Goal: Task Accomplishment & Management: Use online tool/utility

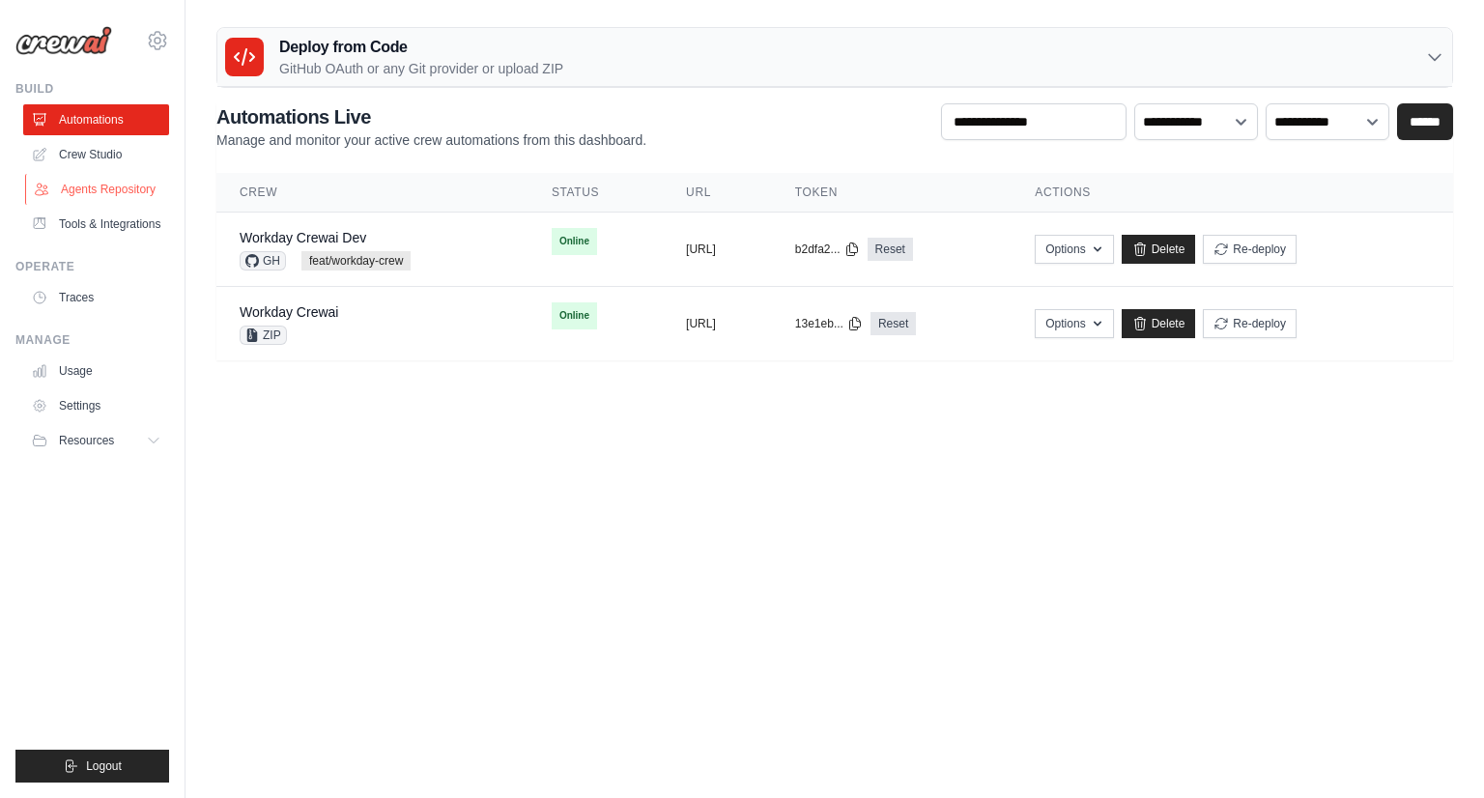
click at [119, 193] on link "Agents Repository" at bounding box center [98, 189] width 146 height 31
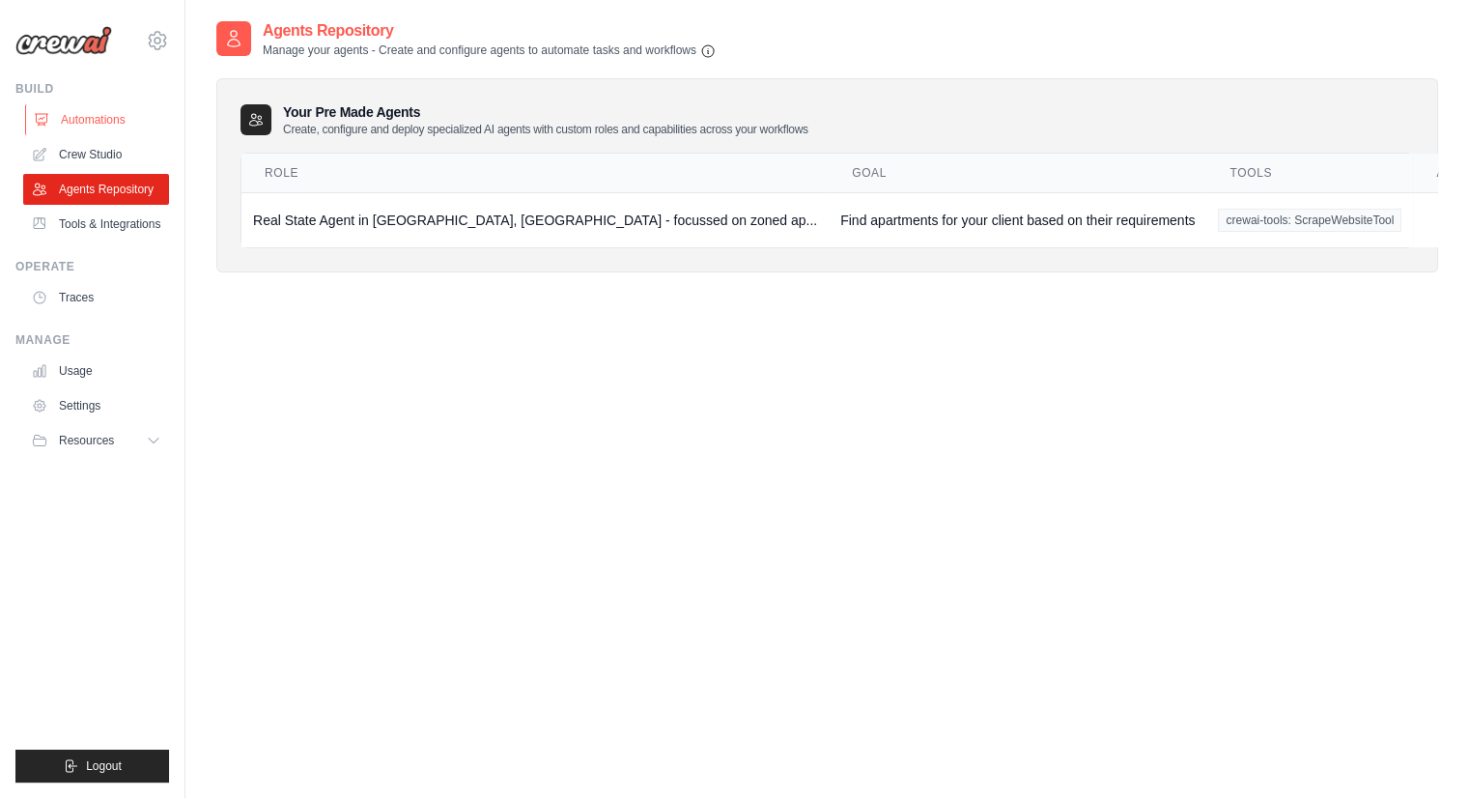
click at [118, 123] on link "Automations" at bounding box center [98, 119] width 146 height 31
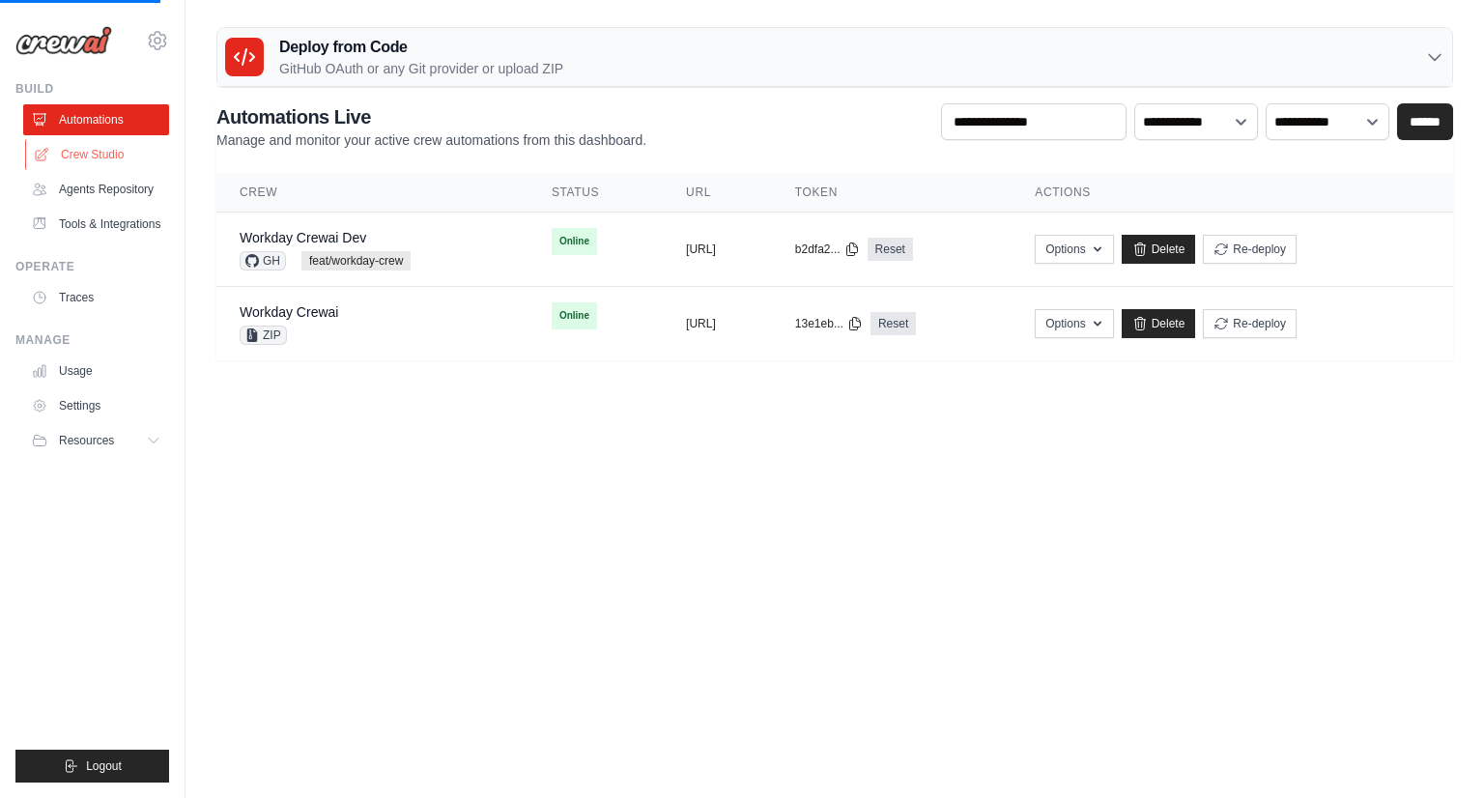
click at [112, 160] on link "Crew Studio" at bounding box center [98, 154] width 146 height 31
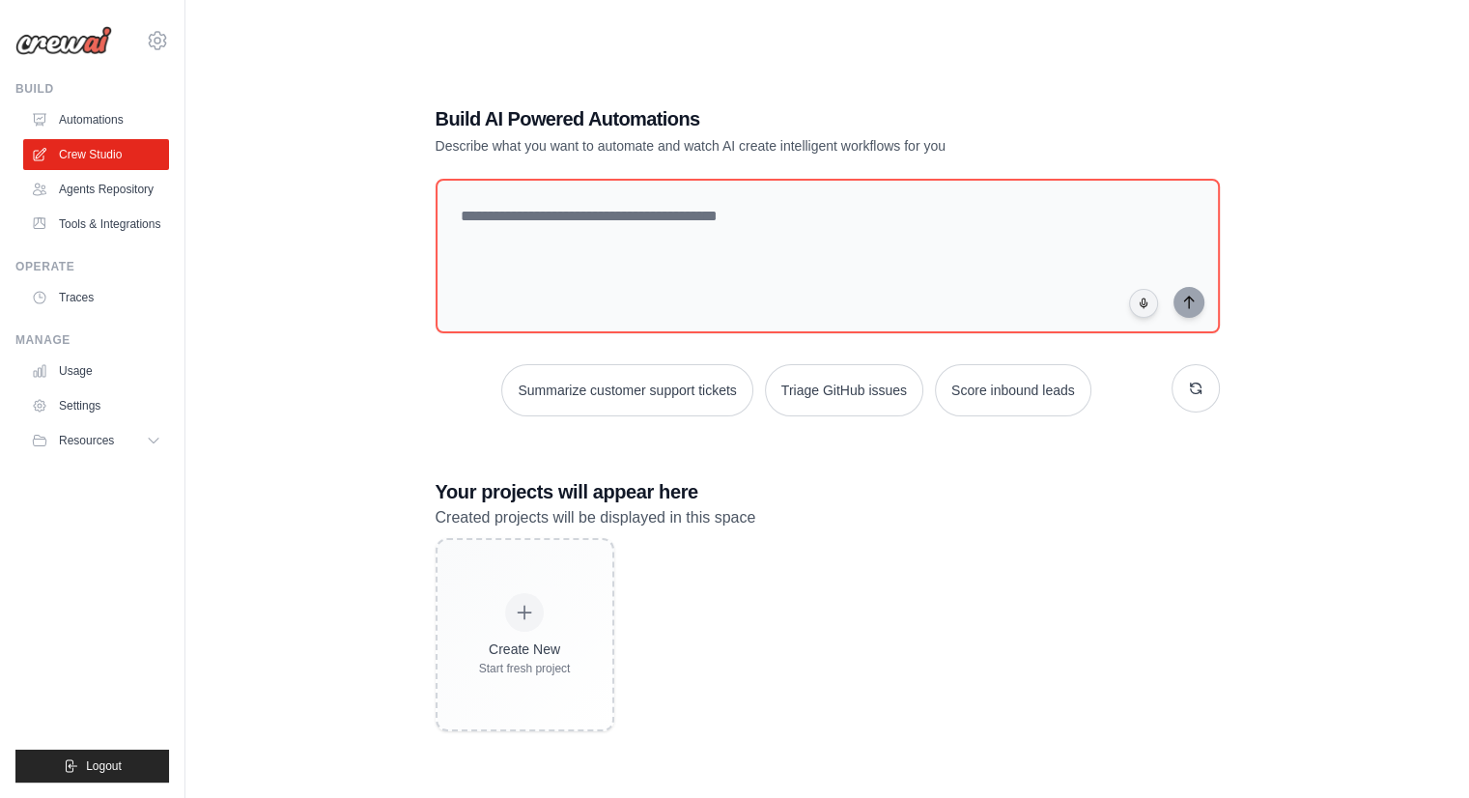
scroll to position [39, 0]
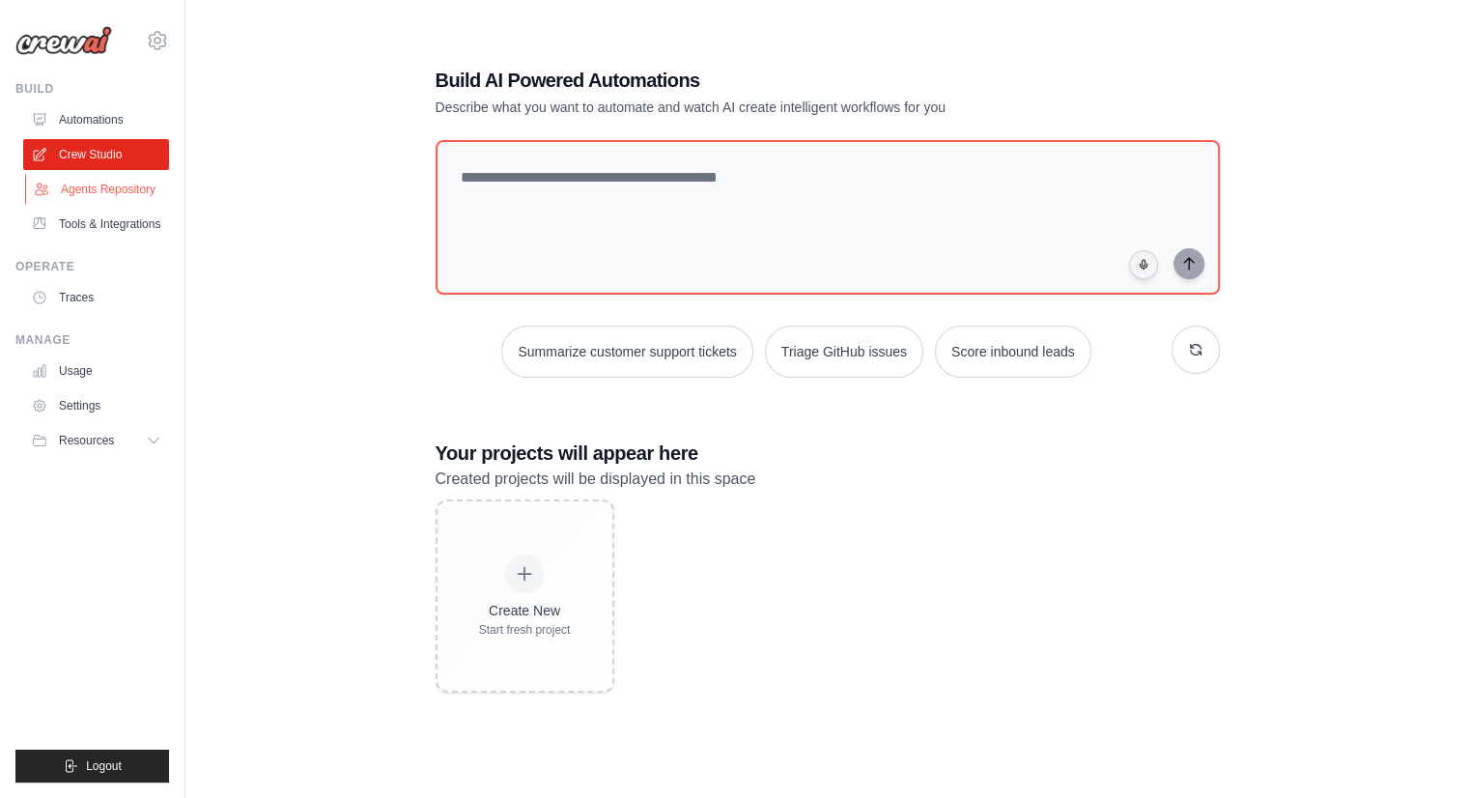
click at [112, 179] on link "Agents Repository" at bounding box center [98, 189] width 146 height 31
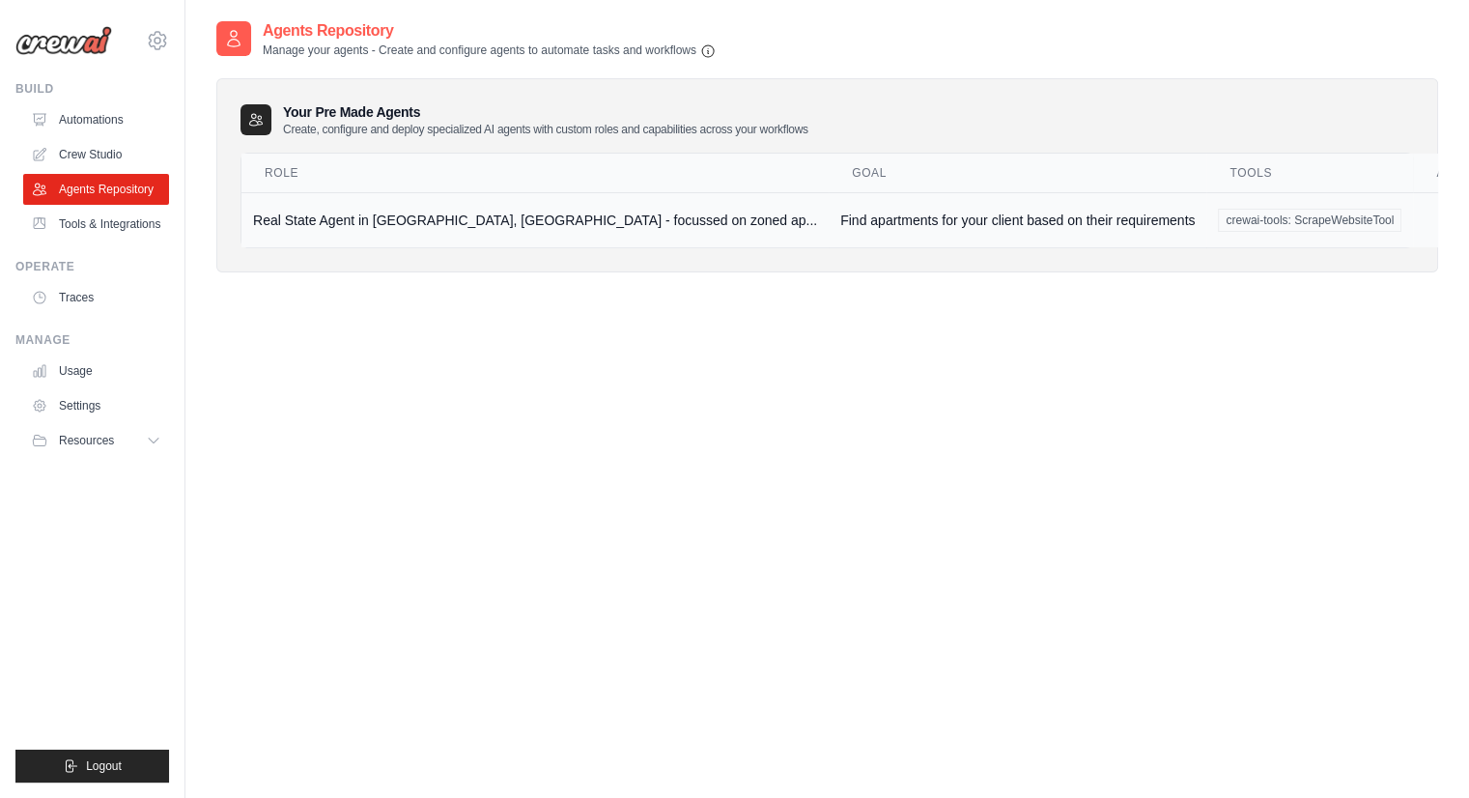
click at [413, 223] on td "Real State Agent in [GEOGRAPHIC_DATA], [GEOGRAPHIC_DATA] - focussed on zoned ap…" at bounding box center [534, 219] width 587 height 55
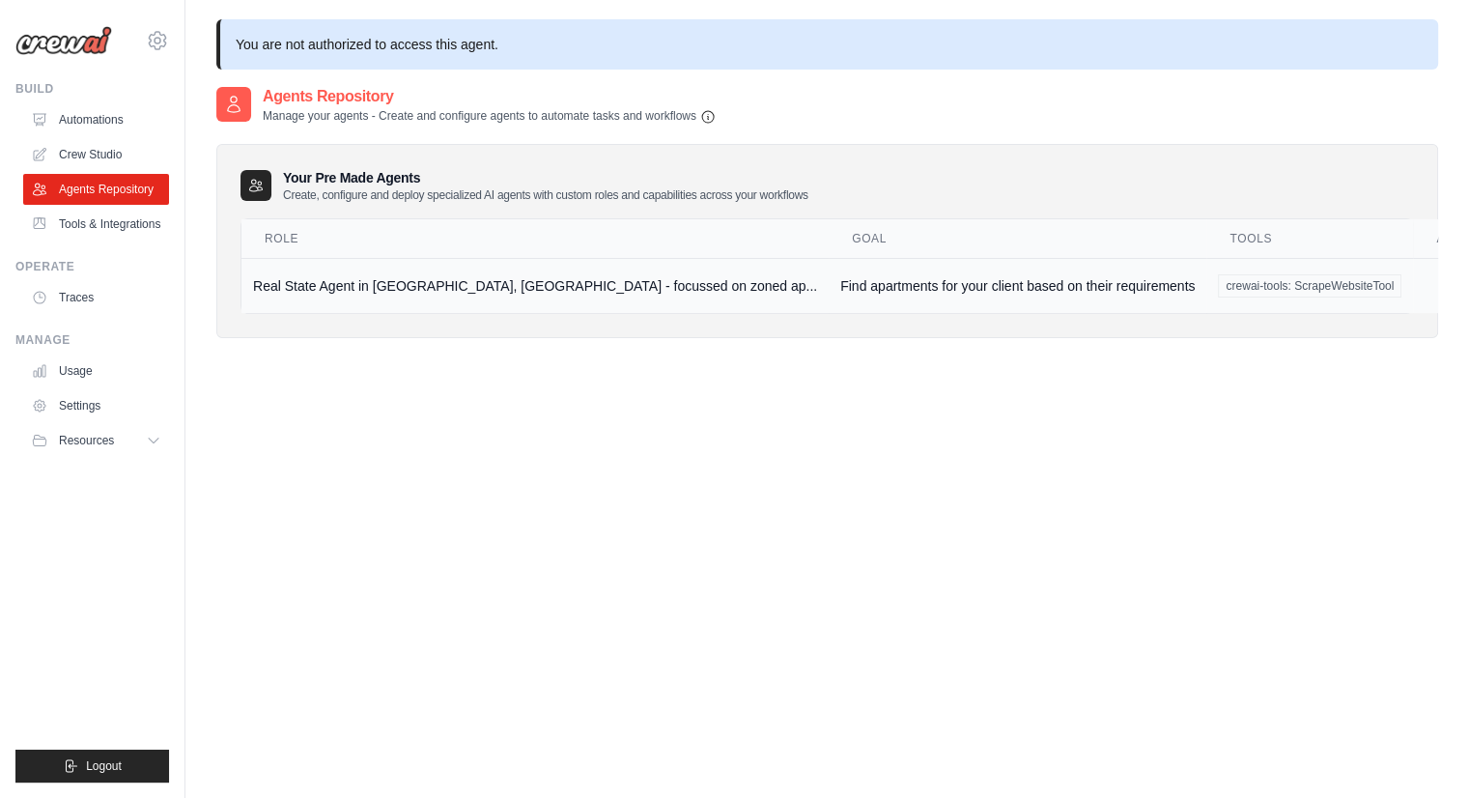
click at [428, 268] on td "Real State Agent in [GEOGRAPHIC_DATA], [GEOGRAPHIC_DATA] - focussed on zoned ap…" at bounding box center [534, 285] width 587 height 55
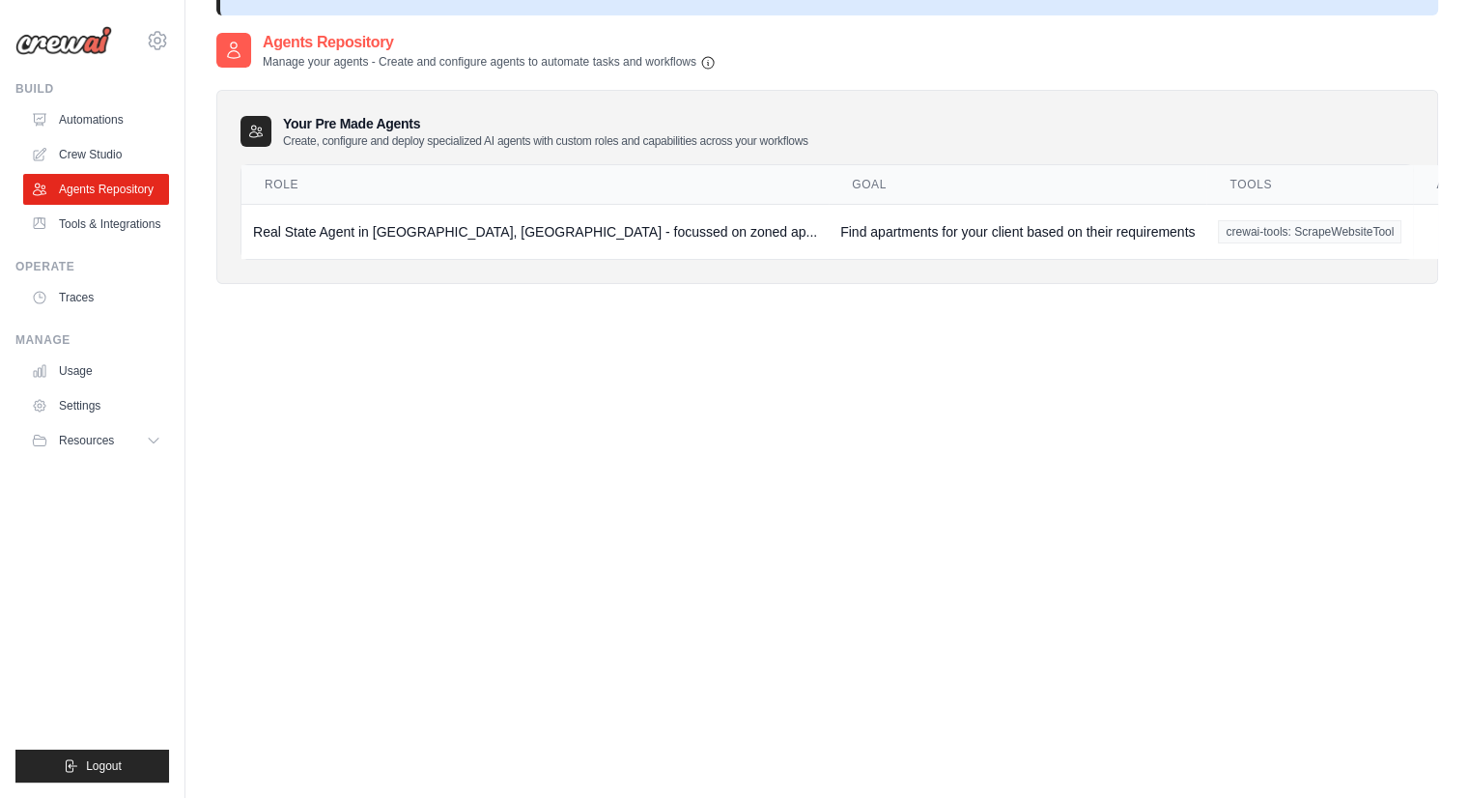
scroll to position [58, 0]
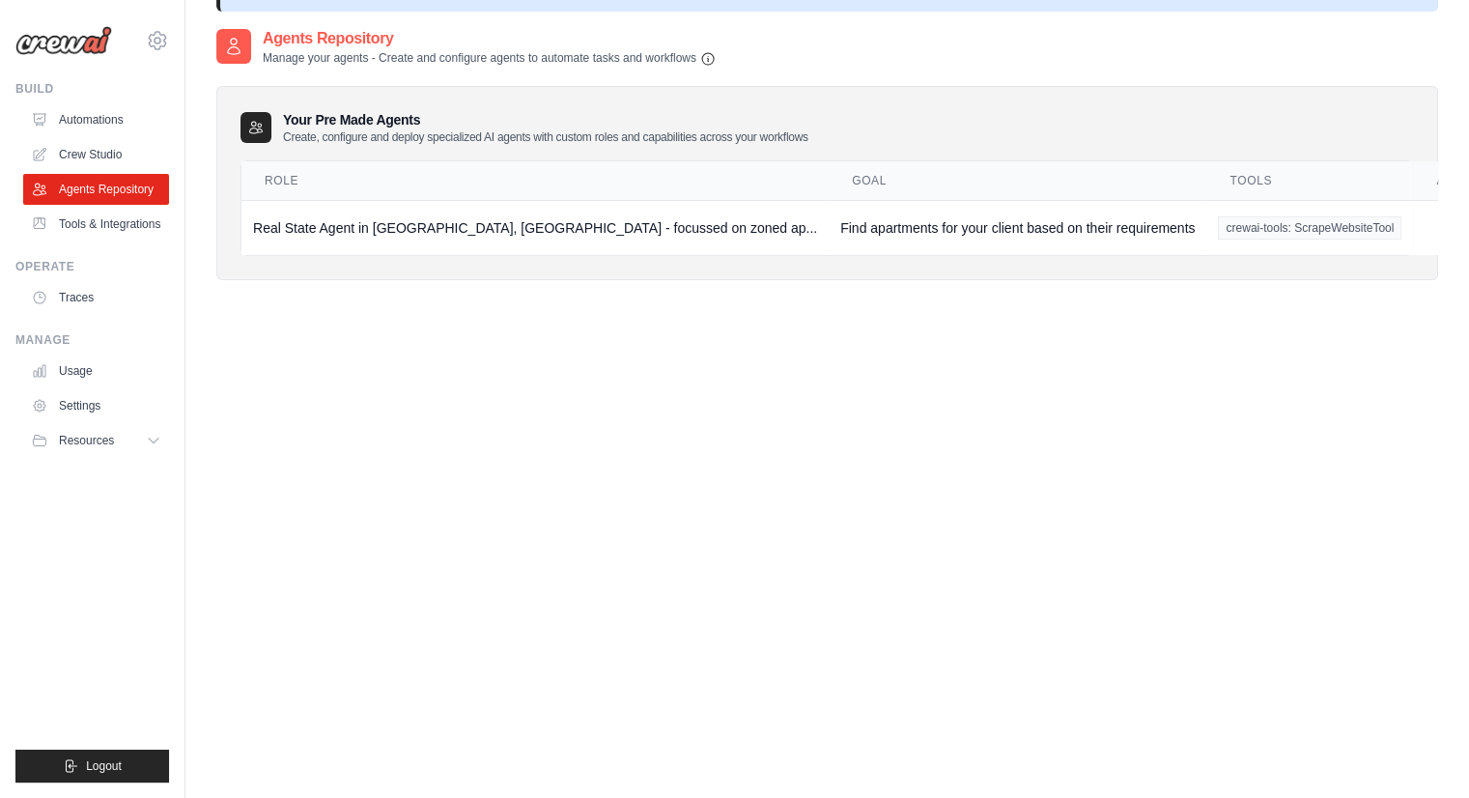
click at [710, 67] on div "Your Pre Made Agents Create, configure and deploy specialized AI agents with cu…" at bounding box center [827, 173] width 1222 height 213
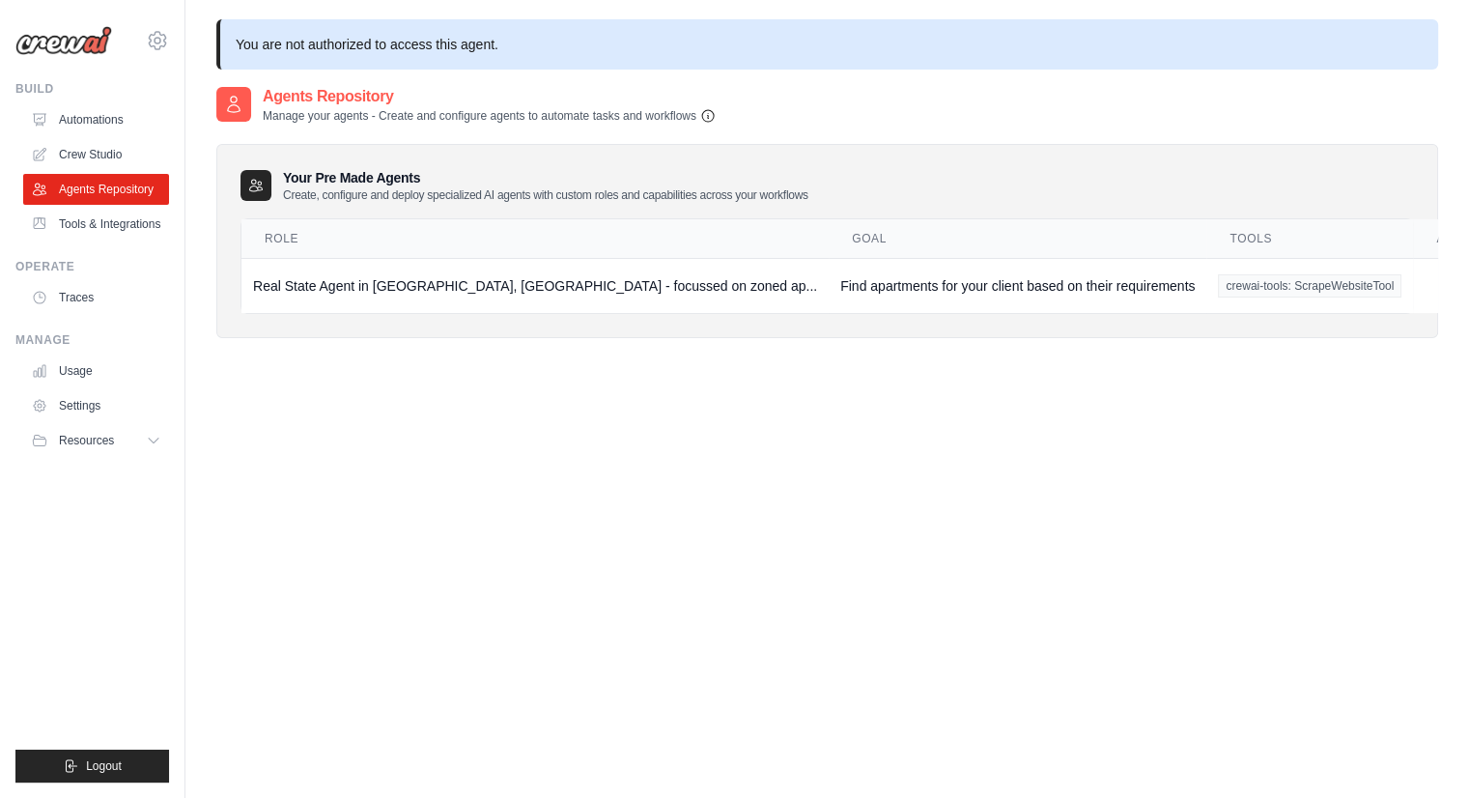
click at [713, 123] on icon "button" at bounding box center [707, 115] width 15 height 15
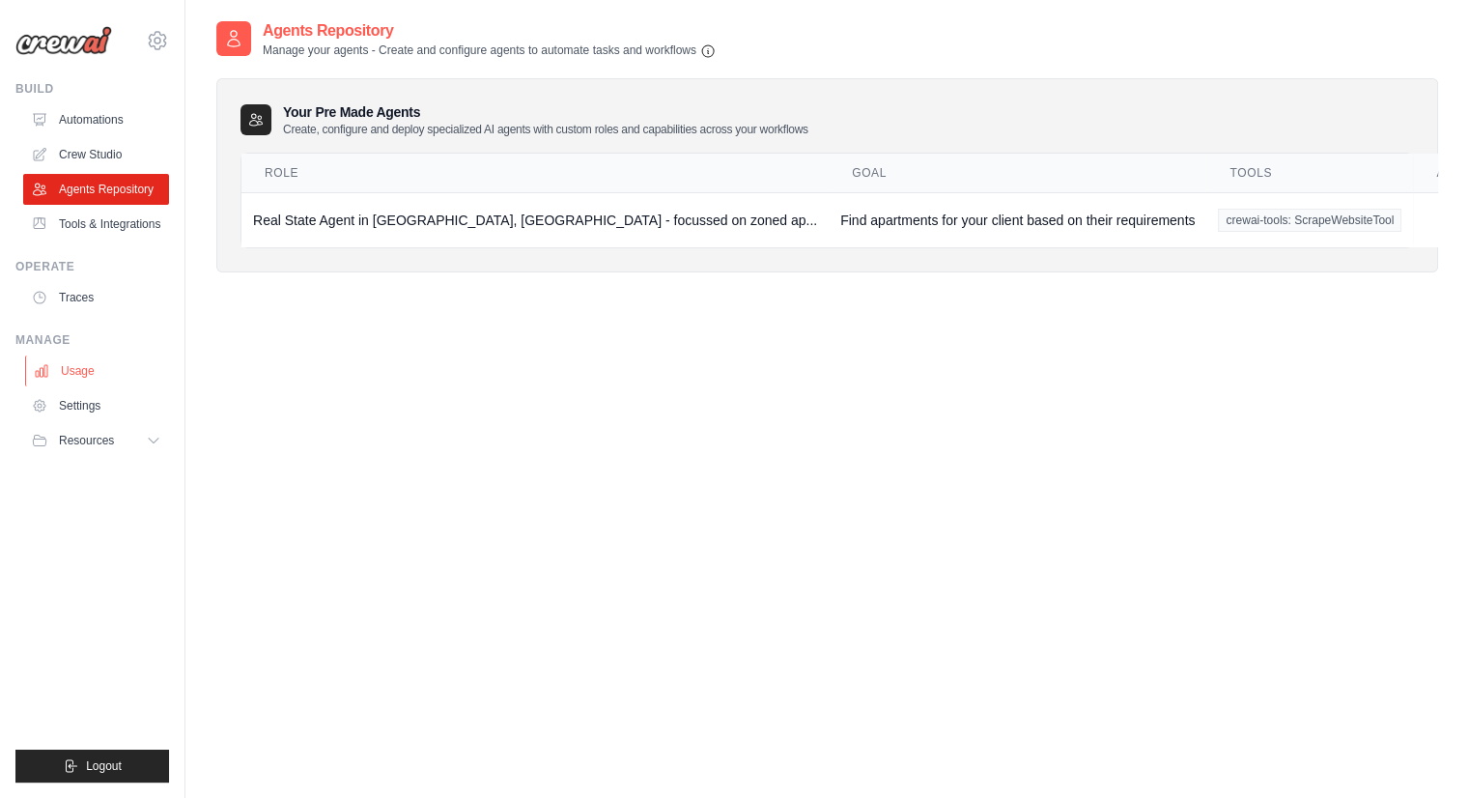
click at [103, 369] on link "Usage" at bounding box center [98, 370] width 146 height 31
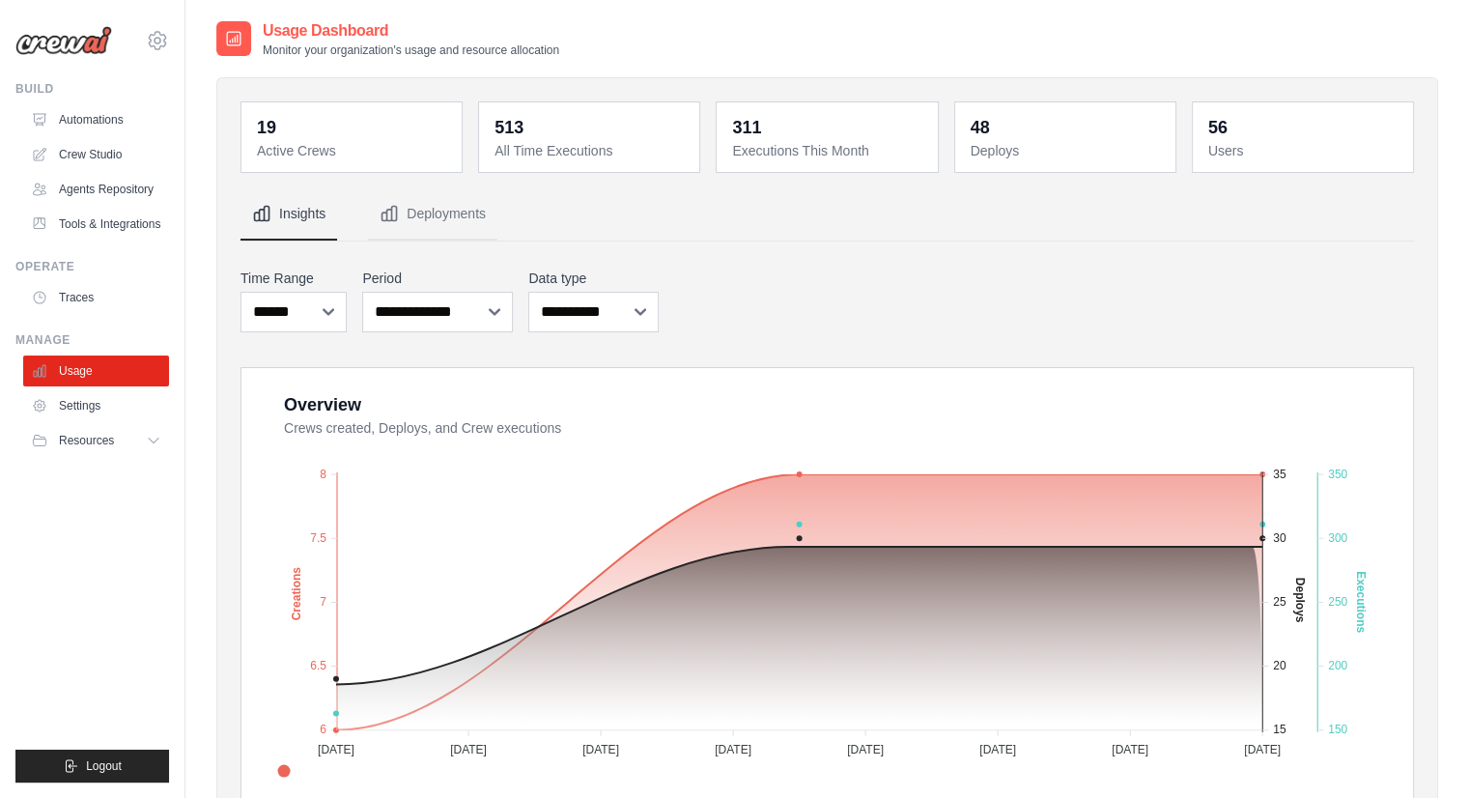
click at [367, 154] on dt "Active Crews" at bounding box center [353, 150] width 193 height 19
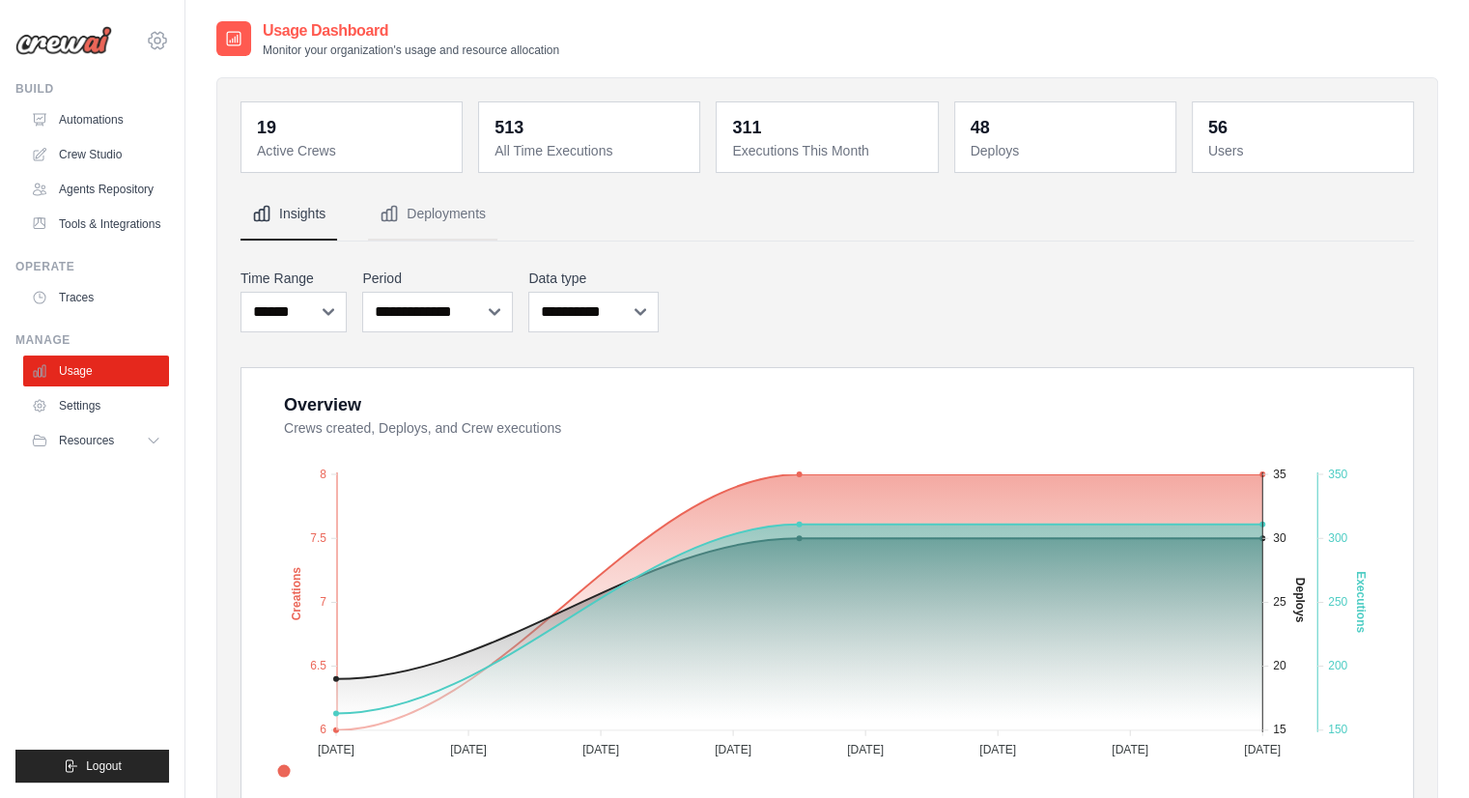
click at [163, 51] on div "nikhil.dubey@ab-inbev.com AB InBev - GHQ Jet Skis Training - CrewAI Settings" at bounding box center [92, 31] width 154 height 62
click at [52, 434] on div "Resources" at bounding box center [75, 440] width 82 height 15
click at [87, 410] on link "Settings" at bounding box center [98, 405] width 146 height 31
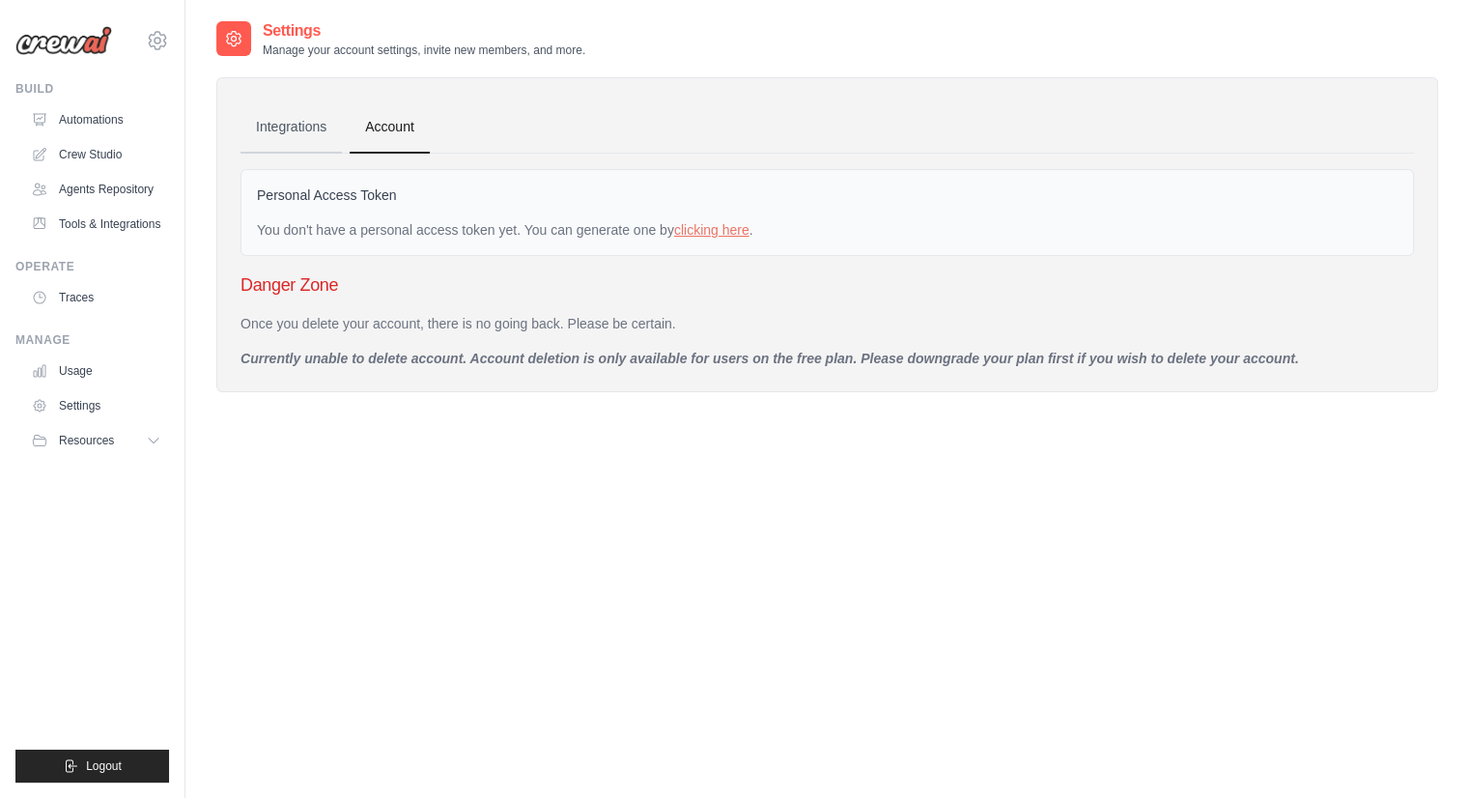
click at [309, 125] on link "Integrations" at bounding box center [290, 127] width 101 height 52
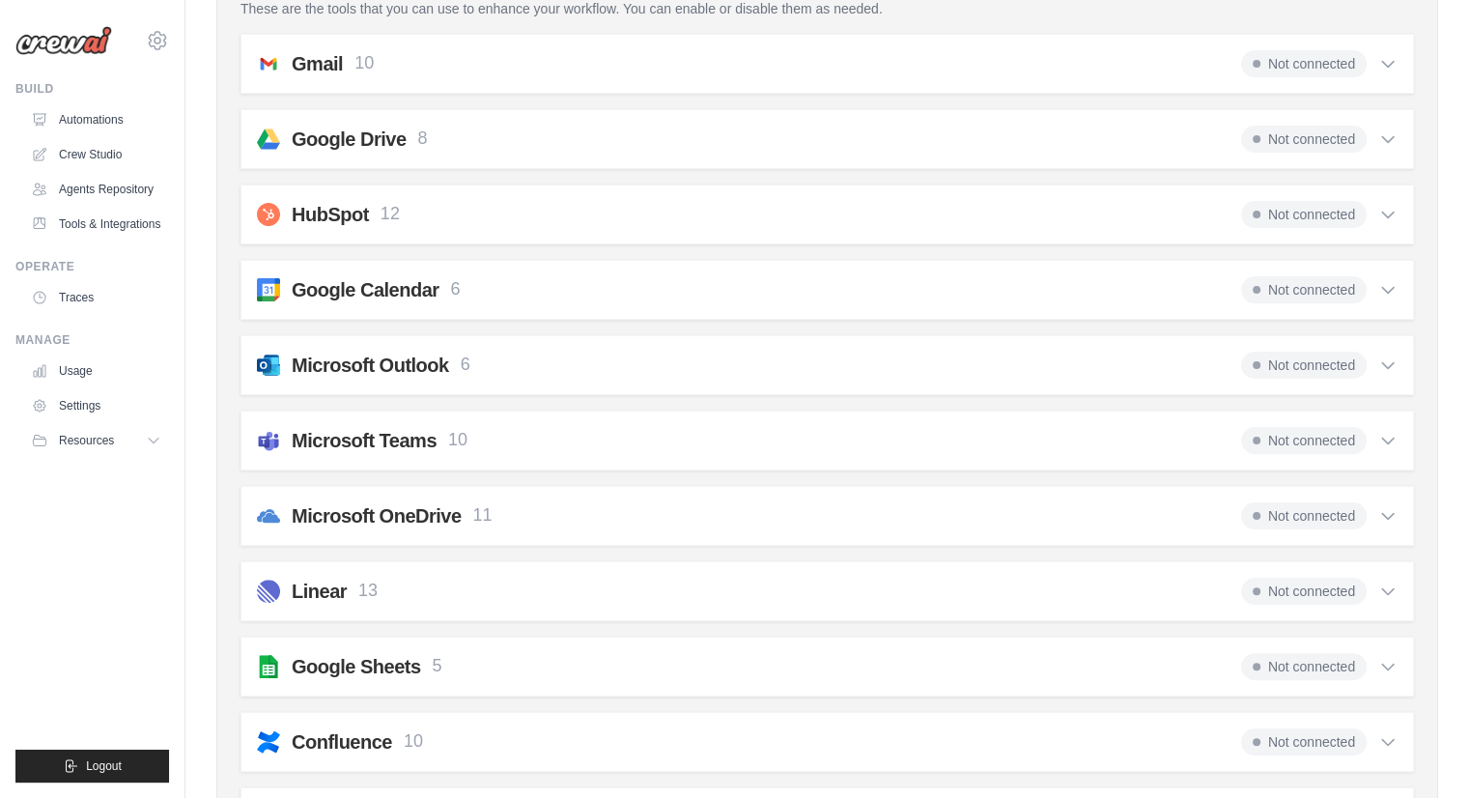
scroll to position [379, 0]
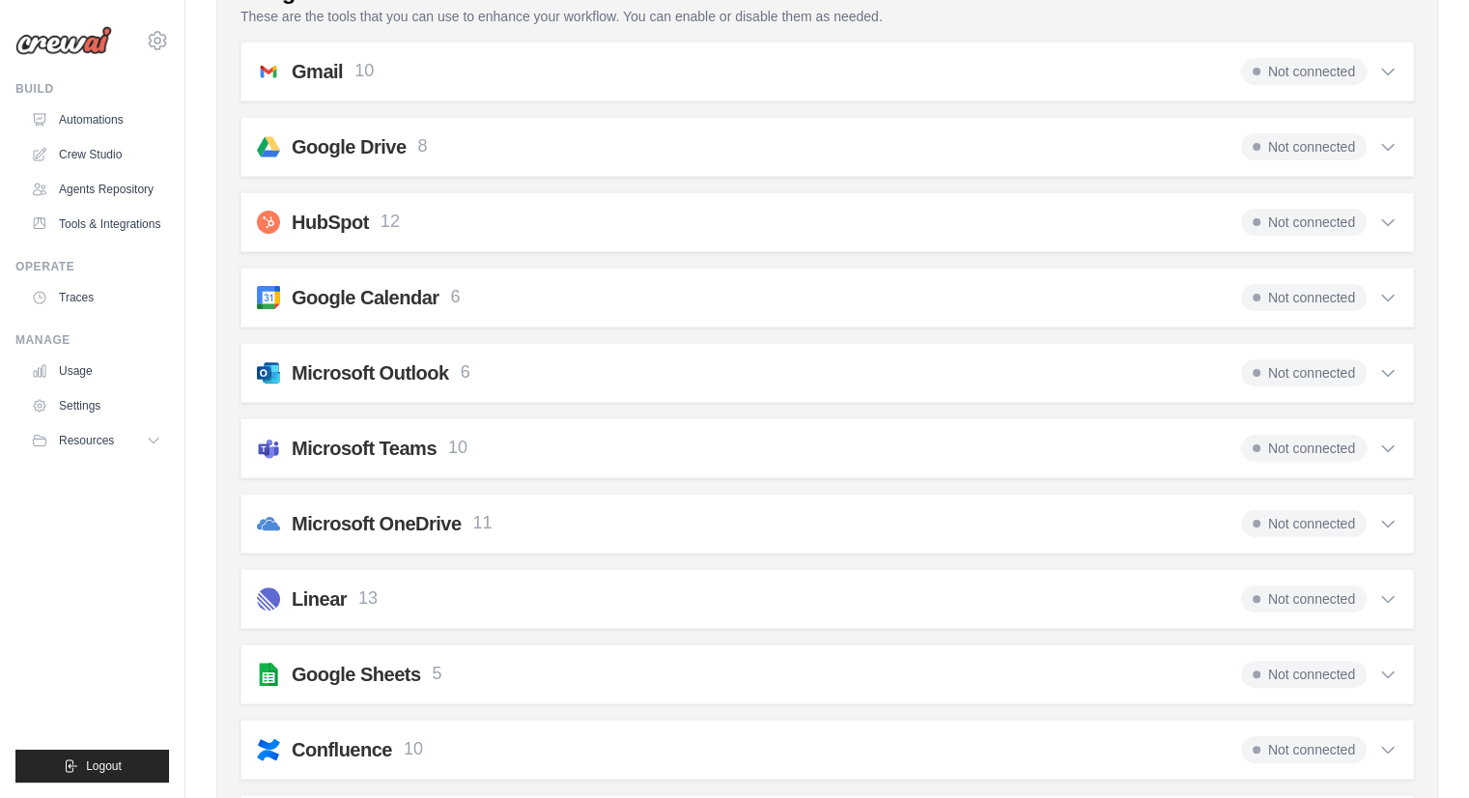
click at [1333, 369] on span "Not connected" at bounding box center [1304, 372] width 126 height 27
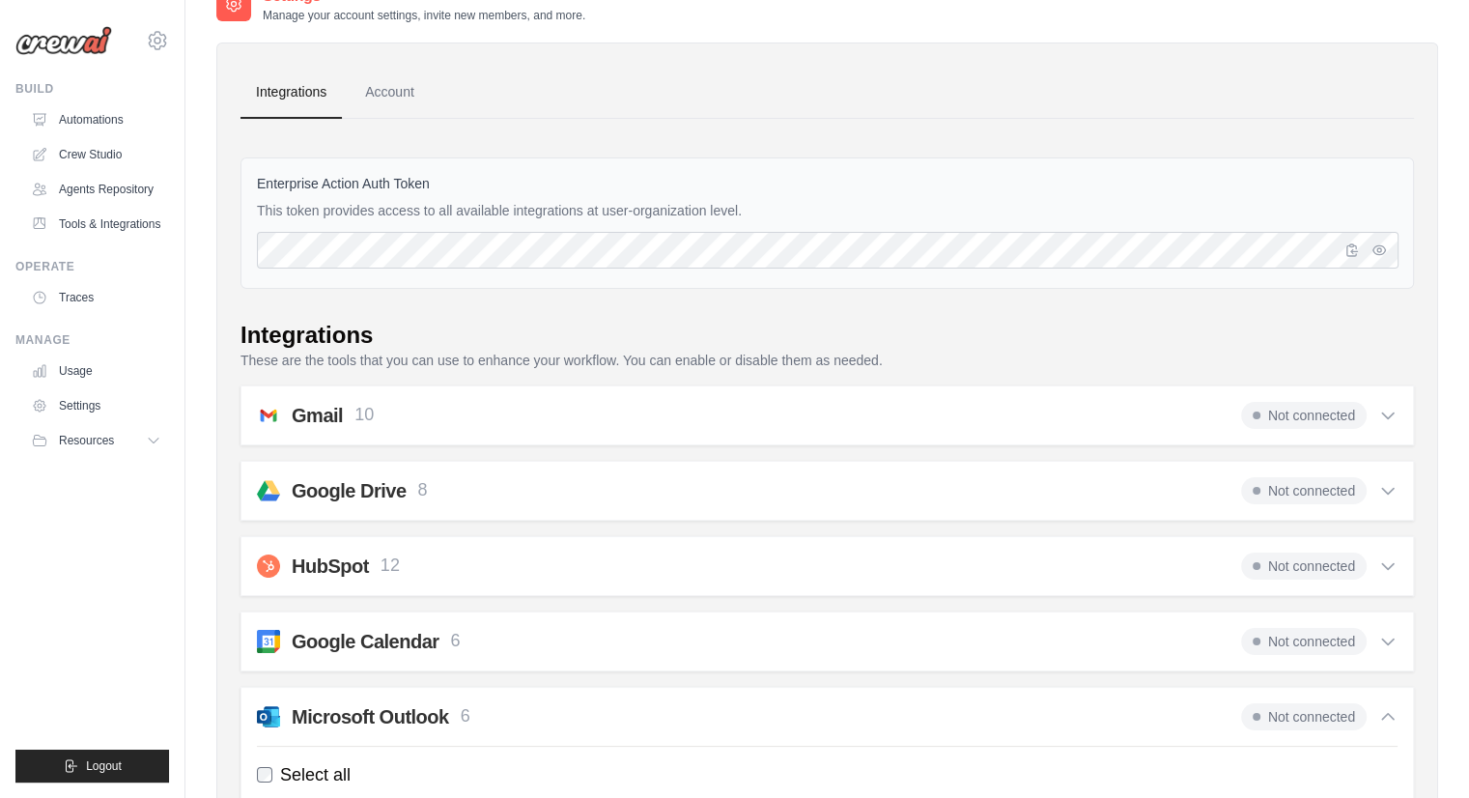
scroll to position [0, 0]
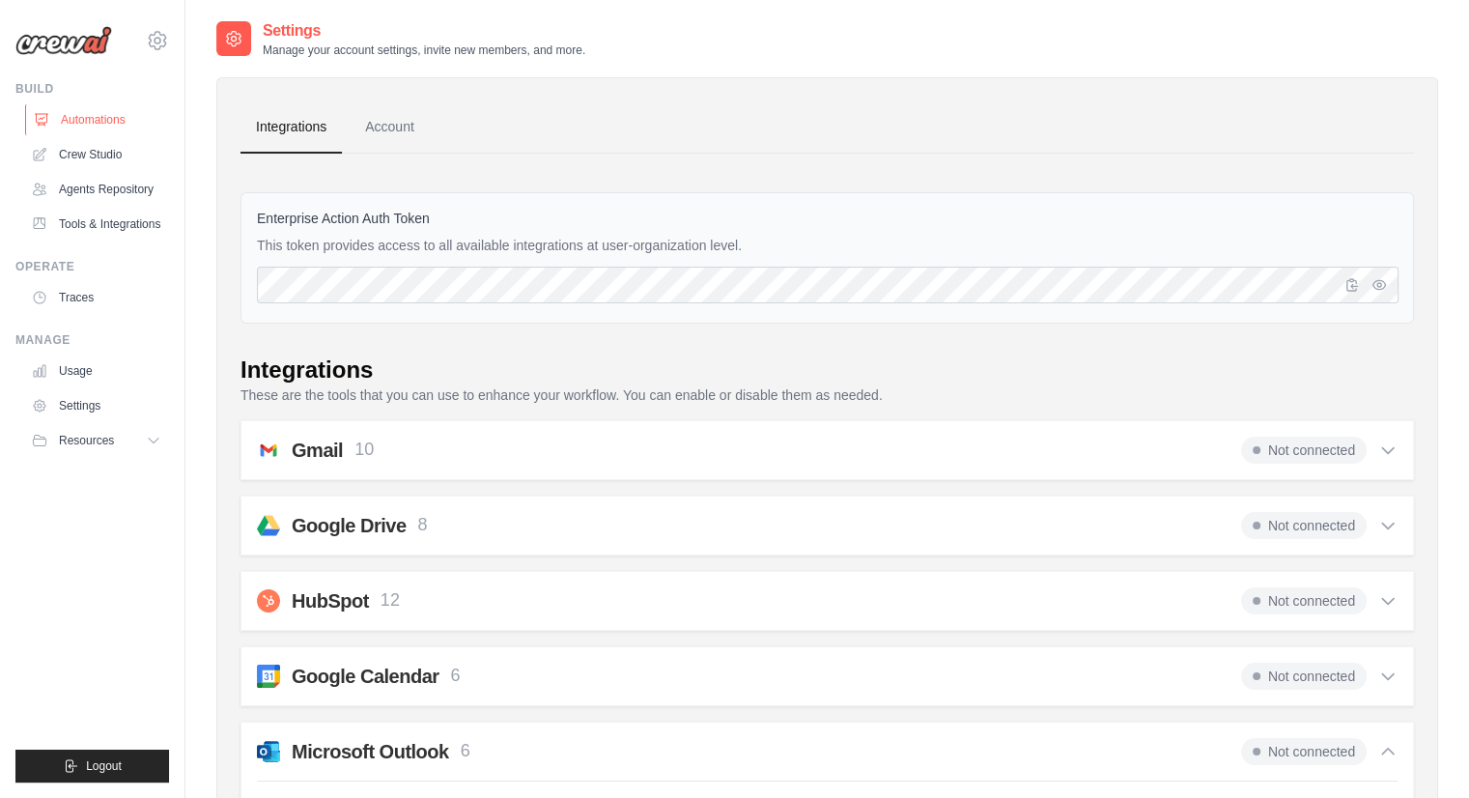
click at [67, 117] on link "Automations" at bounding box center [98, 119] width 146 height 31
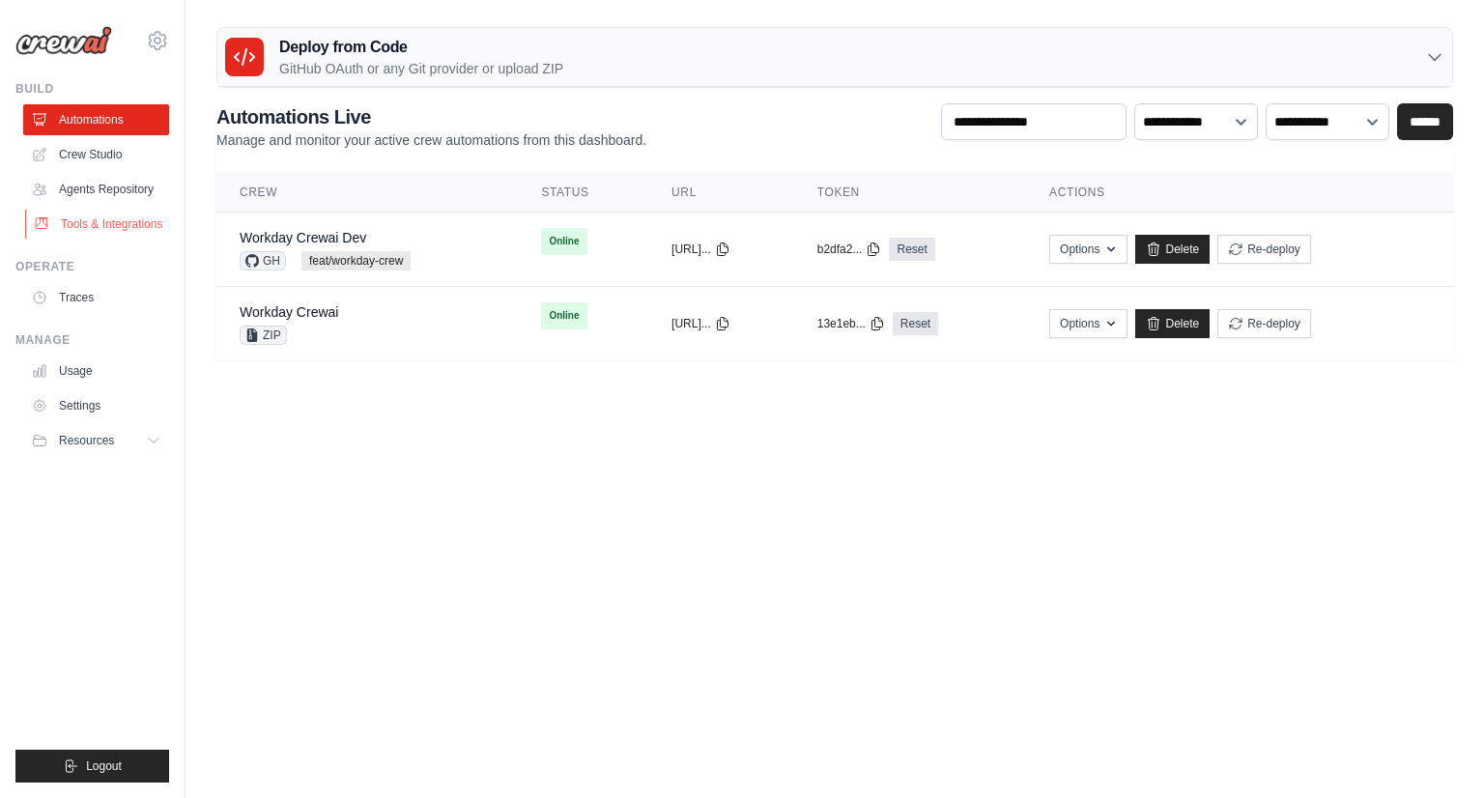
click at [99, 221] on link "Tools & Integrations" at bounding box center [98, 224] width 146 height 31
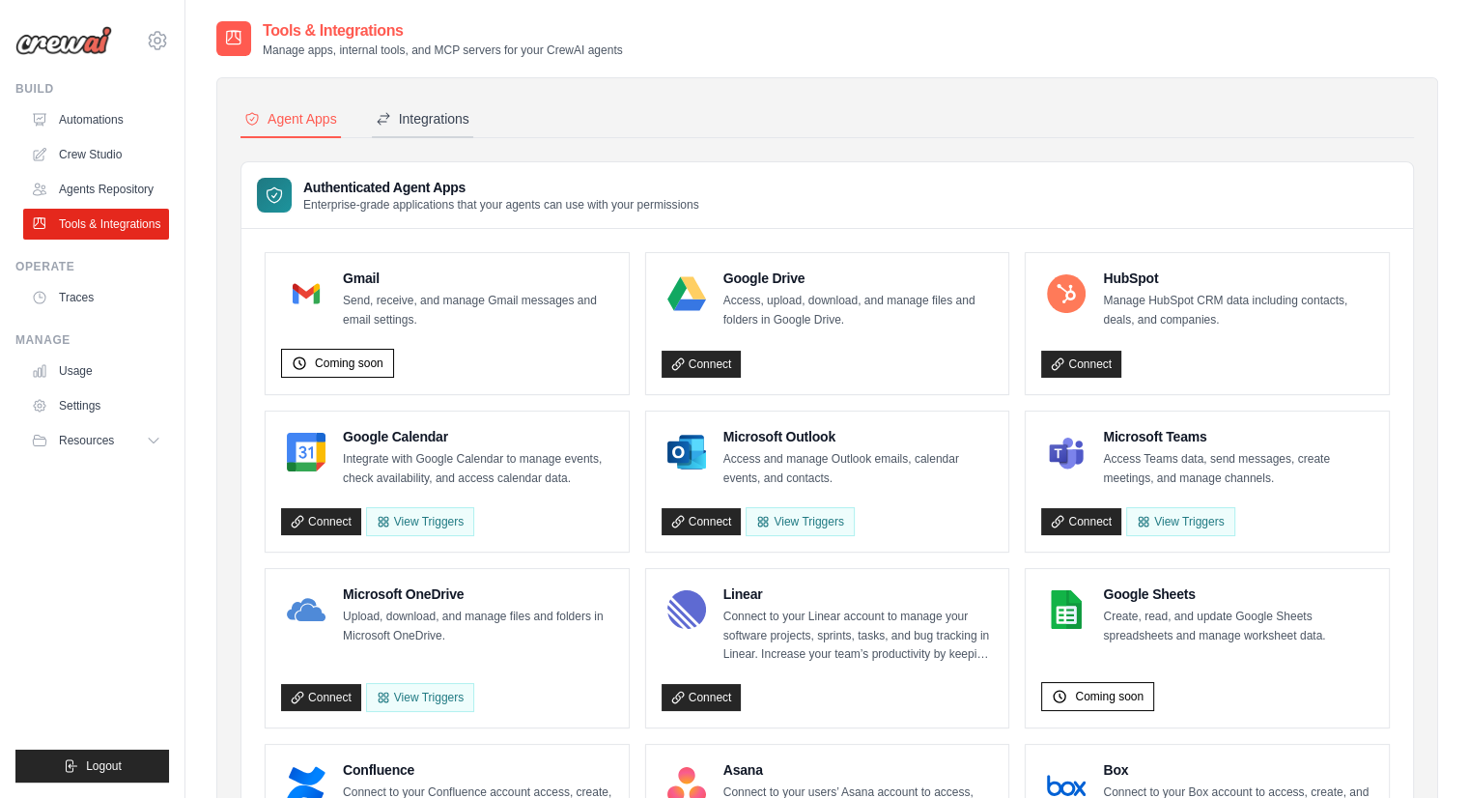
click at [429, 127] on div "Integrations" at bounding box center [423, 118] width 94 height 19
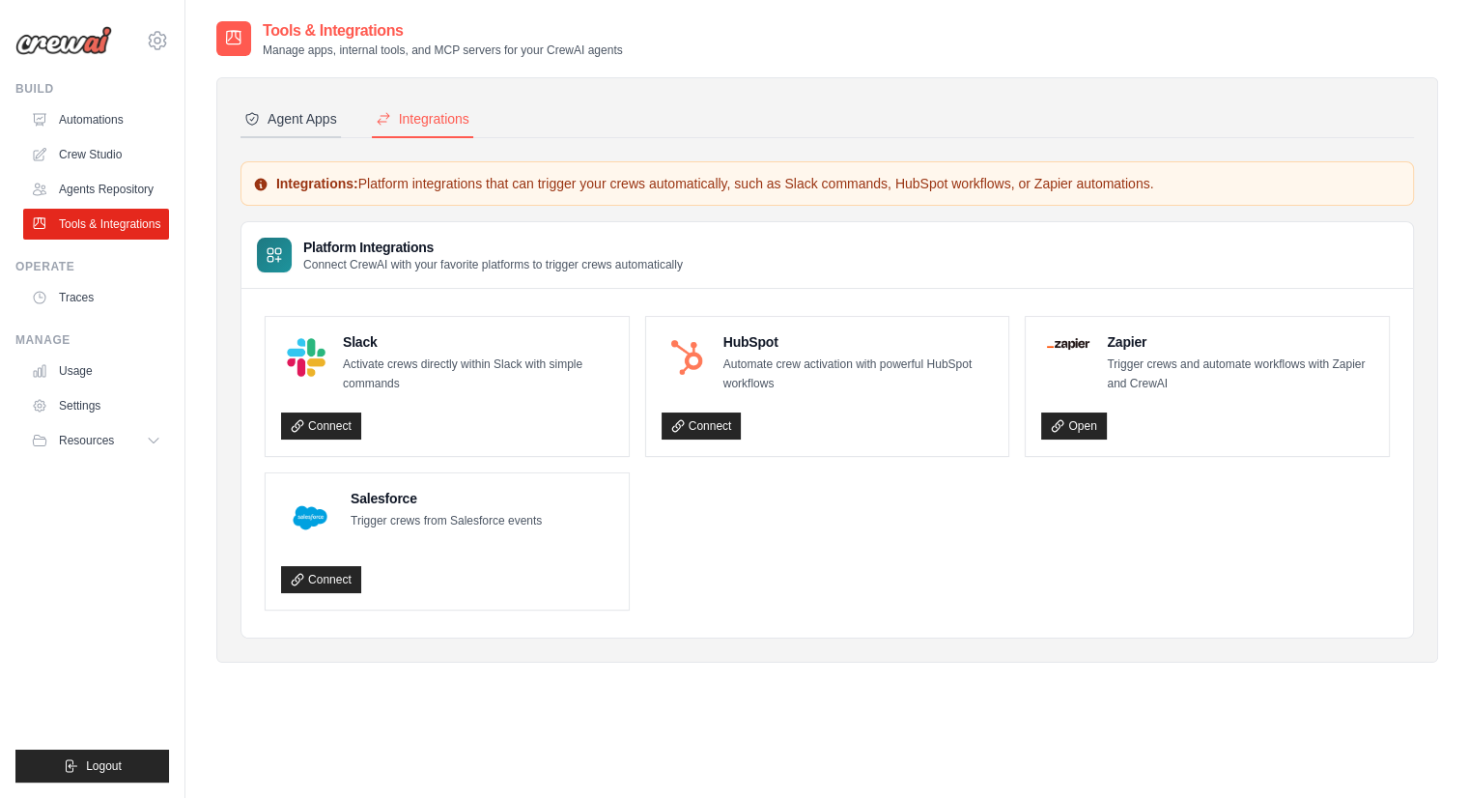
click at [307, 110] on div "Agent Apps" at bounding box center [290, 118] width 93 height 19
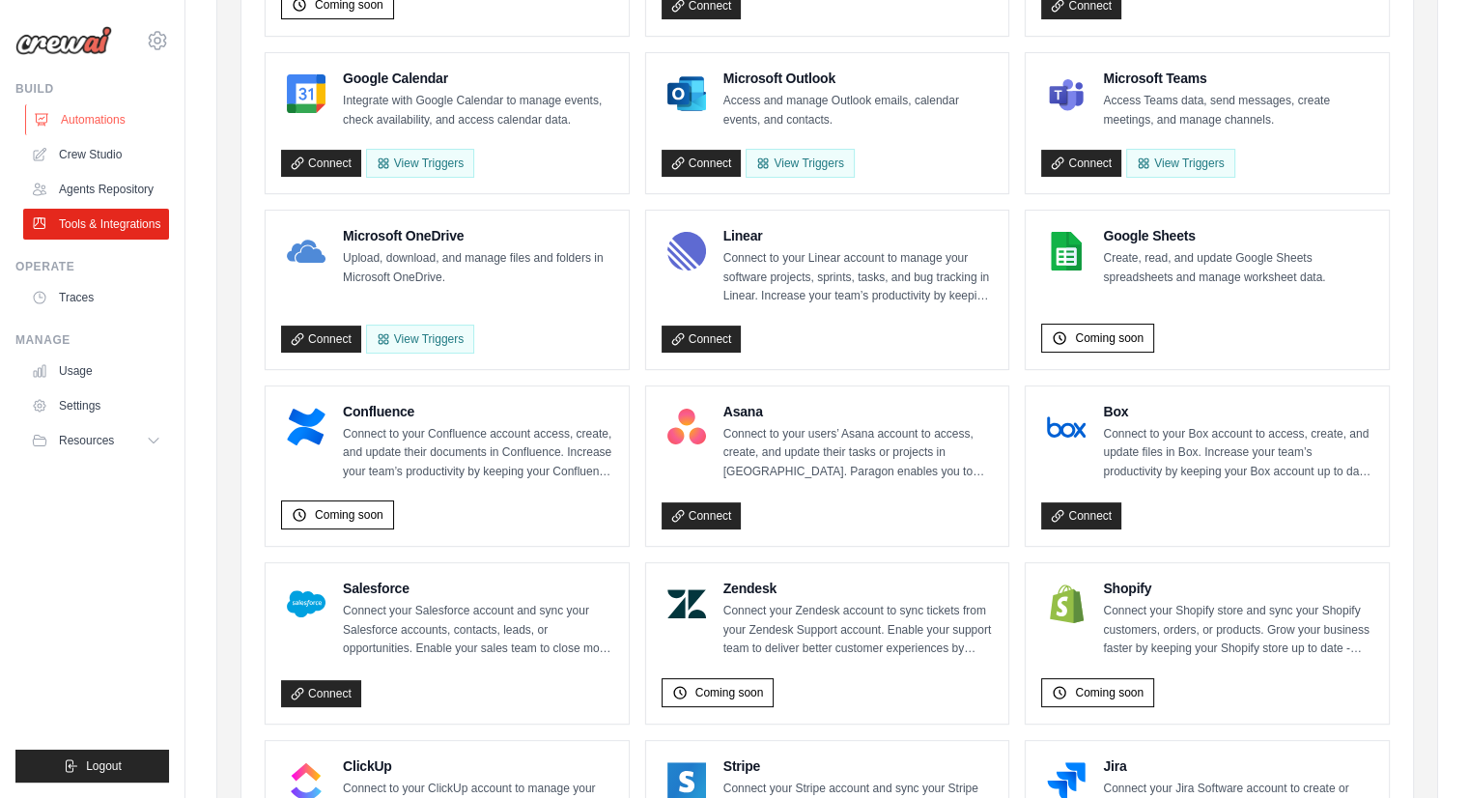
scroll to position [291, 0]
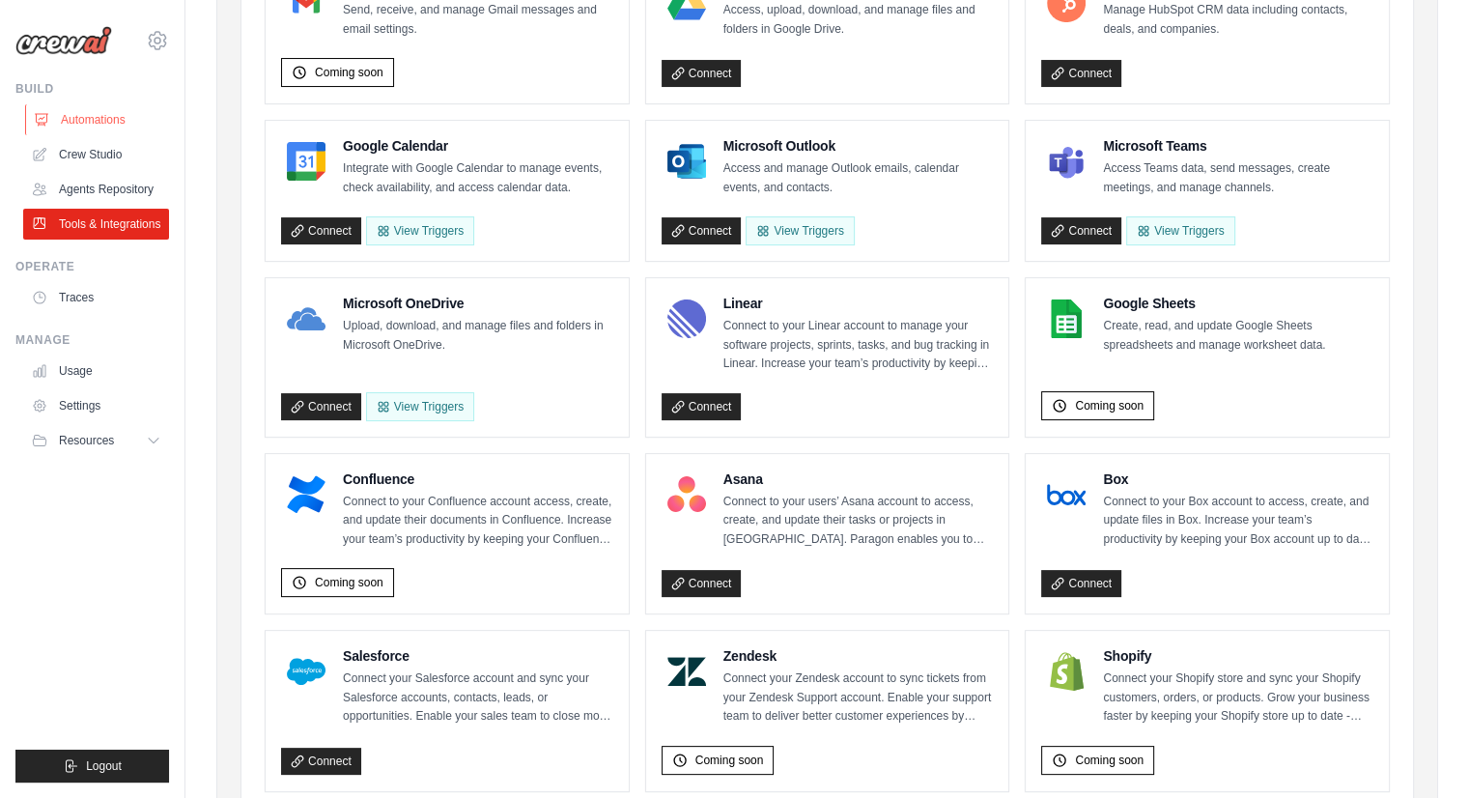
click at [110, 119] on link "Automations" at bounding box center [98, 119] width 146 height 31
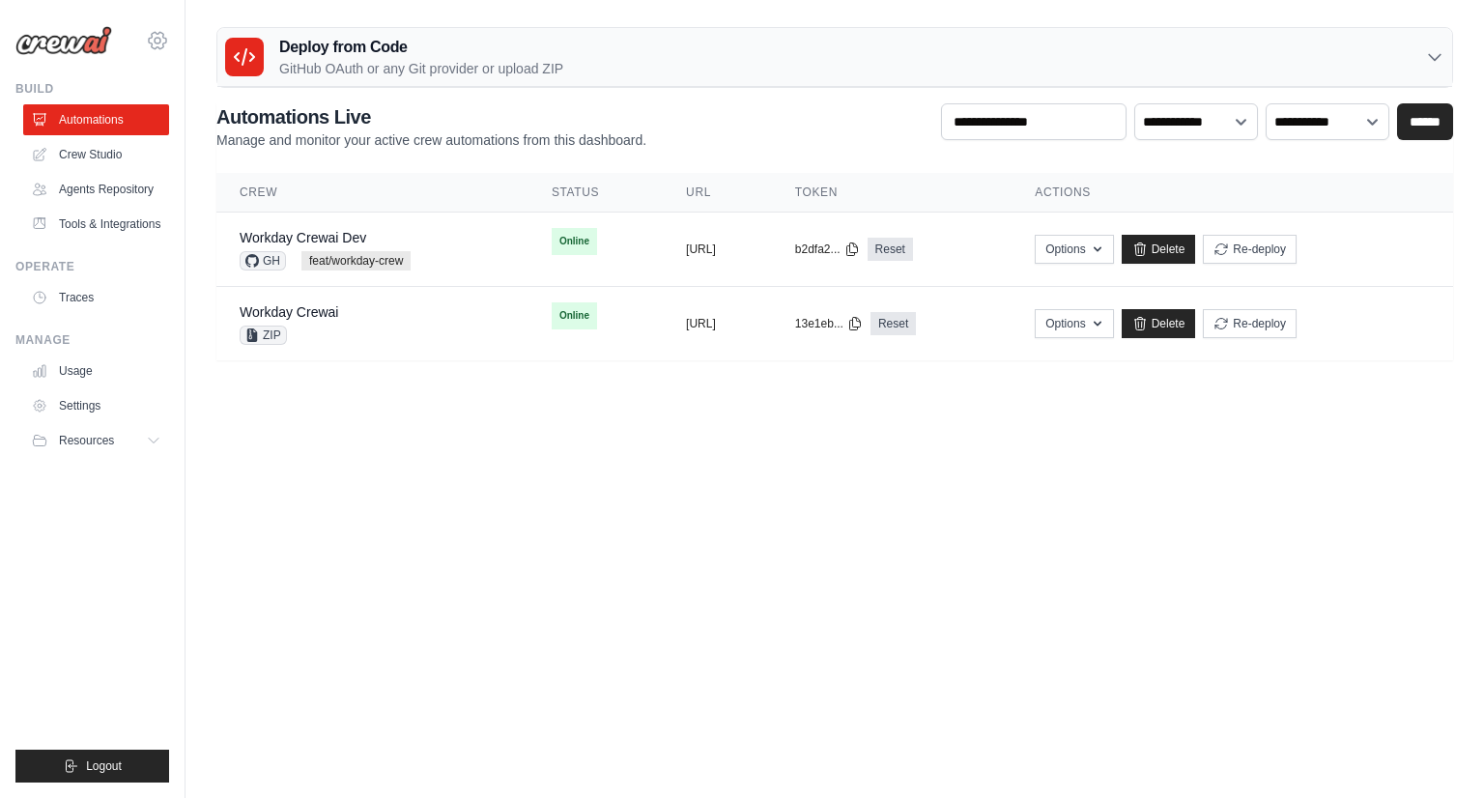
click at [152, 37] on icon at bounding box center [157, 40] width 23 height 23
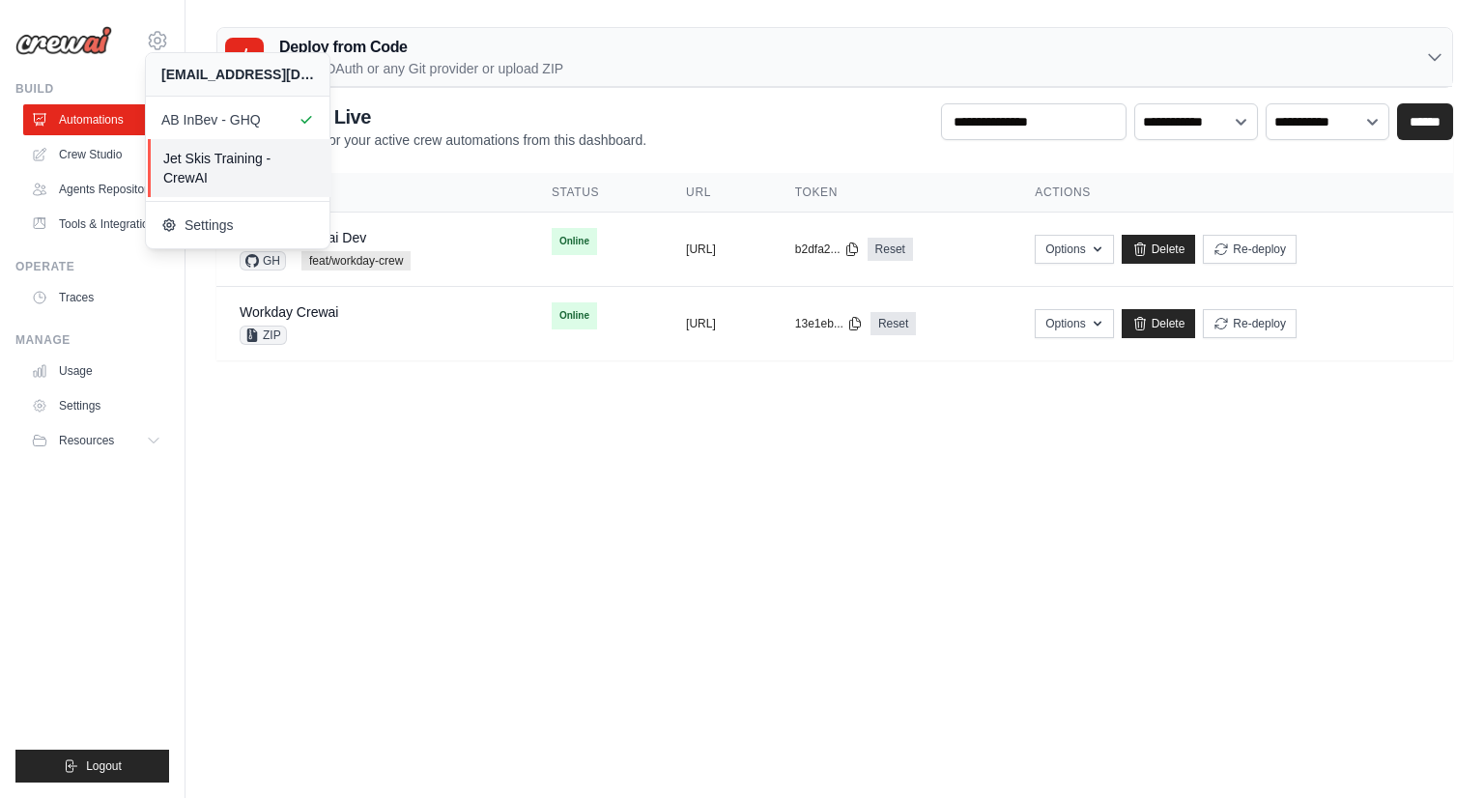
click at [216, 164] on span "Jet Skis Training - CrewAI" at bounding box center [239, 168] width 153 height 39
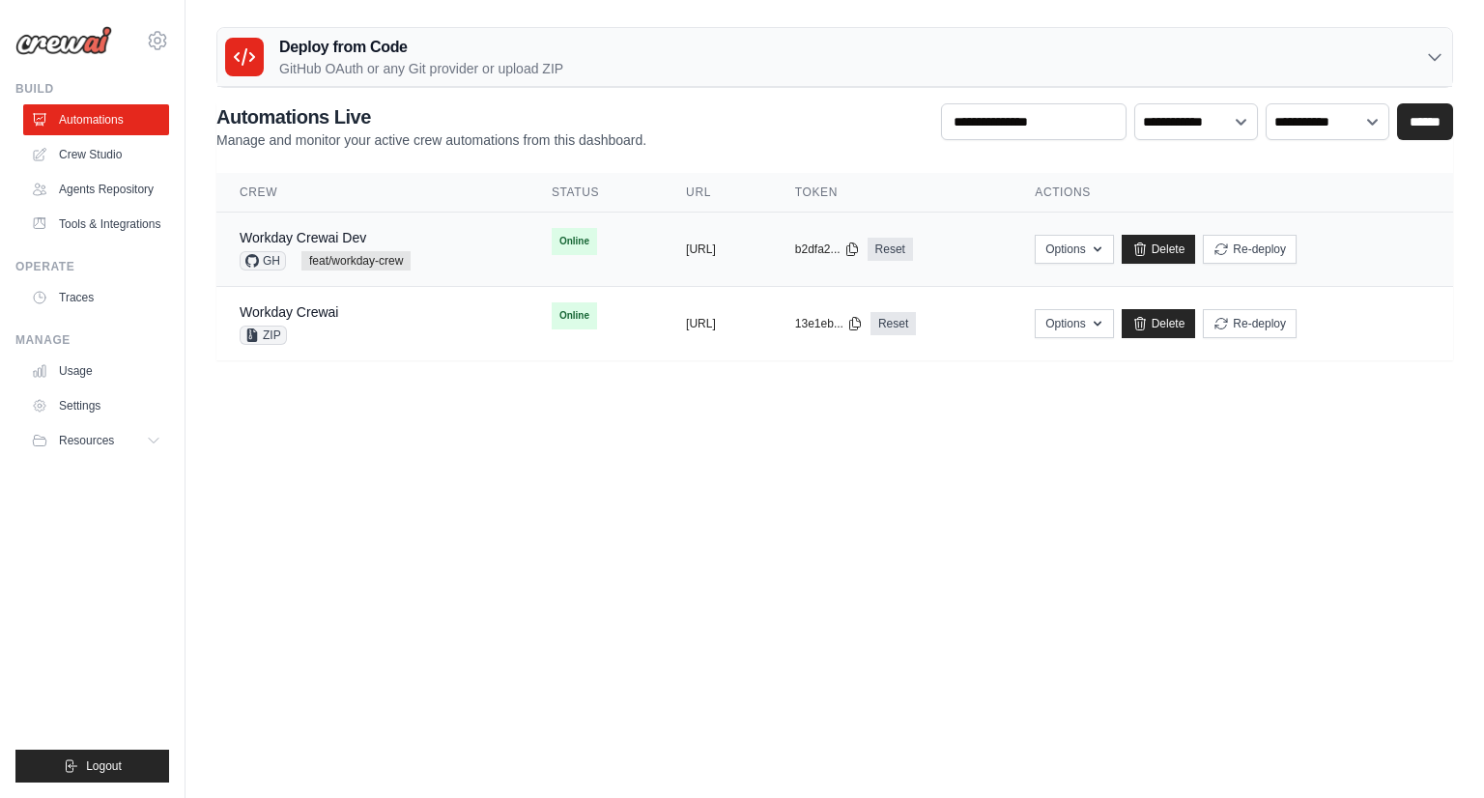
click at [407, 239] on div "Workday Crewai Dev" at bounding box center [325, 237] width 171 height 19
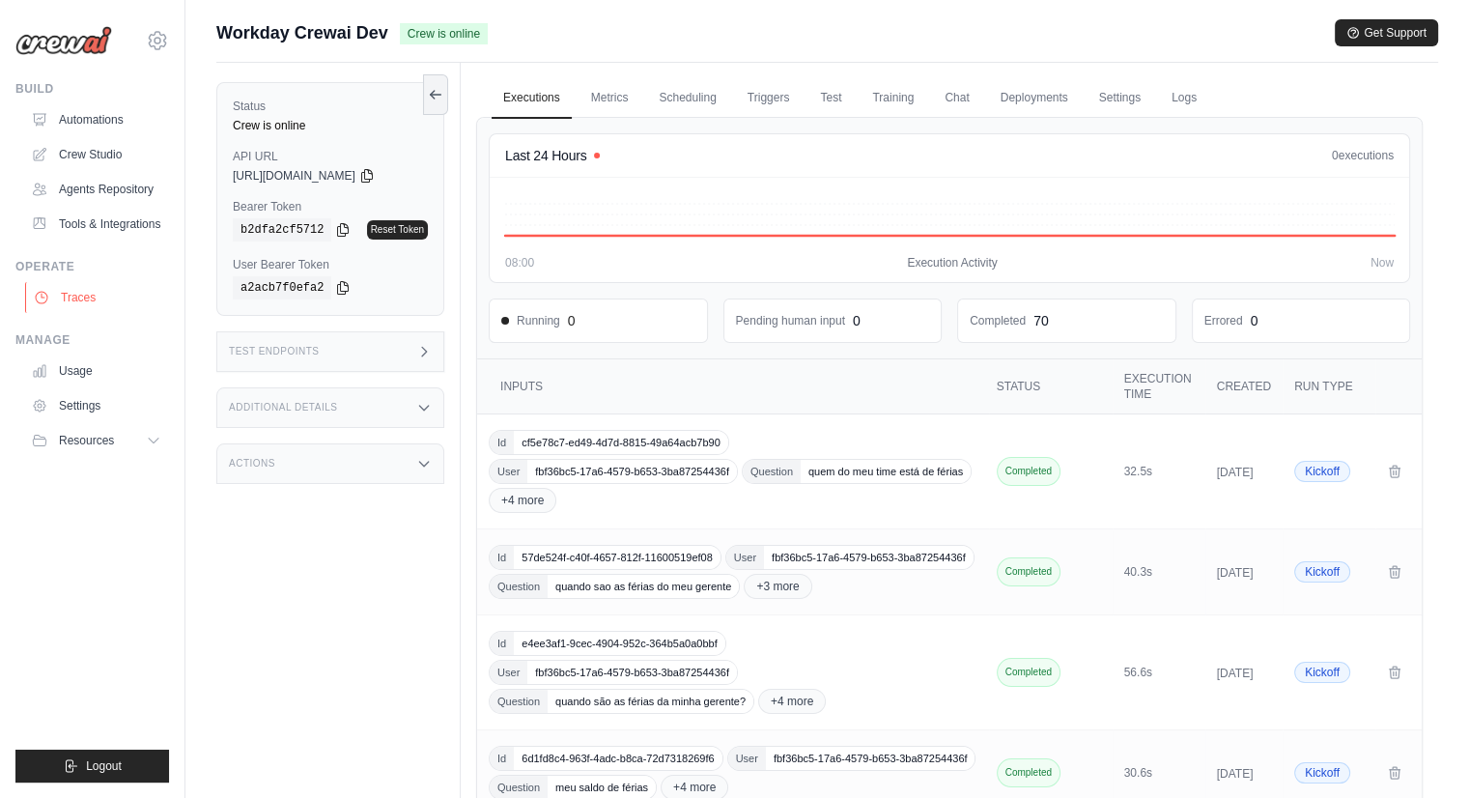
click at [131, 305] on link "Traces" at bounding box center [98, 297] width 146 height 31
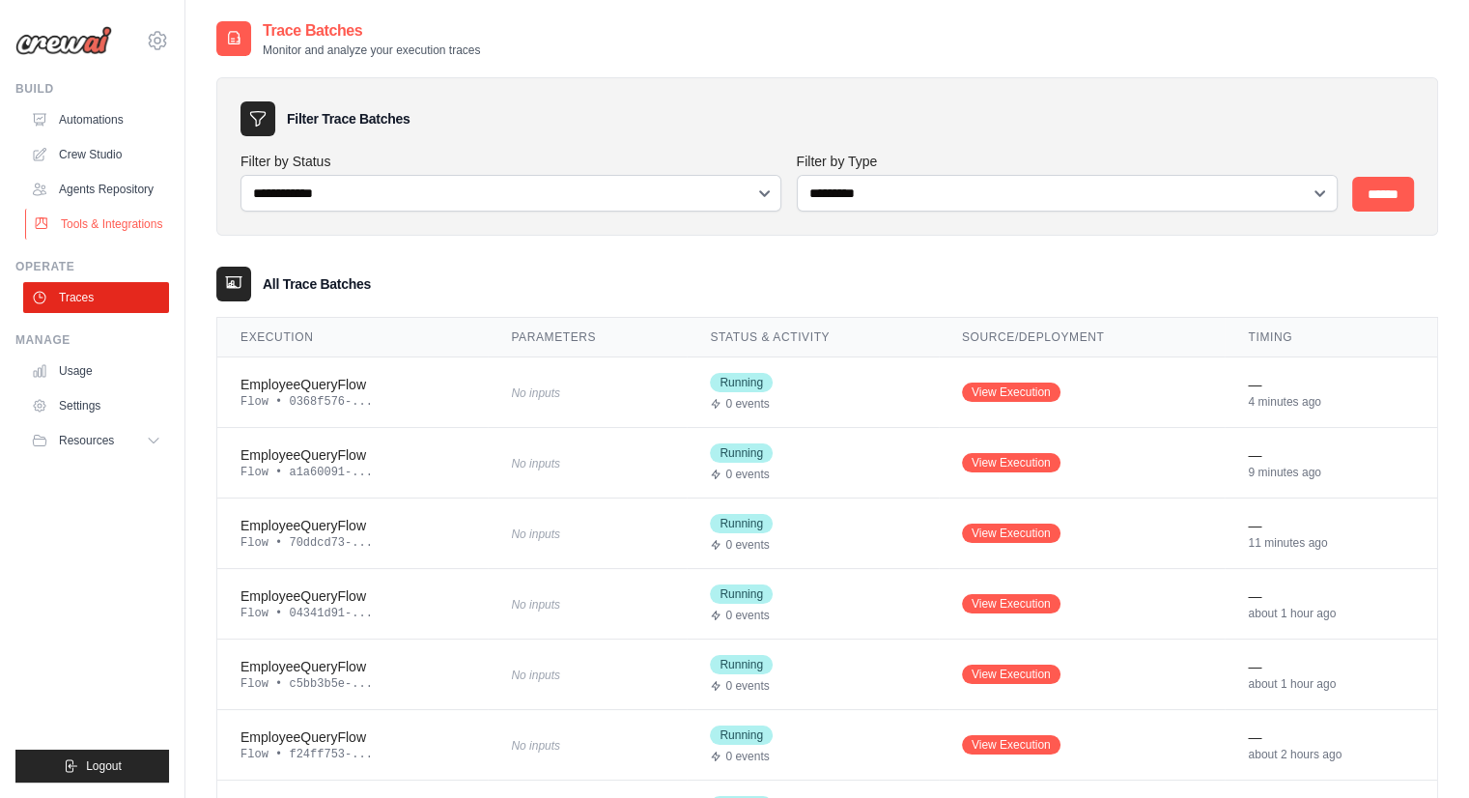
click at [92, 219] on link "Tools & Integrations" at bounding box center [98, 224] width 146 height 31
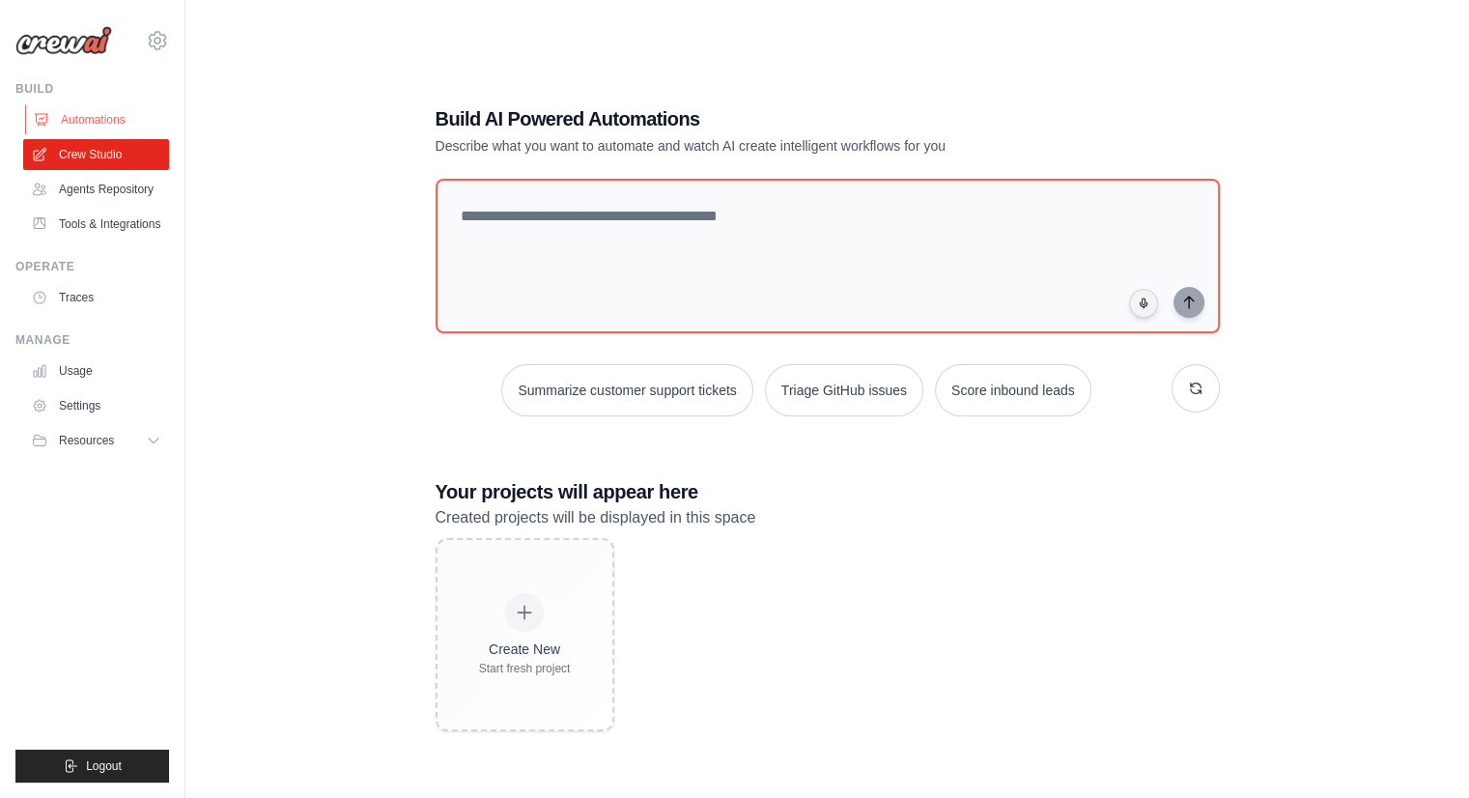
click at [97, 127] on link "Automations" at bounding box center [98, 119] width 146 height 31
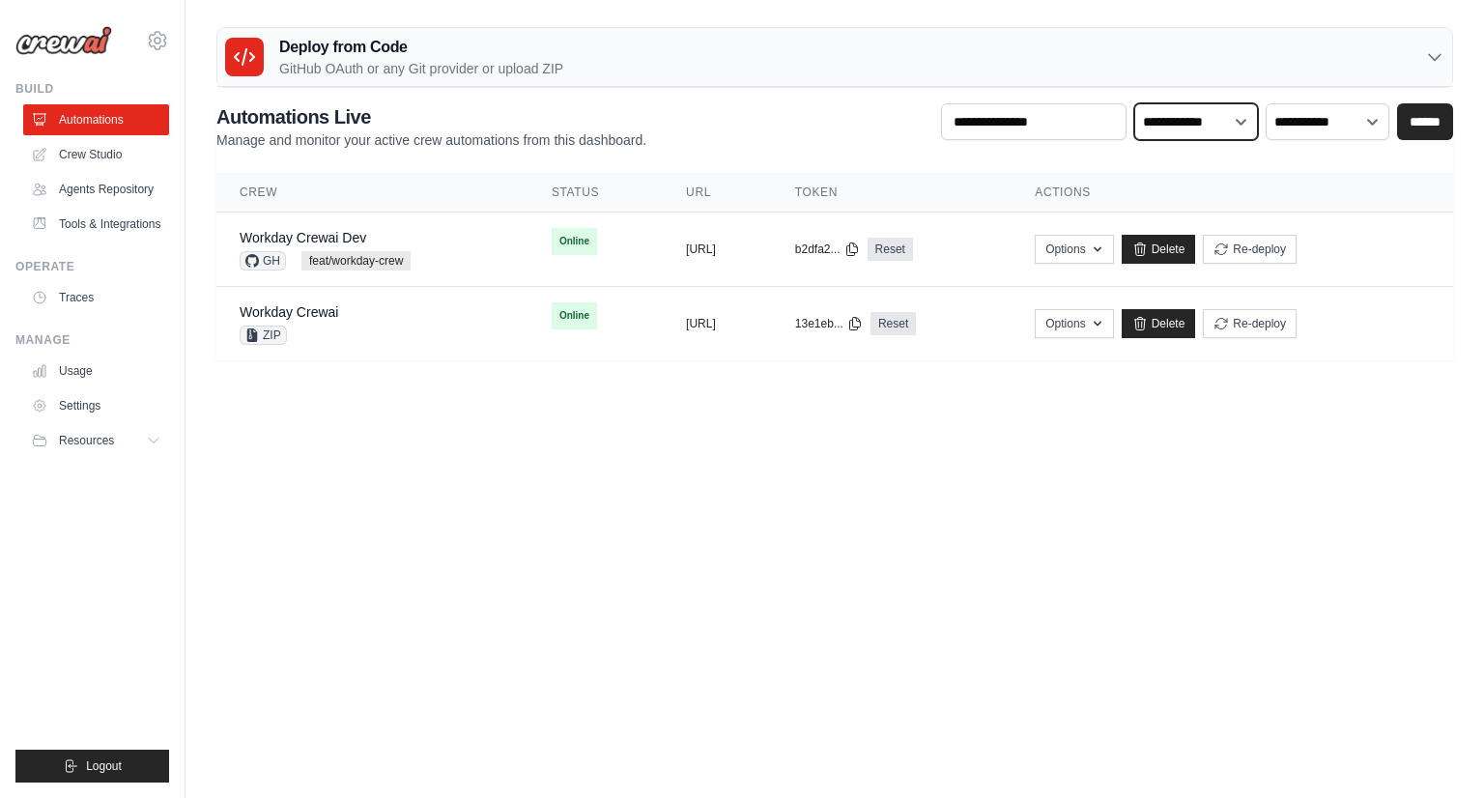
click at [1241, 125] on select "**********" at bounding box center [1196, 121] width 124 height 37
click at [857, 138] on div "**********" at bounding box center [834, 126] width 1236 height 46
click at [963, 32] on div "Deploy from Code GitHub OAuth or any Git provider or upload ZIP" at bounding box center [834, 57] width 1234 height 59
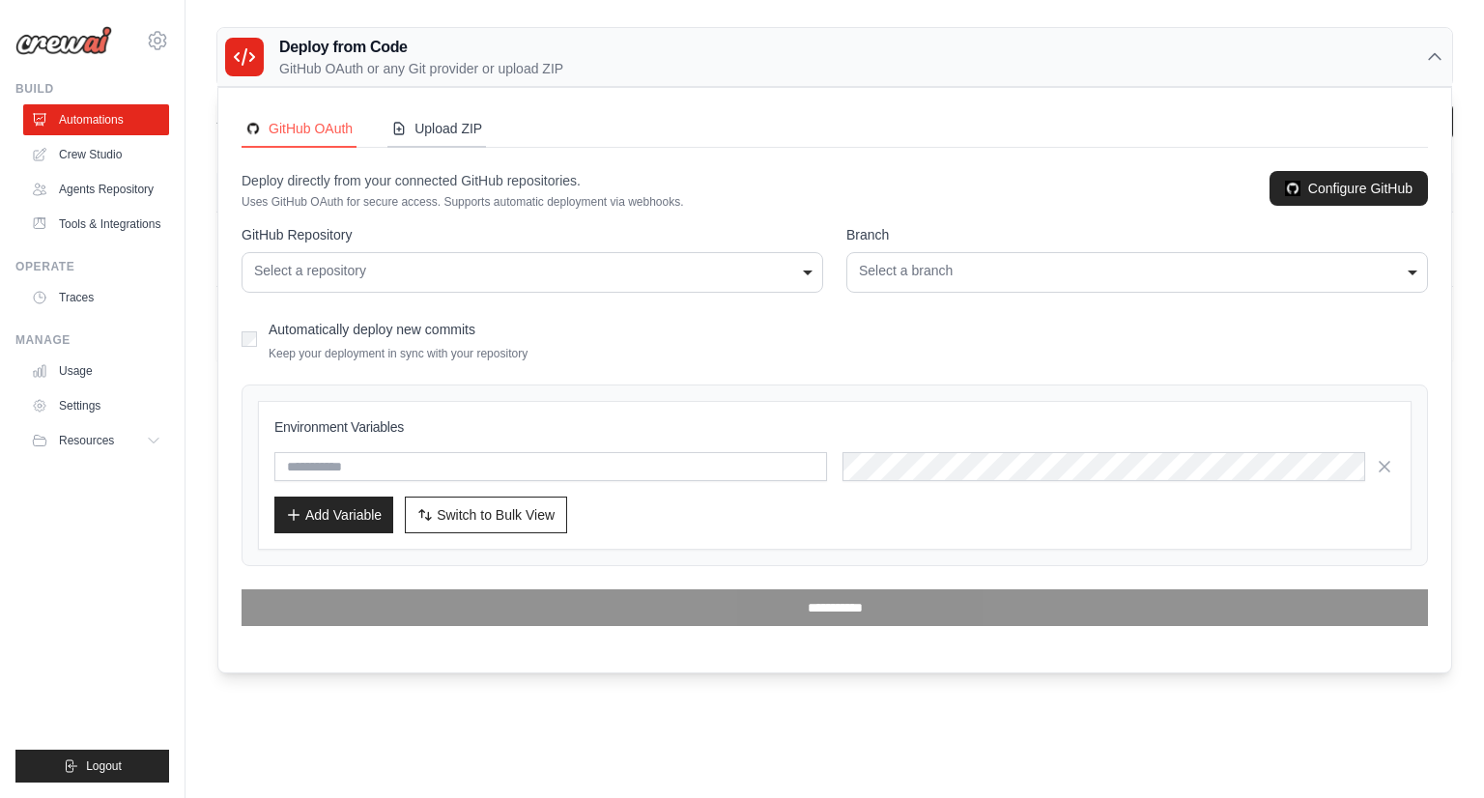
click at [414, 128] on div "Upload ZIP" at bounding box center [436, 128] width 91 height 19
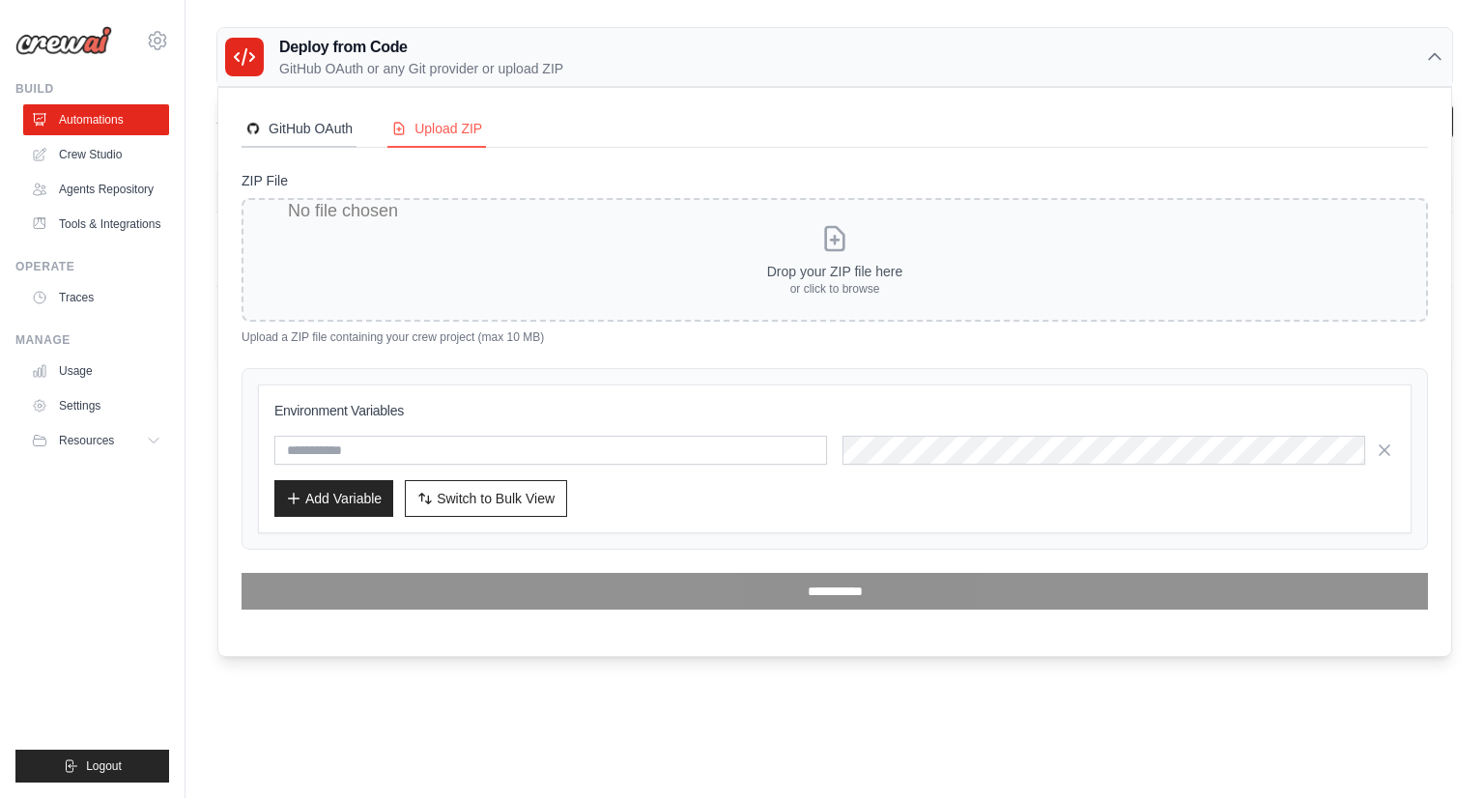
click at [300, 139] on button "GitHub OAuth" at bounding box center [298, 129] width 115 height 37
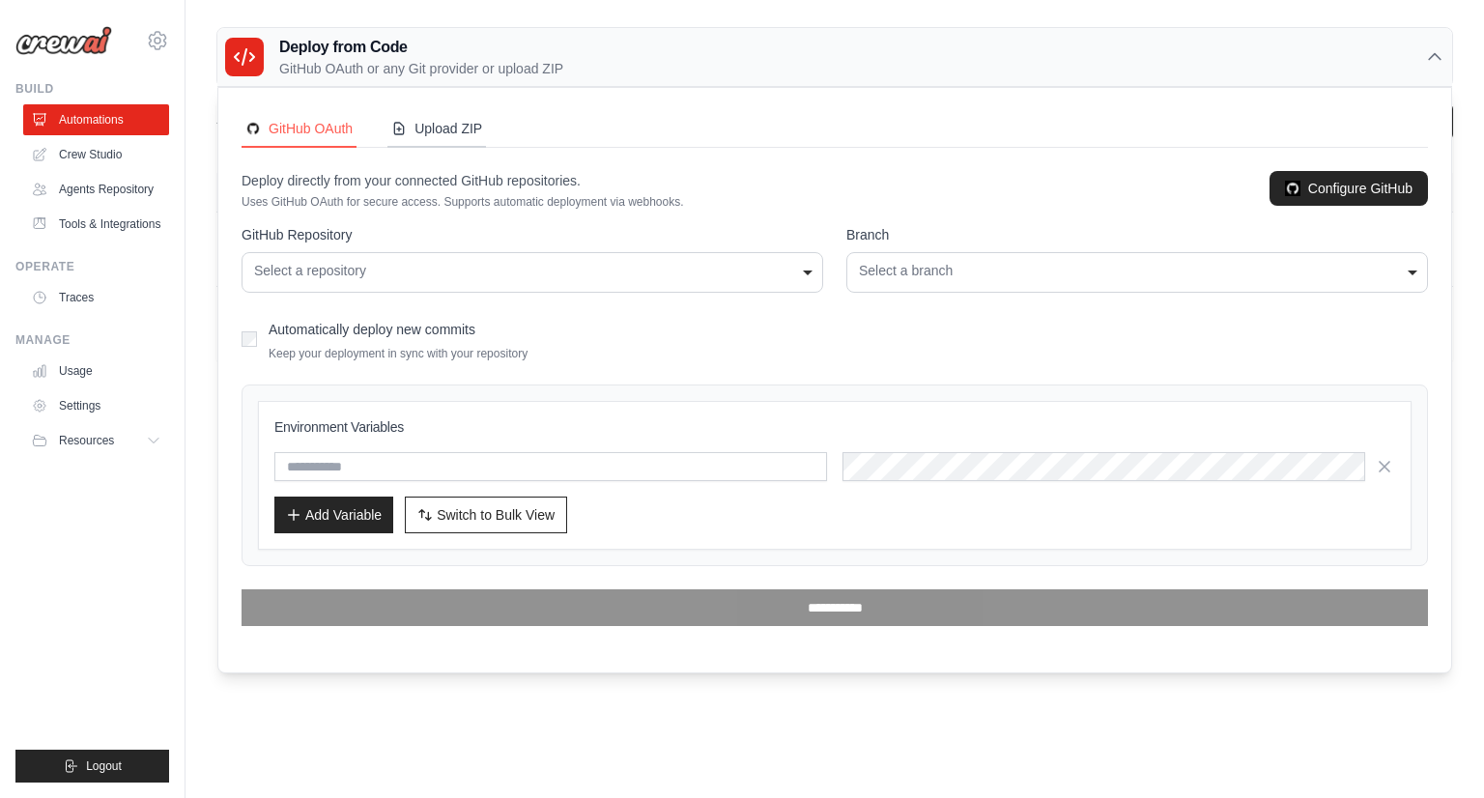
click at [449, 140] on button "Upload ZIP" at bounding box center [436, 129] width 99 height 37
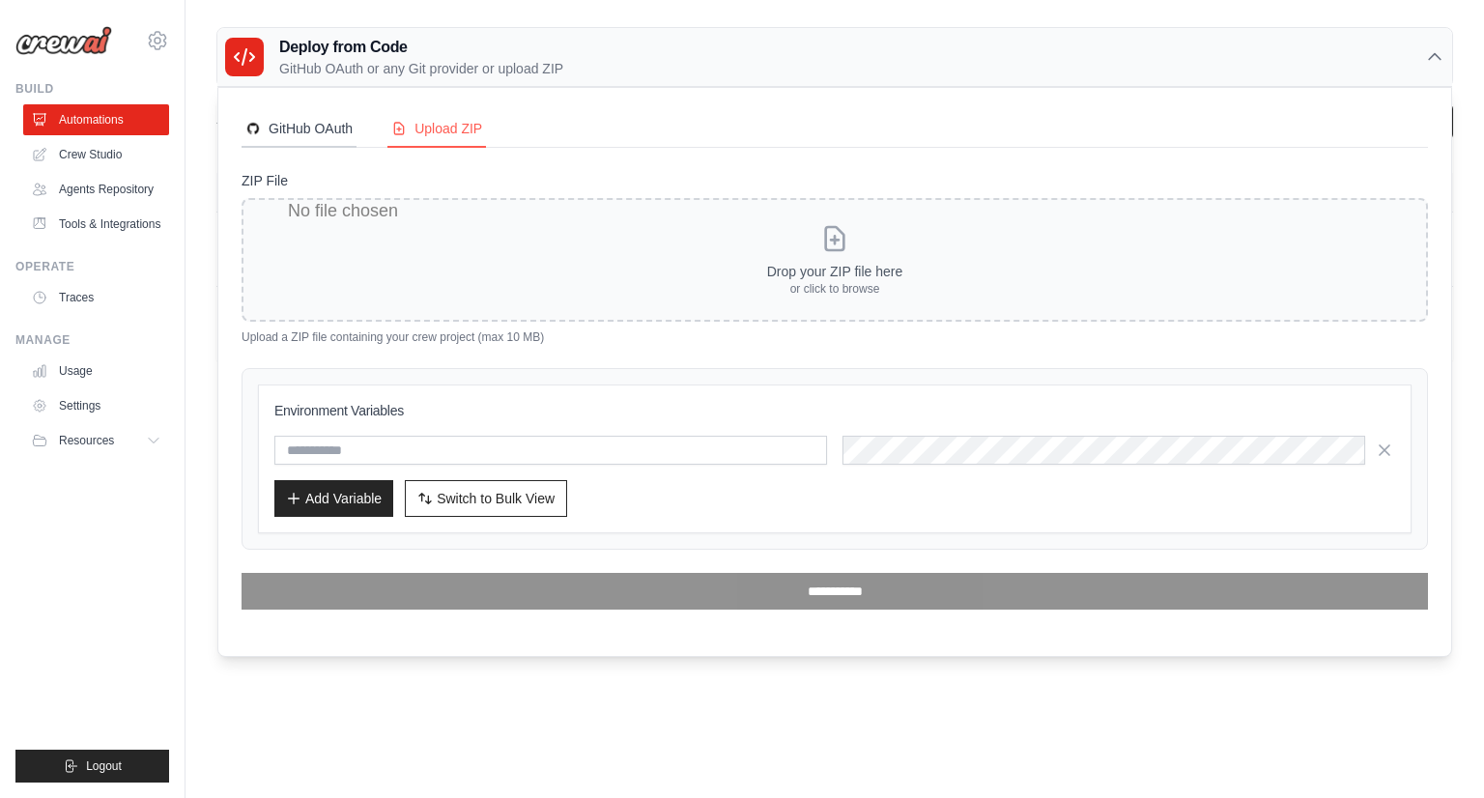
click at [336, 131] on div "GitHub OAuth" at bounding box center [298, 128] width 107 height 19
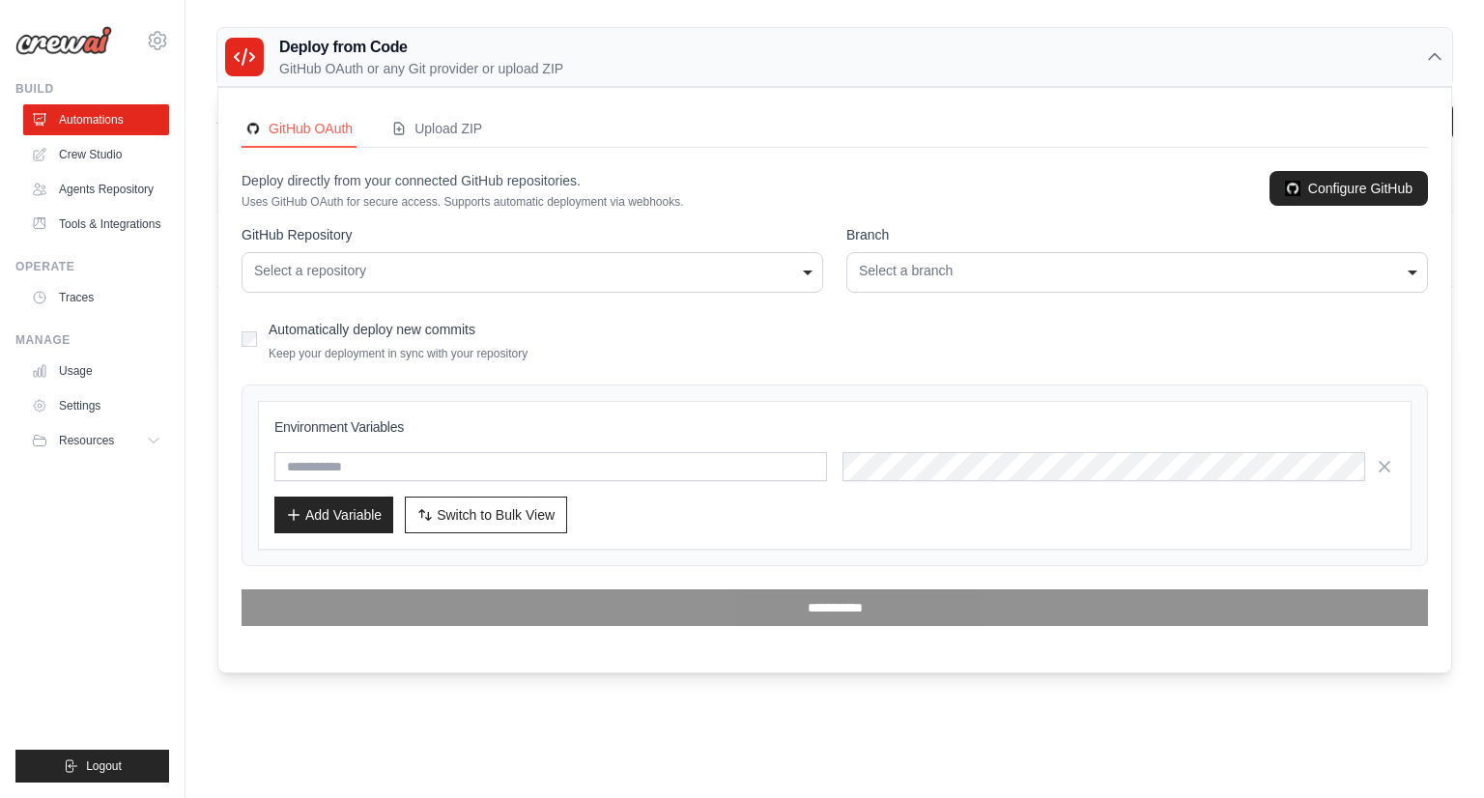
click at [1433, 67] on div "Deploy from Code GitHub OAuth or any Git provider or upload ZIP" at bounding box center [834, 57] width 1234 height 59
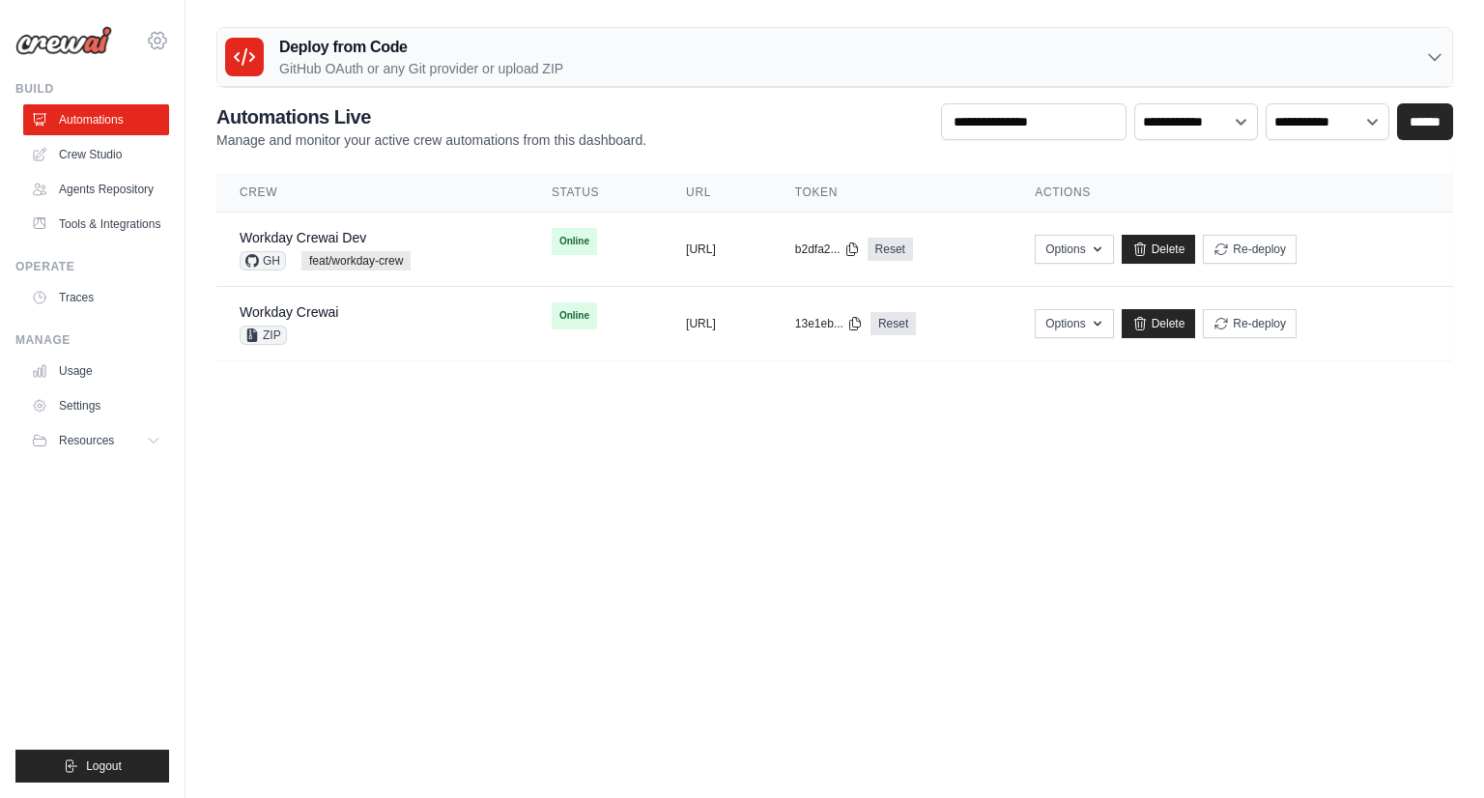
click at [149, 42] on icon at bounding box center [157, 40] width 17 height 16
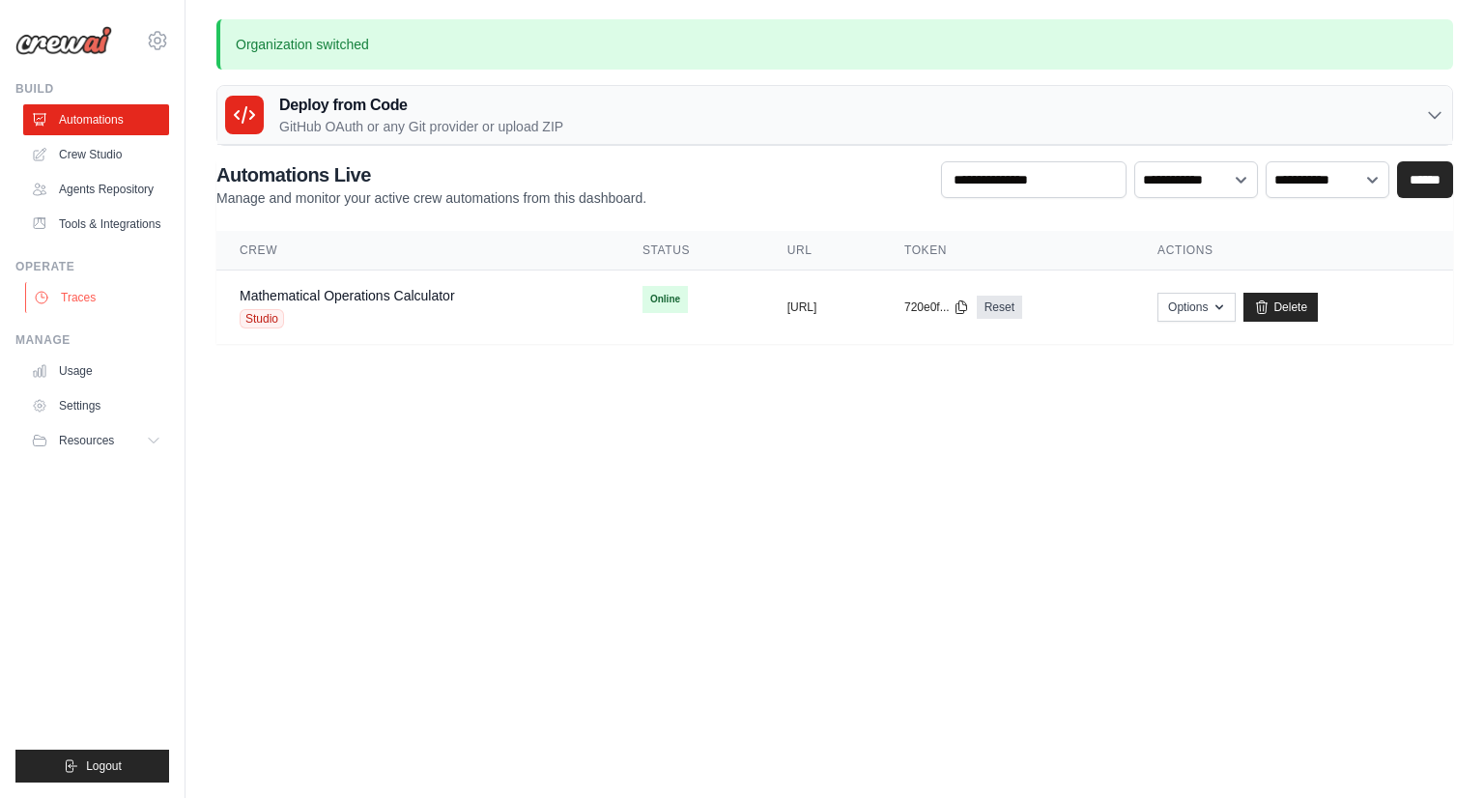
click at [97, 294] on link "Traces" at bounding box center [98, 297] width 146 height 31
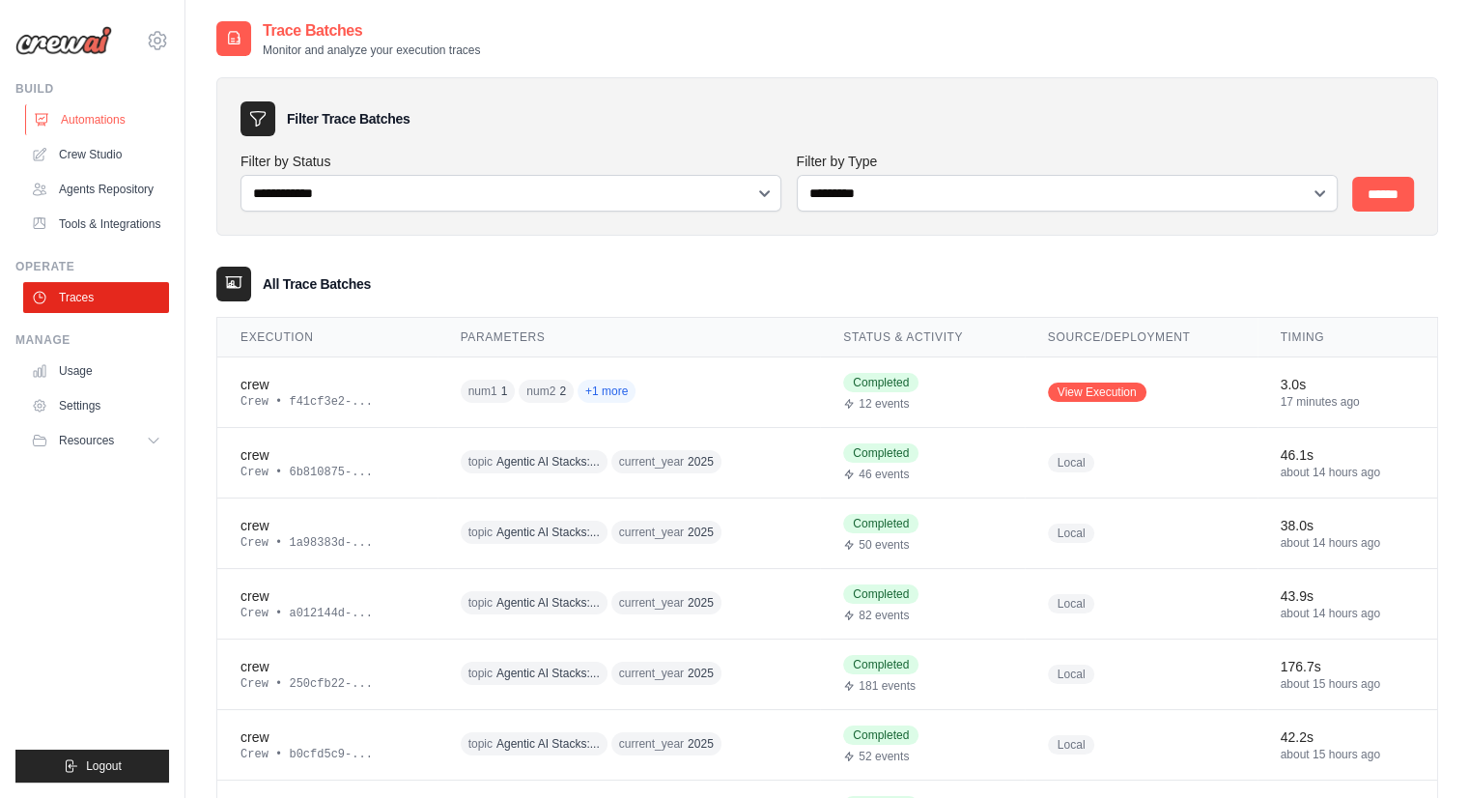
click at [139, 129] on link "Automations" at bounding box center [98, 119] width 146 height 31
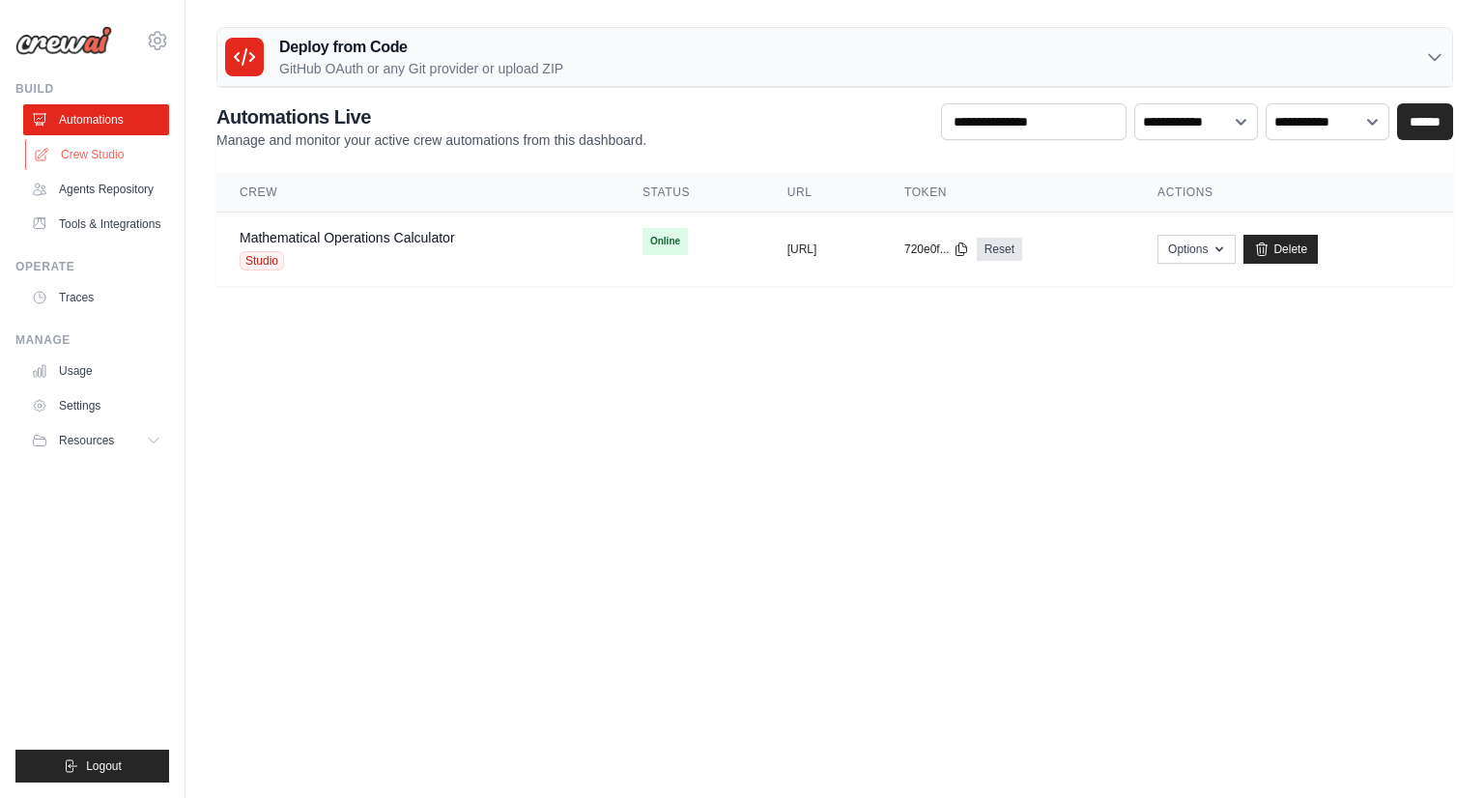
click at [163, 146] on link "Crew Studio" at bounding box center [98, 154] width 146 height 31
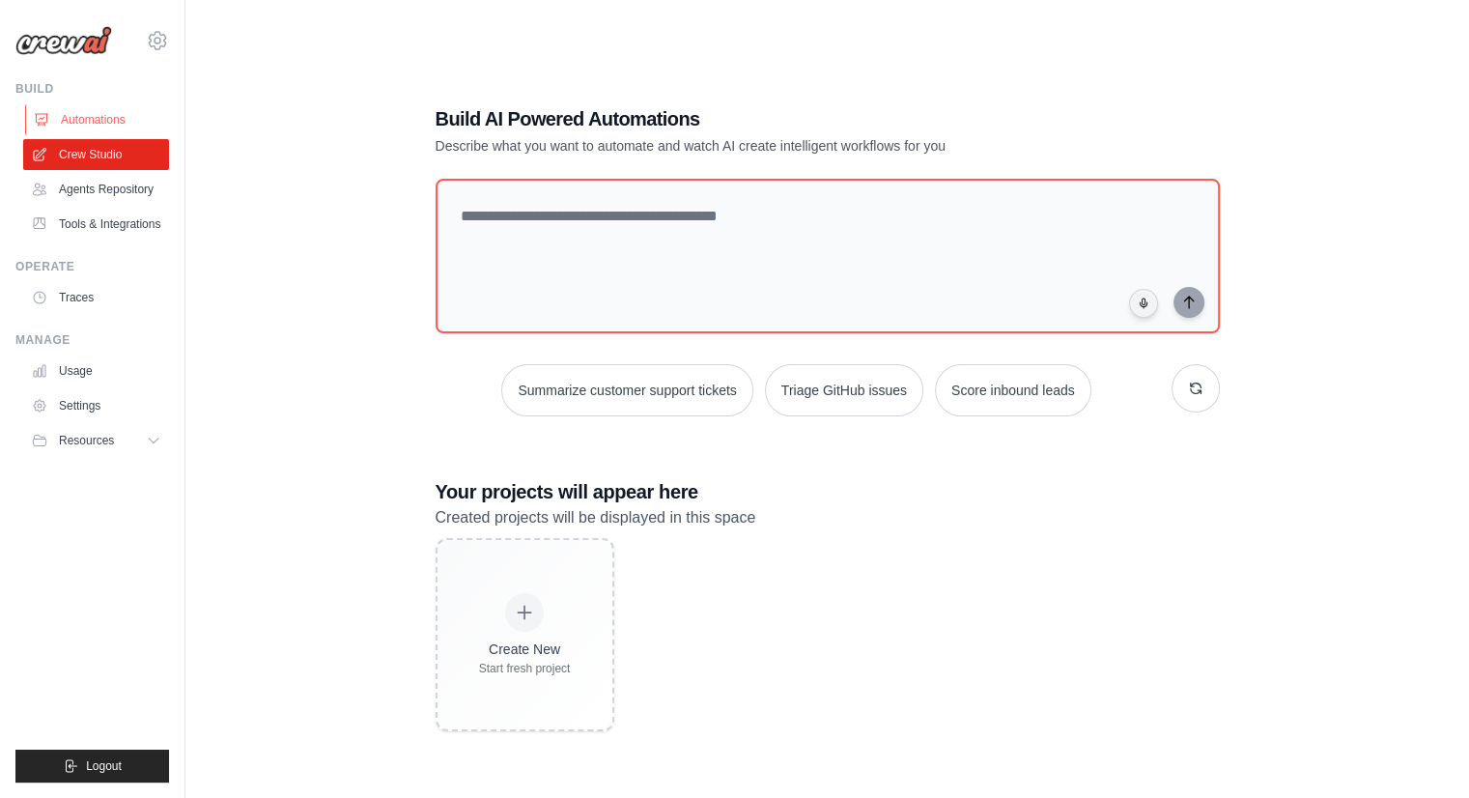
click at [112, 117] on link "Automations" at bounding box center [98, 119] width 146 height 31
click at [155, 45] on icon at bounding box center [157, 40] width 23 height 23
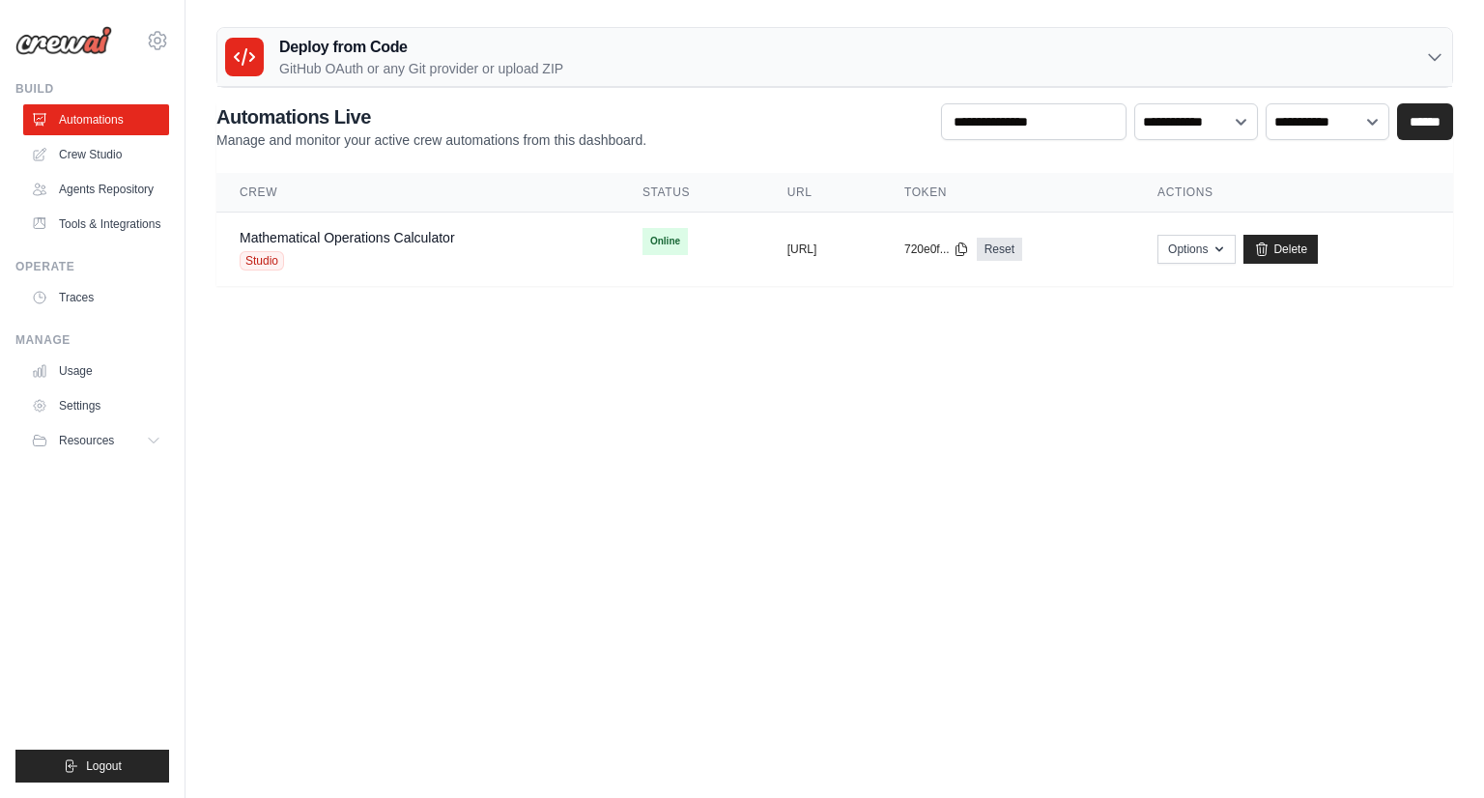
click at [163, 54] on div "nikhil.dubey@ab-inbev.com AB InBev - GHQ Jet Skis Training - CrewAI Settings" at bounding box center [92, 31] width 154 height 62
click at [162, 44] on icon at bounding box center [157, 40] width 23 height 23
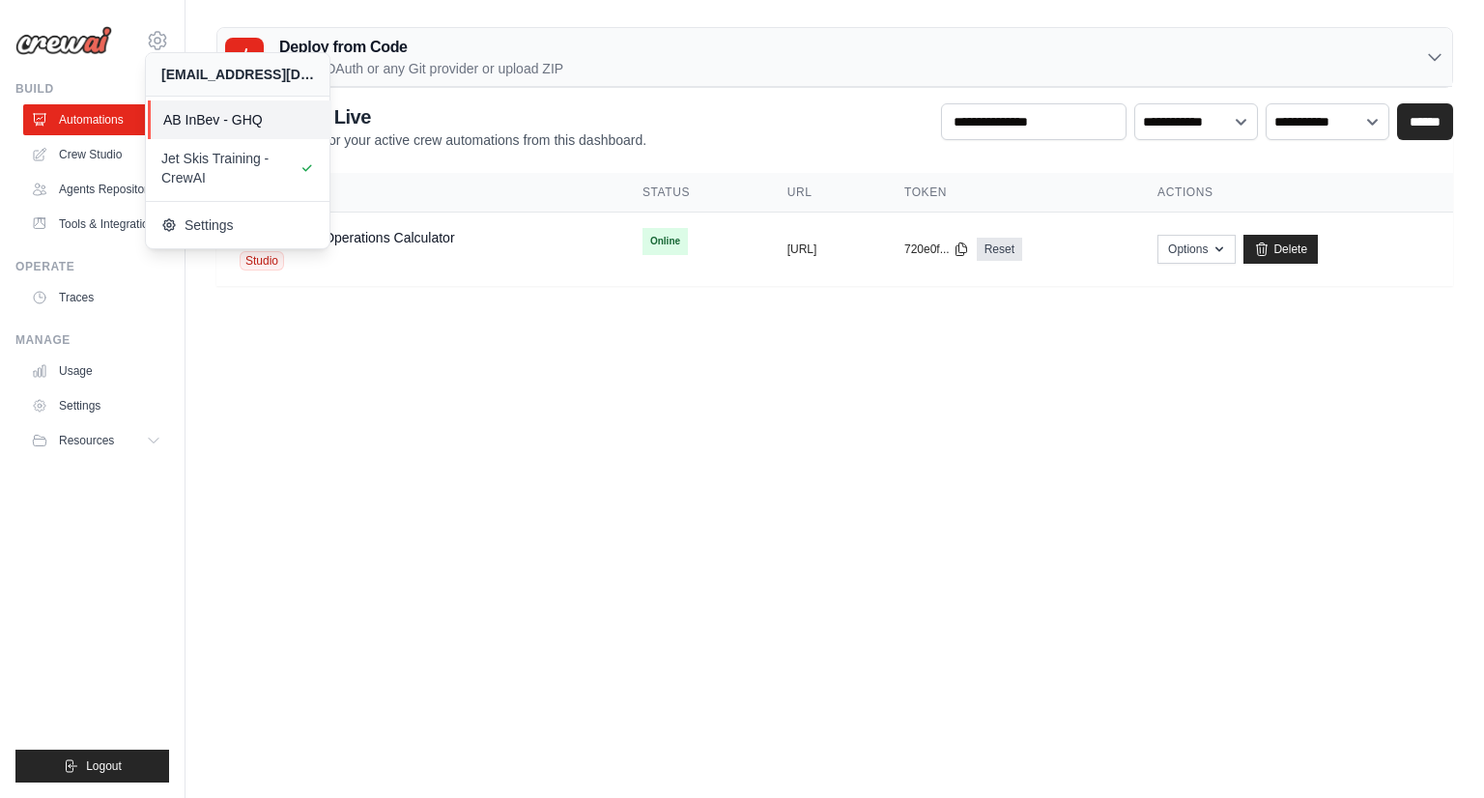
click at [196, 108] on link "AB InBev - GHQ" at bounding box center [240, 119] width 184 height 39
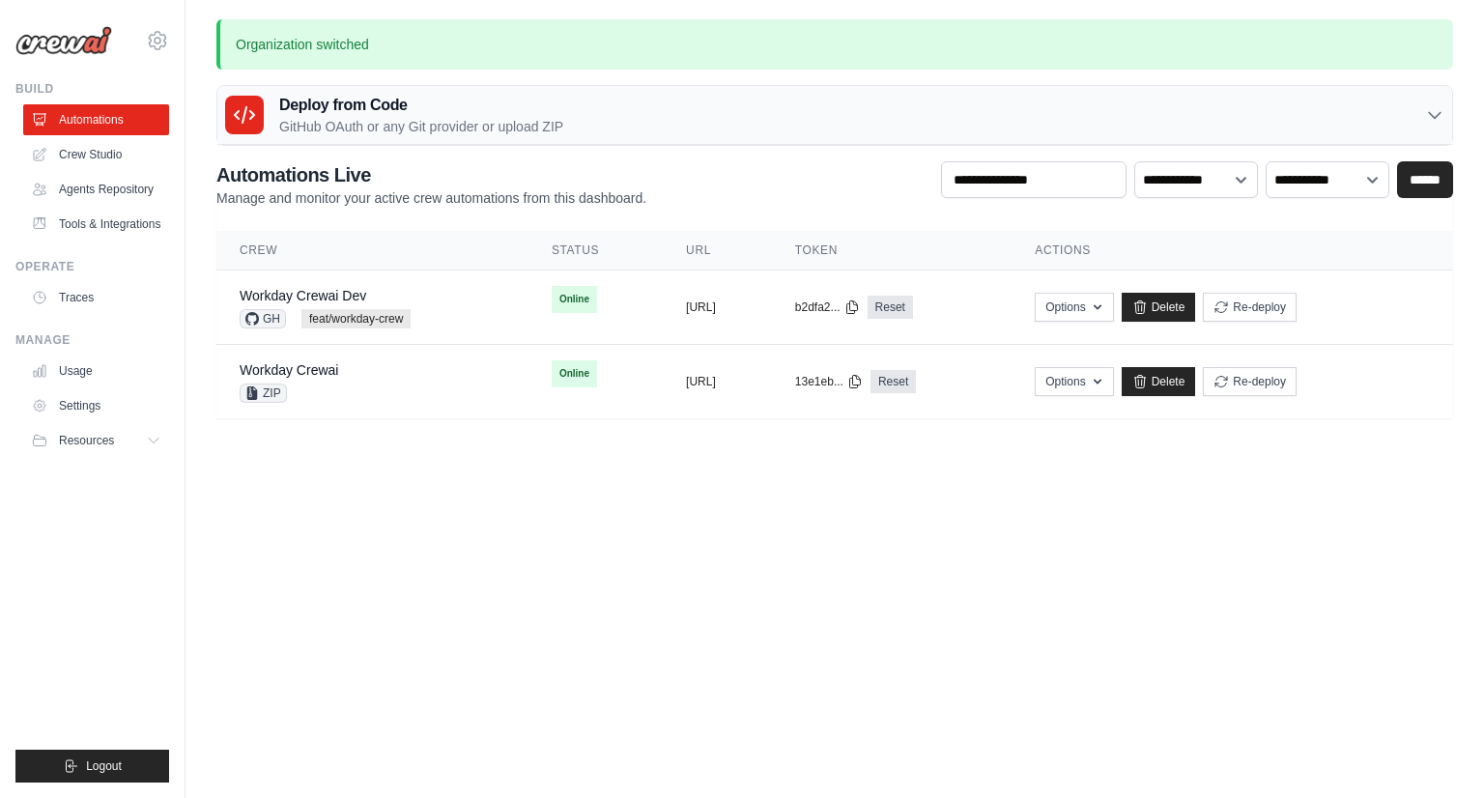
click at [718, 659] on body "[EMAIL_ADDRESS][DOMAIN_NAME] AB InBev - GHQ Jet Skis Training - [GEOGRAPHIC_DAT…" at bounding box center [742, 399] width 1484 height 798
click at [143, 189] on link "Agents Repository" at bounding box center [98, 189] width 146 height 31
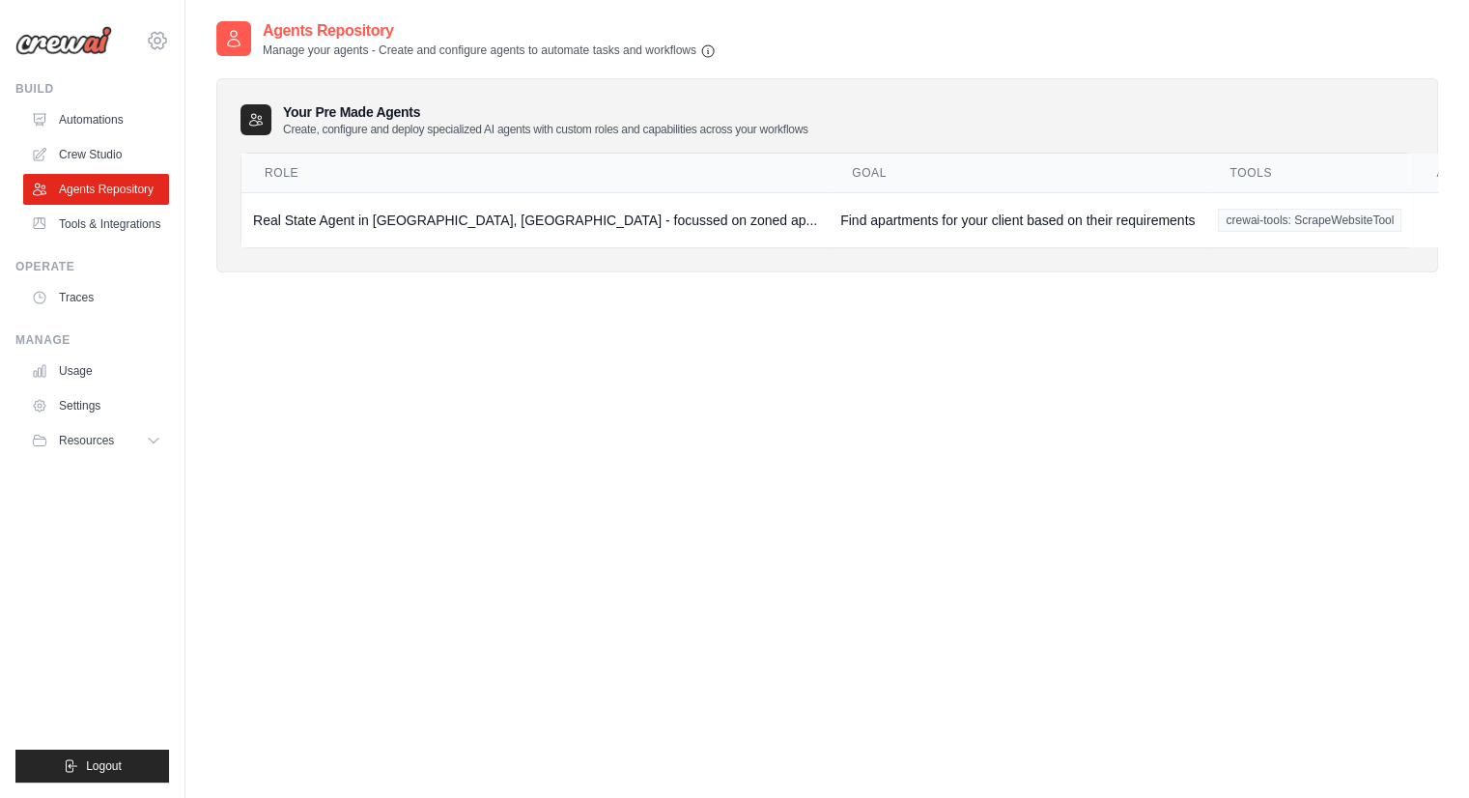
click at [149, 41] on icon at bounding box center [157, 40] width 17 height 16
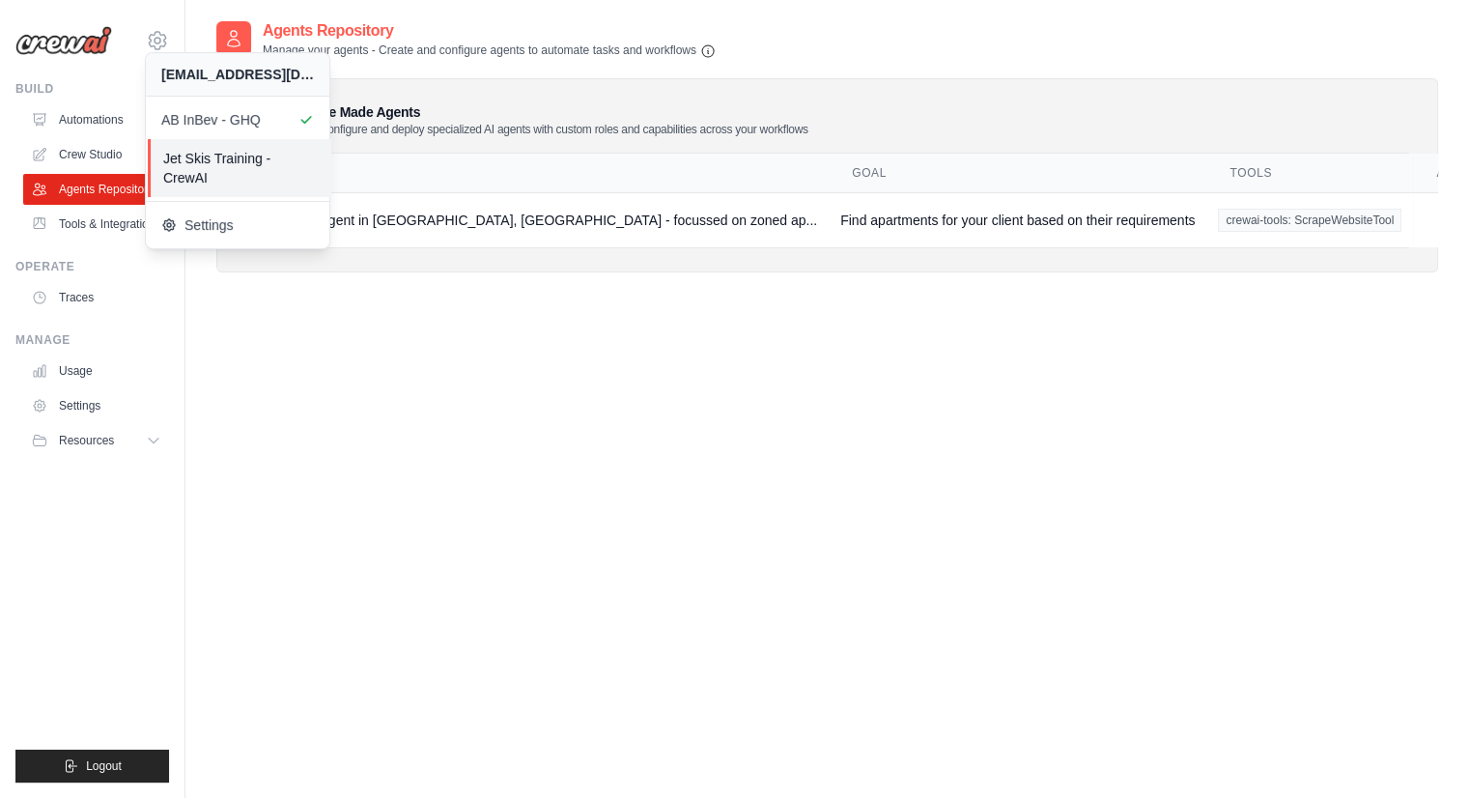
click at [248, 151] on span "Jet Skis Training - CrewAI" at bounding box center [239, 168] width 153 height 39
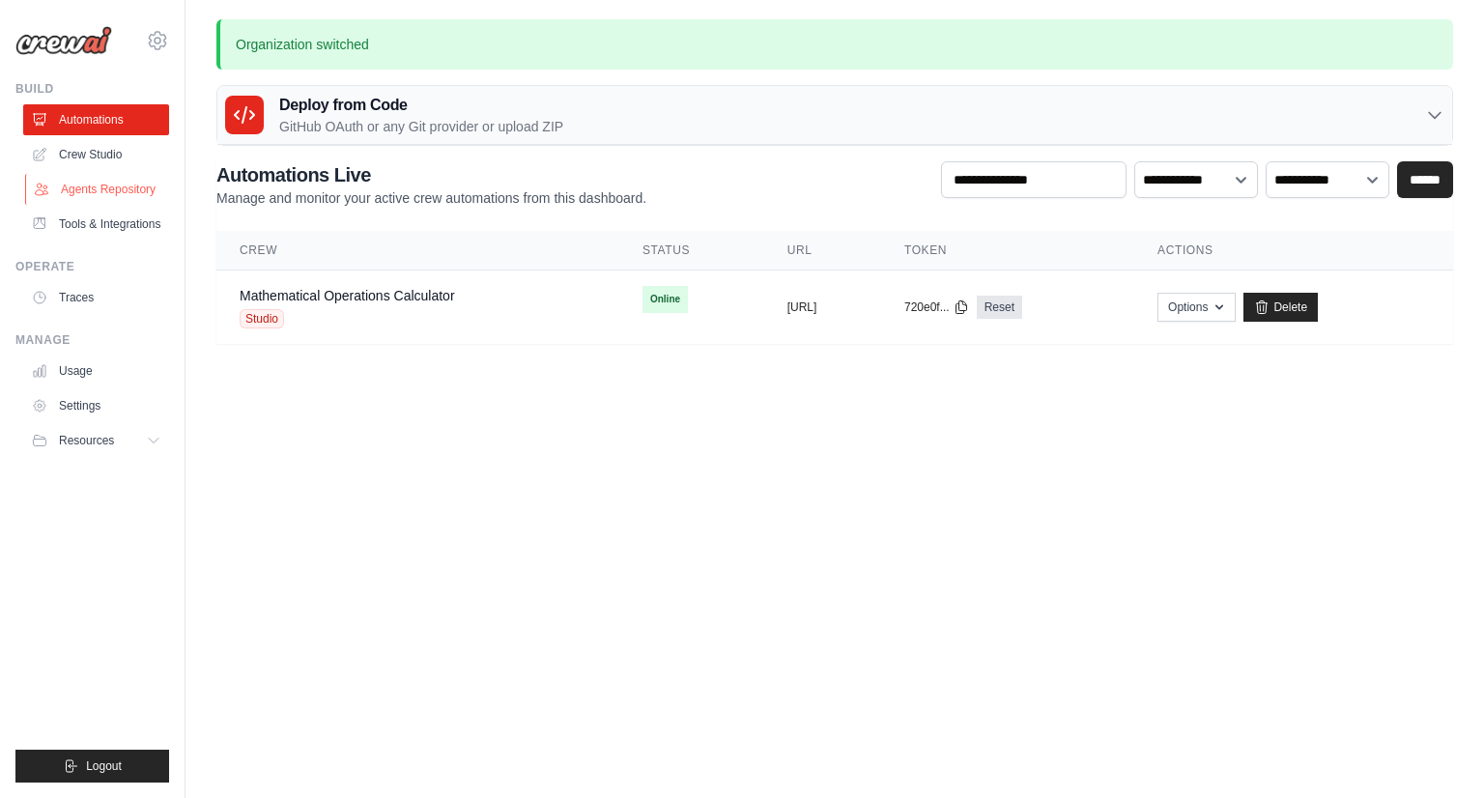
click at [143, 183] on link "Agents Repository" at bounding box center [98, 189] width 146 height 31
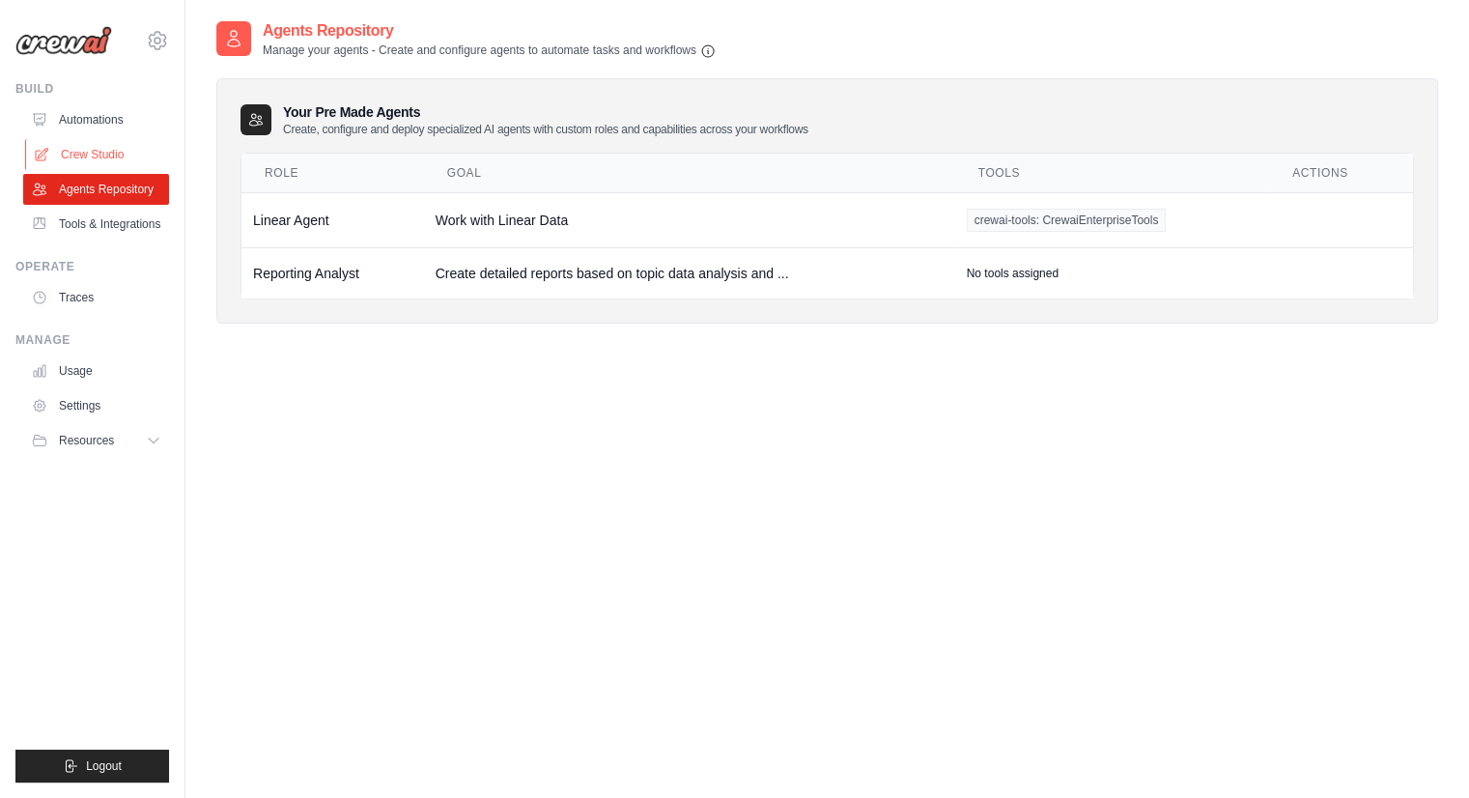
click at [93, 164] on link "Crew Studio" at bounding box center [98, 154] width 146 height 31
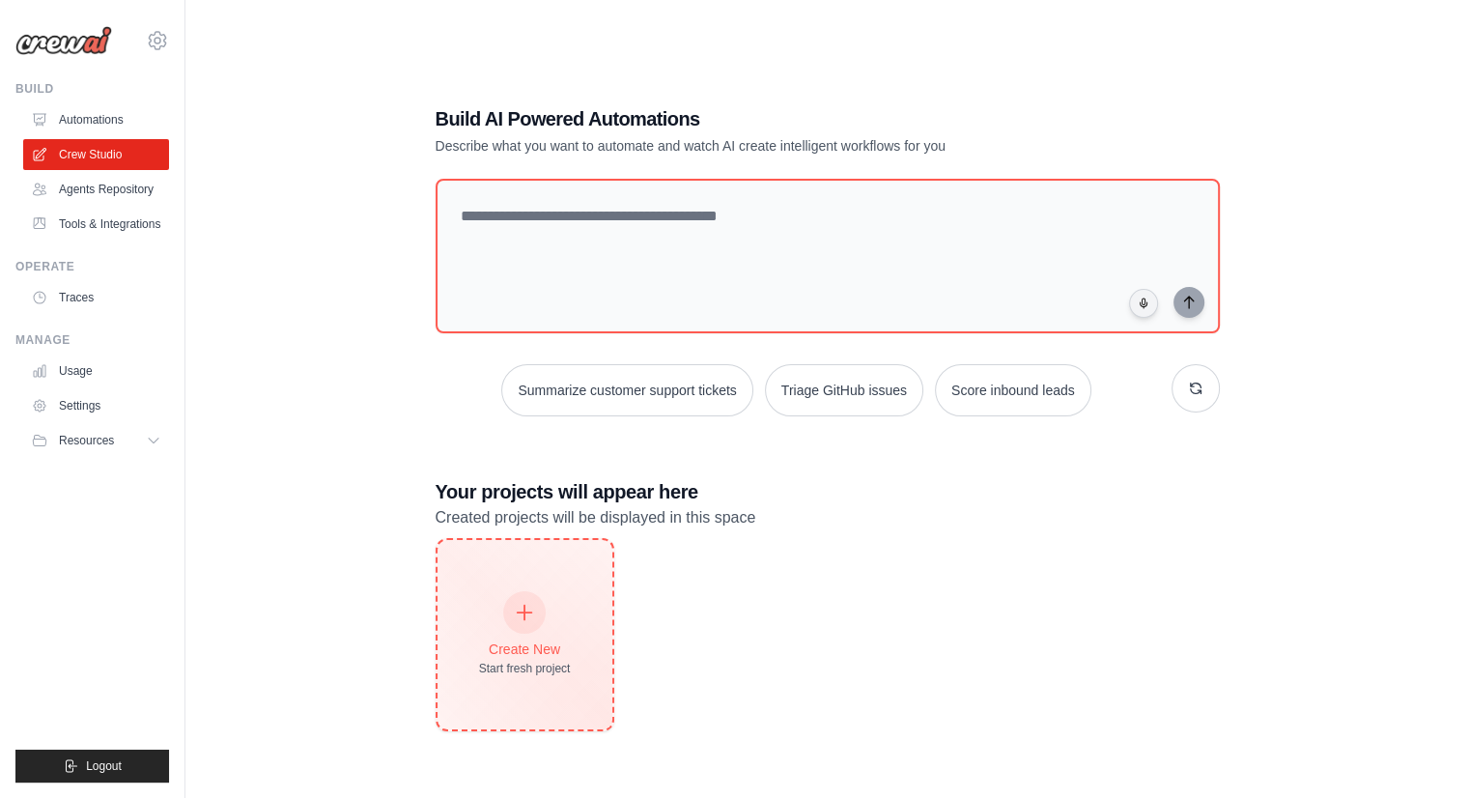
click at [490, 636] on div "Create New Start fresh project" at bounding box center [525, 634] width 92 height 83
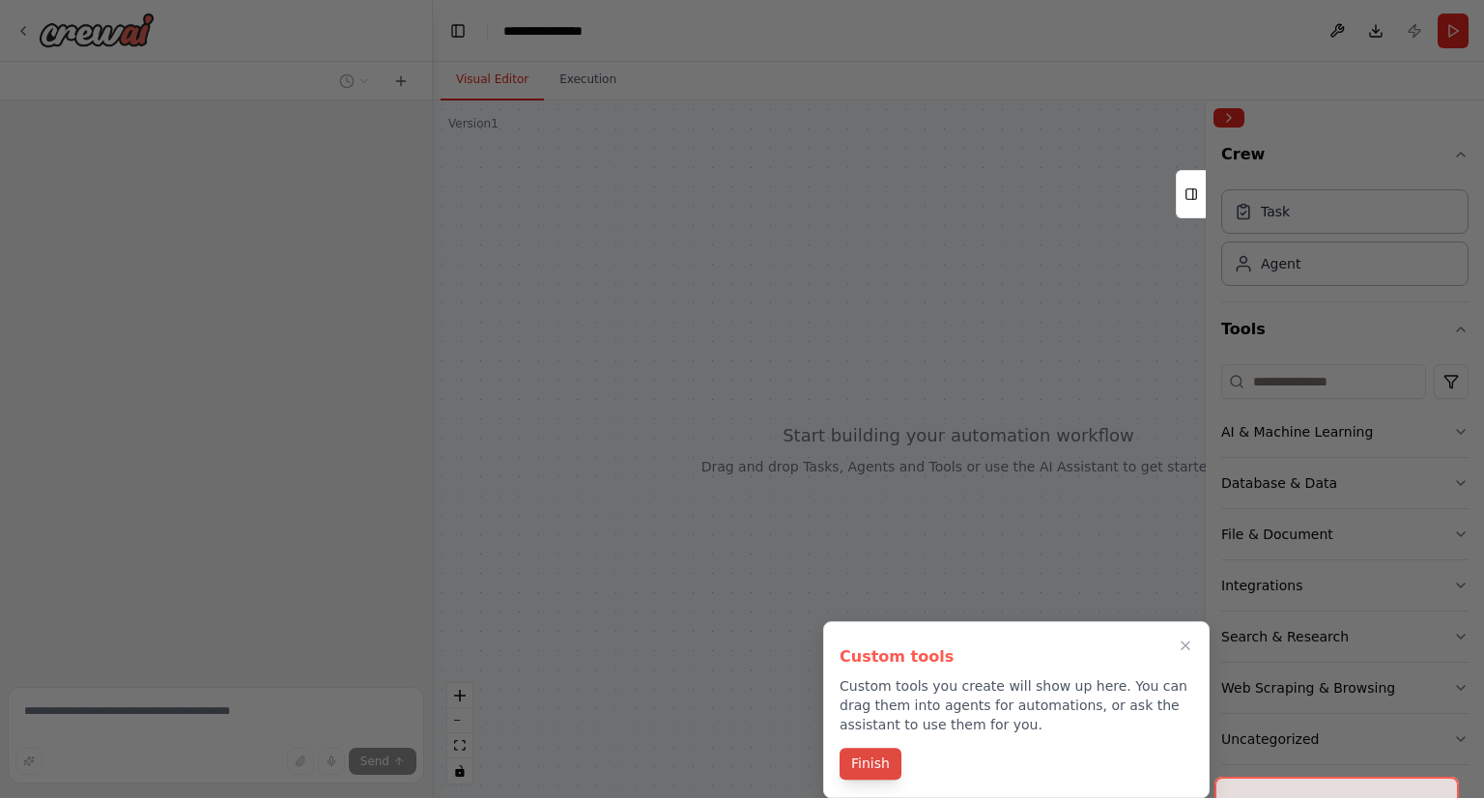
click at [854, 769] on button "Finish" at bounding box center [870, 764] width 62 height 32
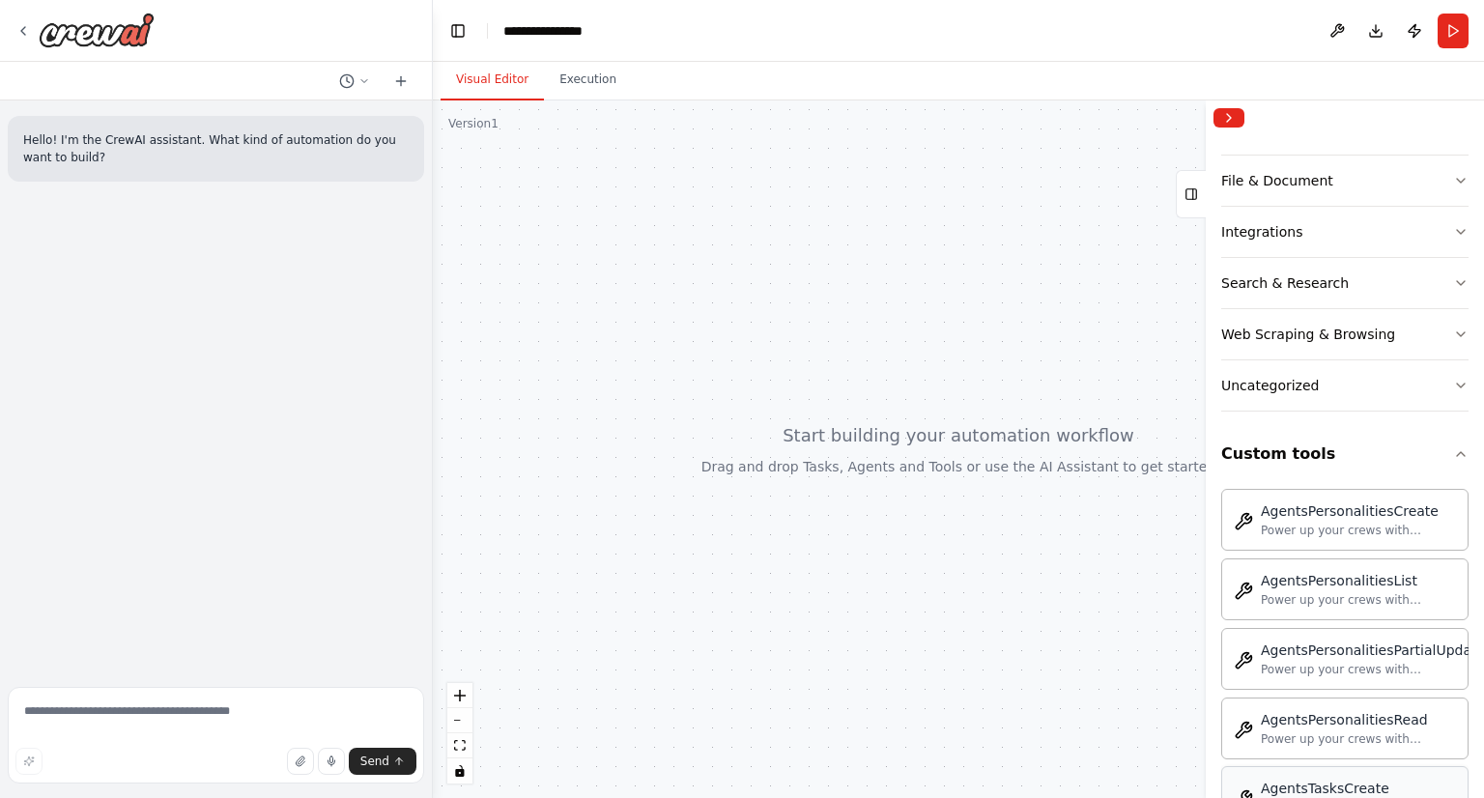
scroll to position [348, 0]
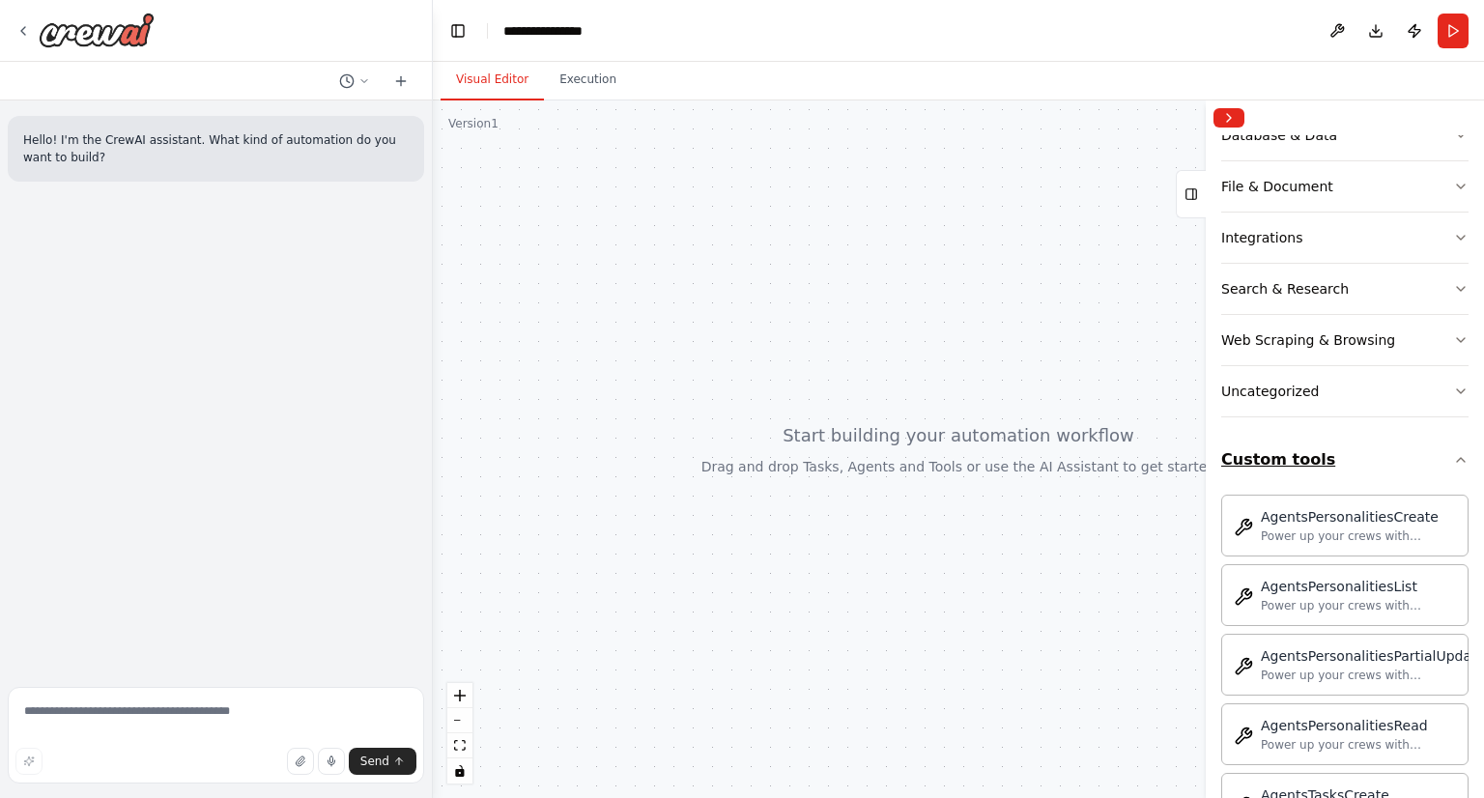
click at [1314, 448] on button "Custom tools" at bounding box center [1344, 460] width 247 height 54
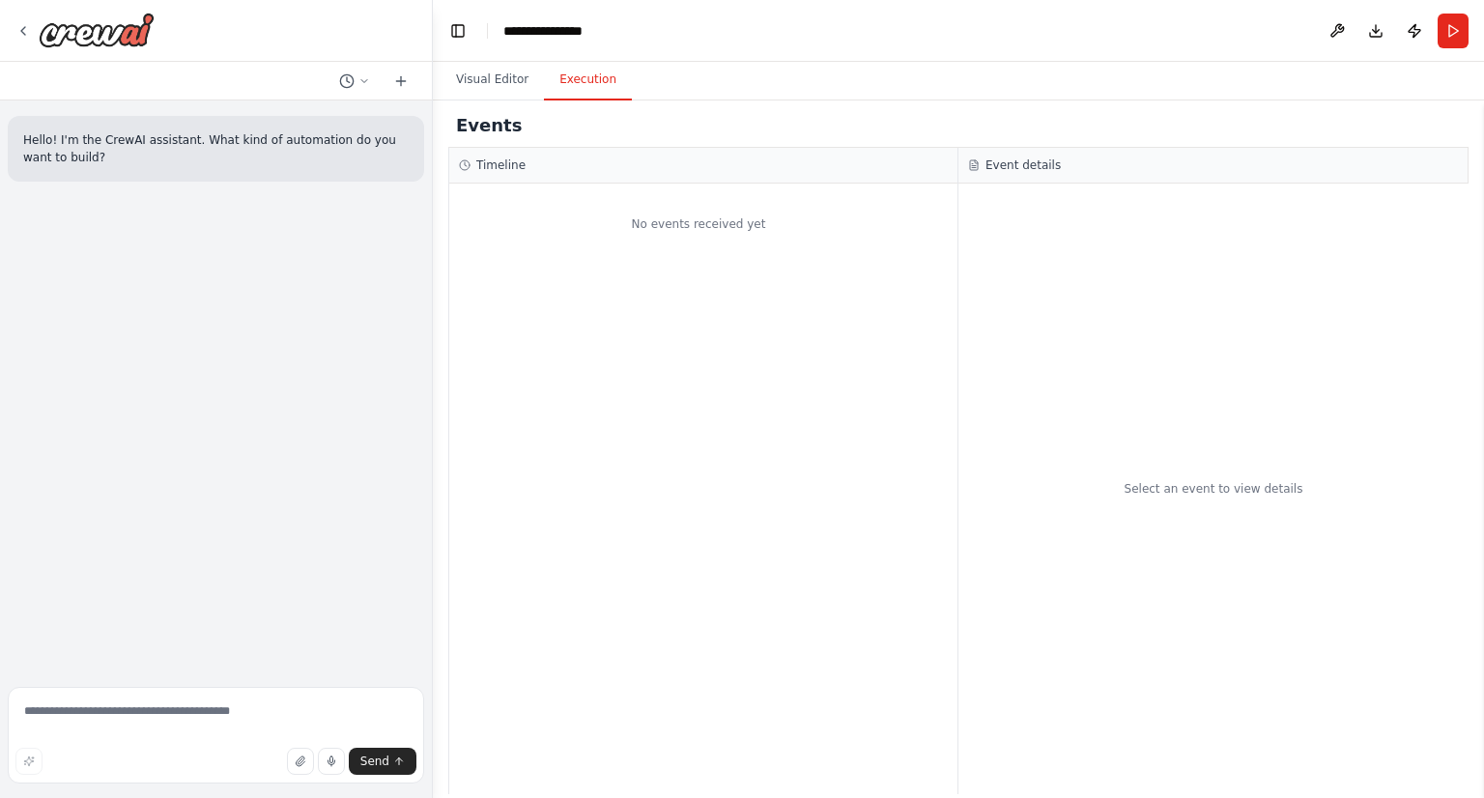
click at [590, 77] on button "Execution" at bounding box center [588, 80] width 88 height 41
click at [516, 73] on button "Visual Editor" at bounding box center [491, 80] width 103 height 41
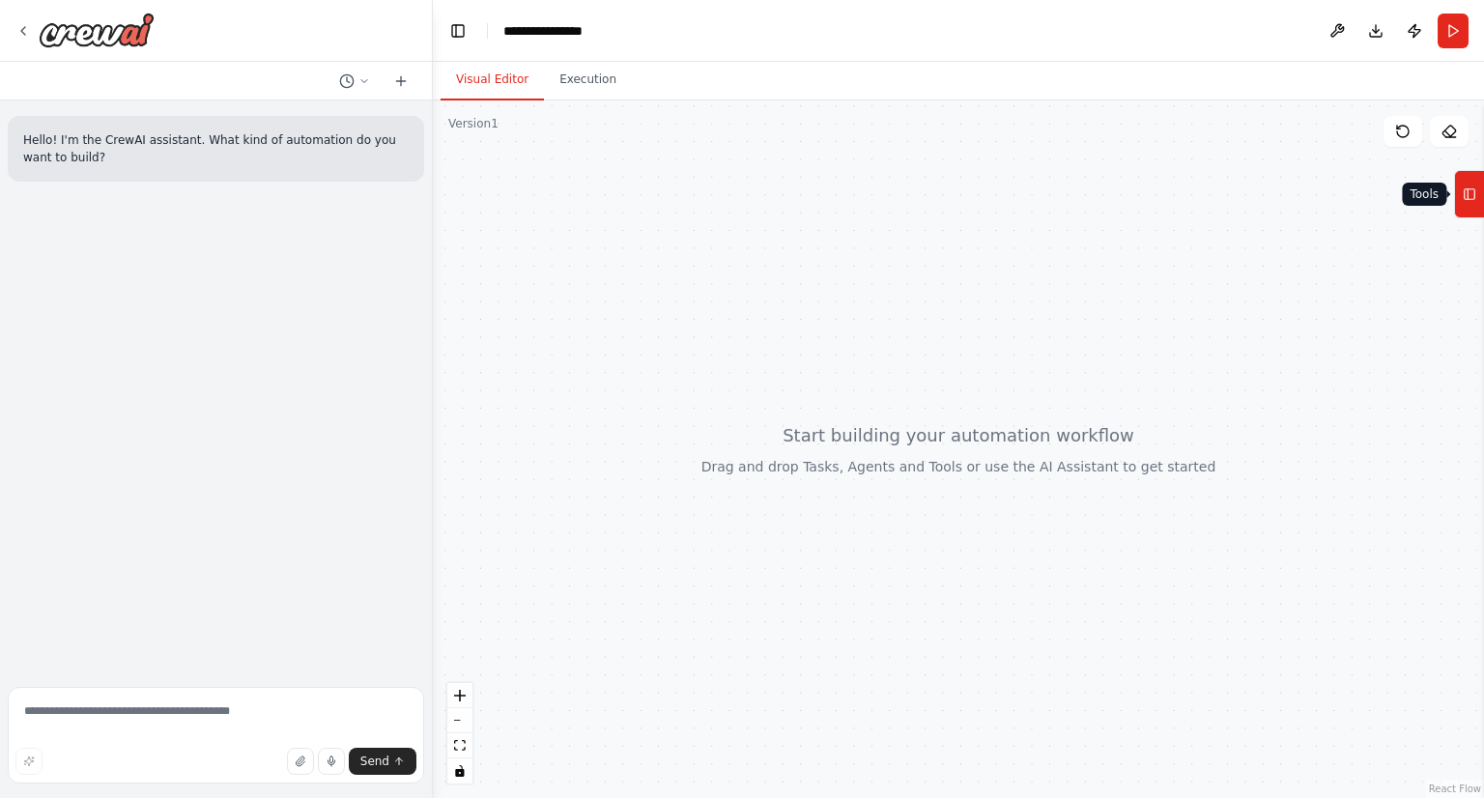
click at [1475, 190] on rect at bounding box center [1469, 194] width 11 height 11
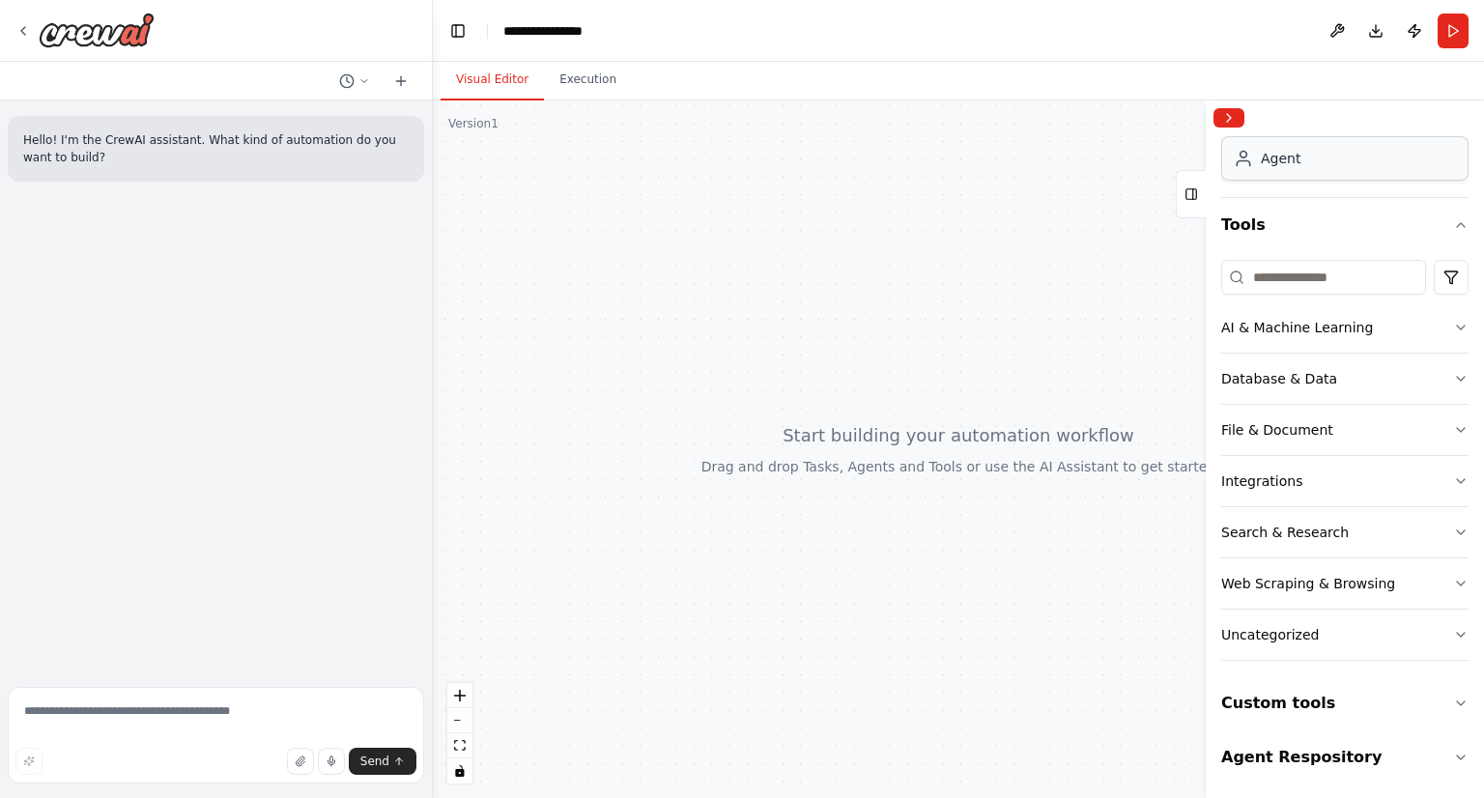
click at [1272, 166] on div "Agent" at bounding box center [1280, 158] width 40 height 19
click at [1221, 113] on button "Collapse right sidebar" at bounding box center [1228, 117] width 31 height 19
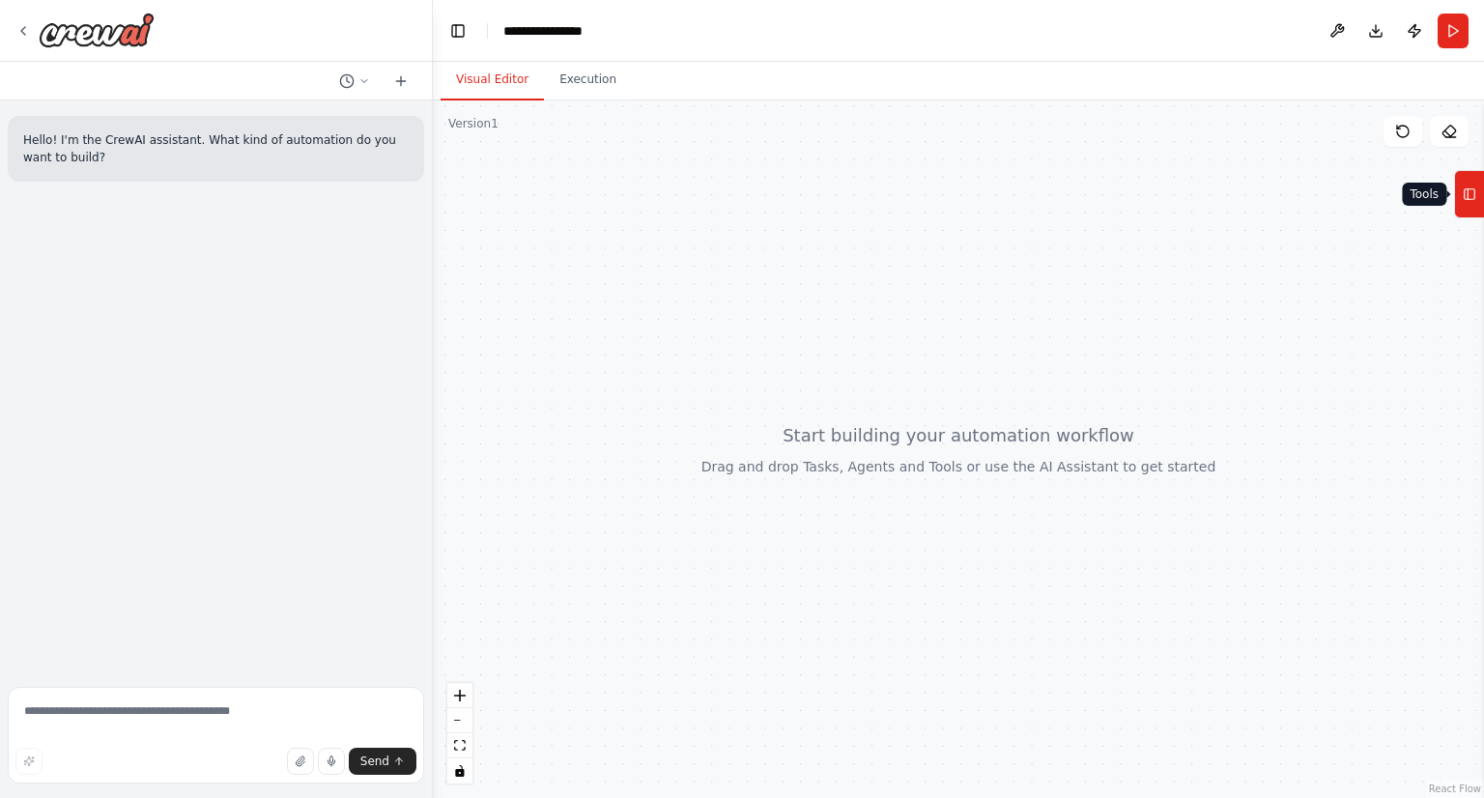
click at [1469, 184] on icon at bounding box center [1469, 194] width 14 height 31
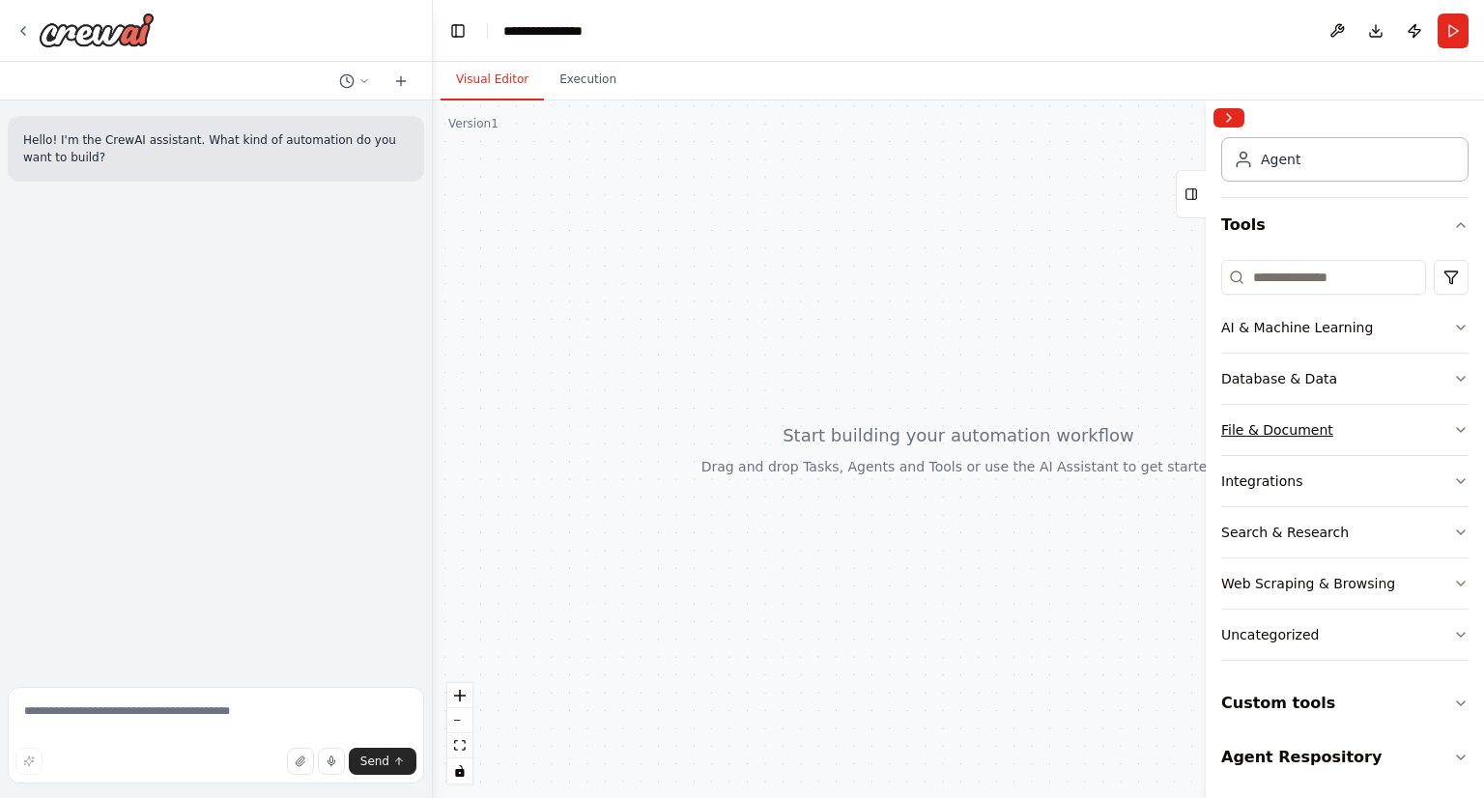
click at [1414, 427] on button "File & Document" at bounding box center [1344, 430] width 247 height 50
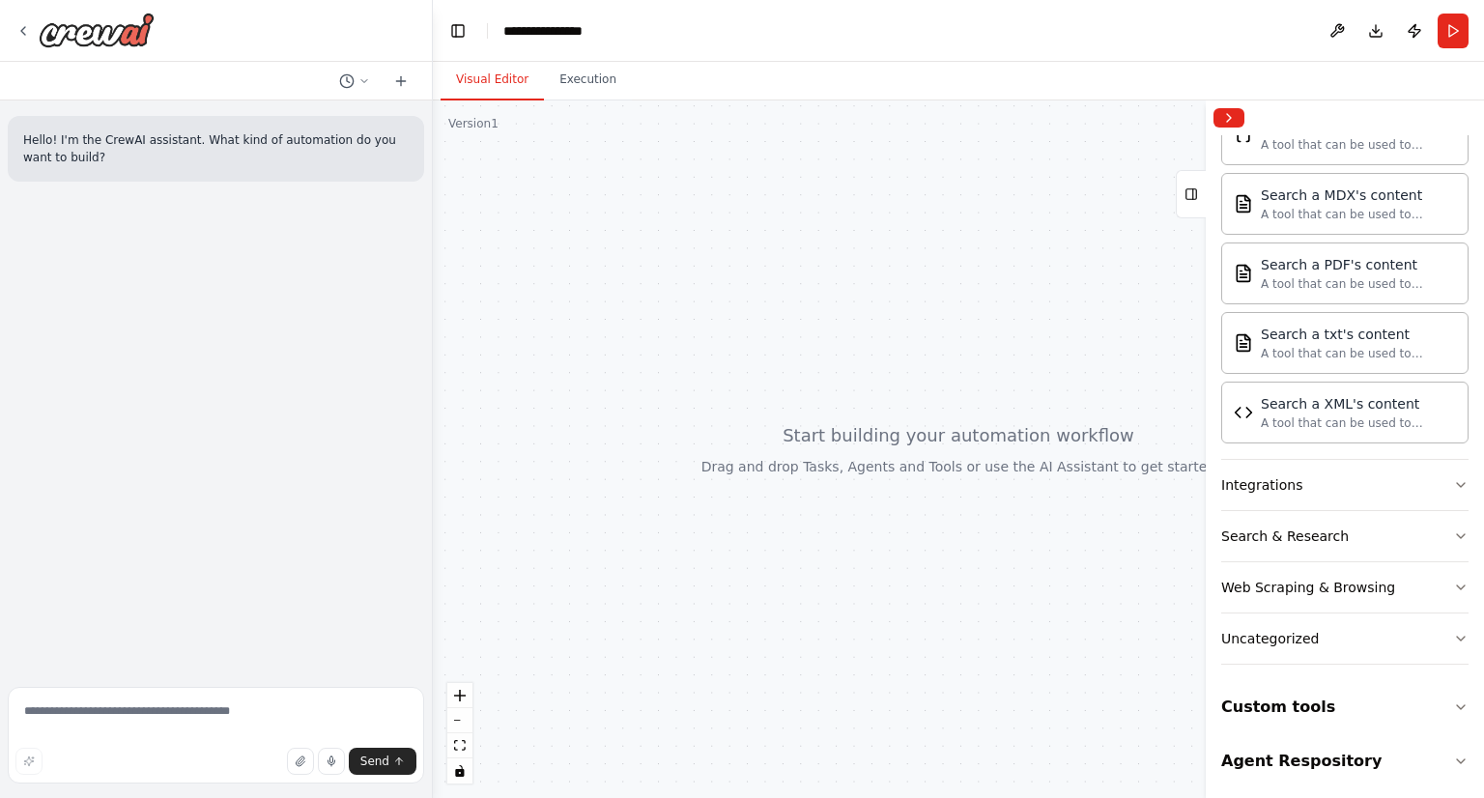
scroll to position [0, 0]
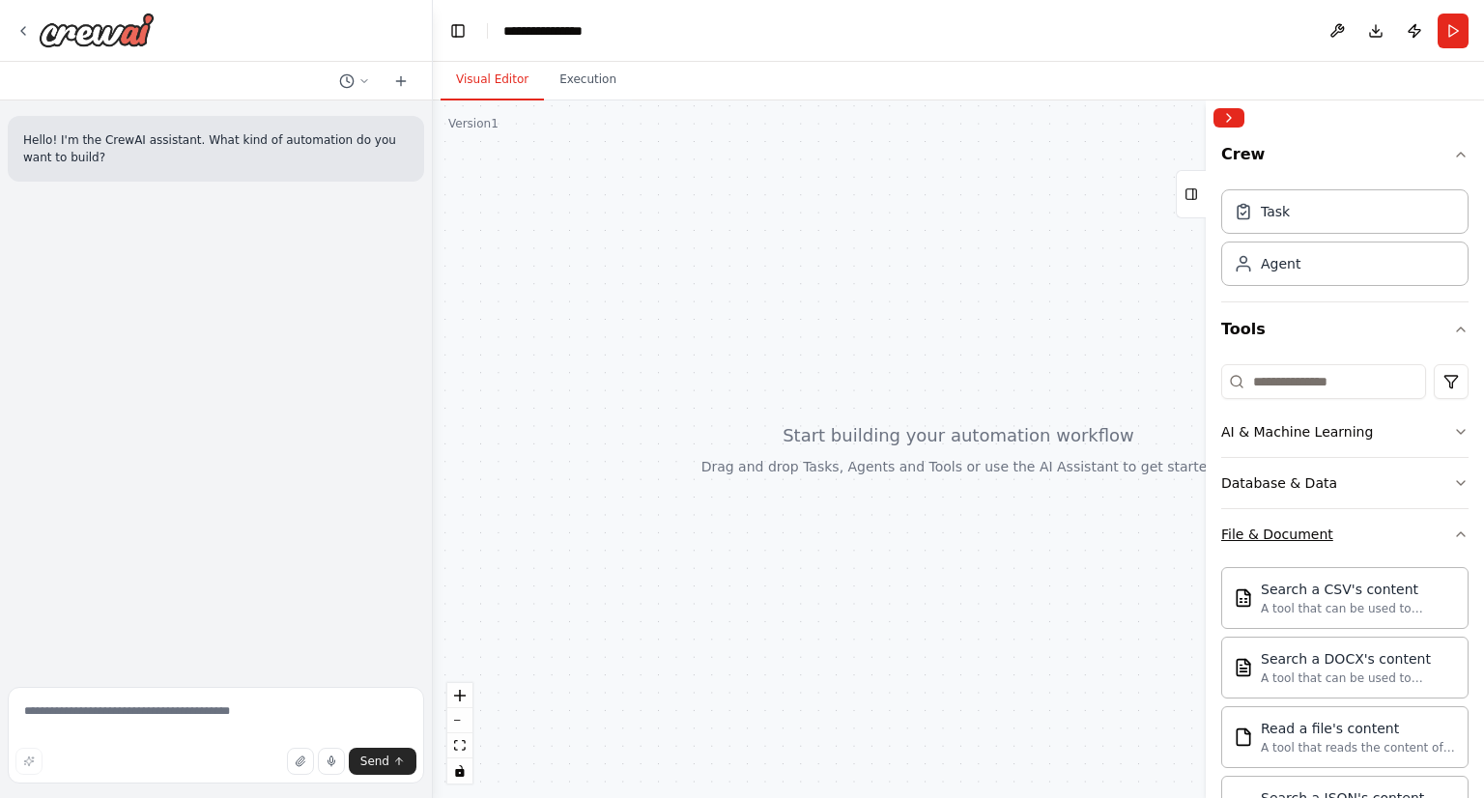
click at [1429, 514] on button "File & Document" at bounding box center [1344, 534] width 247 height 50
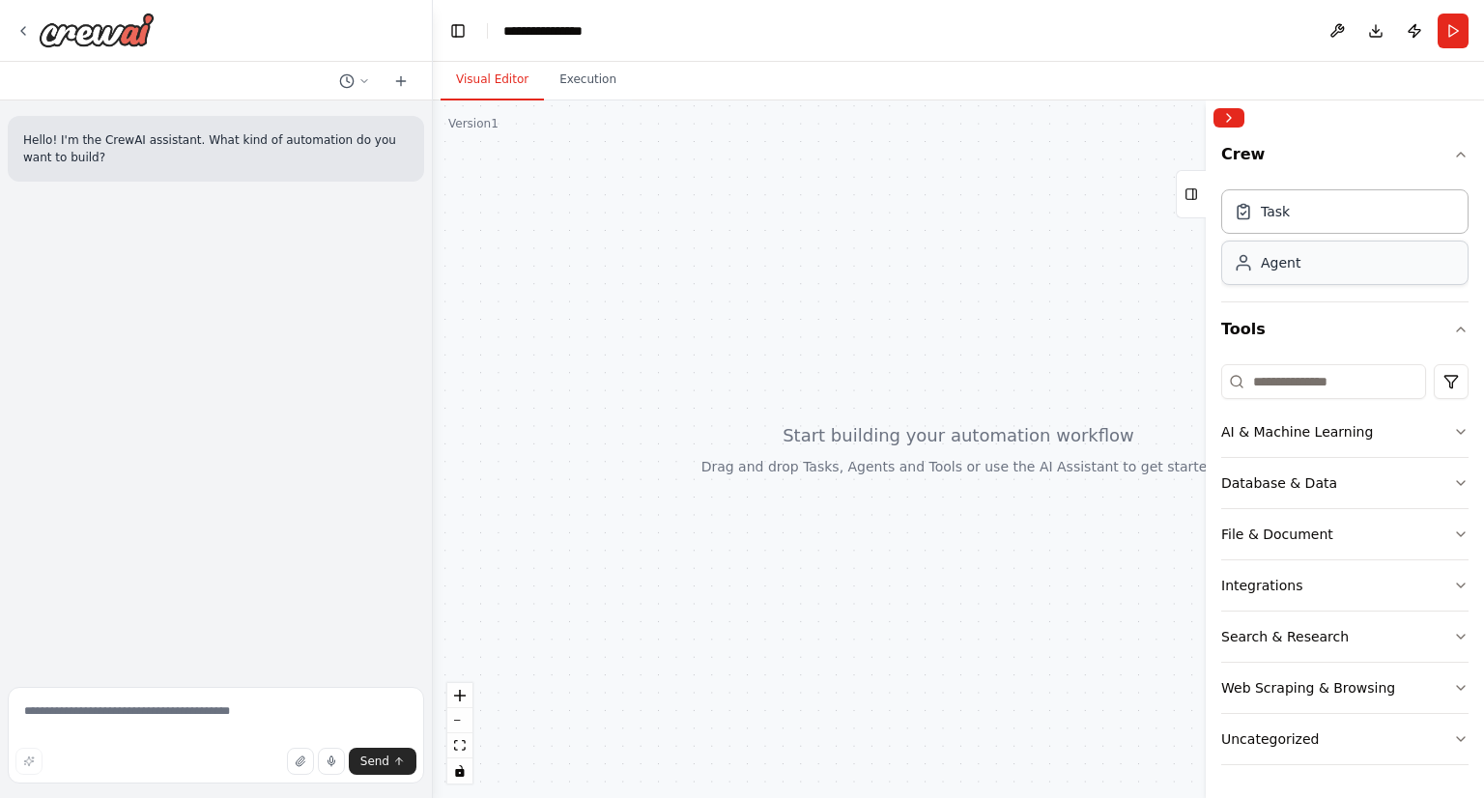
click at [1280, 265] on div "Agent" at bounding box center [1280, 262] width 40 height 19
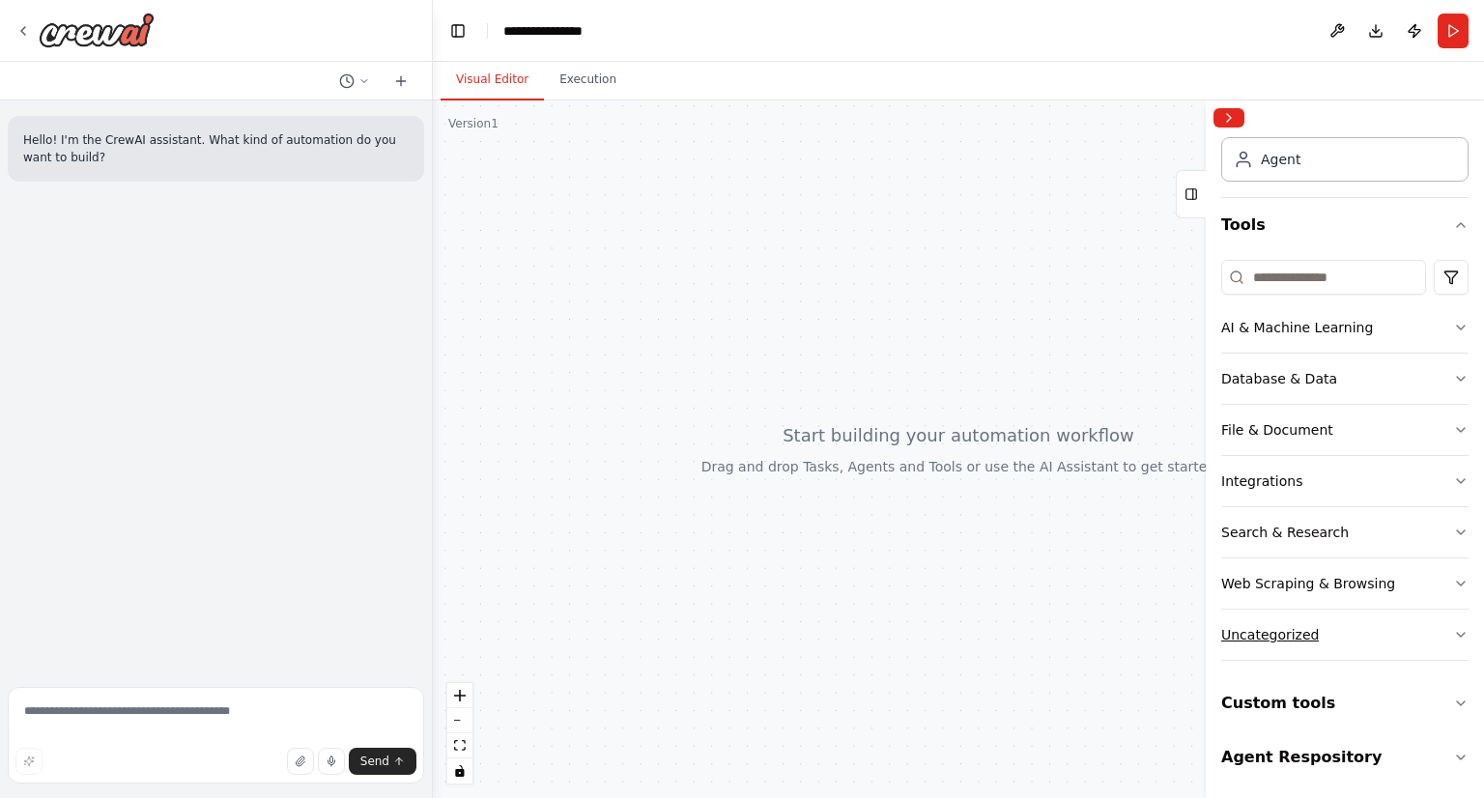
click at [1345, 630] on button "Uncategorized" at bounding box center [1344, 634] width 247 height 50
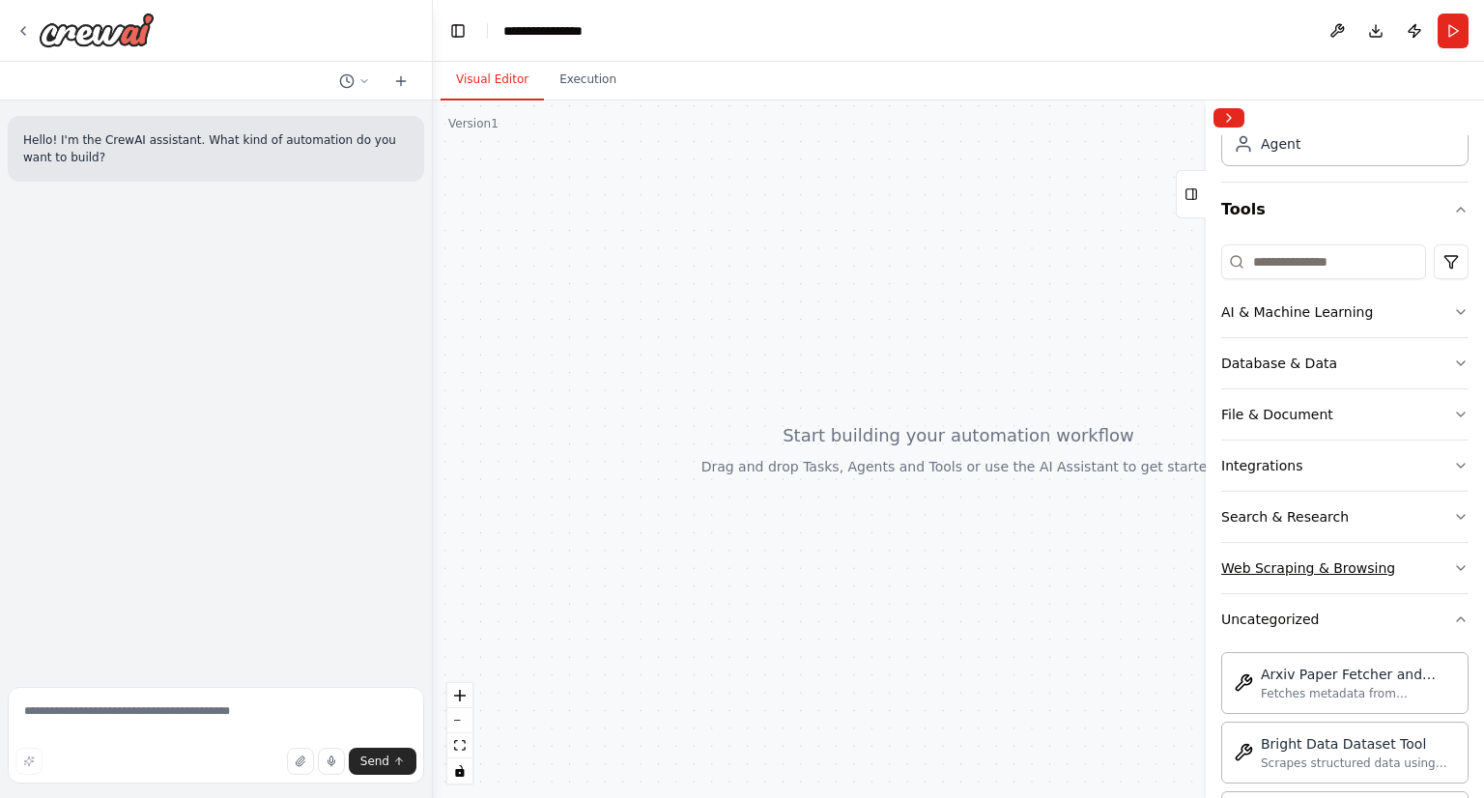
scroll to position [120, 0]
click at [1420, 611] on button "Uncategorized" at bounding box center [1344, 619] width 247 height 50
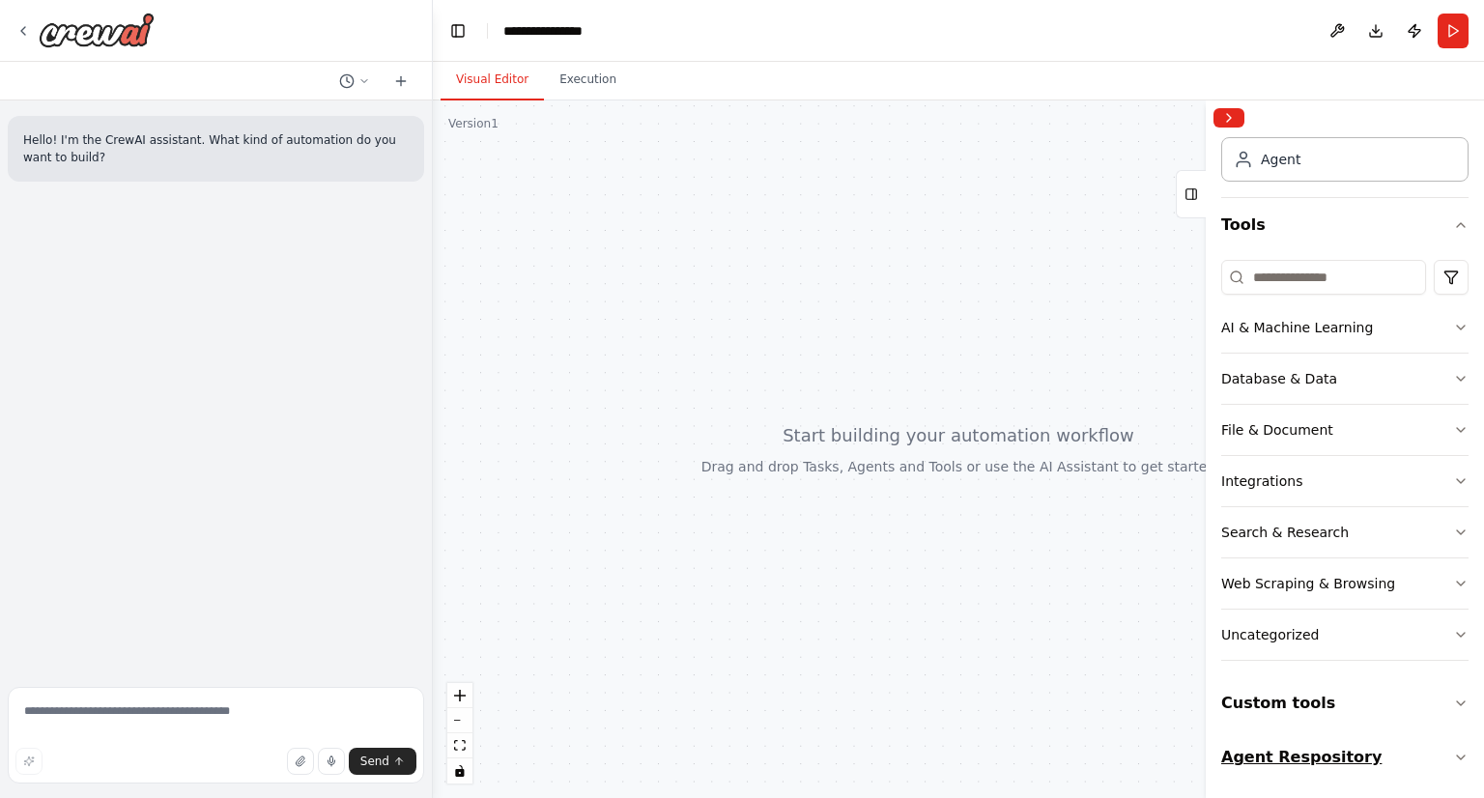
click at [1305, 735] on button "Agent Respository" at bounding box center [1344, 757] width 247 height 54
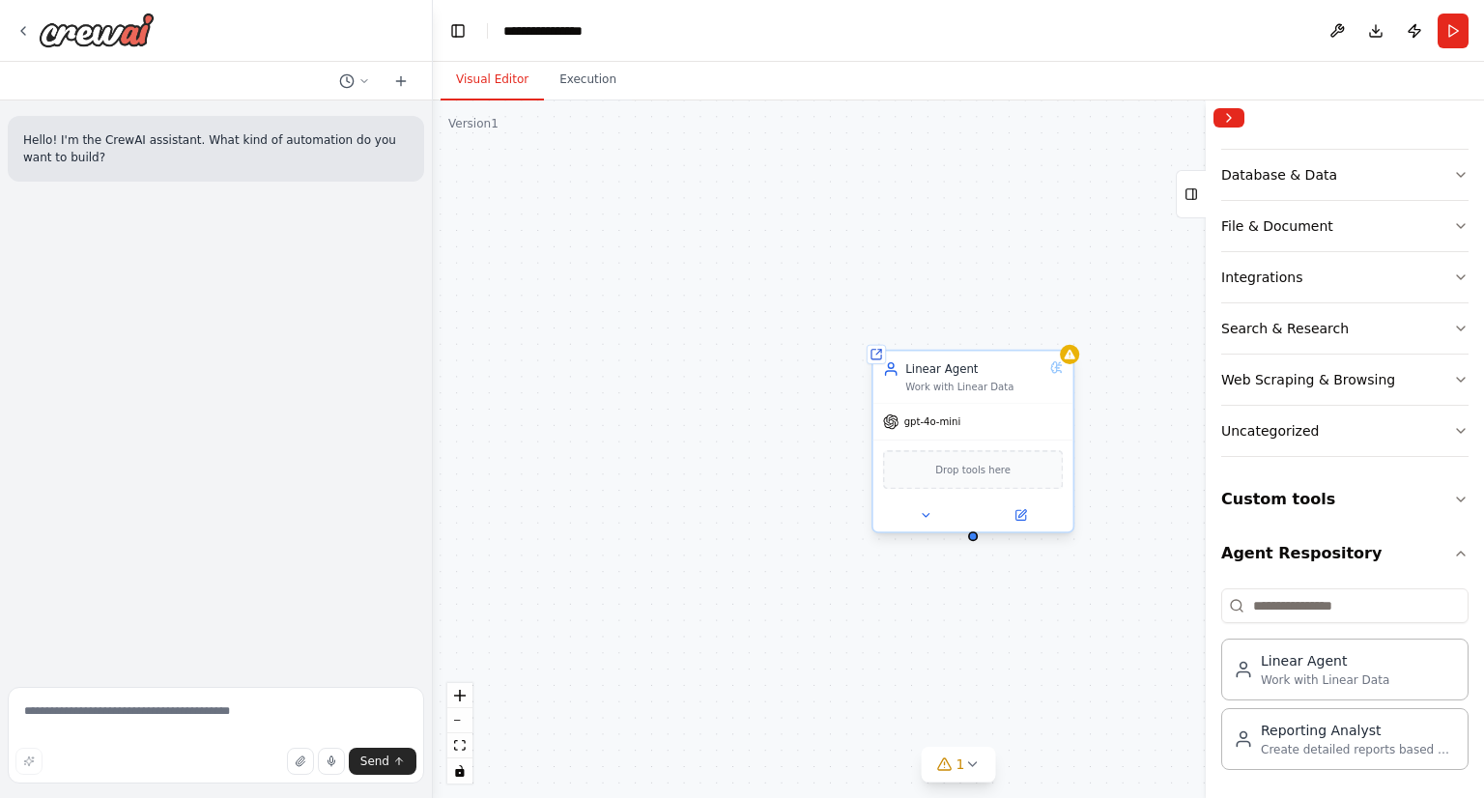
click at [943, 403] on div "gpt-4o-mini Drop tools here" at bounding box center [973, 467] width 200 height 128
click at [1064, 334] on button at bounding box center [1057, 331] width 25 height 25
click at [989, 334] on button "Confirm" at bounding box center [1003, 331] width 69 height 23
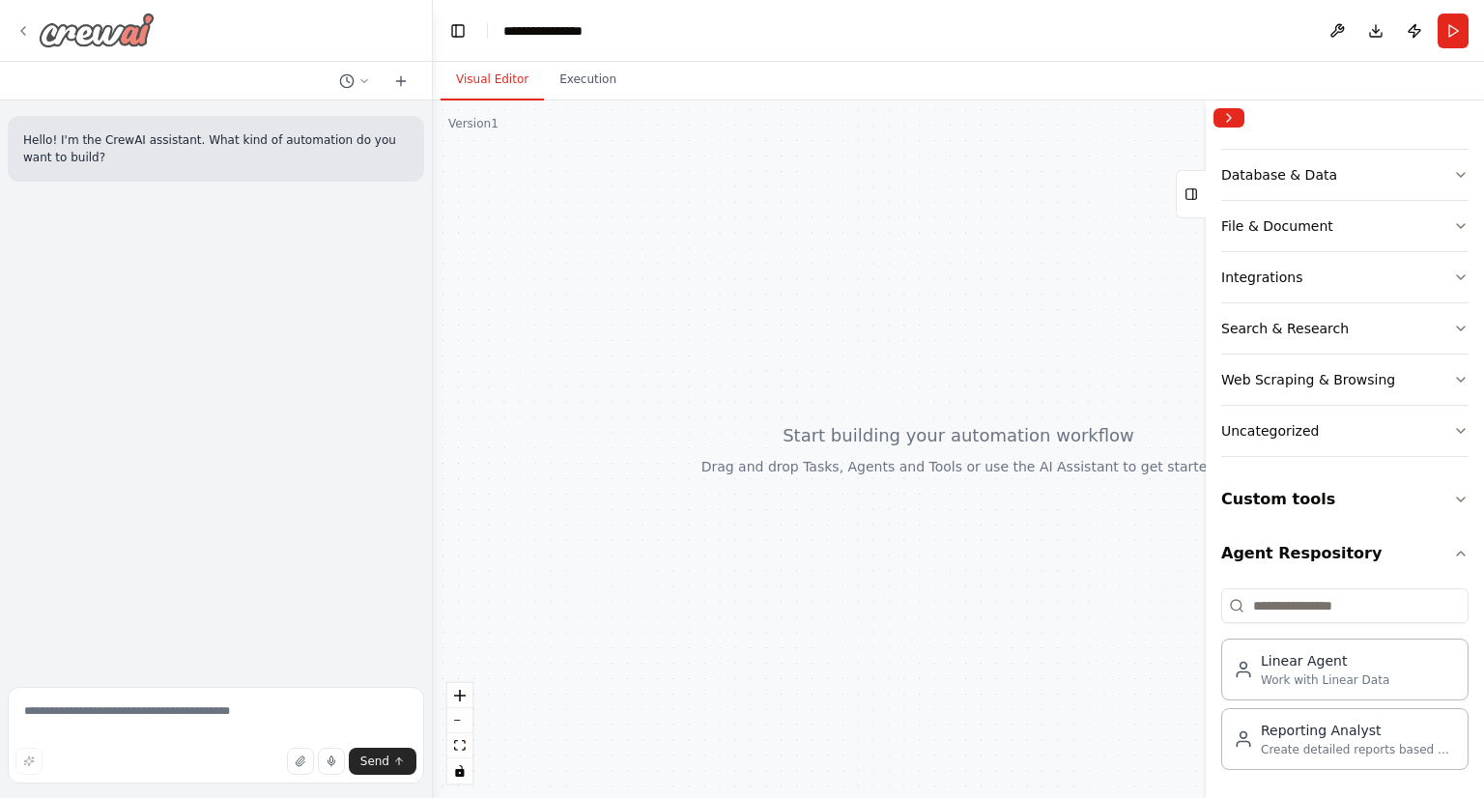
click at [29, 28] on icon at bounding box center [22, 30] width 15 height 15
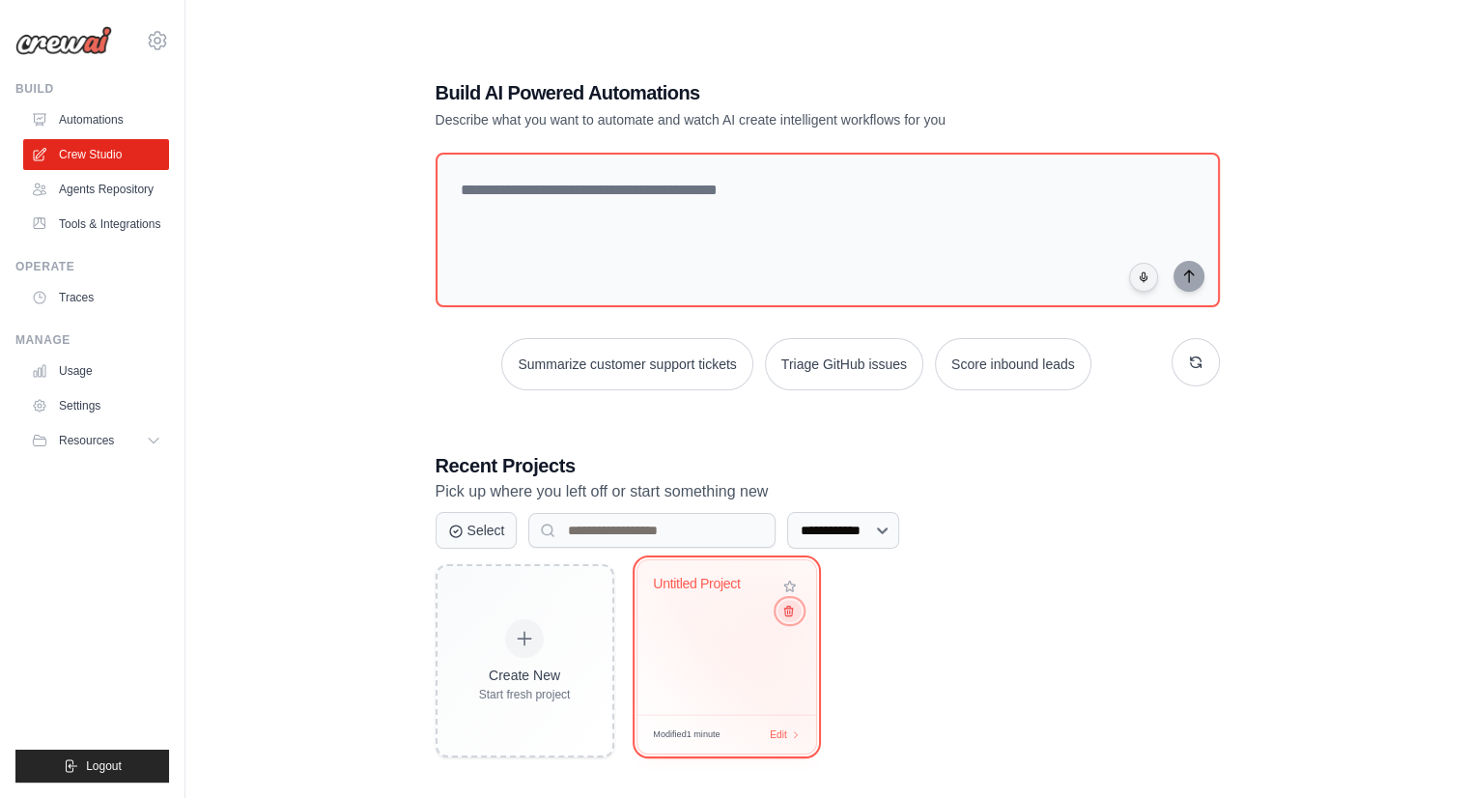
click at [786, 619] on button at bounding box center [788, 610] width 23 height 21
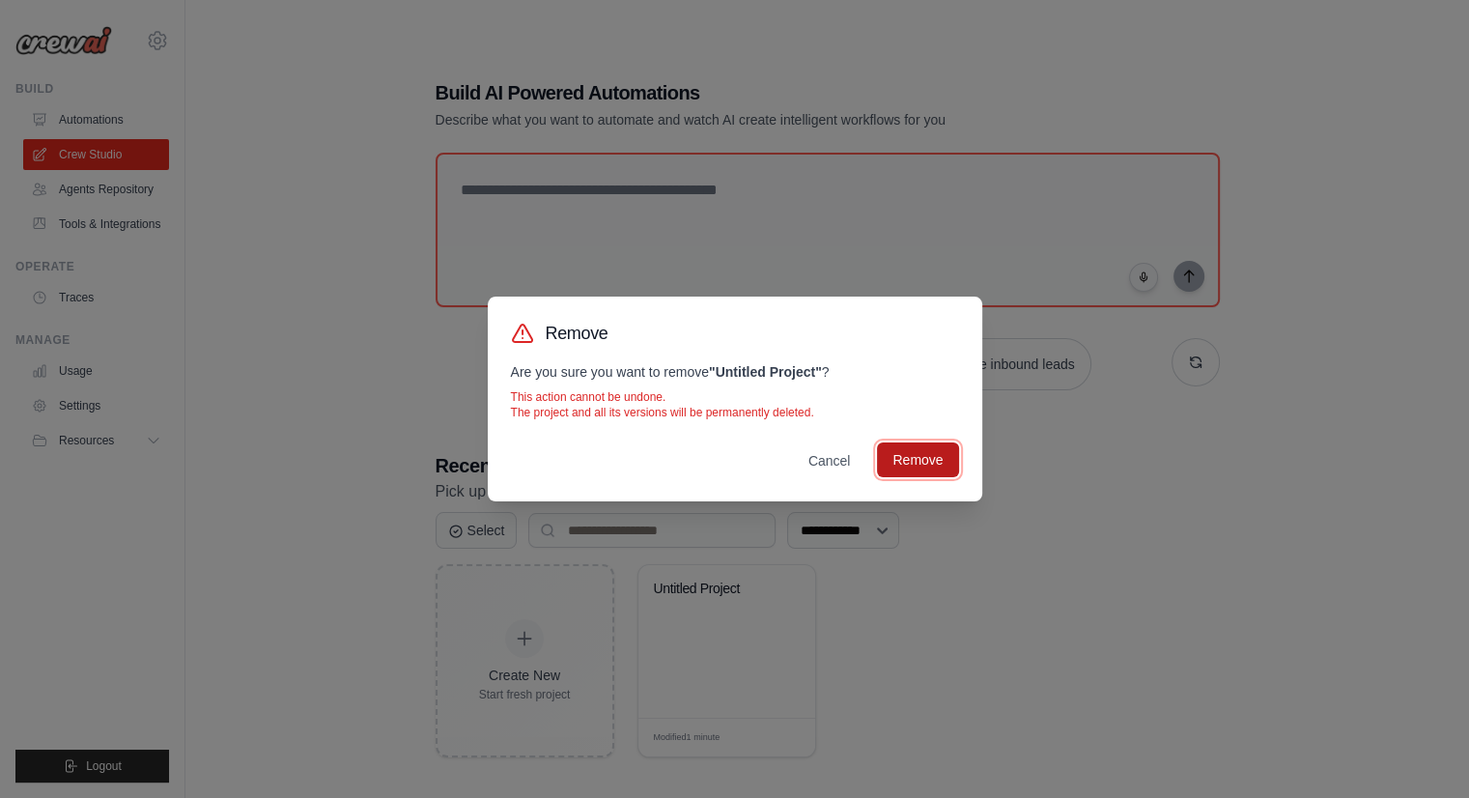
click at [905, 466] on button "Remove" at bounding box center [917, 459] width 81 height 35
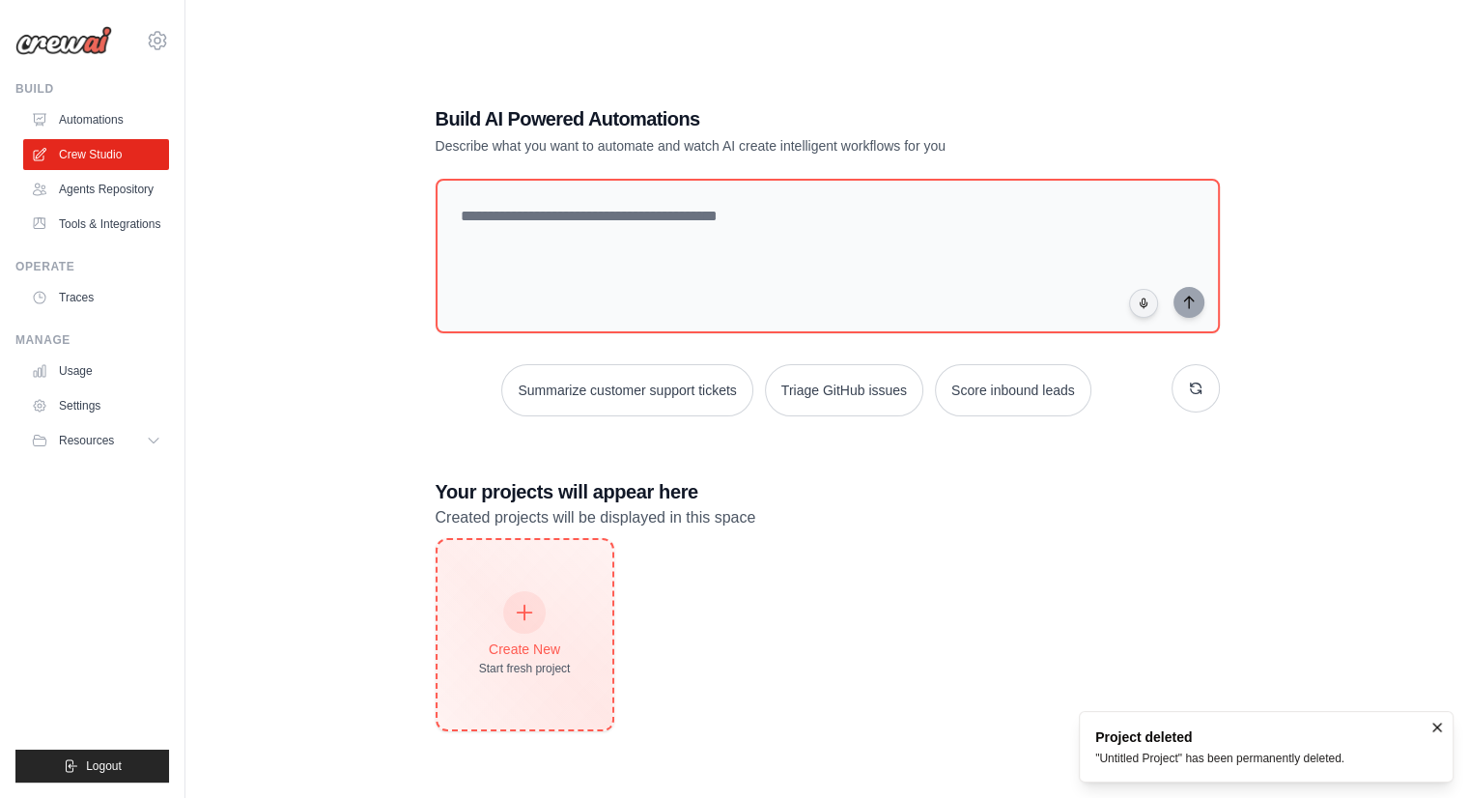
click at [483, 639] on div "Create New" at bounding box center [525, 648] width 92 height 19
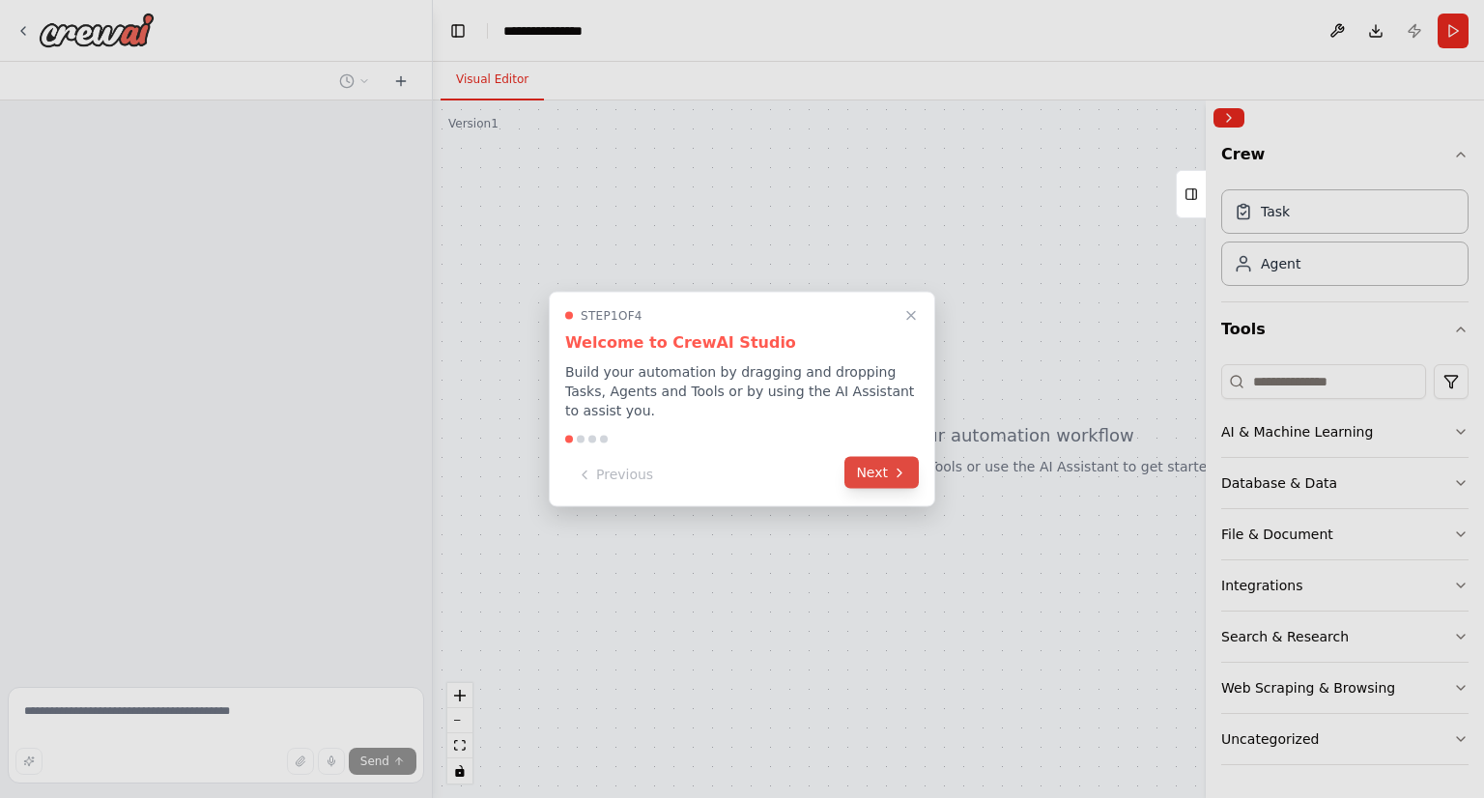
click at [865, 460] on button "Next" at bounding box center [881, 473] width 74 height 32
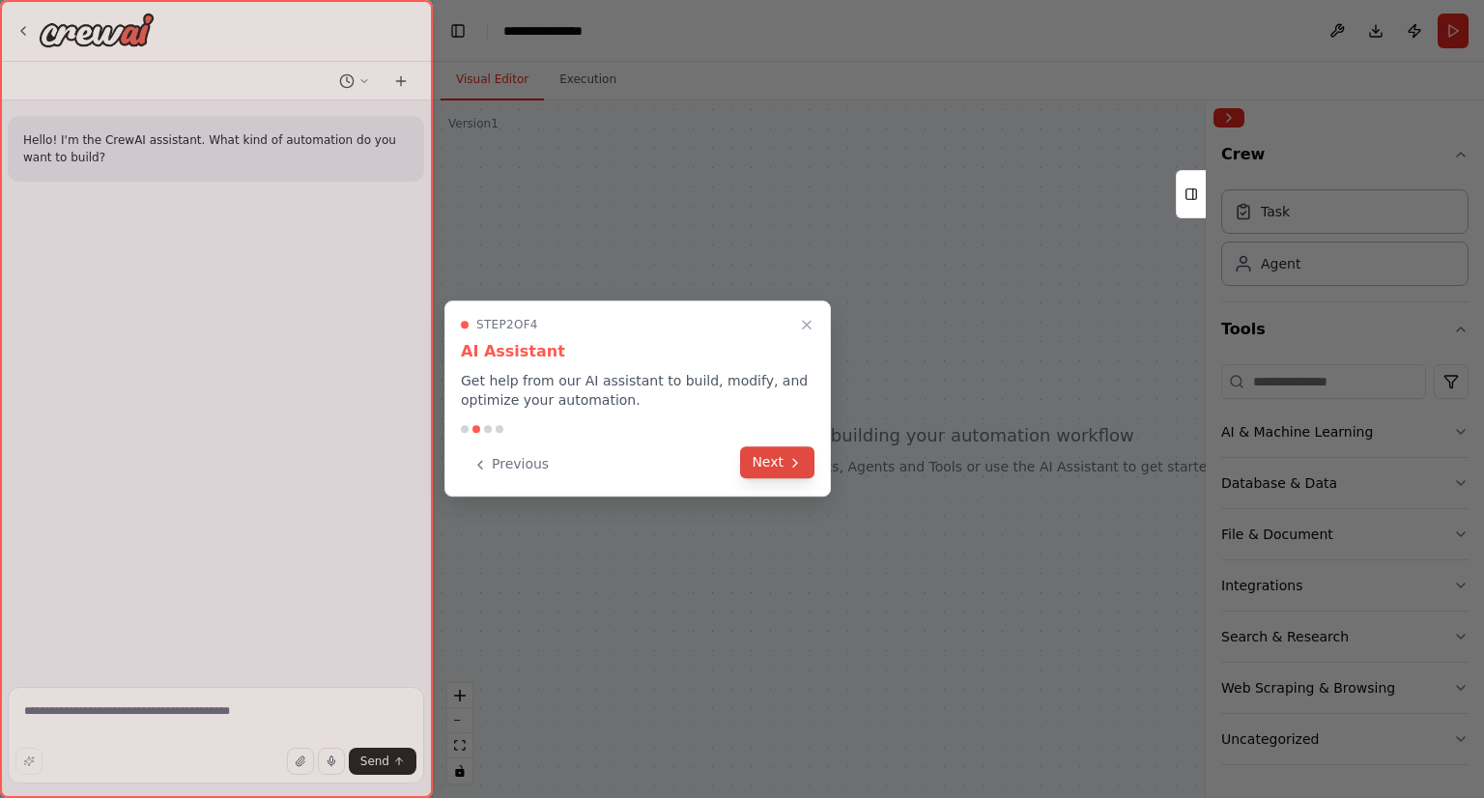
click at [811, 458] on button "Next" at bounding box center [777, 462] width 74 height 32
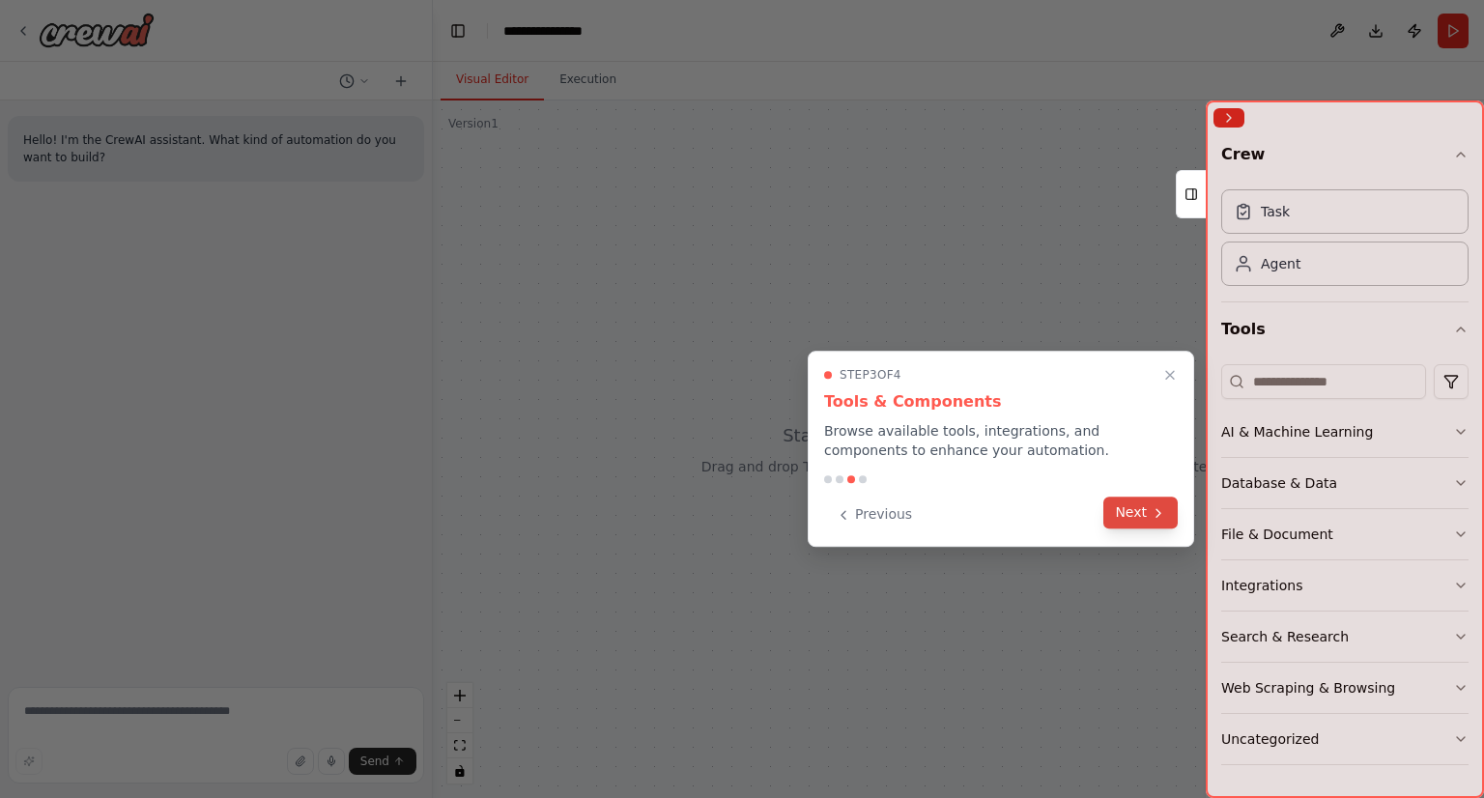
click at [1144, 506] on button "Next" at bounding box center [1140, 512] width 74 height 32
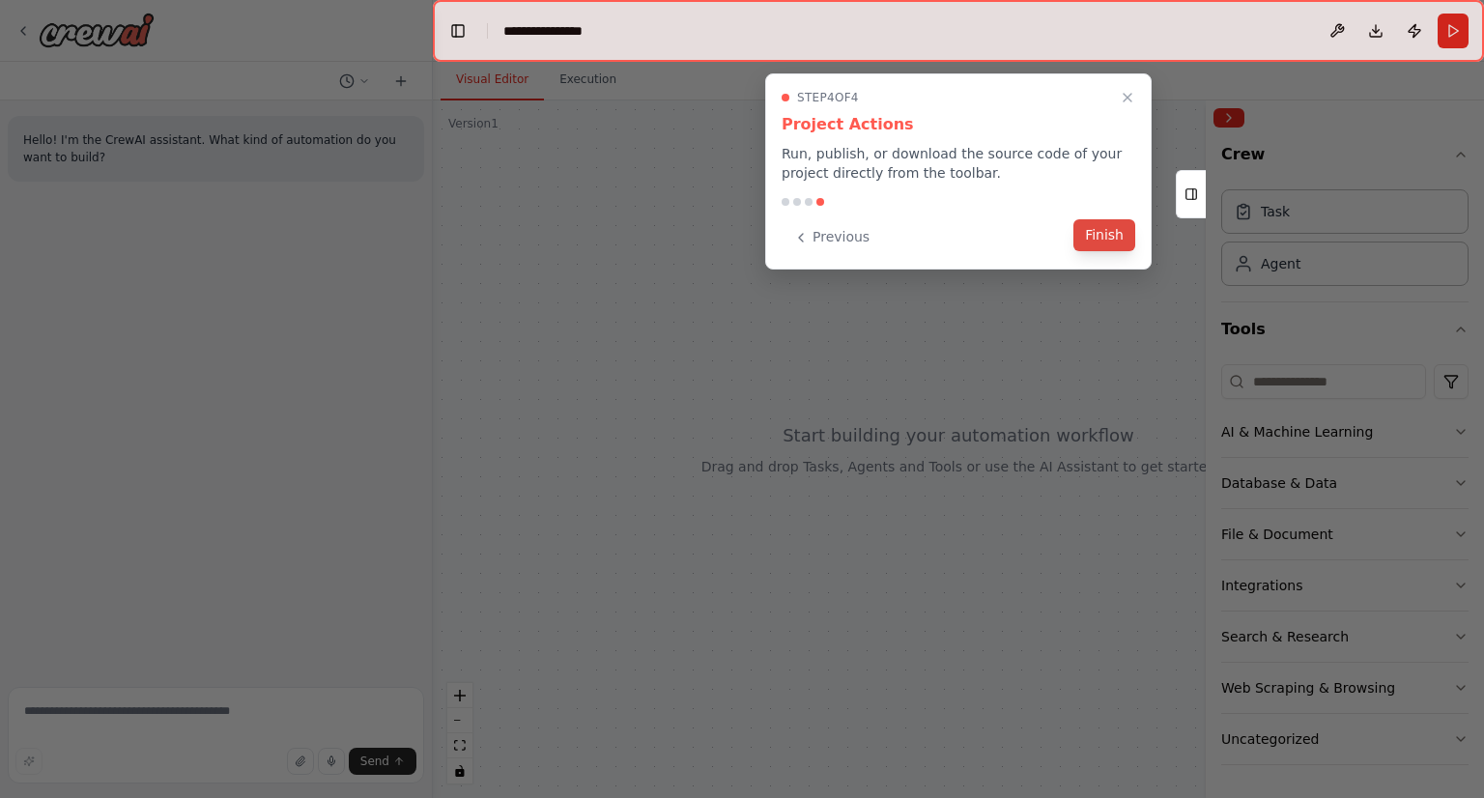
click at [1120, 244] on button "Finish" at bounding box center [1104, 235] width 62 height 32
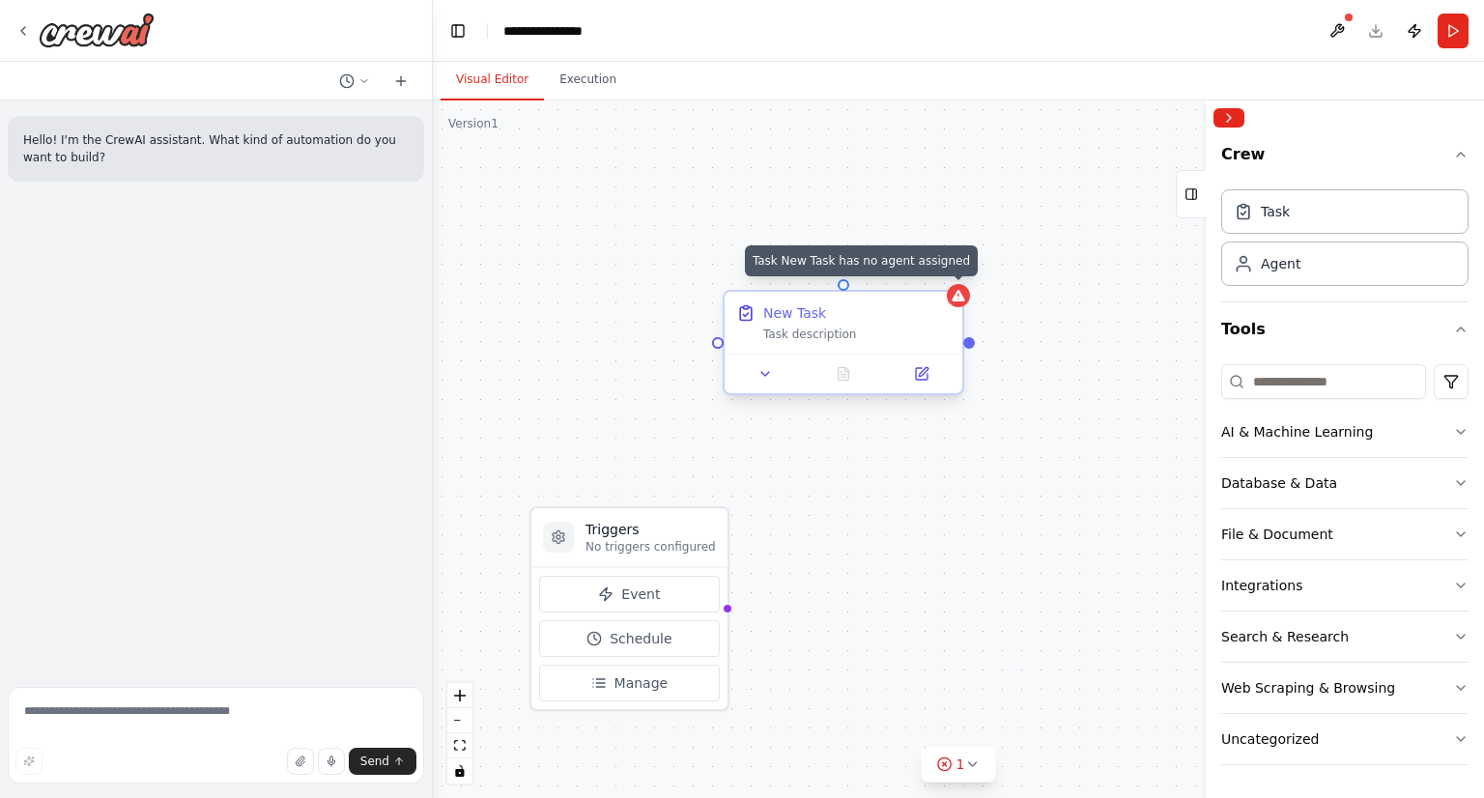
click at [960, 300] on icon at bounding box center [957, 296] width 13 height 12
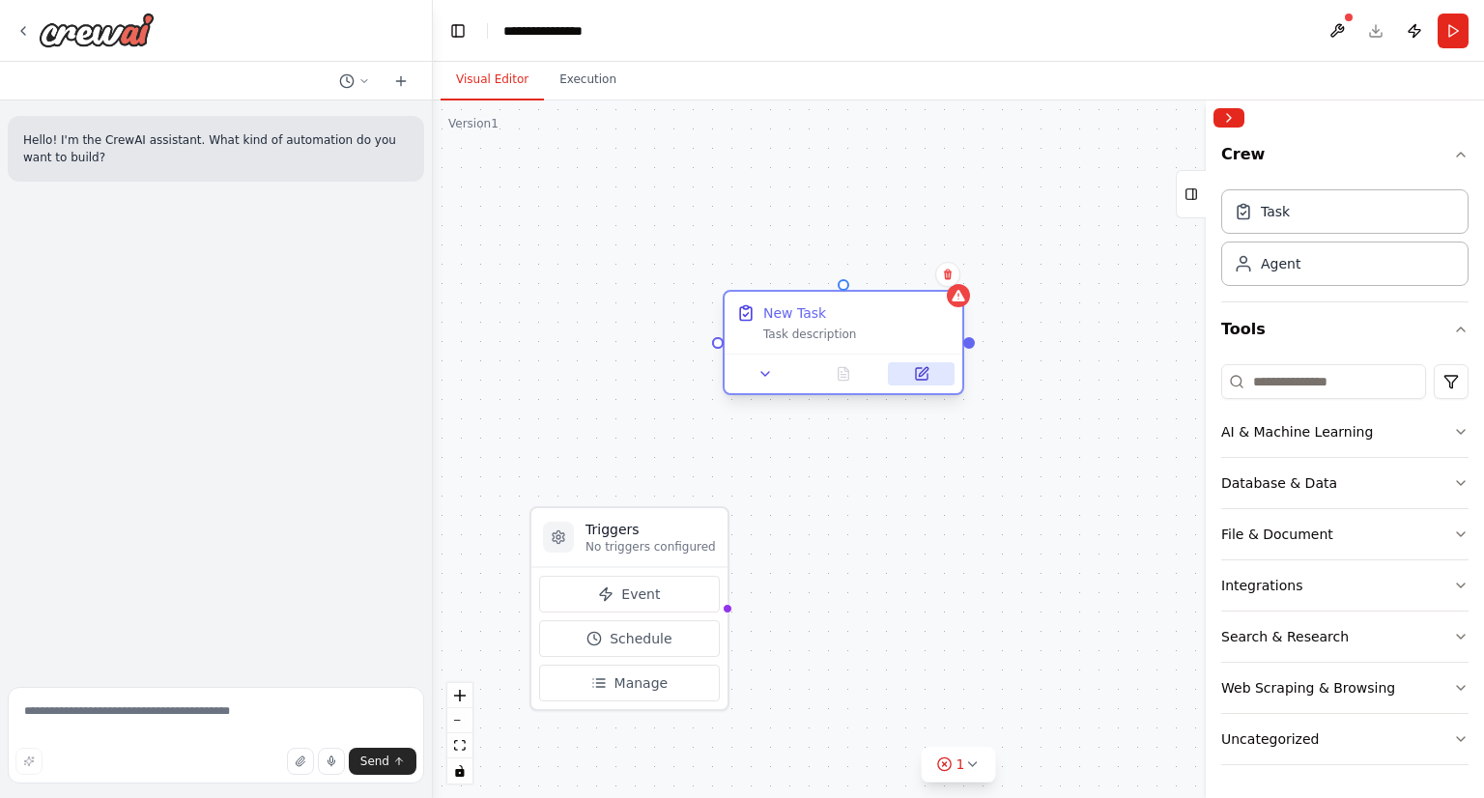
click at [923, 380] on icon at bounding box center [922, 374] width 12 height 12
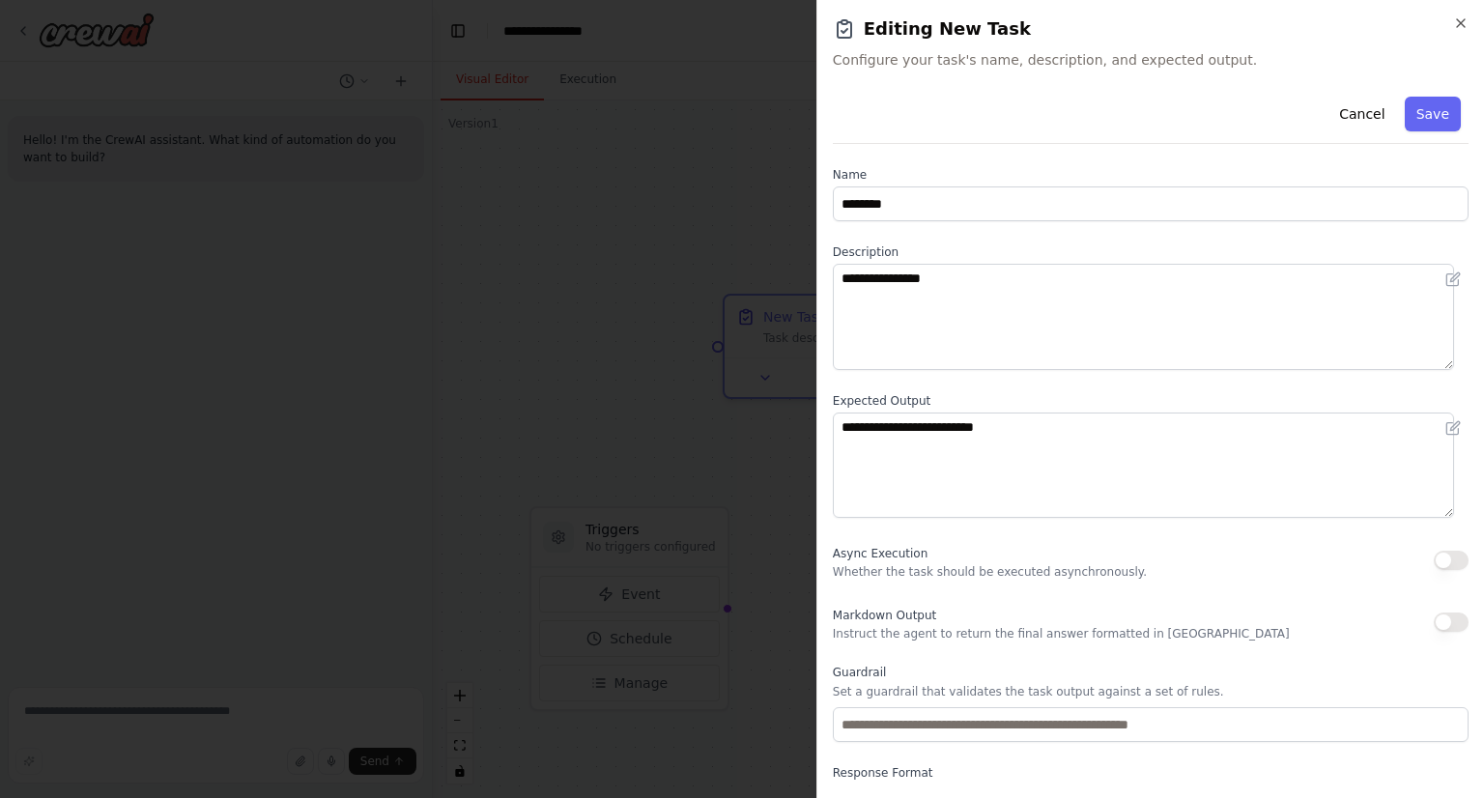
click at [1464, 32] on h2 "Editing New Task" at bounding box center [1151, 28] width 636 height 27
click at [1464, 26] on icon "button" at bounding box center [1460, 23] width 8 height 8
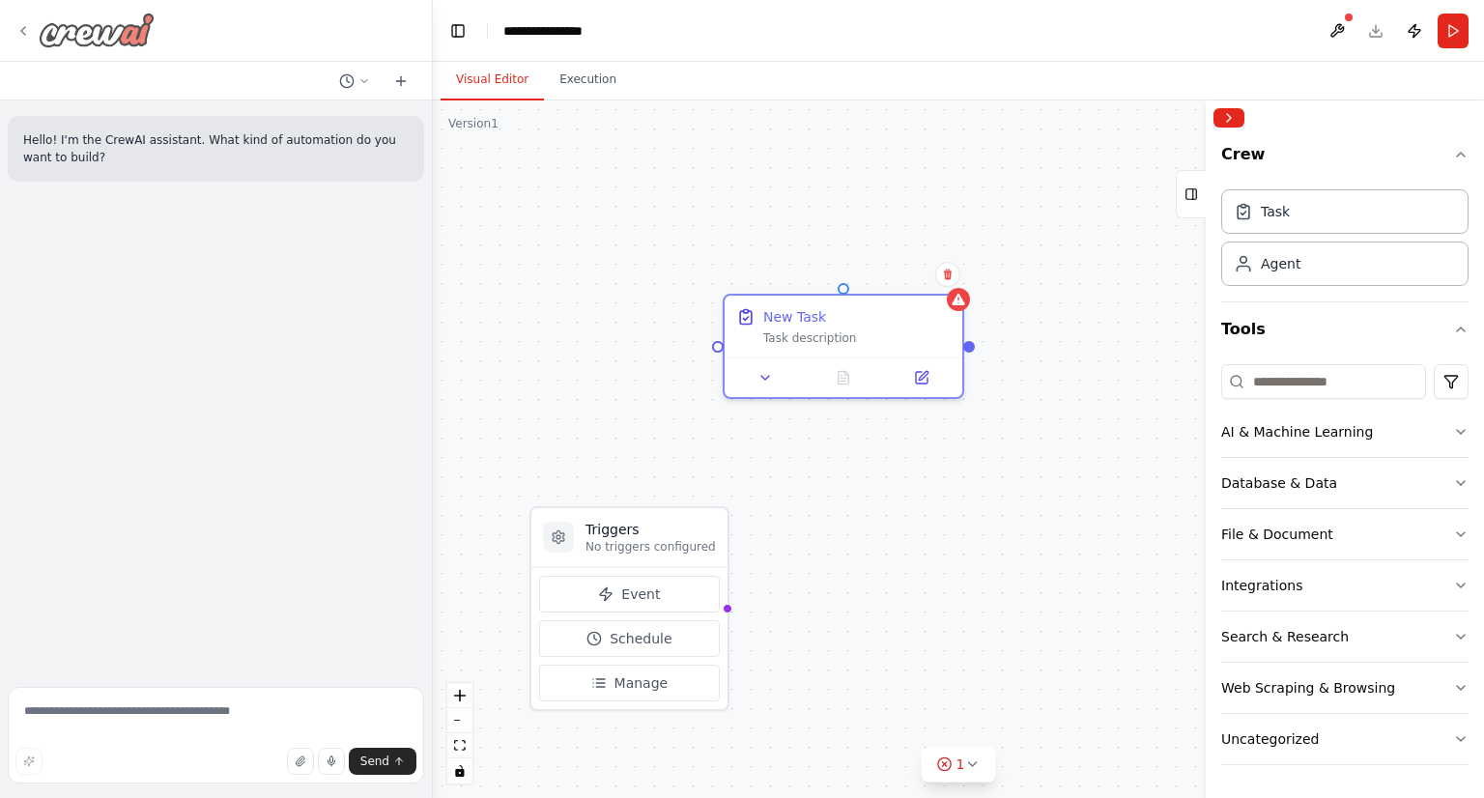
click at [23, 37] on icon at bounding box center [22, 30] width 15 height 15
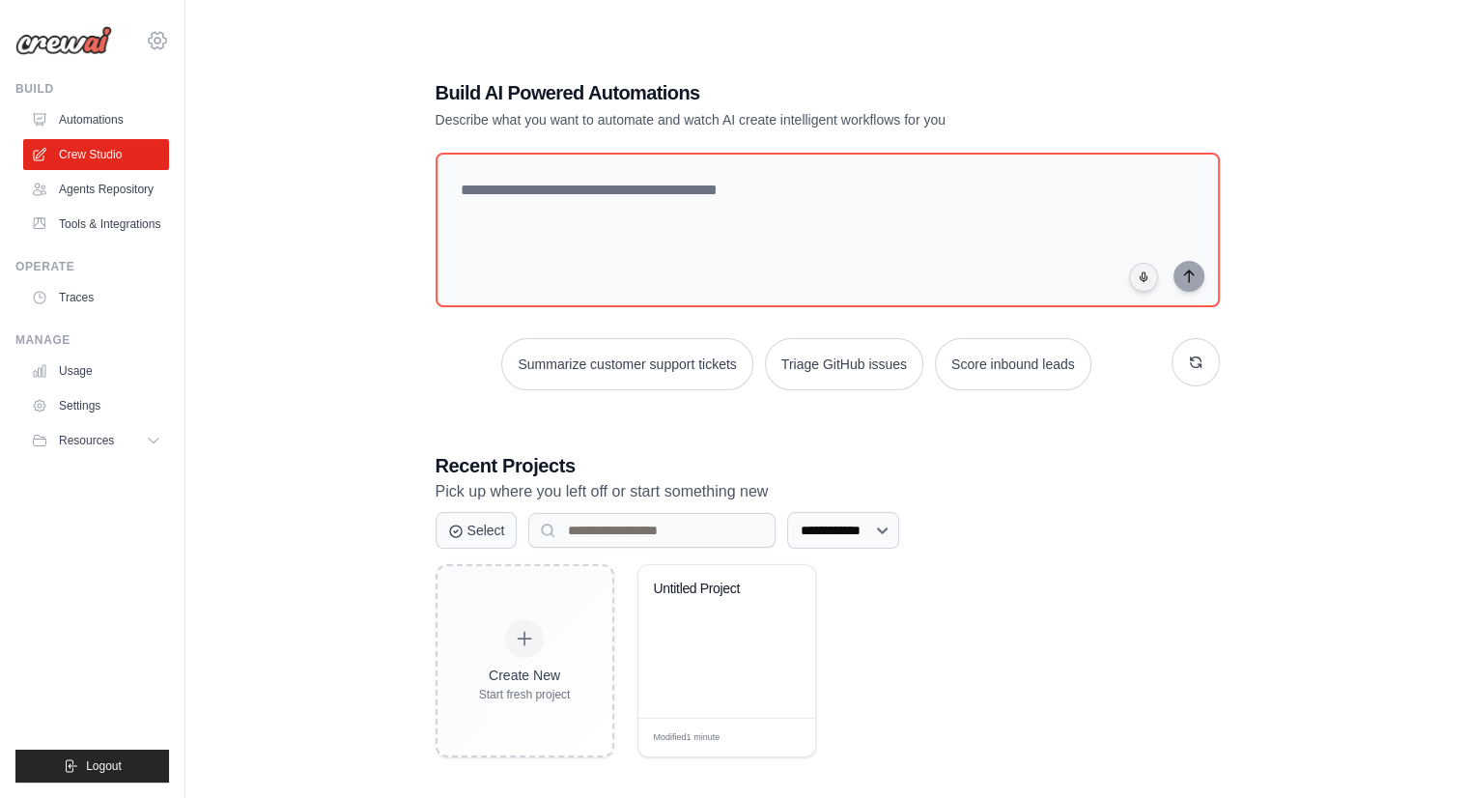
click at [163, 32] on icon at bounding box center [157, 40] width 23 height 23
click at [573, 71] on div "**********" at bounding box center [827, 418] width 831 height 740
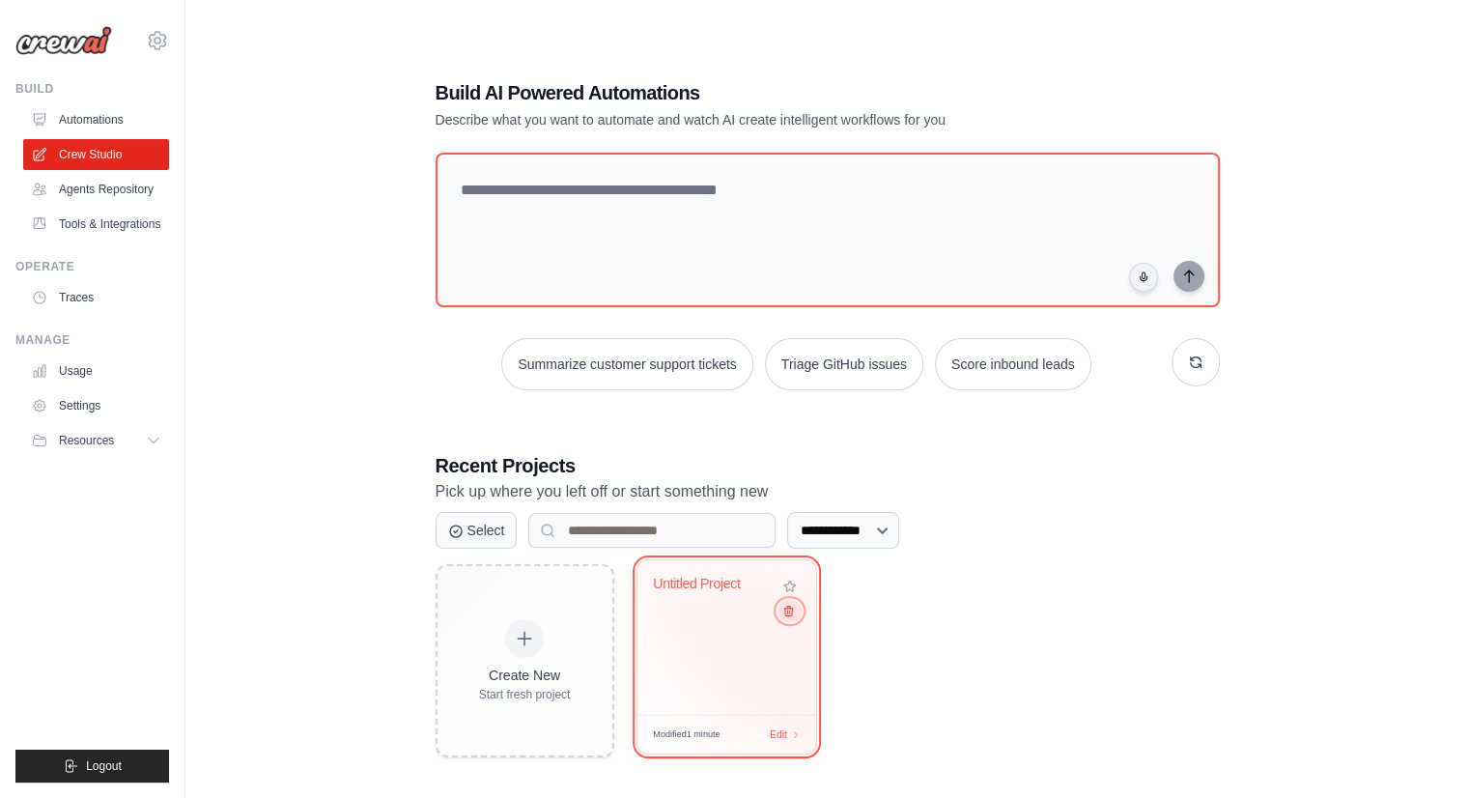
click at [789, 623] on div "Untitled Project" at bounding box center [726, 637] width 179 height 155
click at [786, 609] on icon at bounding box center [787, 611] width 13 height 13
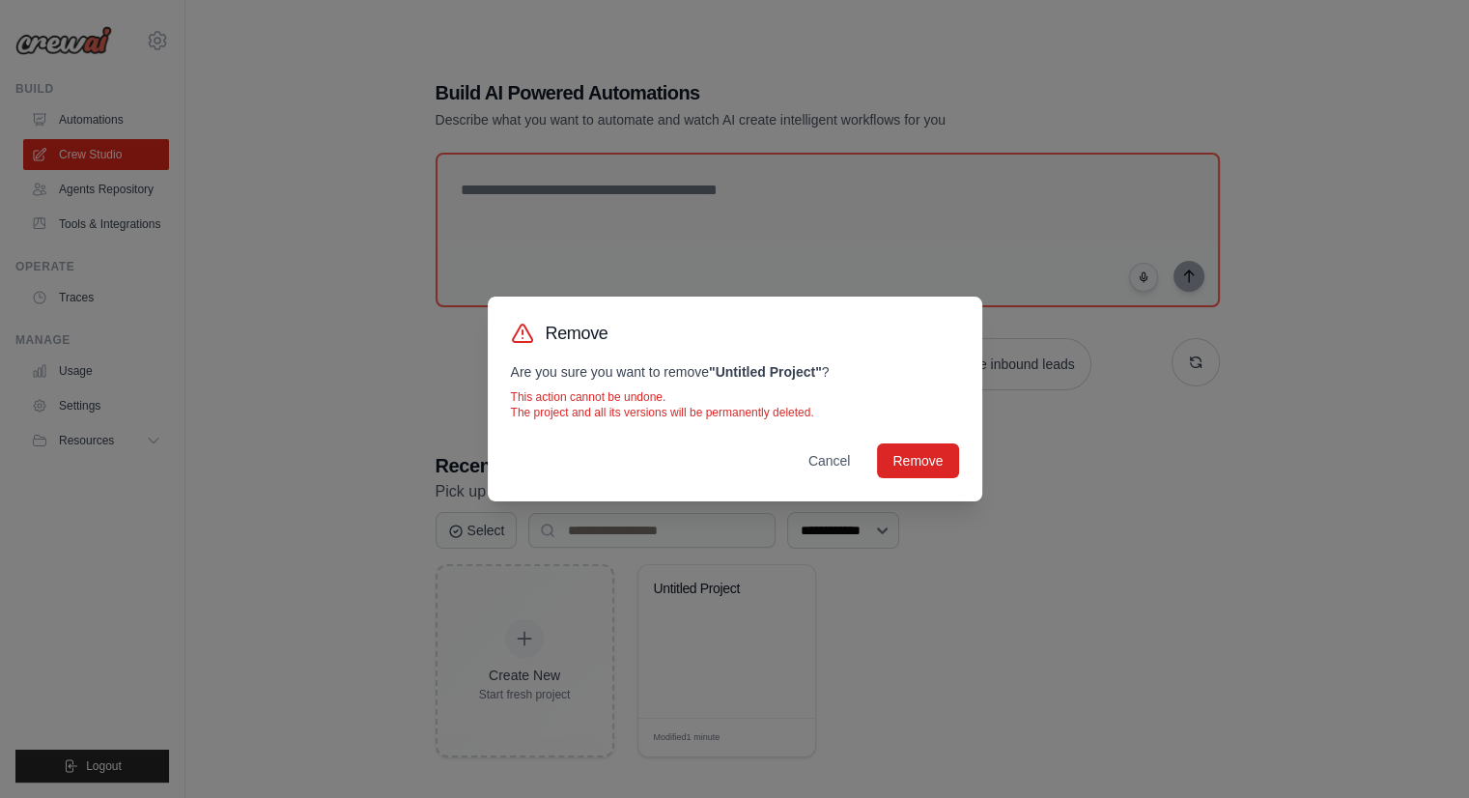
click at [921, 492] on div "Remove Are you sure you want to remove " Untitled Project " ? This action canno…" at bounding box center [735, 399] width 495 height 205
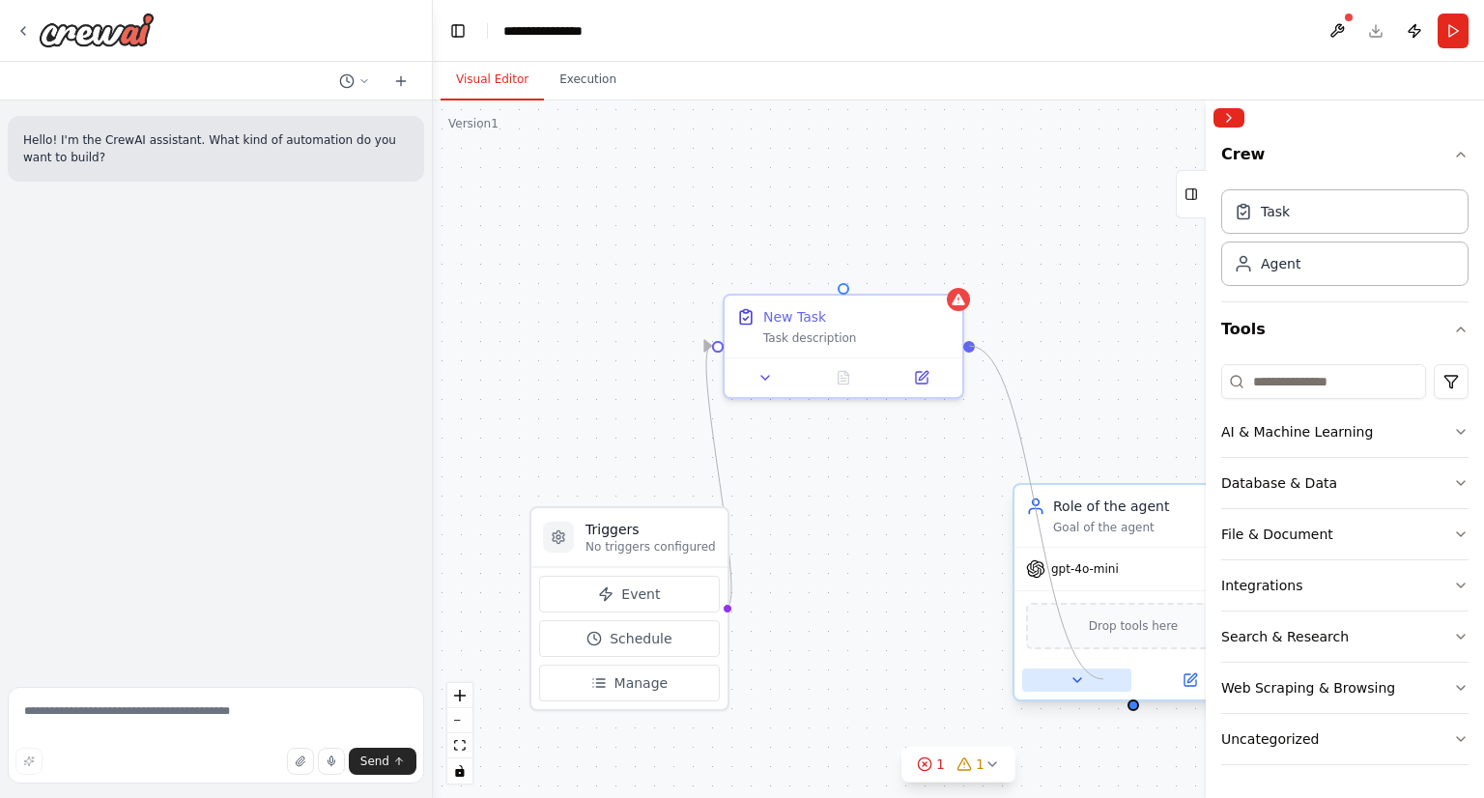
drag, startPoint x: 968, startPoint y: 345, endPoint x: 1120, endPoint y: 688, distance: 375.3
click at [1120, 688] on div "Triggers No triggers configured Event Schedule Manage New Task Task description…" at bounding box center [958, 448] width 1051 height 697
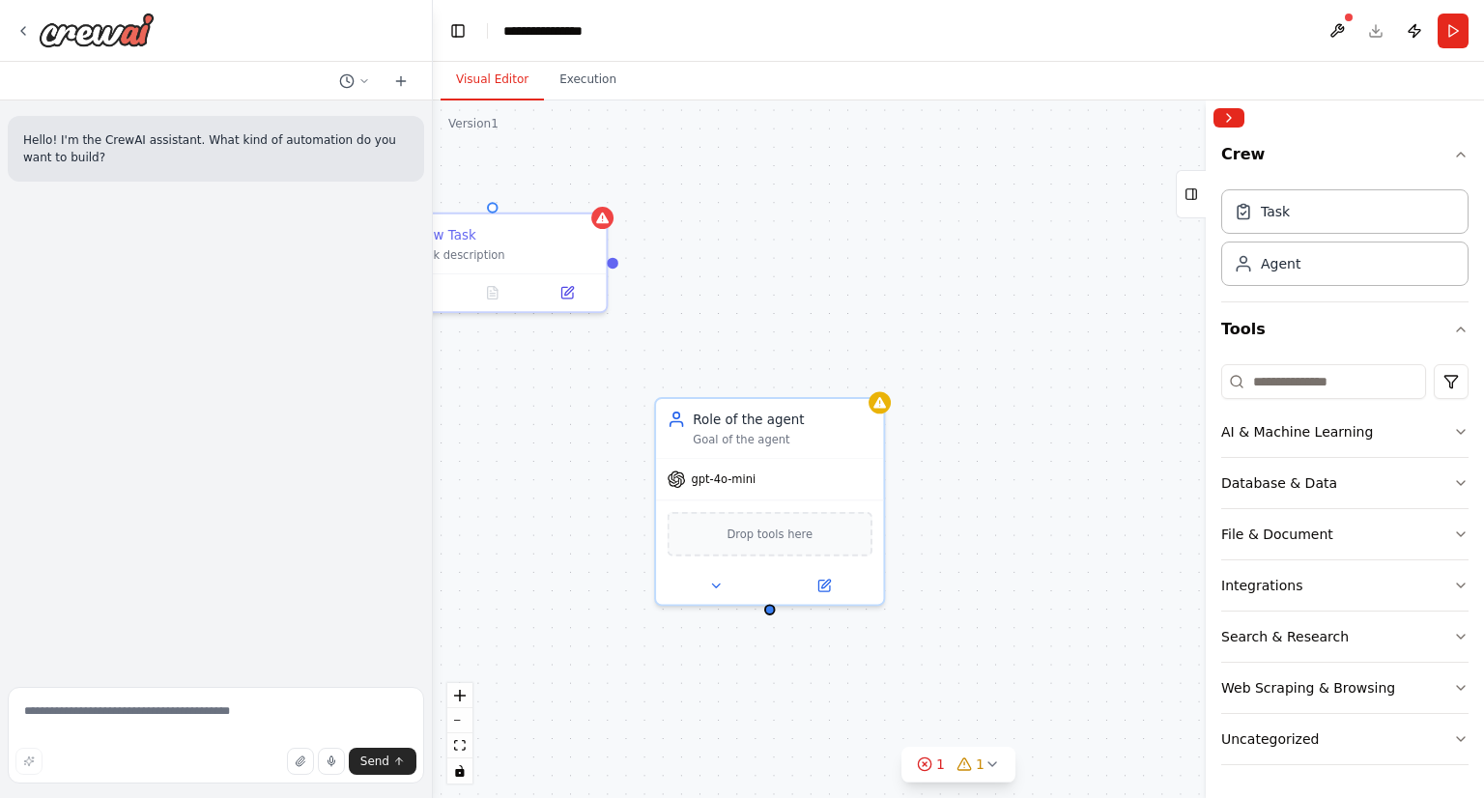
drag, startPoint x: 1098, startPoint y: 406, endPoint x: 741, endPoint y: 322, distance: 367.1
click at [741, 322] on div "Triggers No triggers configured Event Schedule Manage New Task Task description…" at bounding box center [958, 448] width 1051 height 697
drag, startPoint x: 610, startPoint y: 259, endPoint x: 769, endPoint y: 604, distance: 379.4
click at [769, 604] on div "Triggers No triggers configured Event Schedule Manage New Task Task description…" at bounding box center [598, 360] width 1005 height 667
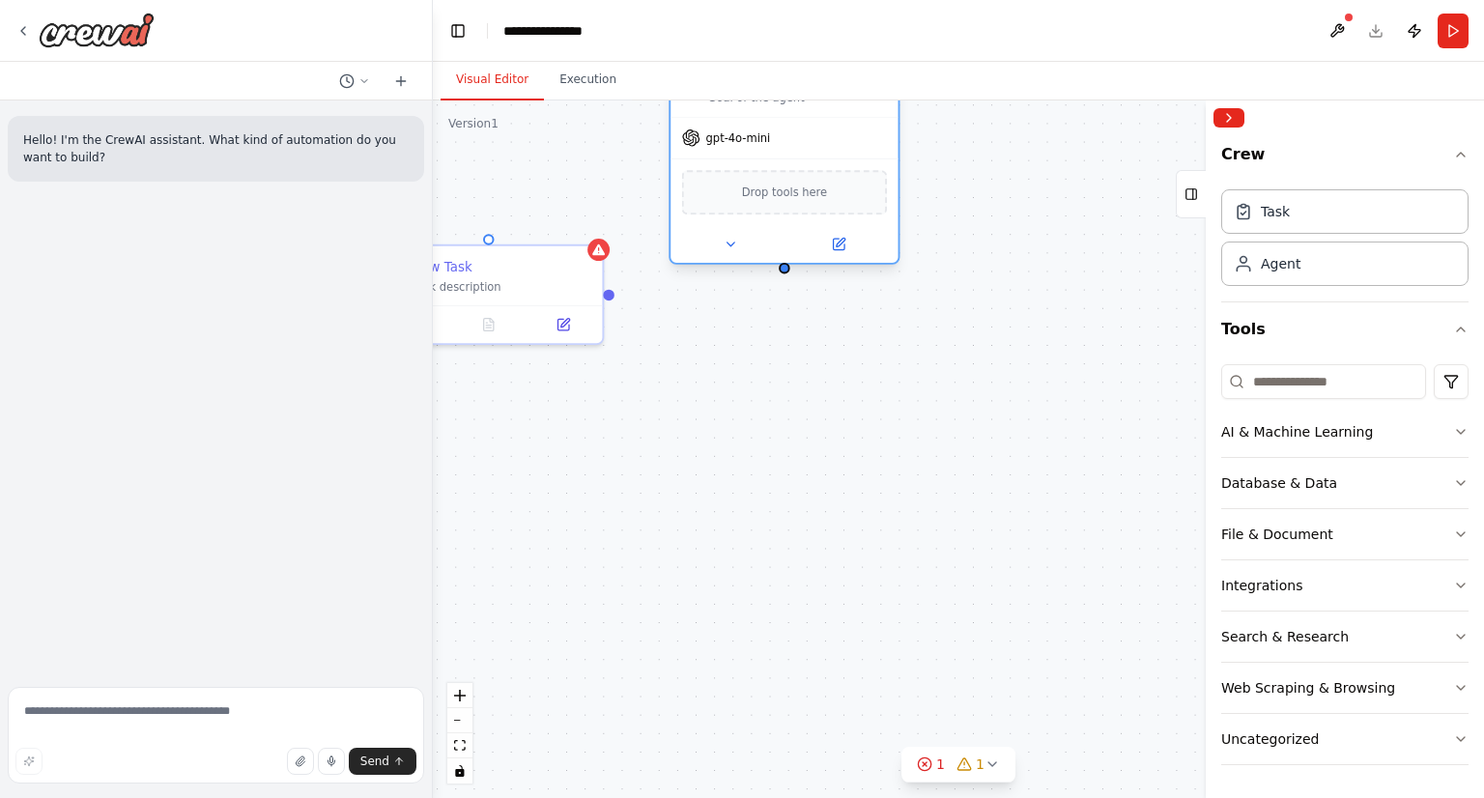
drag, startPoint x: 766, startPoint y: 467, endPoint x: 794, endPoint y: 120, distance: 348.8
click at [794, 120] on div "gpt-4o-mini" at bounding box center [783, 138] width 227 height 41
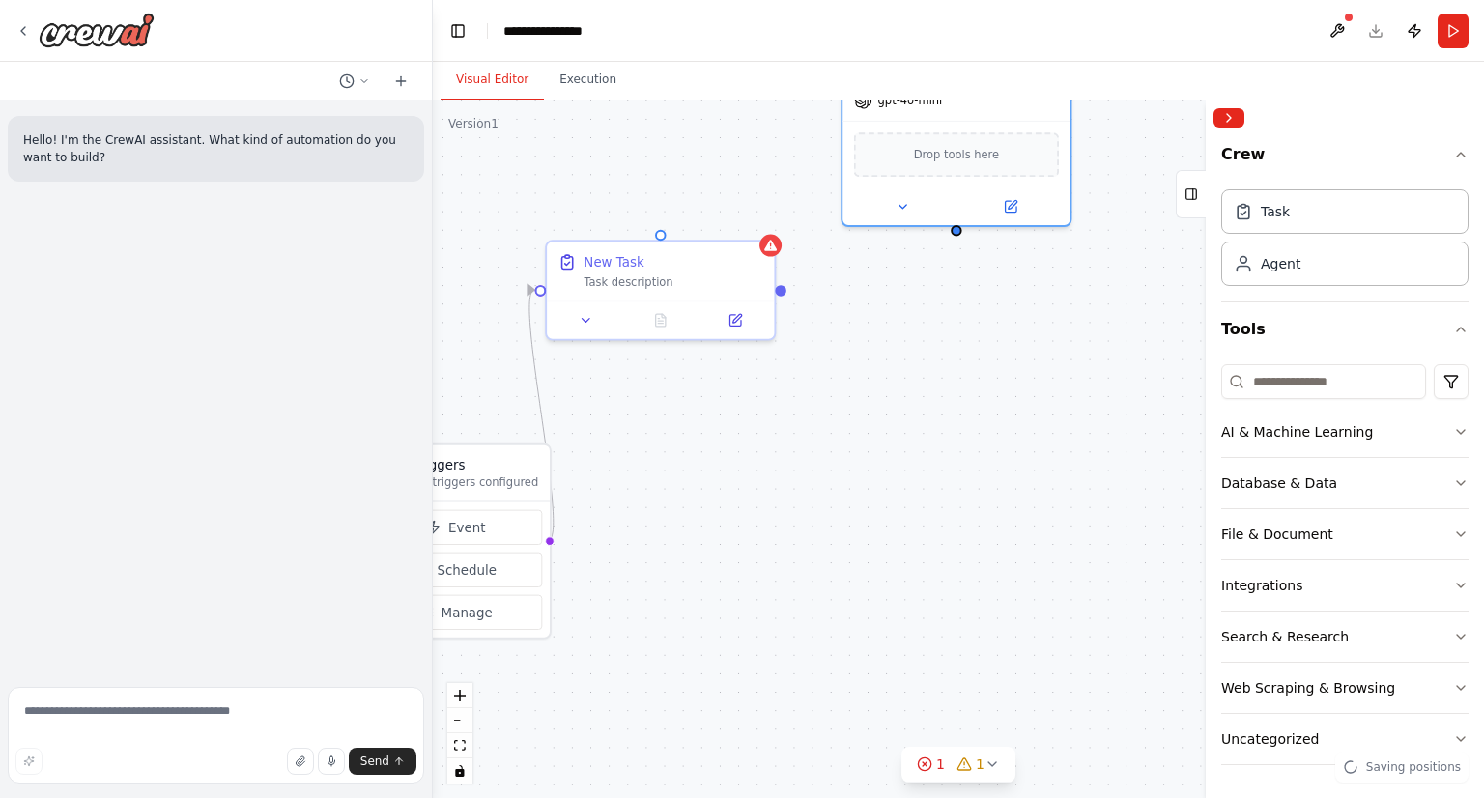
drag, startPoint x: 613, startPoint y: 319, endPoint x: 788, endPoint y: 292, distance: 176.9
click at [788, 292] on div "Triggers No triggers configured Event Schedule Manage New Task Task description…" at bounding box center [958, 448] width 1051 height 697
drag, startPoint x: 961, startPoint y: 229, endPoint x: 783, endPoint y: 288, distance: 187.2
click at [783, 288] on div "Triggers No triggers configured Event Schedule Manage New Task Task description…" at bounding box center [958, 448] width 1051 height 697
drag, startPoint x: 783, startPoint y: 288, endPoint x: 962, endPoint y: 226, distance: 189.1
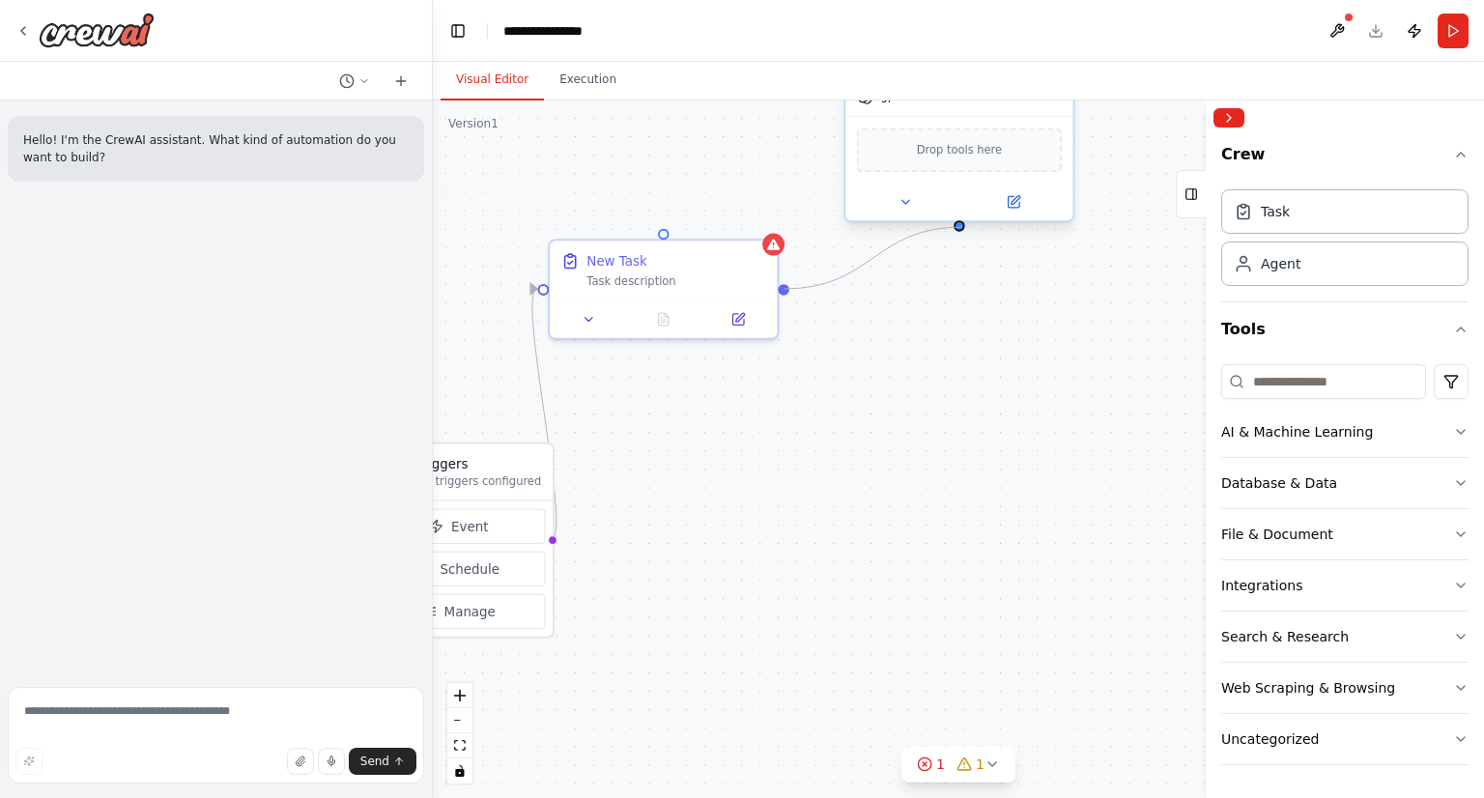
click at [962, 226] on div "Triggers No triggers configured Event Schedule Manage New Task Task description…" at bounding box center [958, 448] width 1051 height 697
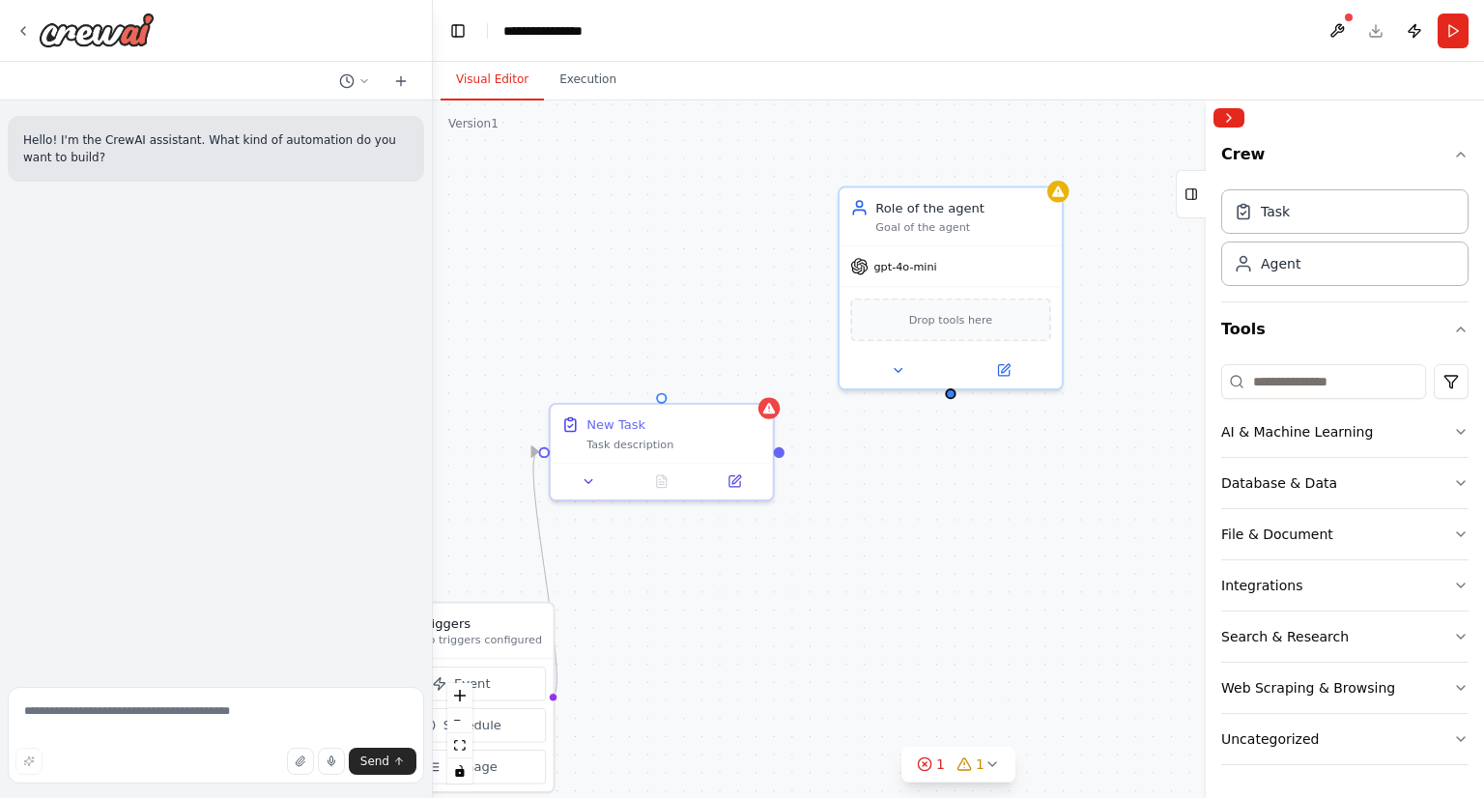
drag, startPoint x: 961, startPoint y: 274, endPoint x: 993, endPoint y: 522, distance: 249.3
click at [993, 522] on div "Triggers No triggers configured Event Schedule Manage New Task Task description…" at bounding box center [958, 448] width 1051 height 697
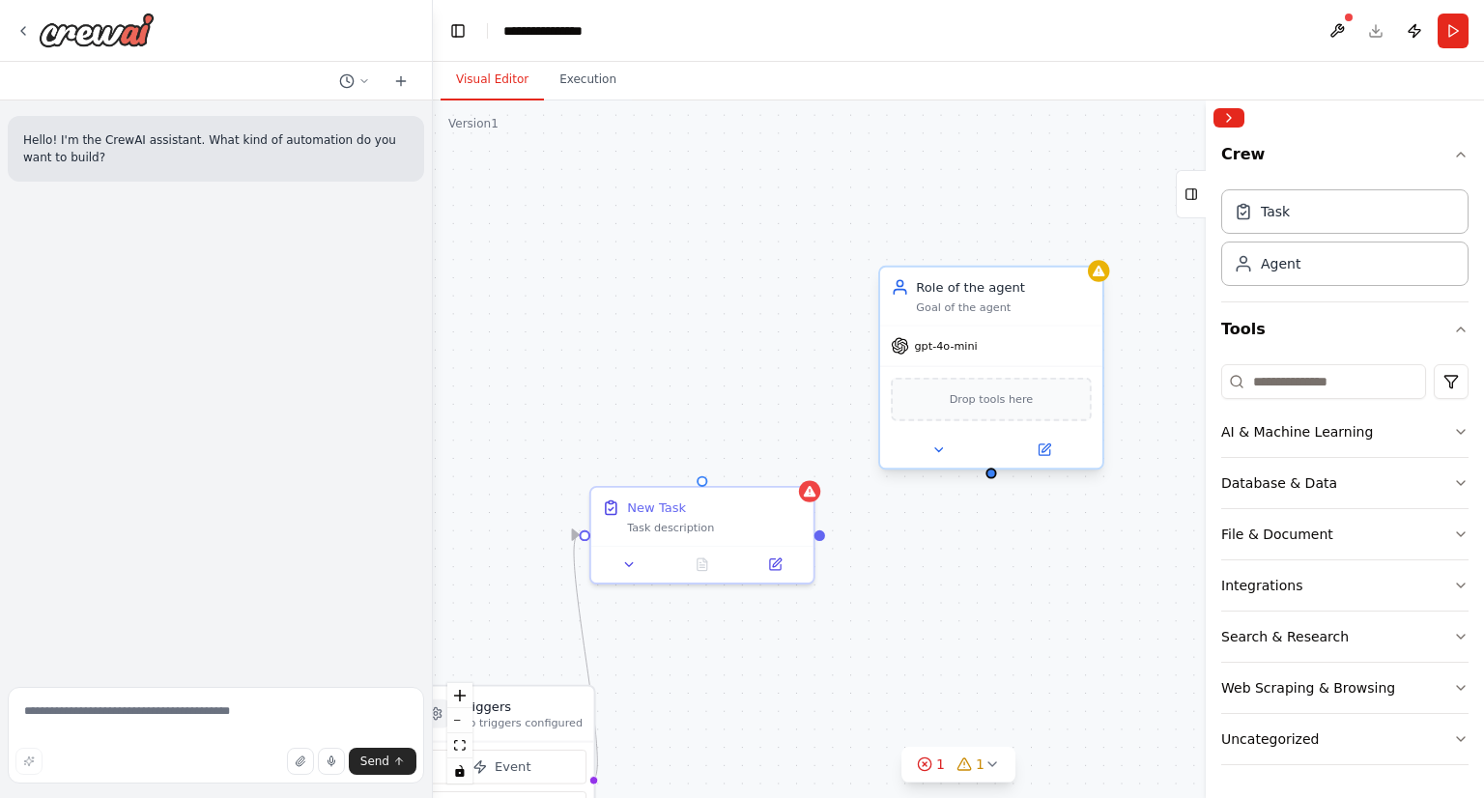
click at [1040, 360] on div "gpt-4o-mini" at bounding box center [991, 346] width 222 height 40
click at [1032, 343] on div "gpt-4o-mini" at bounding box center [991, 346] width 222 height 40
click at [768, 563] on icon at bounding box center [775, 560] width 14 height 14
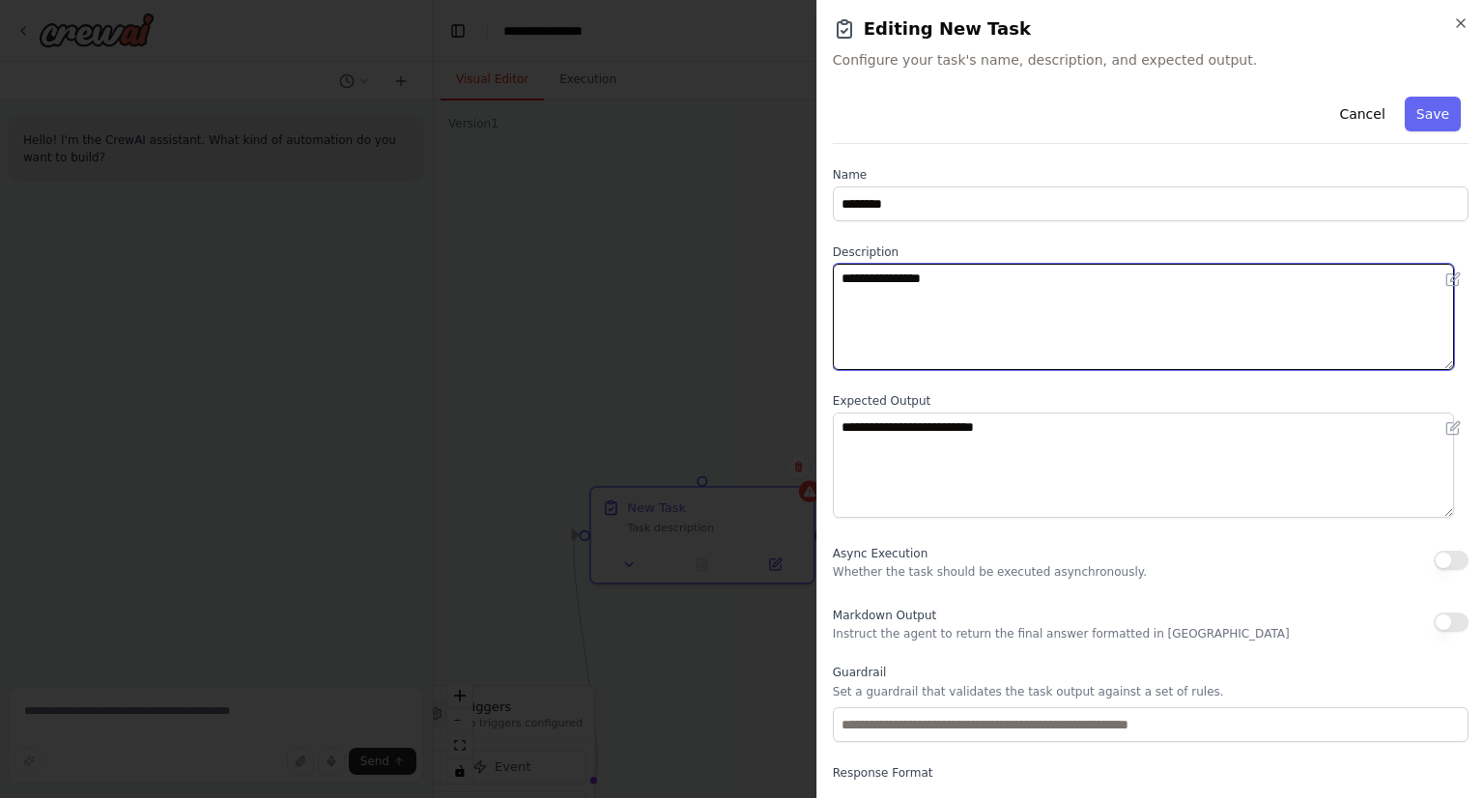
click at [1070, 340] on textarea "**********" at bounding box center [1143, 317] width 621 height 106
type textarea "**********"
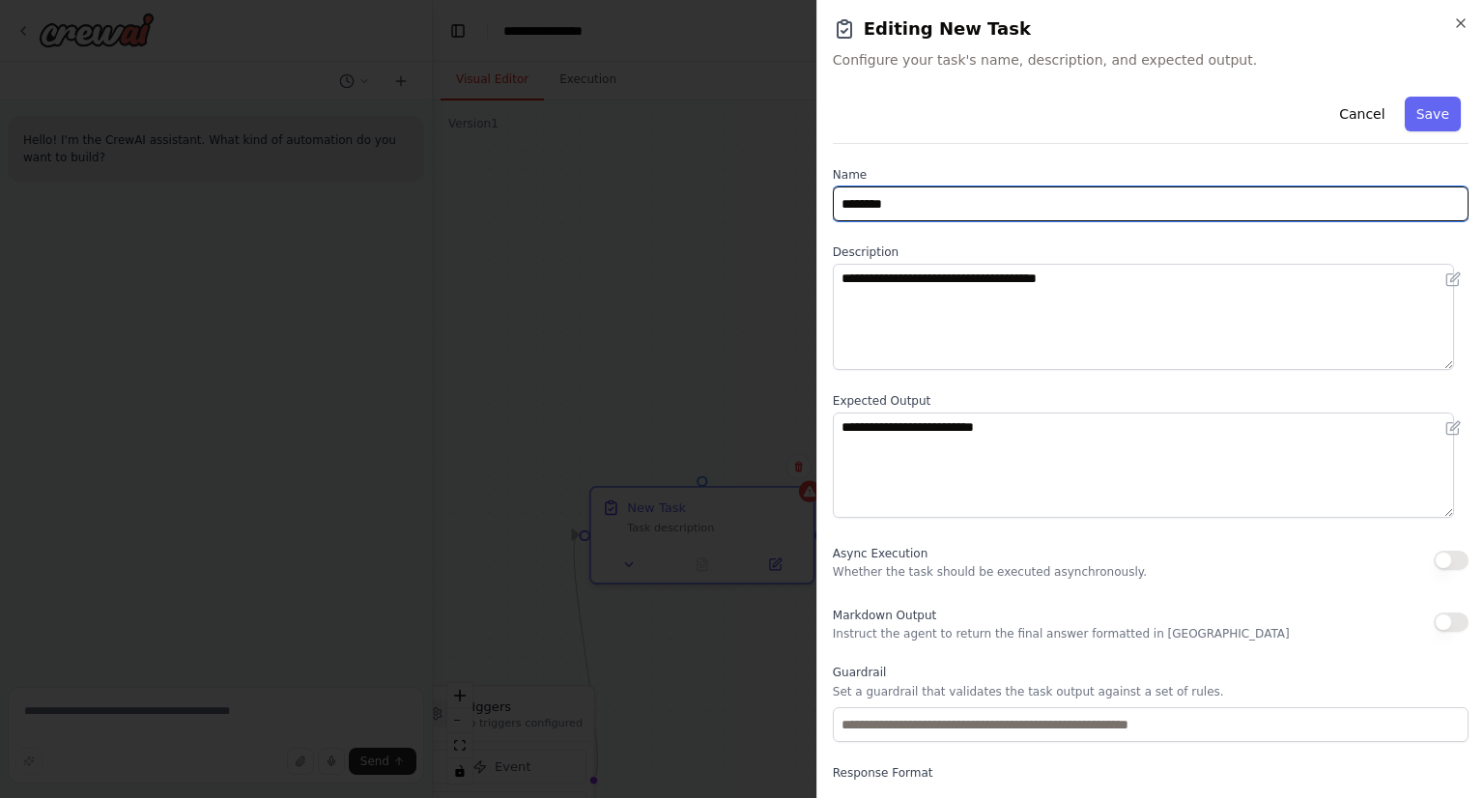
click at [986, 210] on input "********" at bounding box center [1151, 203] width 636 height 35
type input "**********"
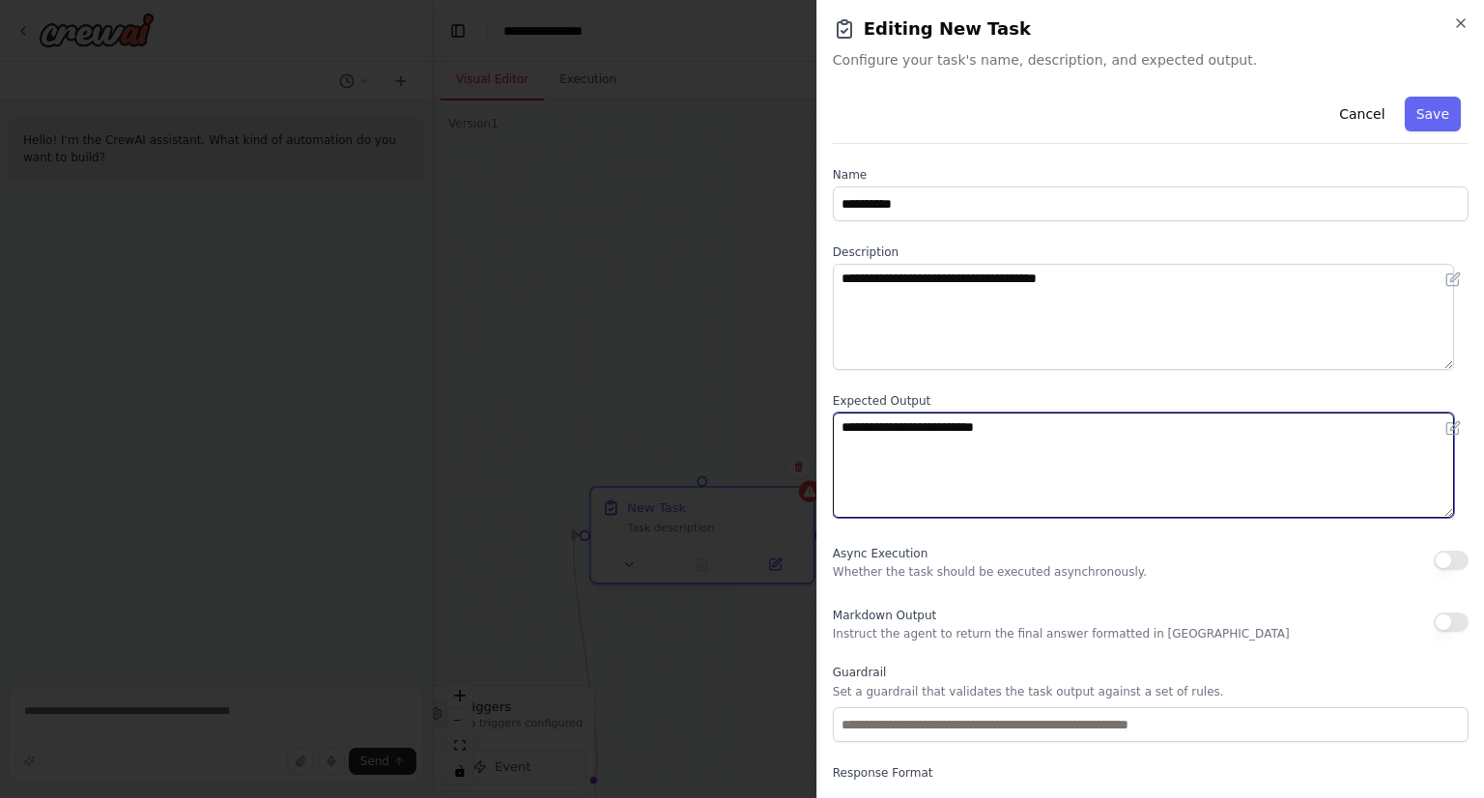
click at [1007, 430] on textarea "**********" at bounding box center [1143, 465] width 621 height 106
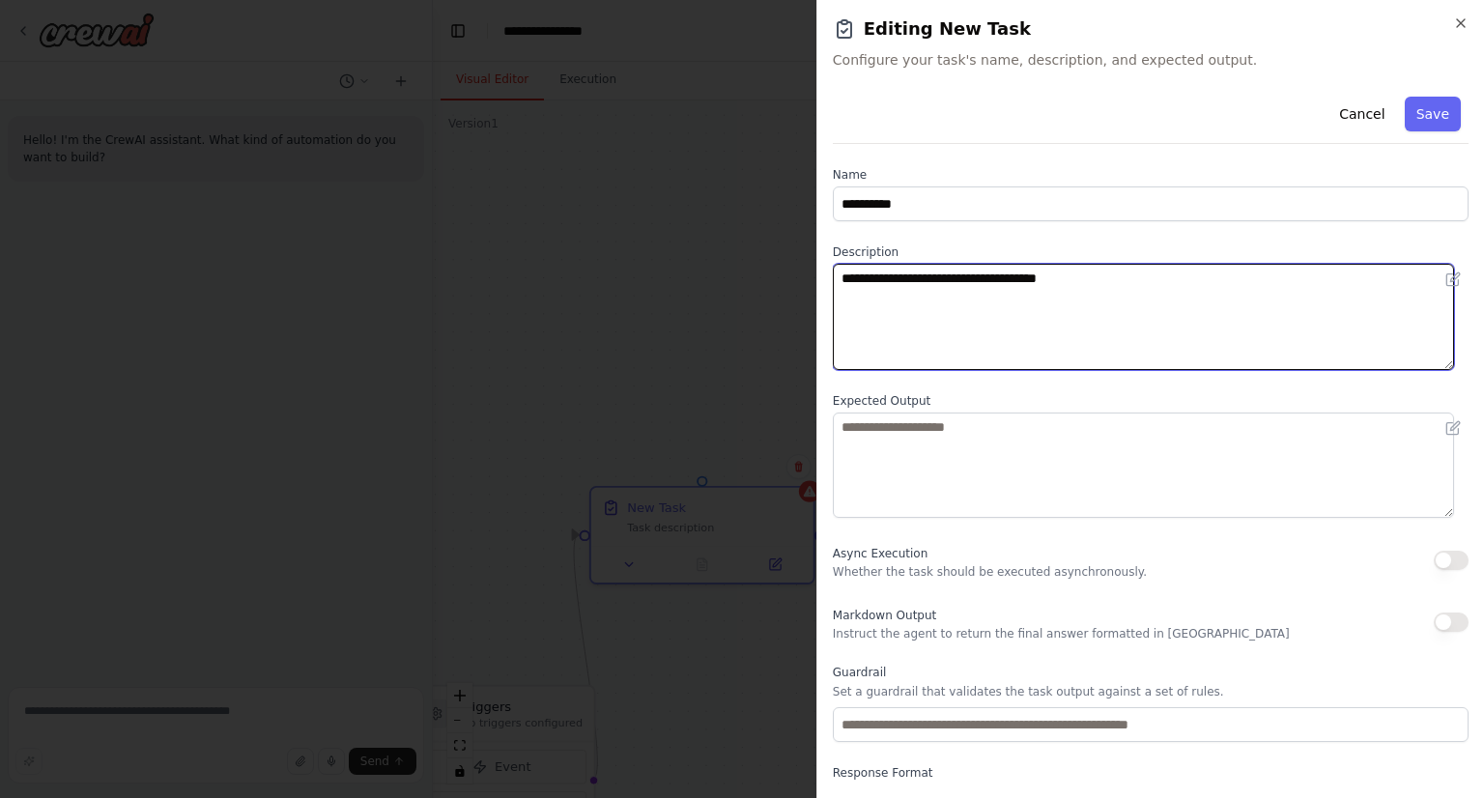
click at [1156, 325] on textarea "**********" at bounding box center [1143, 317] width 621 height 106
type textarea "**********"
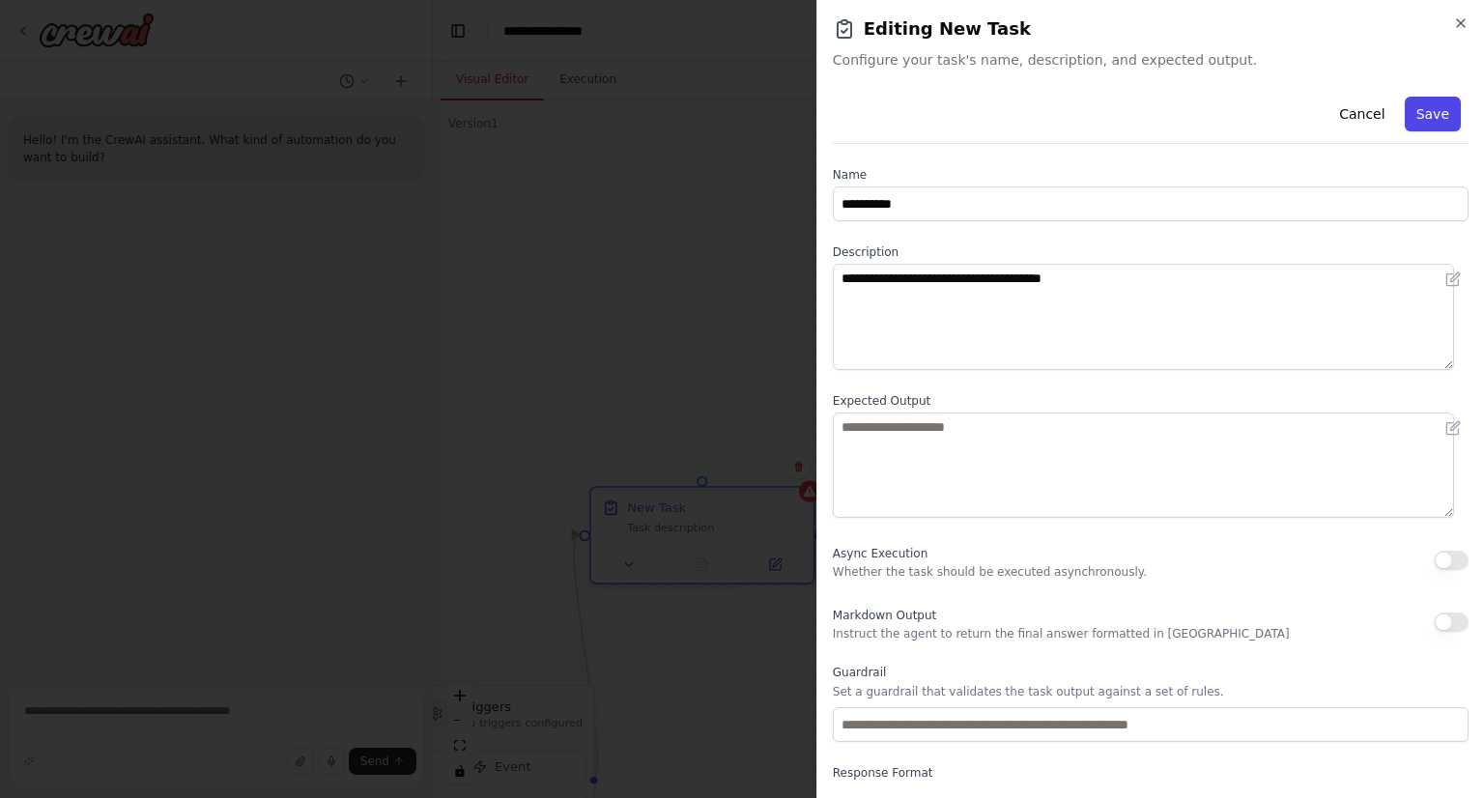
click at [1426, 119] on button "Save" at bounding box center [1432, 114] width 56 height 35
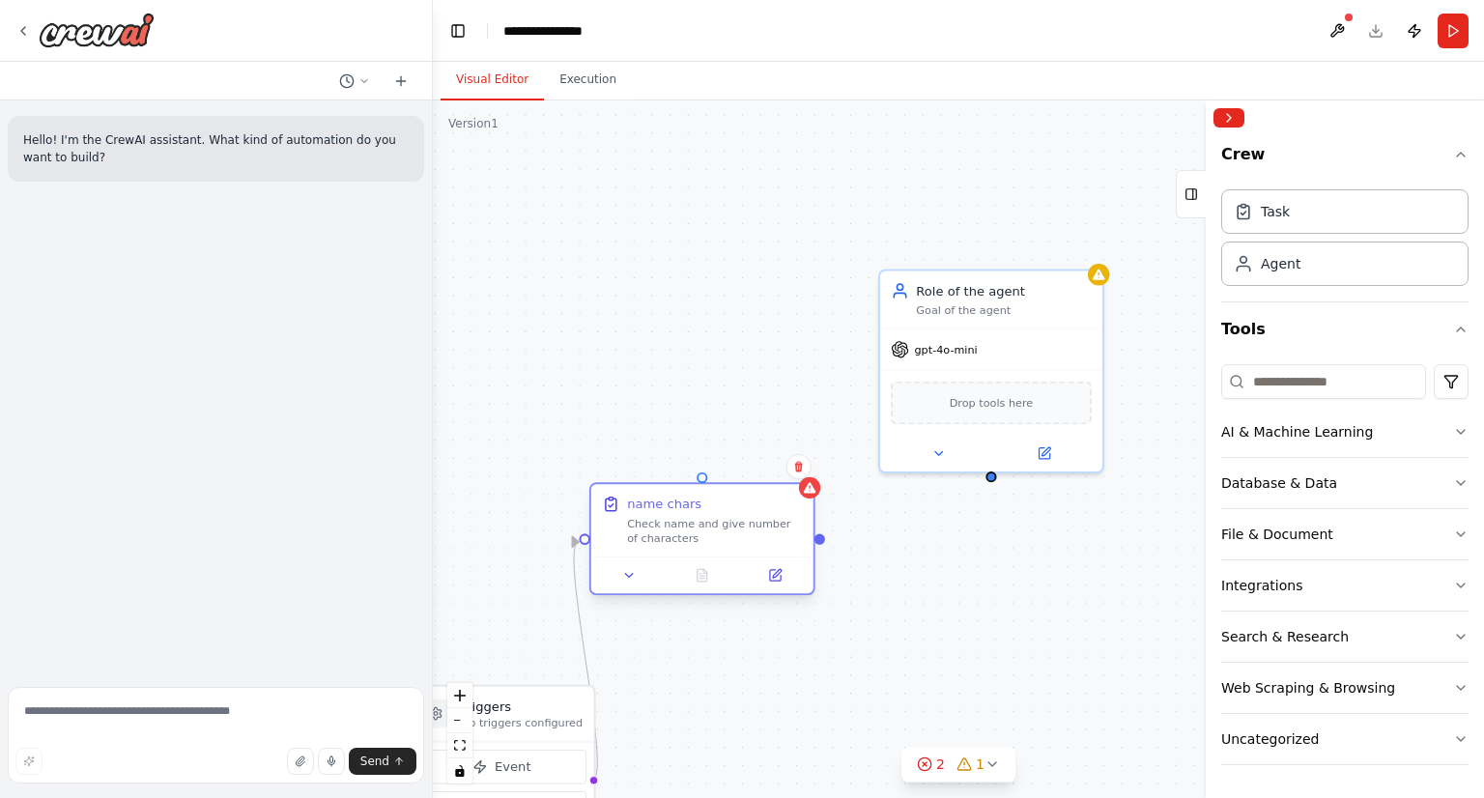
click at [785, 529] on div "Check name and give number of characters" at bounding box center [714, 531] width 175 height 29
click at [772, 577] on icon at bounding box center [775, 575] width 11 height 11
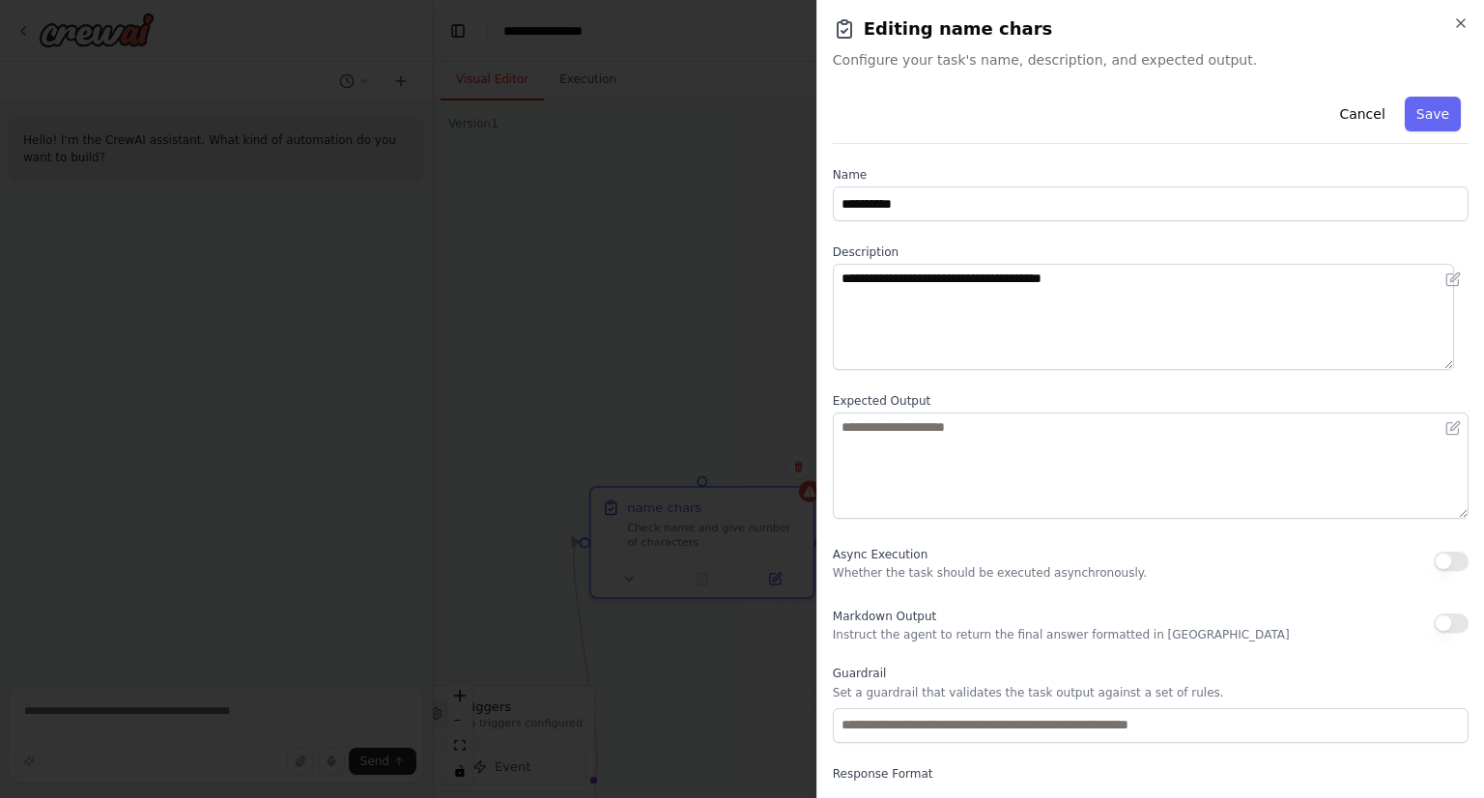
click at [1060, 396] on label "Expected Output" at bounding box center [1151, 400] width 636 height 15
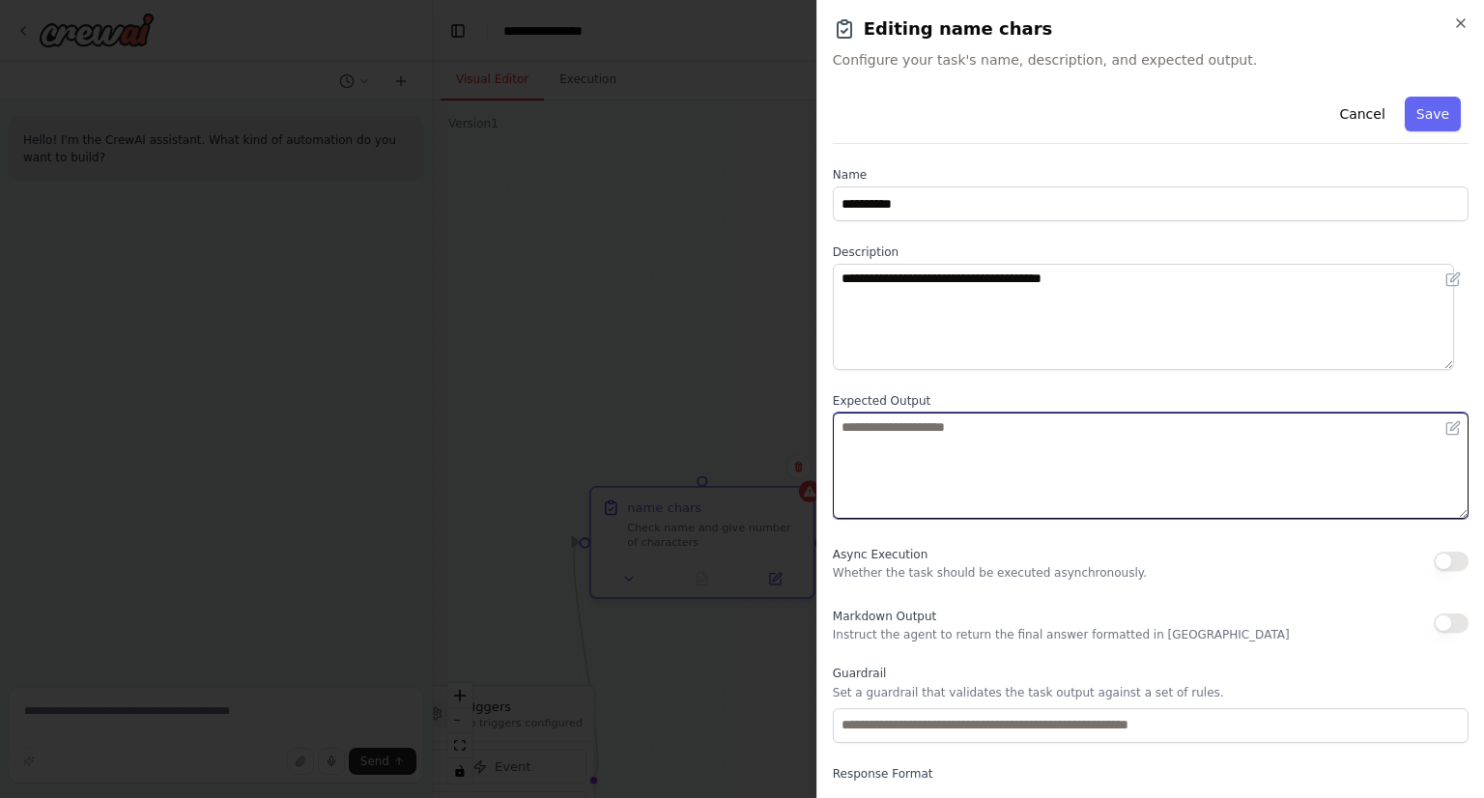
click at [1012, 440] on textarea at bounding box center [1151, 465] width 636 height 106
type textarea "*****"
type textarea "**********"
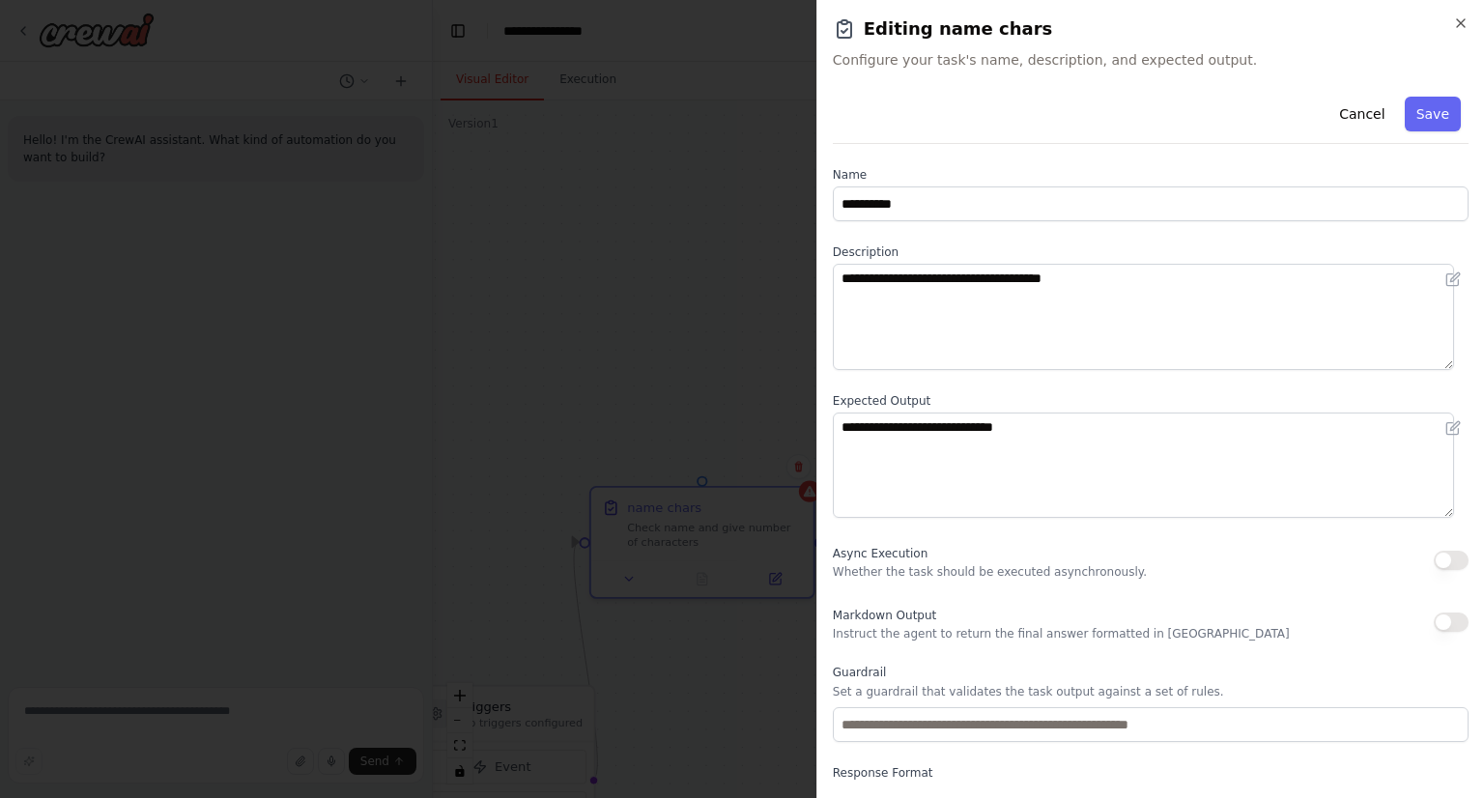
click at [1021, 404] on label "Expected Output" at bounding box center [1151, 400] width 636 height 15
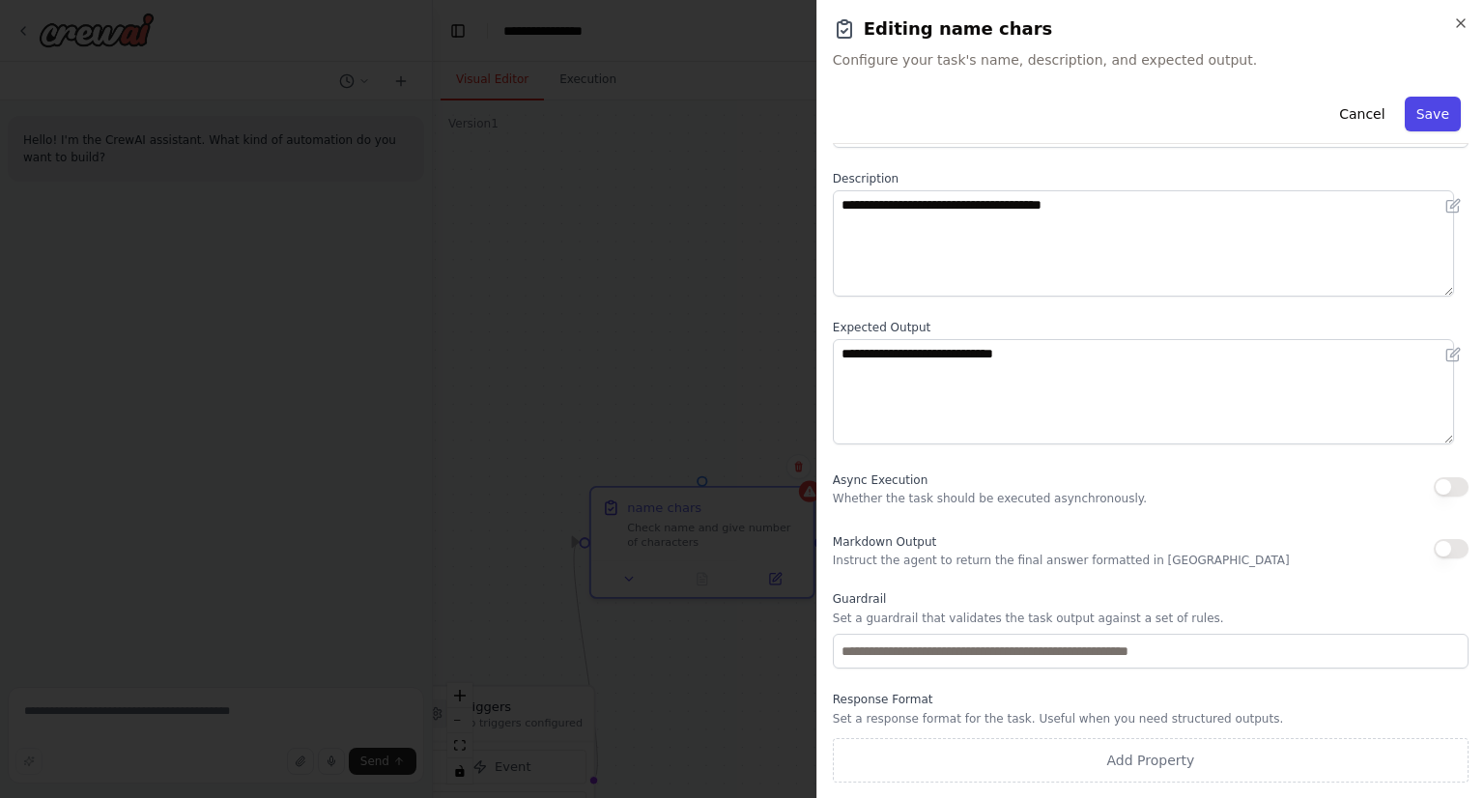
click at [1408, 118] on button "Save" at bounding box center [1432, 114] width 56 height 35
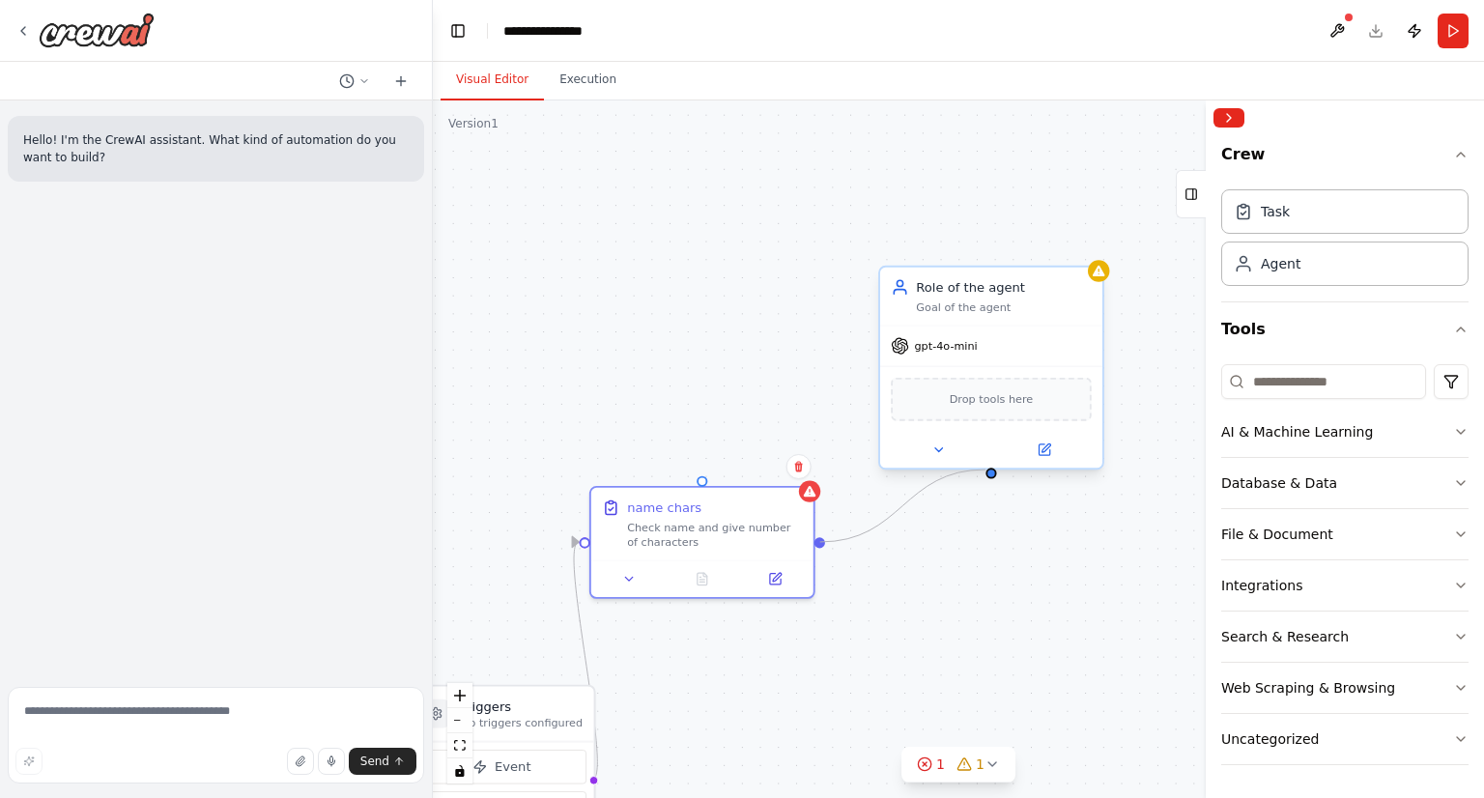
drag, startPoint x: 817, startPoint y: 541, endPoint x: 986, endPoint y: 471, distance: 182.8
click at [986, 471] on div "Triggers No triggers configured Event Schedule Manage name chars Check name and…" at bounding box center [958, 448] width 1051 height 697
click at [1047, 455] on icon at bounding box center [1043, 449] width 14 height 14
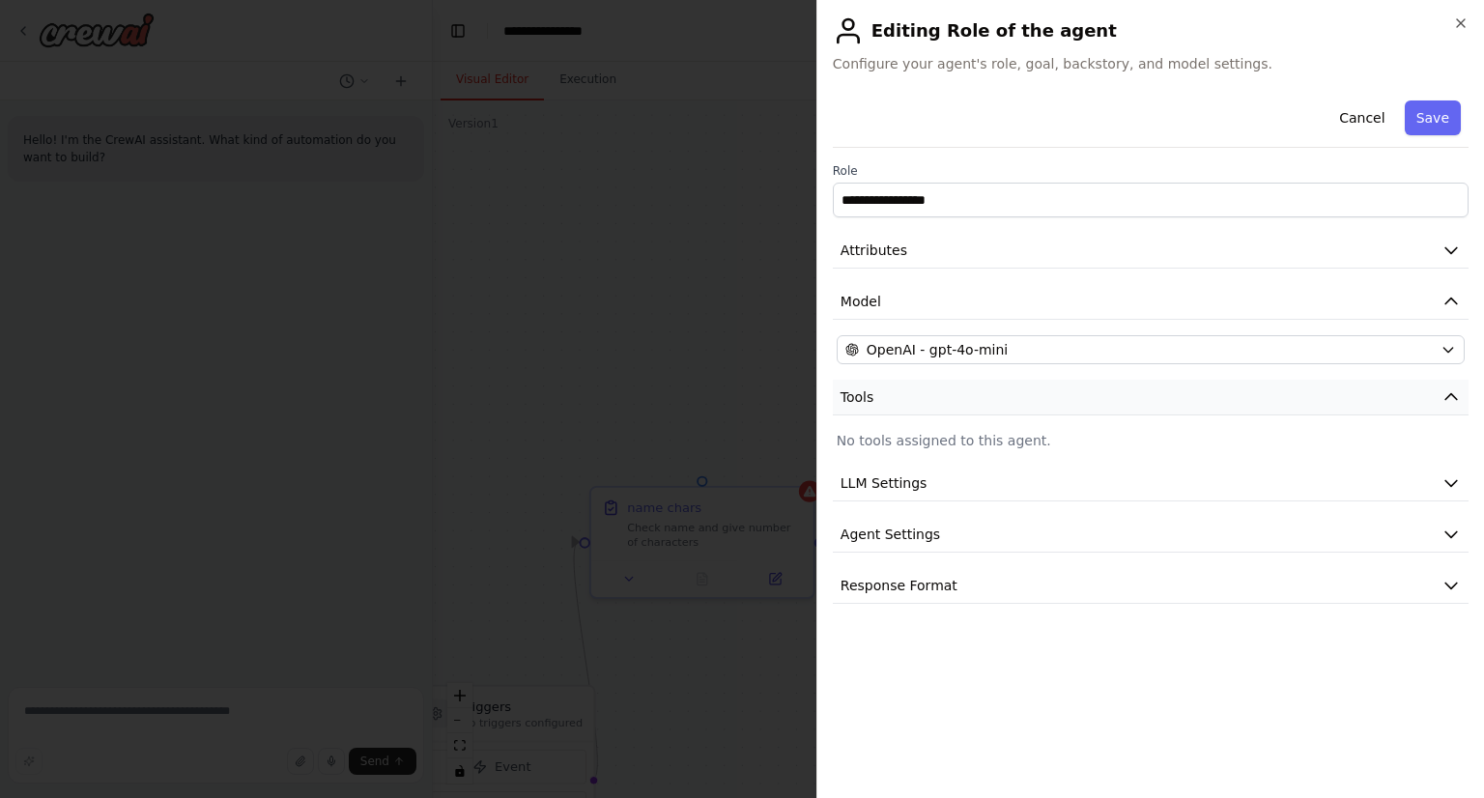
click at [889, 399] on button "Tools" at bounding box center [1151, 398] width 636 height 36
click at [910, 431] on button "LLM Settings" at bounding box center [1151, 449] width 636 height 36
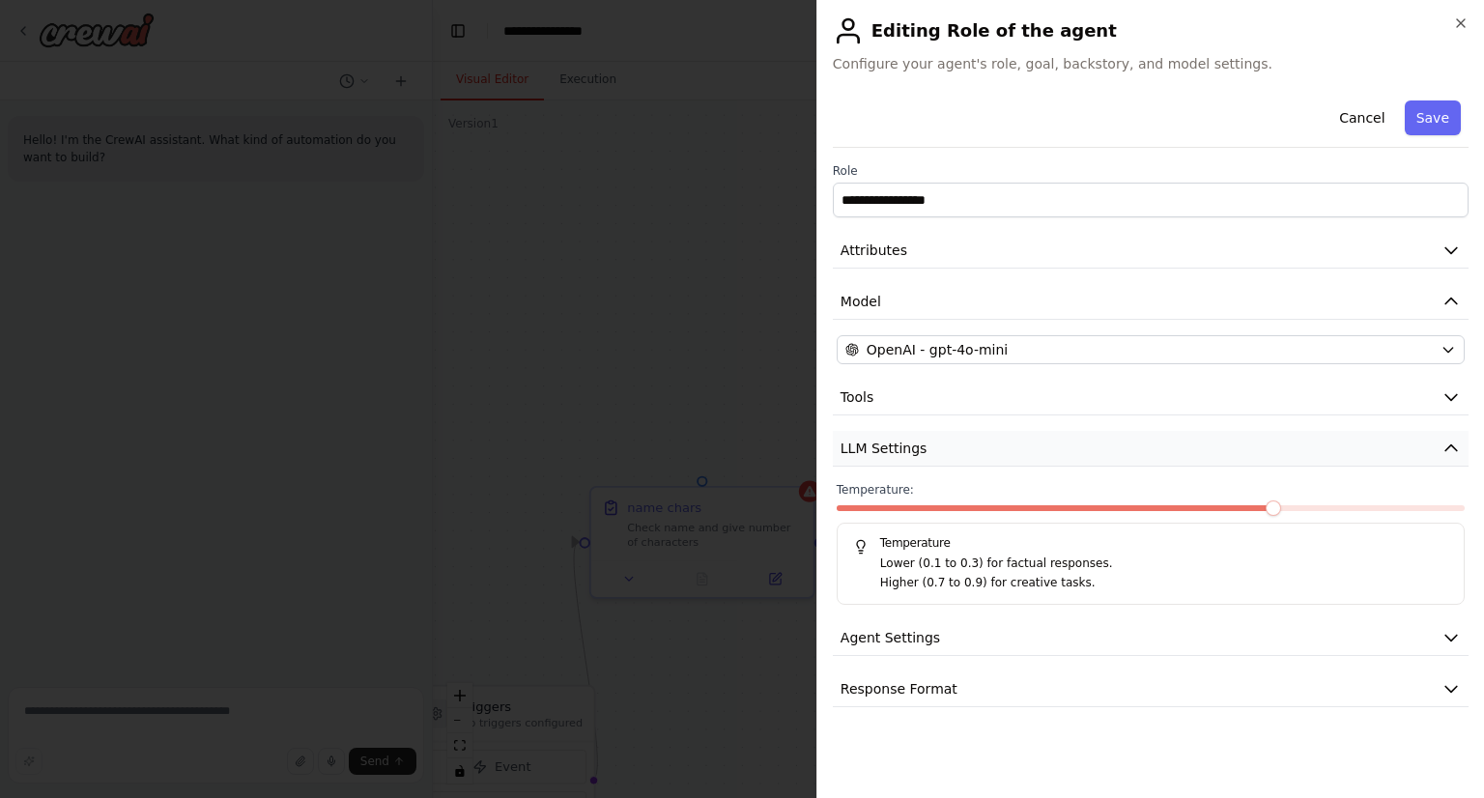
click at [910, 431] on button "LLM Settings" at bounding box center [1151, 449] width 636 height 36
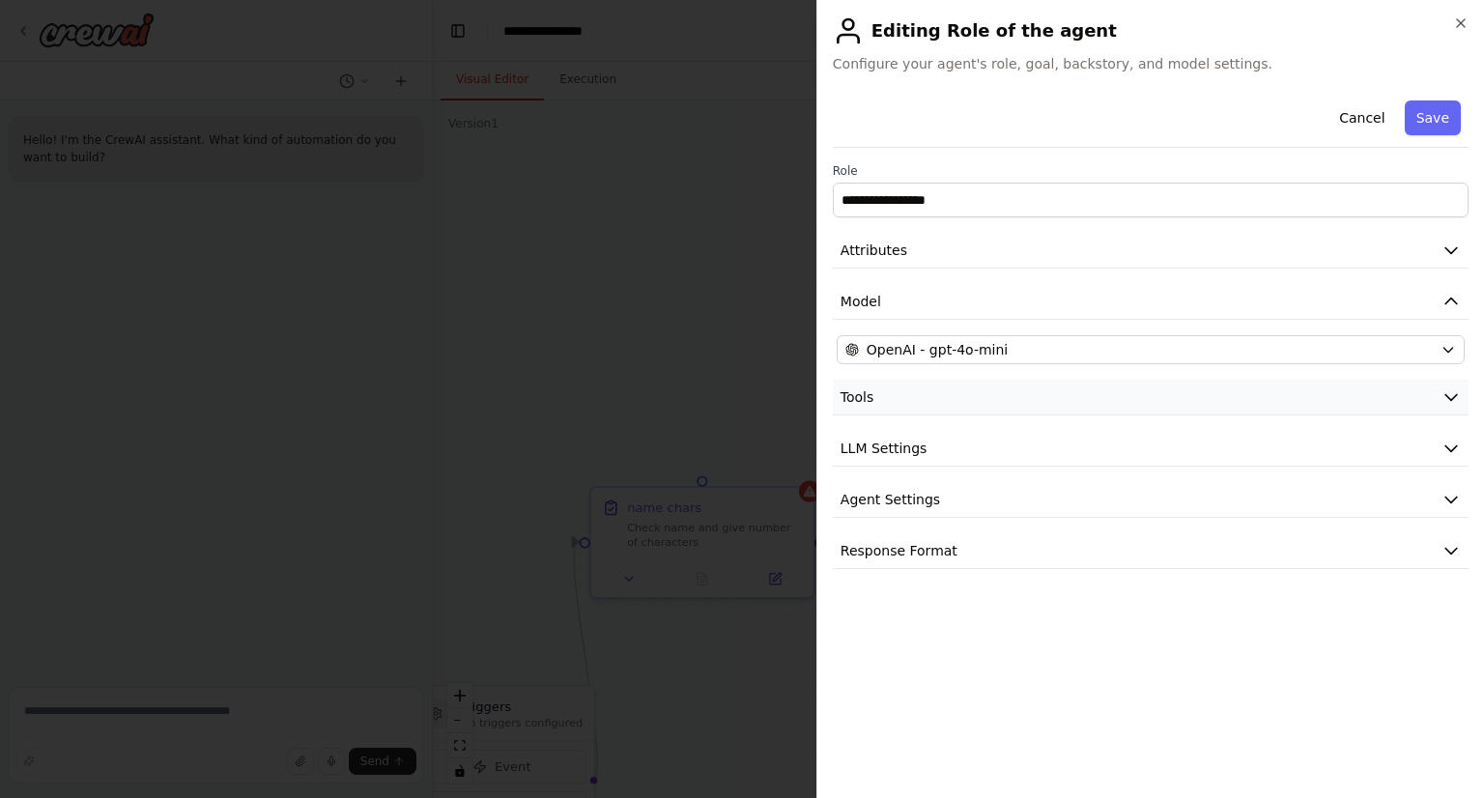
click at [937, 389] on button "Tools" at bounding box center [1151, 398] width 636 height 36
click at [935, 427] on div "**********" at bounding box center [1151, 348] width 636 height 511
click at [930, 391] on button "Tools" at bounding box center [1151, 398] width 636 height 36
click at [884, 485] on button "Agent Settings" at bounding box center [1151, 500] width 636 height 36
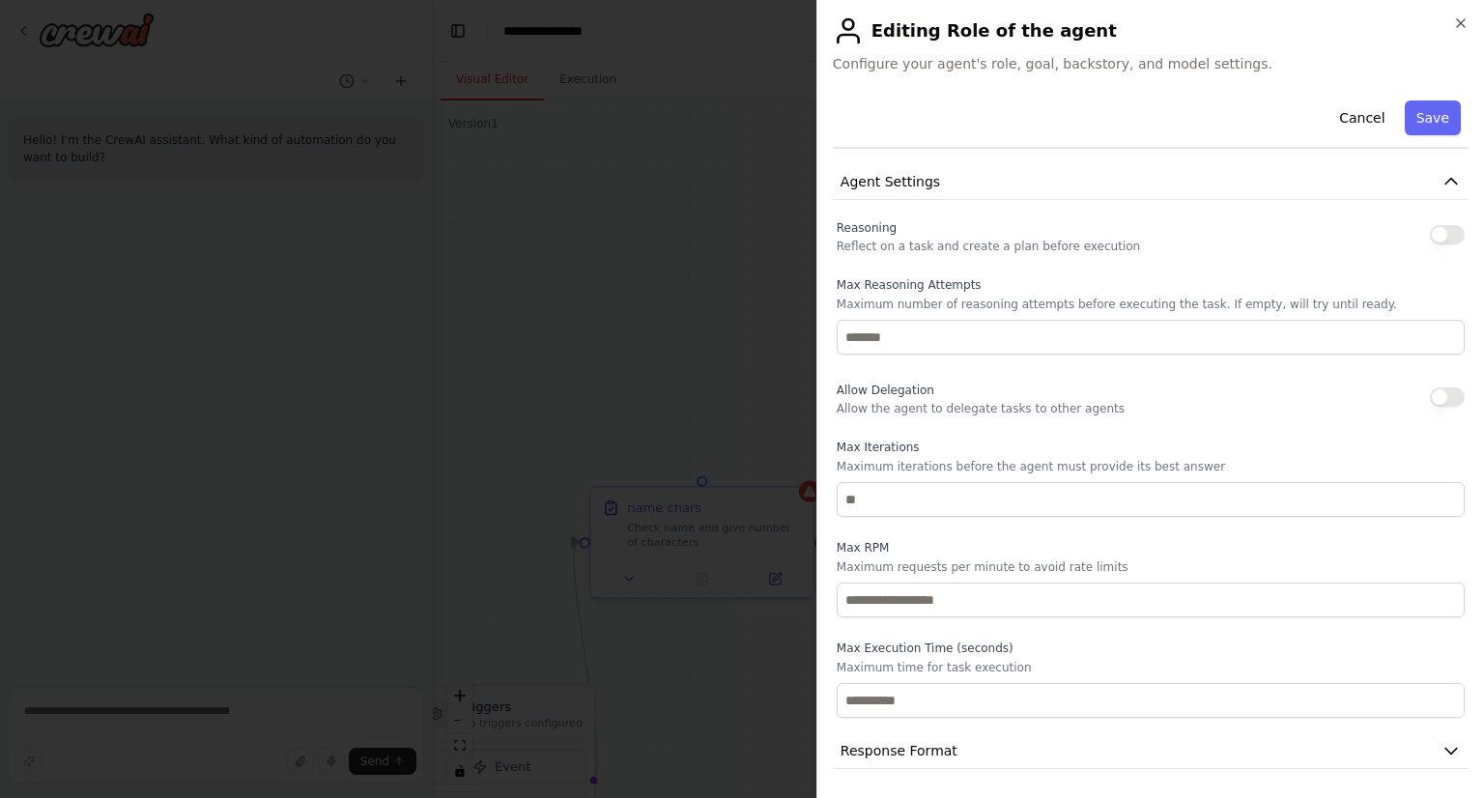
scroll to position [0, 0]
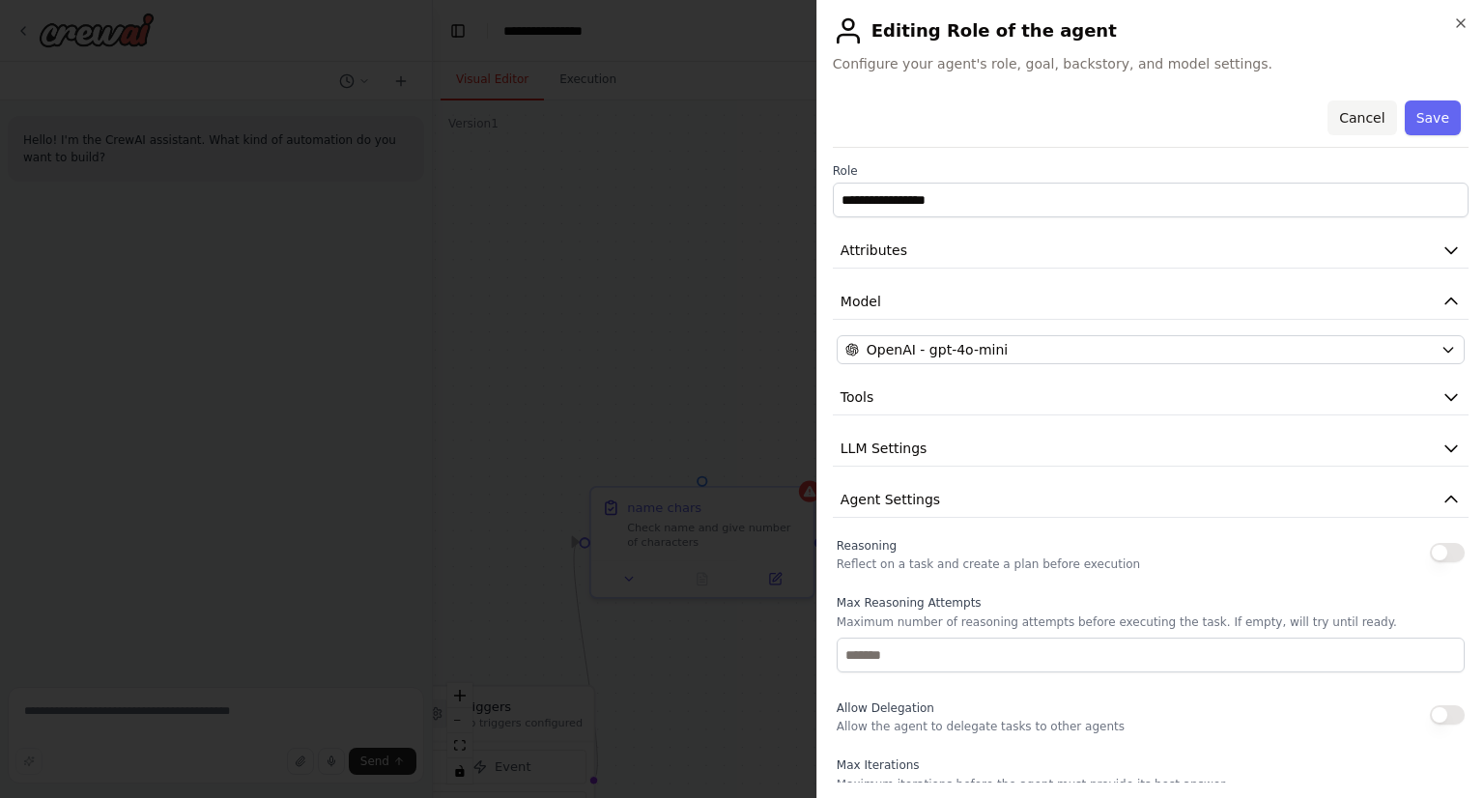
click at [1369, 127] on button "Cancel" at bounding box center [1361, 117] width 69 height 35
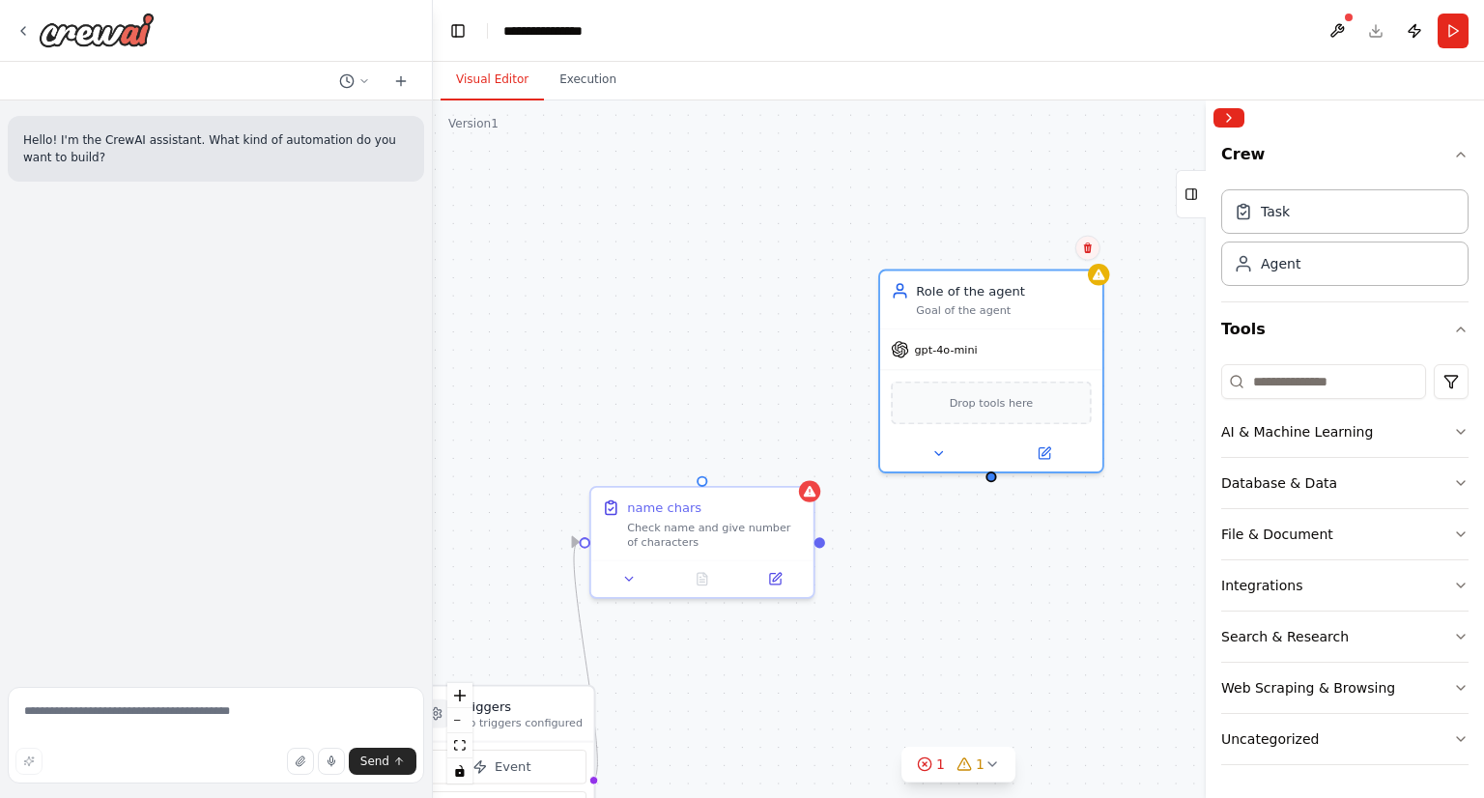
click at [1091, 250] on icon at bounding box center [1088, 248] width 12 height 12
click at [1059, 252] on button "Confirm" at bounding box center [1033, 248] width 69 height 23
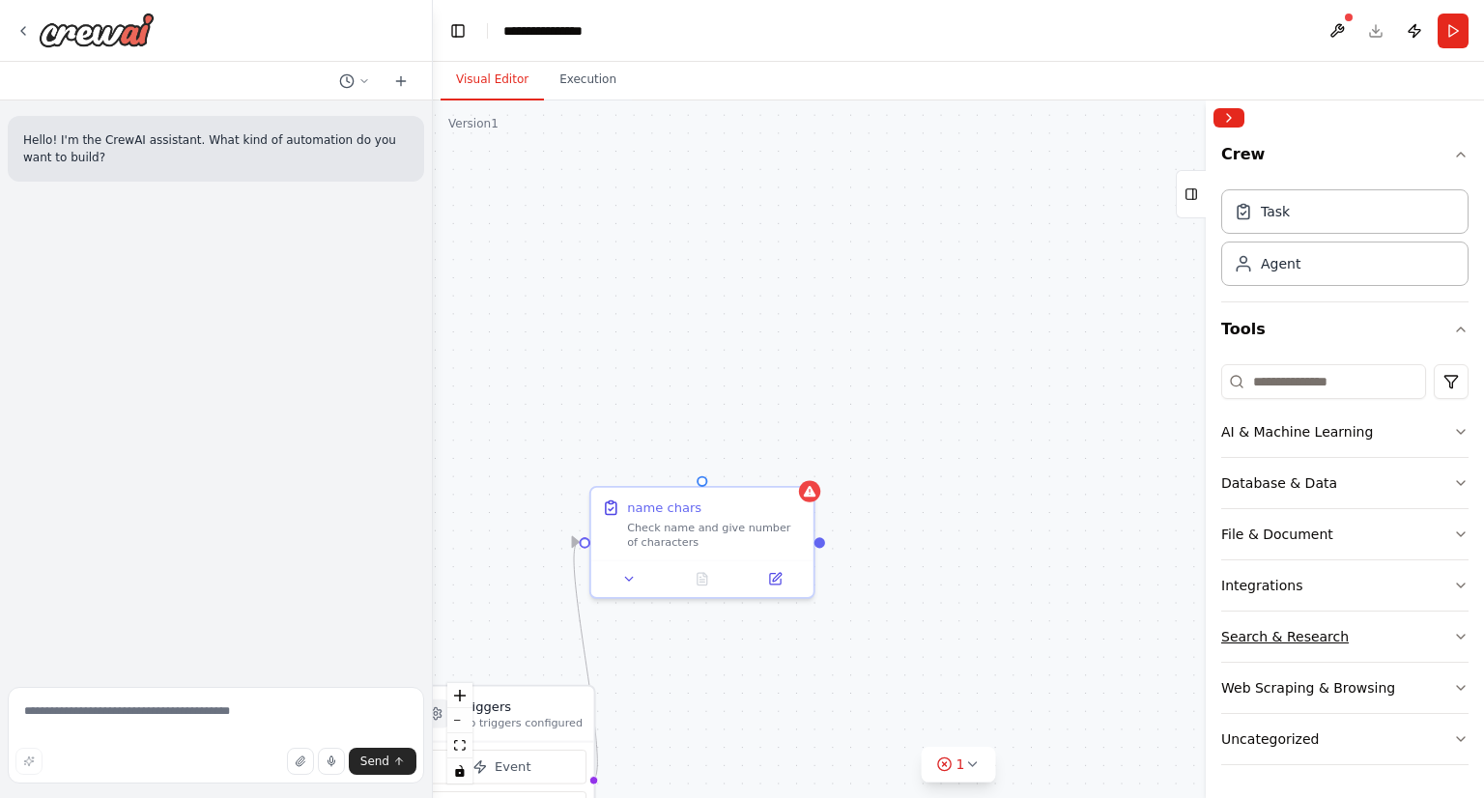
scroll to position [104, 0]
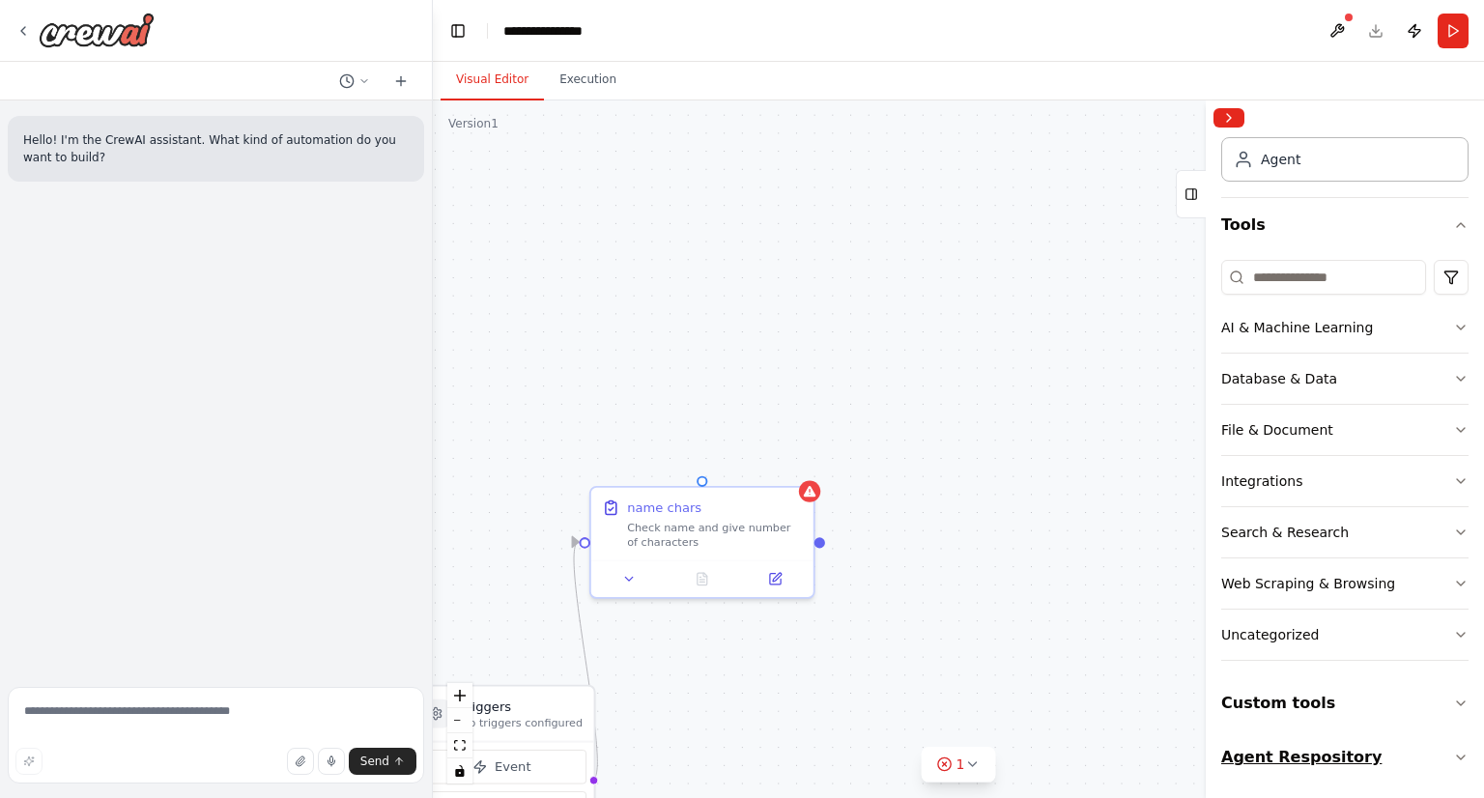
click at [1296, 739] on button "Agent Respository" at bounding box center [1344, 757] width 247 height 54
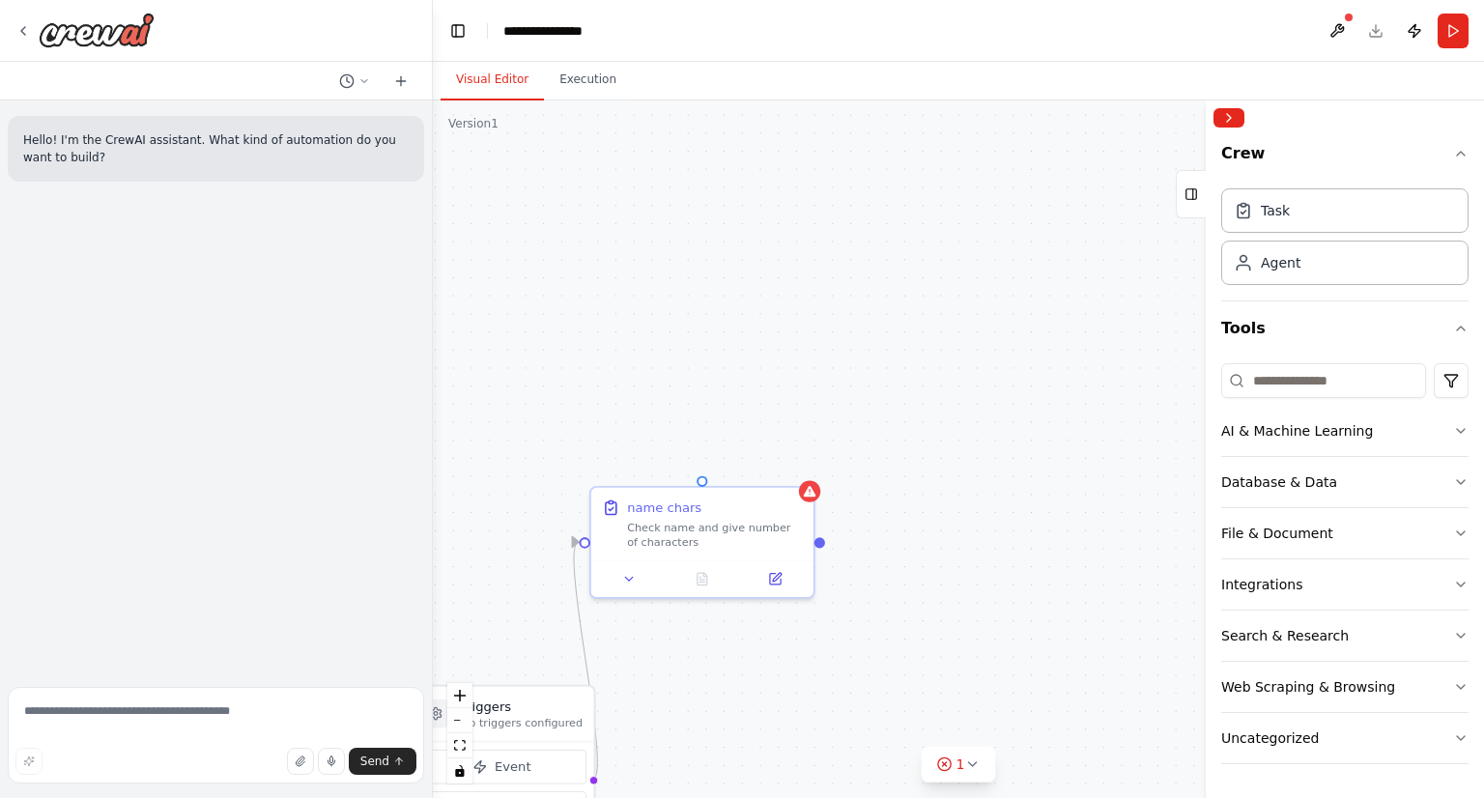
scroll to position [0, 0]
click at [1310, 441] on button "AI & Machine Learning" at bounding box center [1344, 432] width 247 height 50
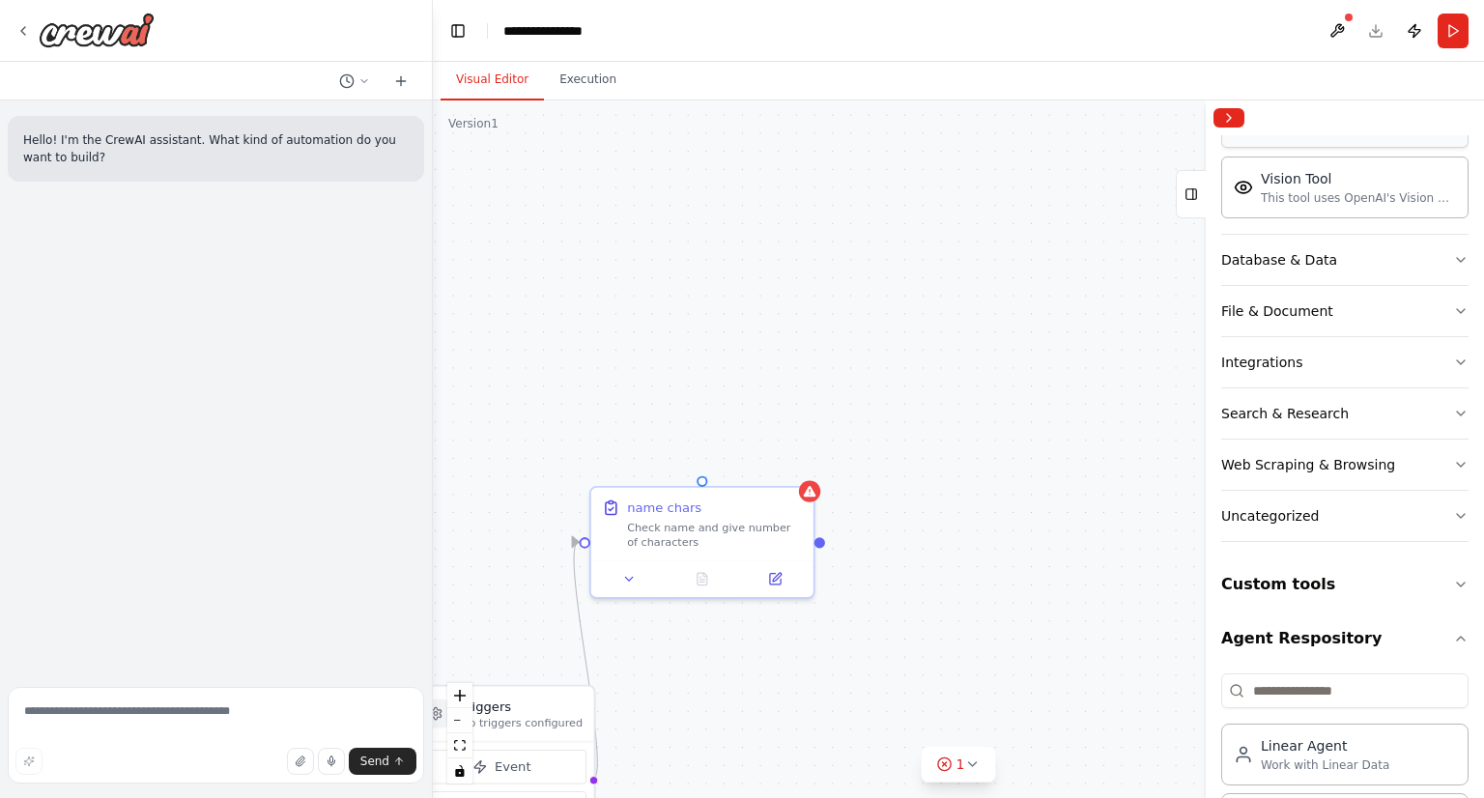
scroll to position [521, 0]
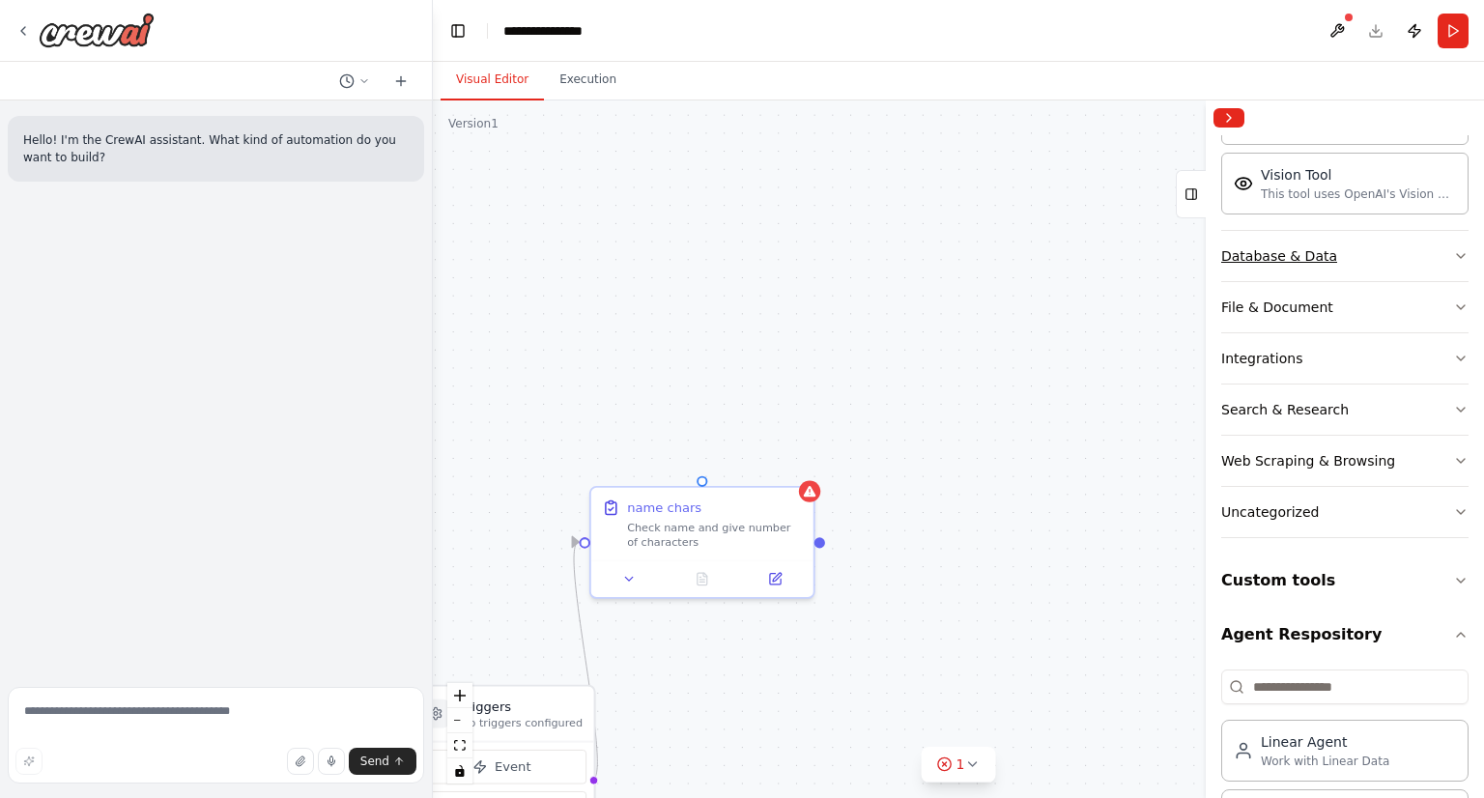
click at [1352, 250] on button "Database & Data" at bounding box center [1344, 256] width 247 height 50
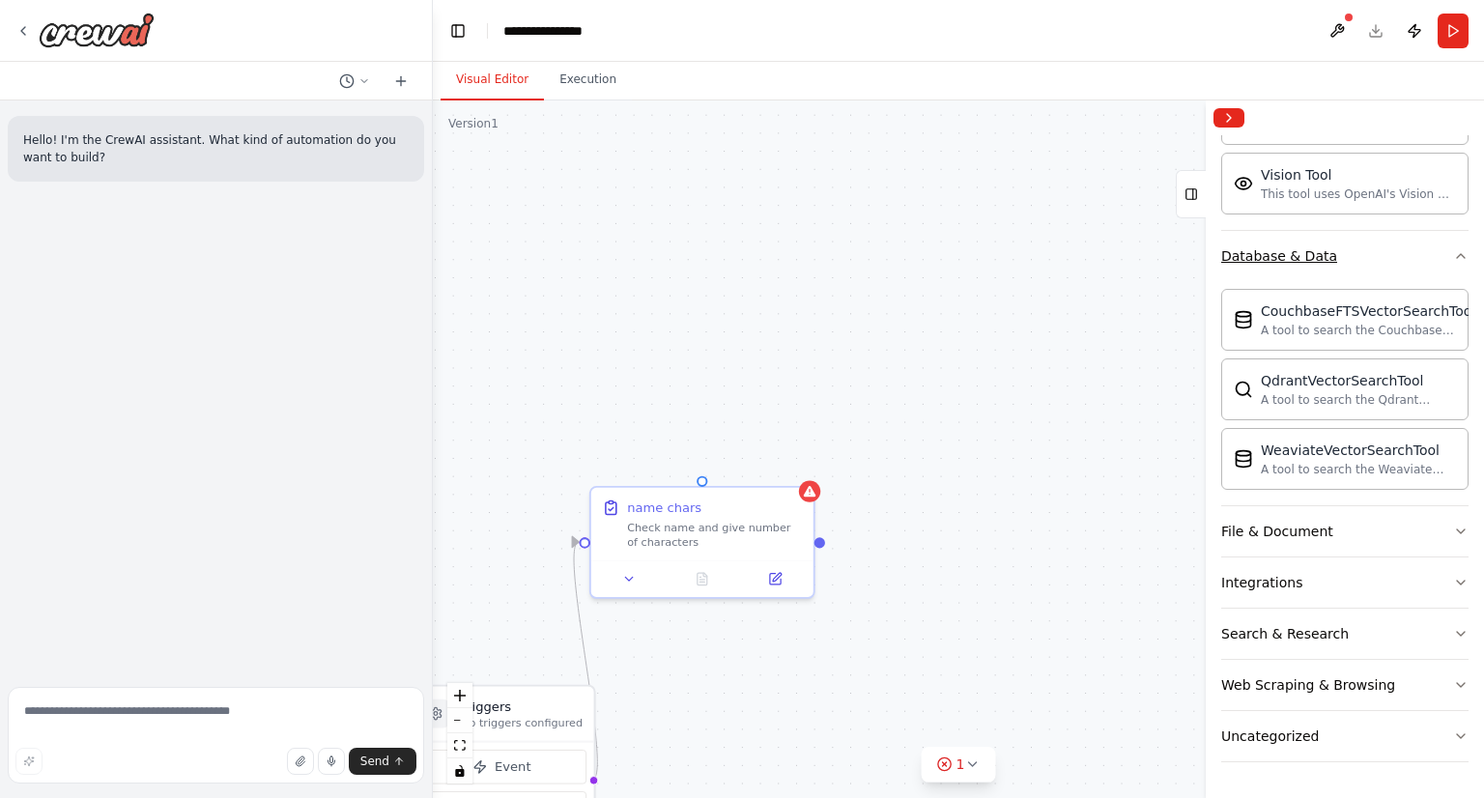
click at [1352, 250] on button "Database & Data" at bounding box center [1344, 256] width 247 height 50
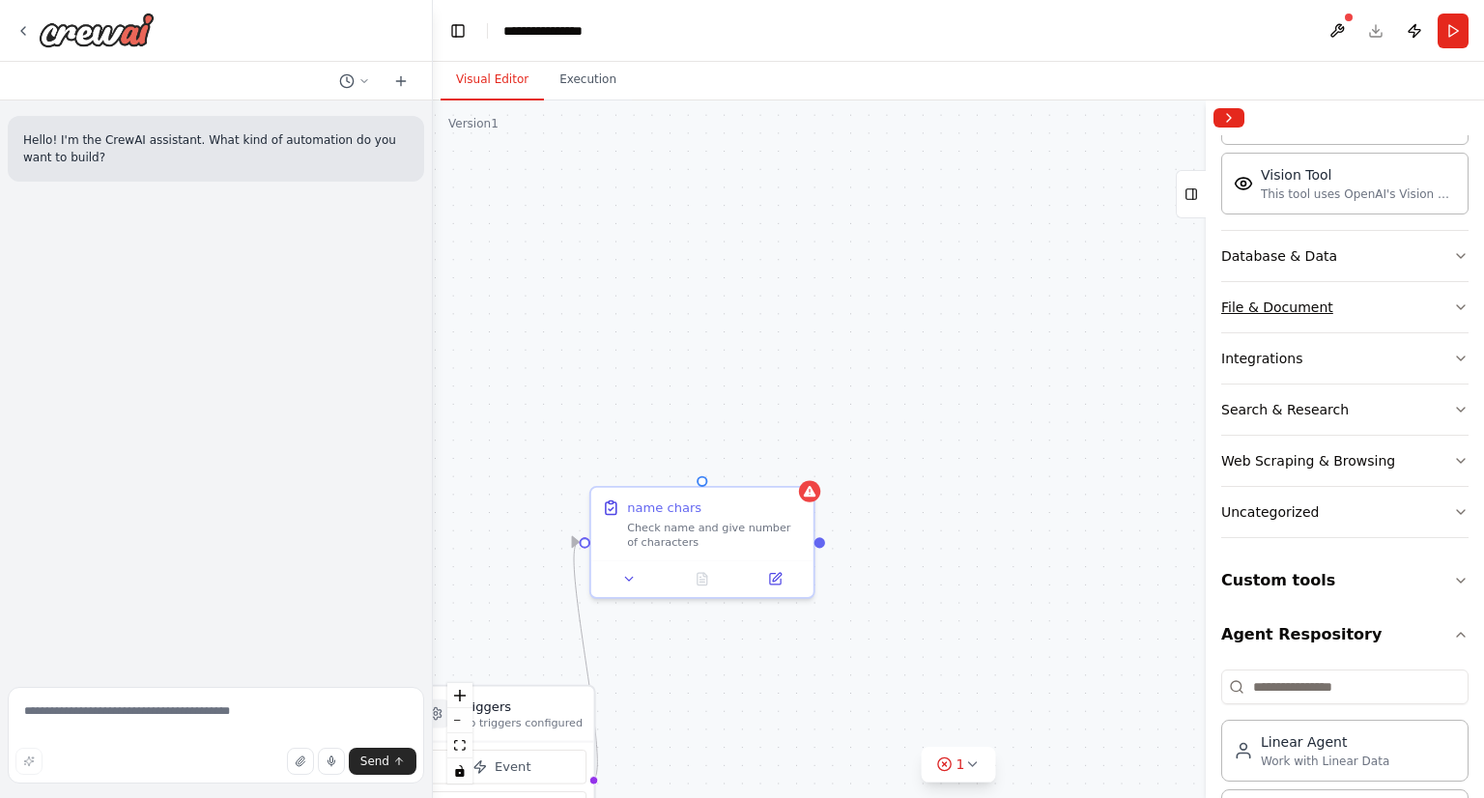
click at [1346, 302] on button "File & Document" at bounding box center [1344, 307] width 247 height 50
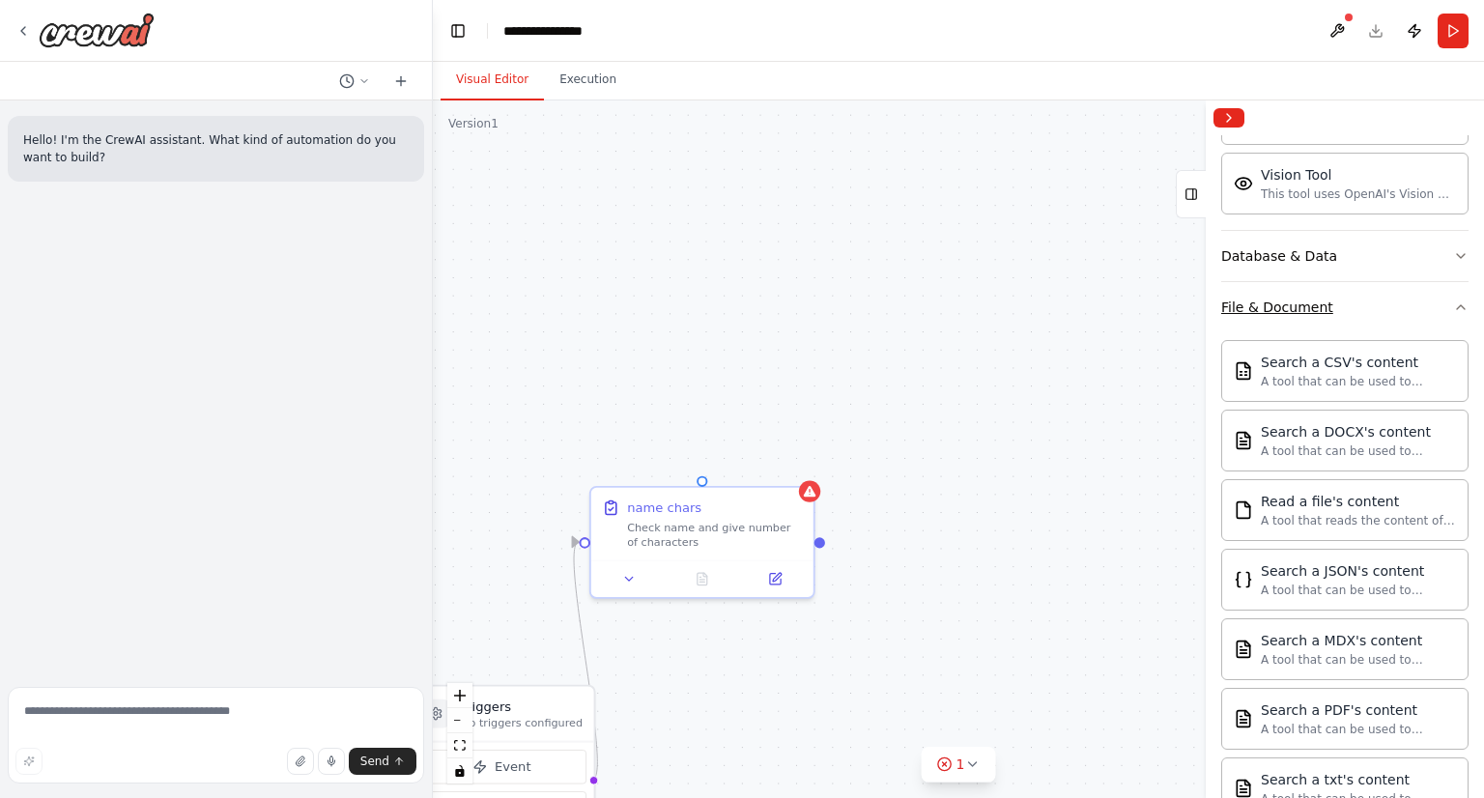
click at [1346, 302] on button "File & Document" at bounding box center [1344, 307] width 247 height 50
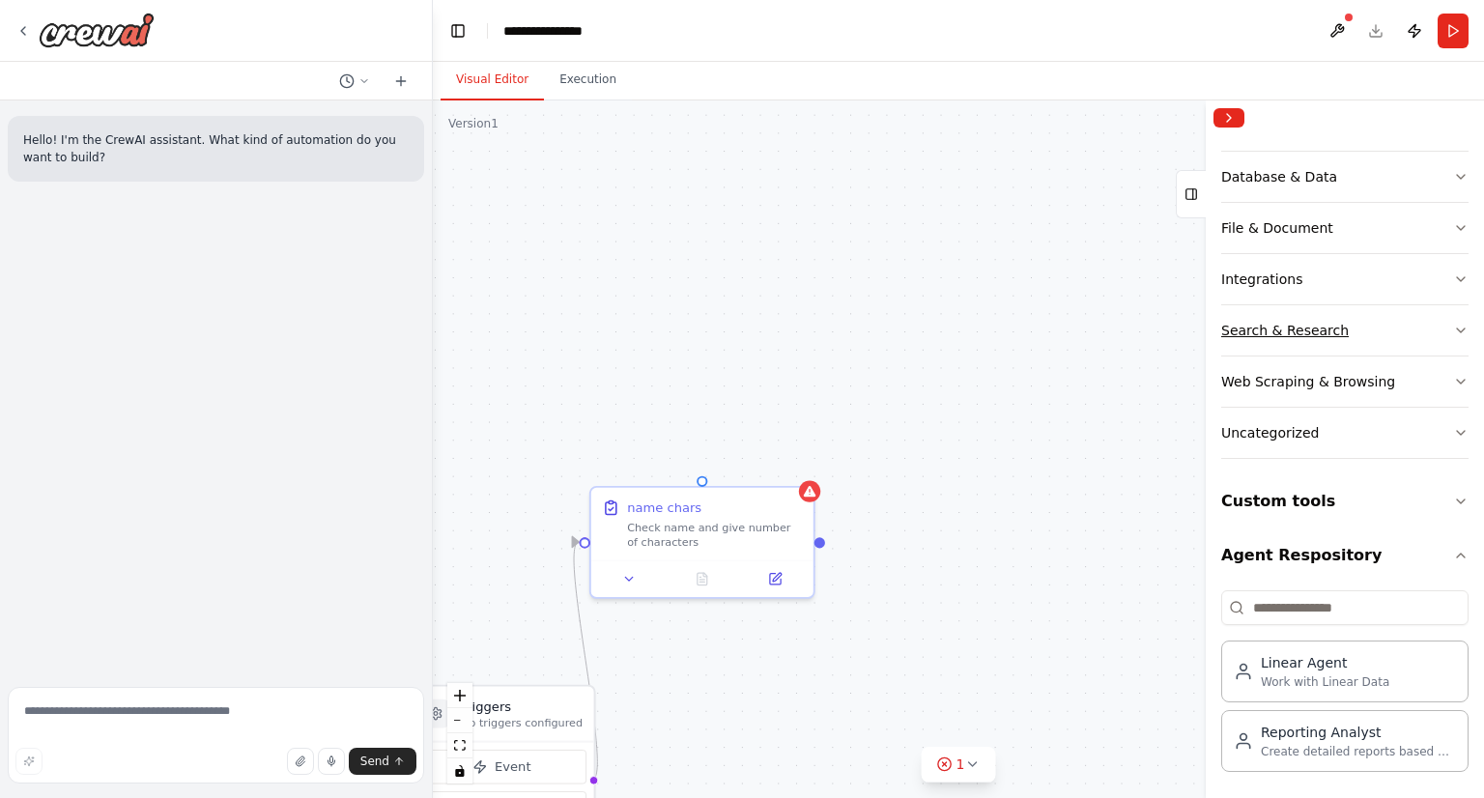
click at [1302, 329] on div "Search & Research" at bounding box center [1284, 330] width 127 height 19
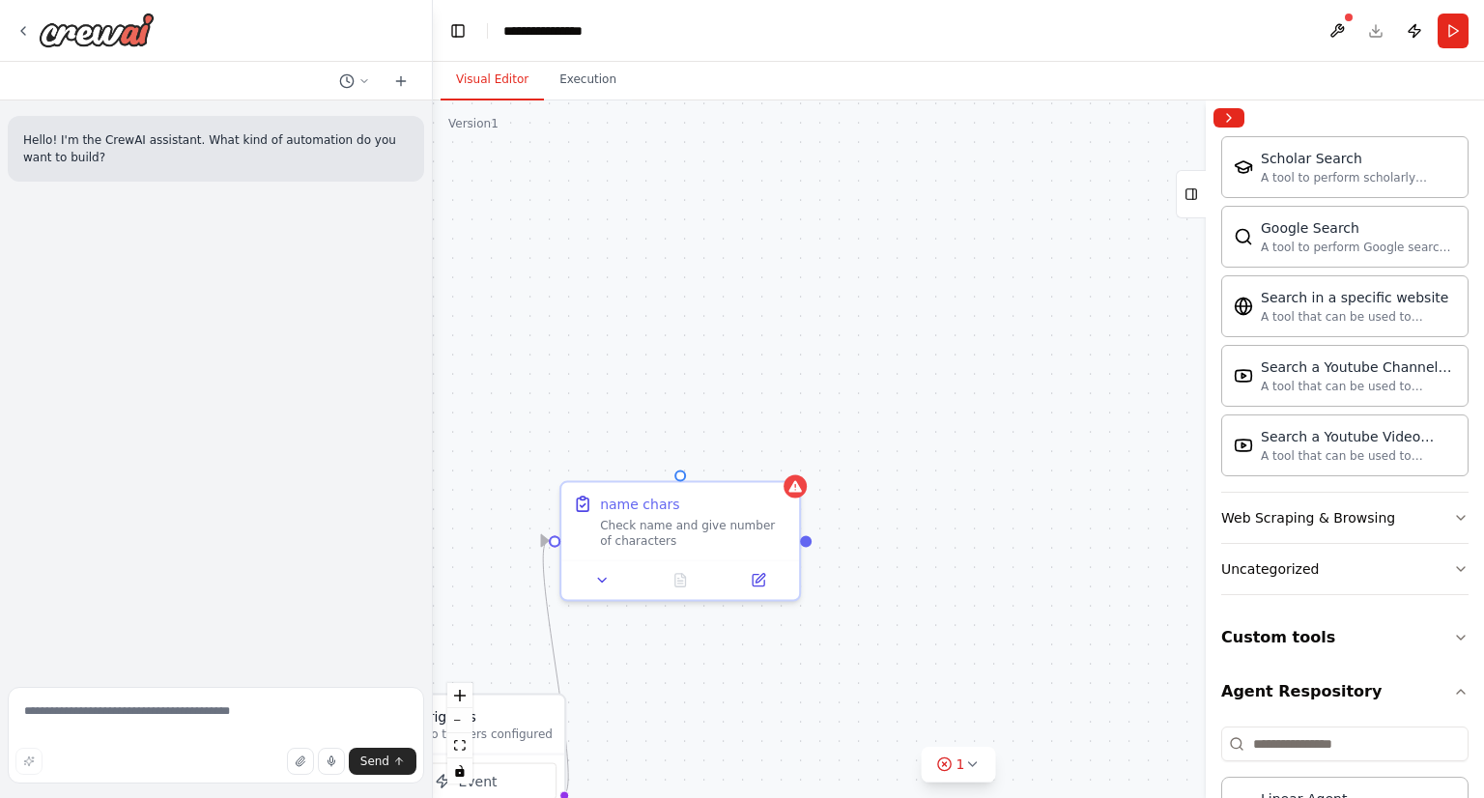
scroll to position [1468, 0]
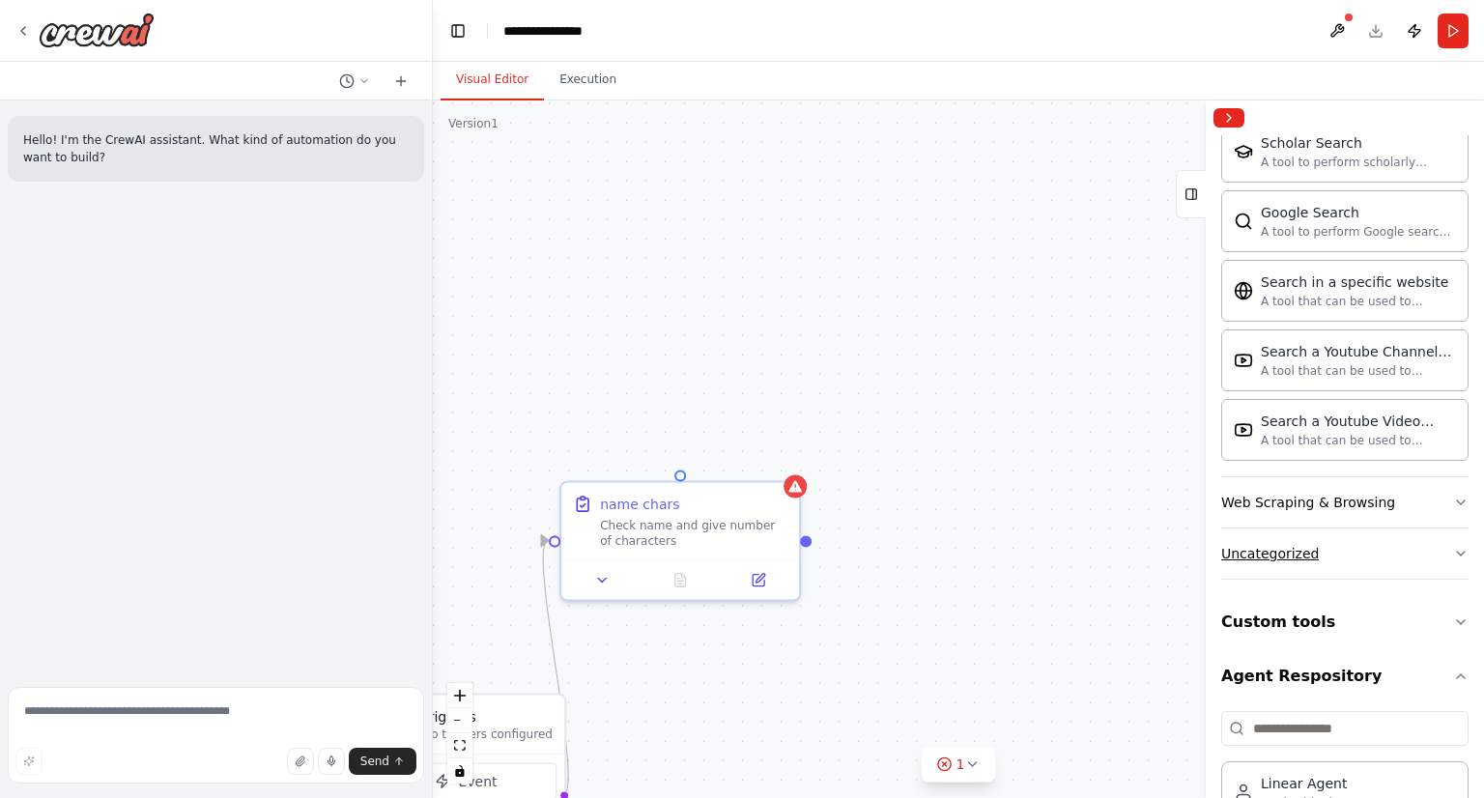
click at [1307, 533] on button "Uncategorized" at bounding box center [1344, 553] width 247 height 50
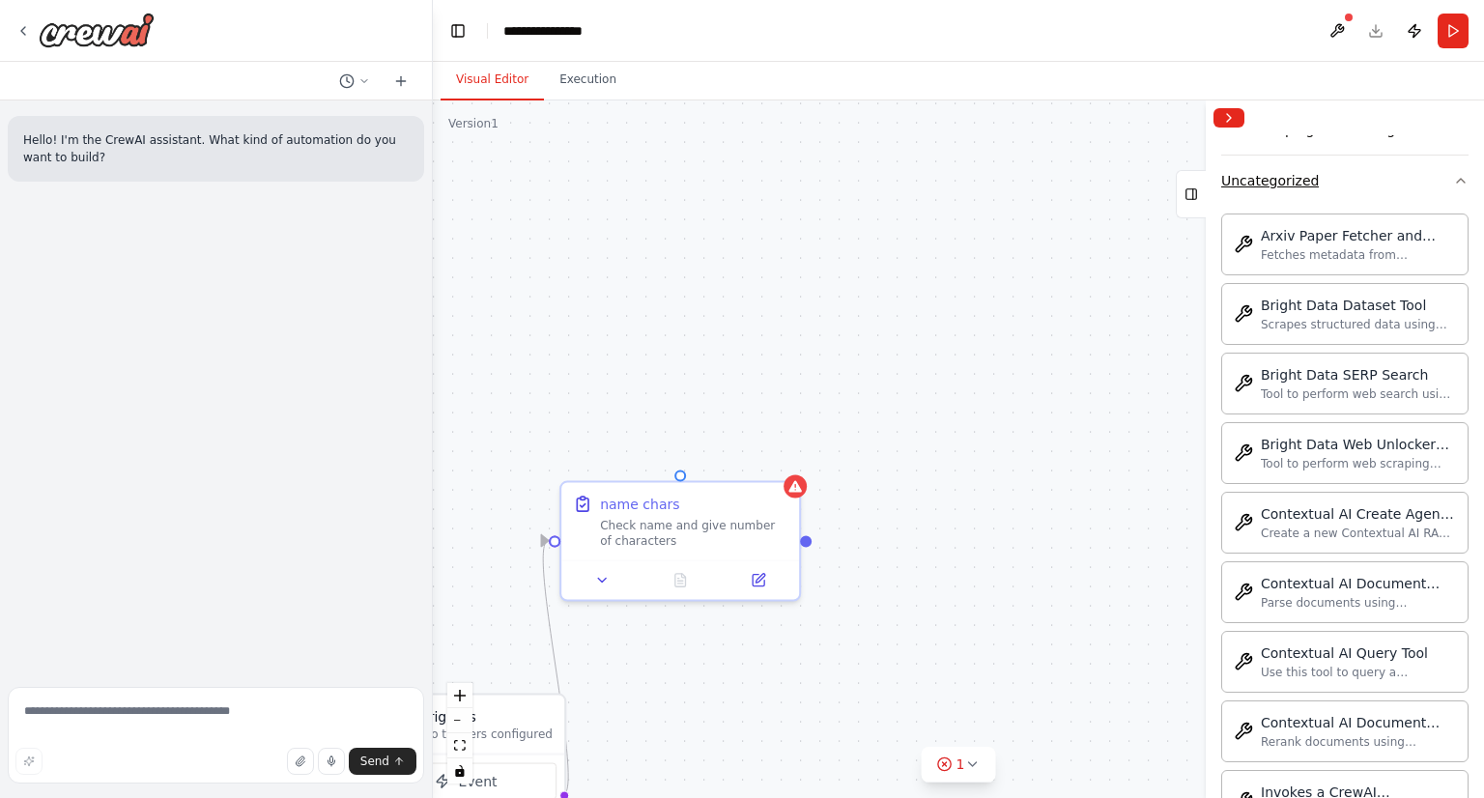
scroll to position [2637, 0]
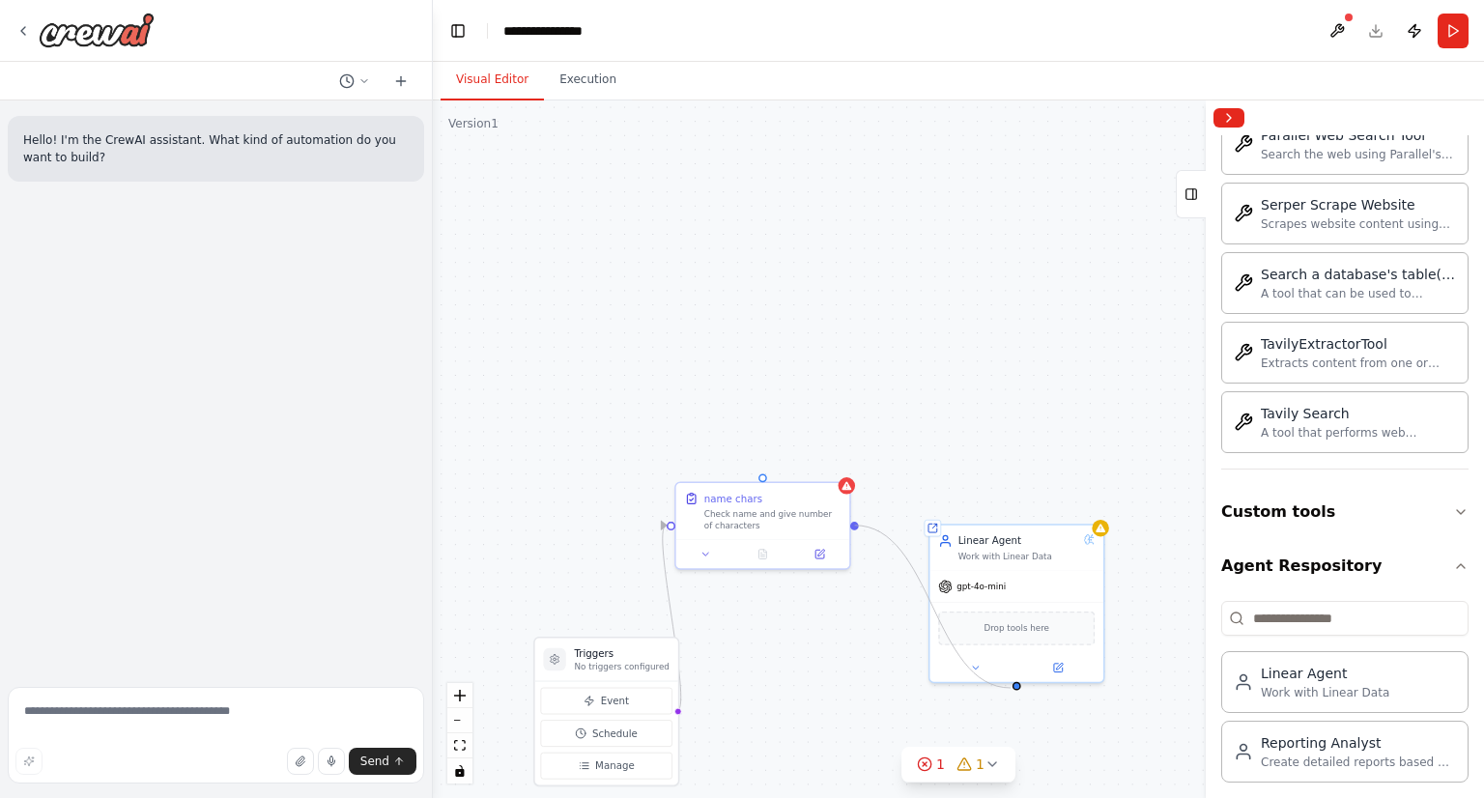
drag, startPoint x: 854, startPoint y: 523, endPoint x: 1010, endPoint y: 687, distance: 226.8
click at [1010, 687] on div "Triggers No triggers configured Event Schedule Manage name chars Check name and…" at bounding box center [958, 448] width 1051 height 697
click at [1101, 530] on div at bounding box center [1099, 525] width 17 height 17
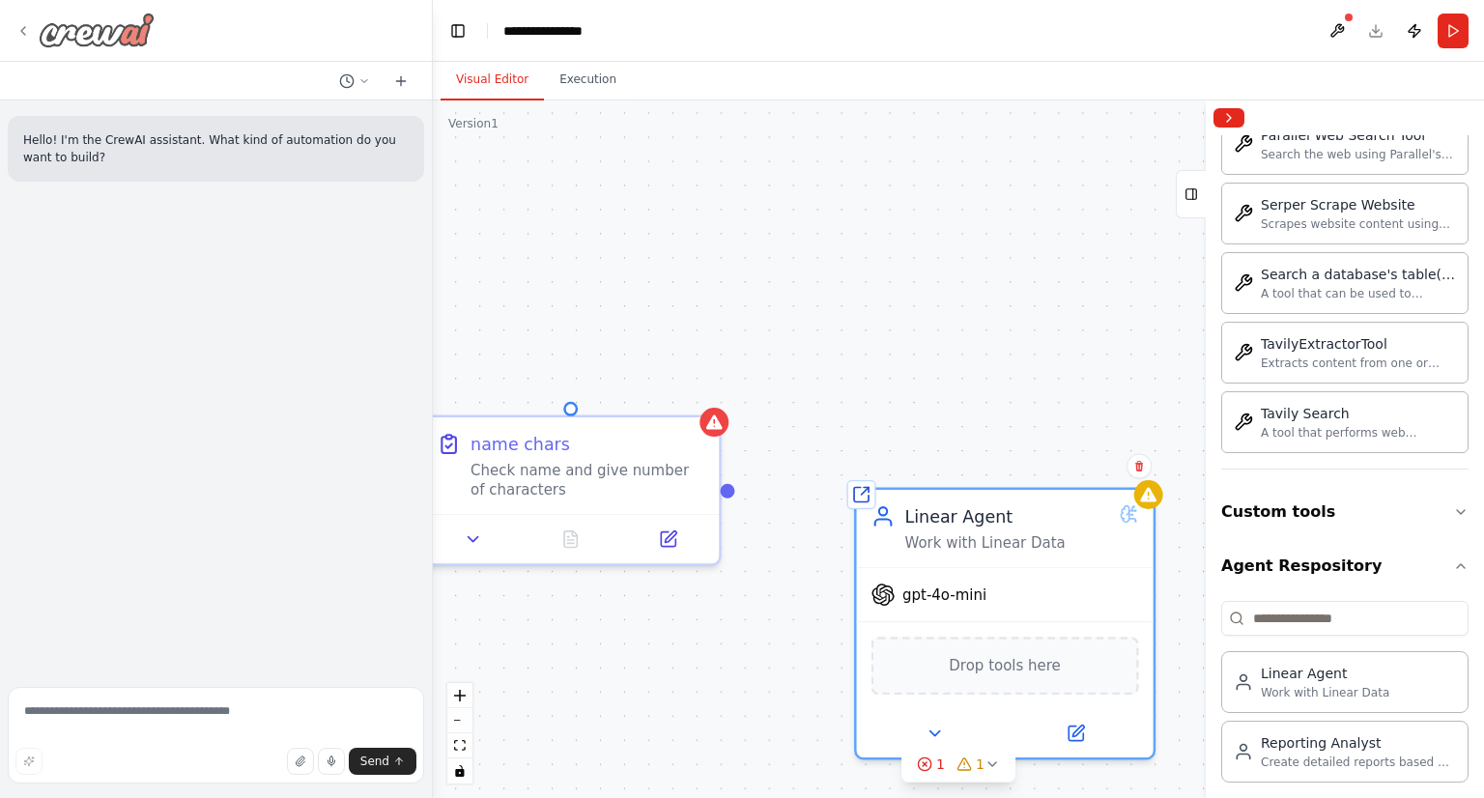
click at [27, 24] on icon at bounding box center [22, 30] width 15 height 15
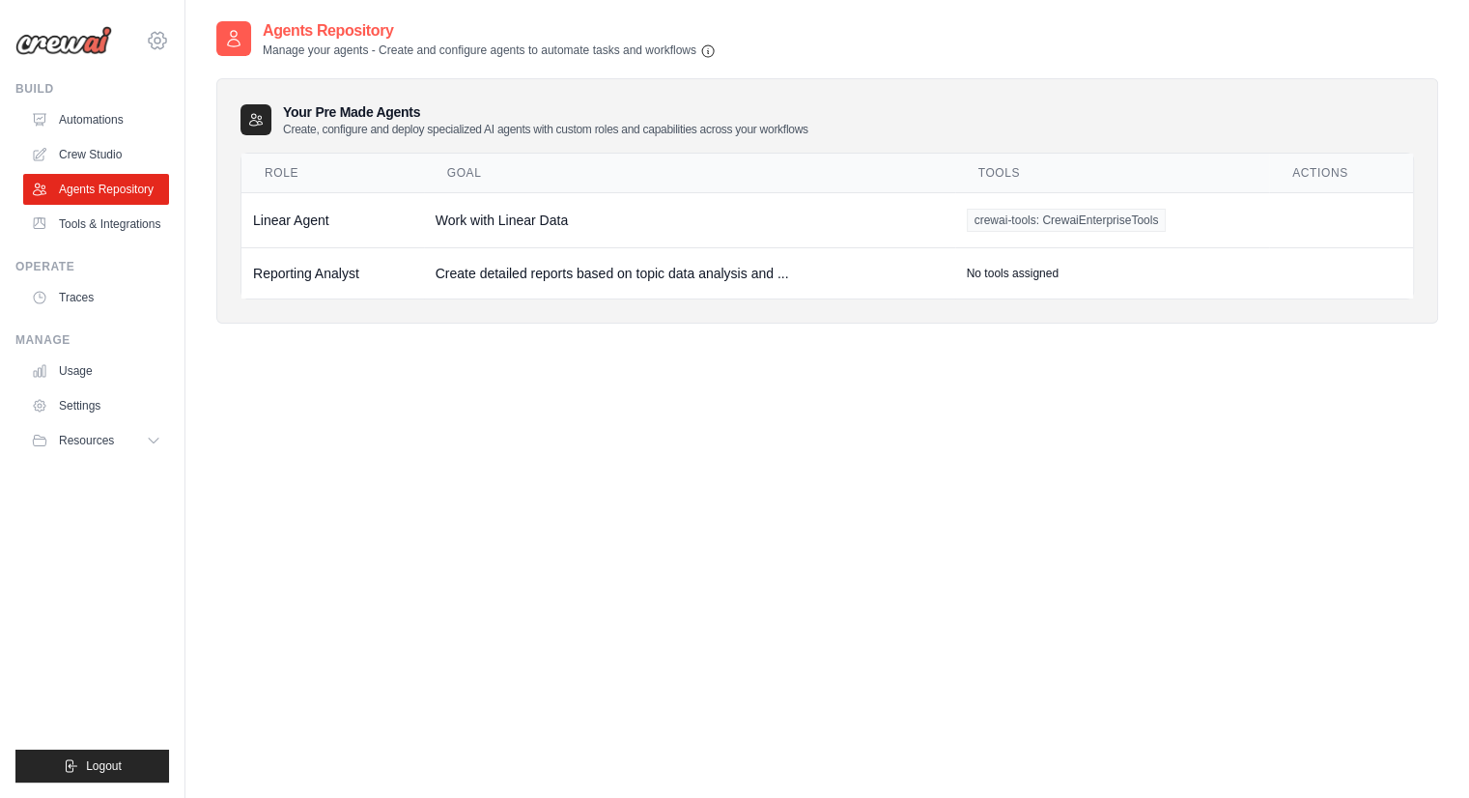
click at [160, 31] on icon at bounding box center [157, 40] width 23 height 23
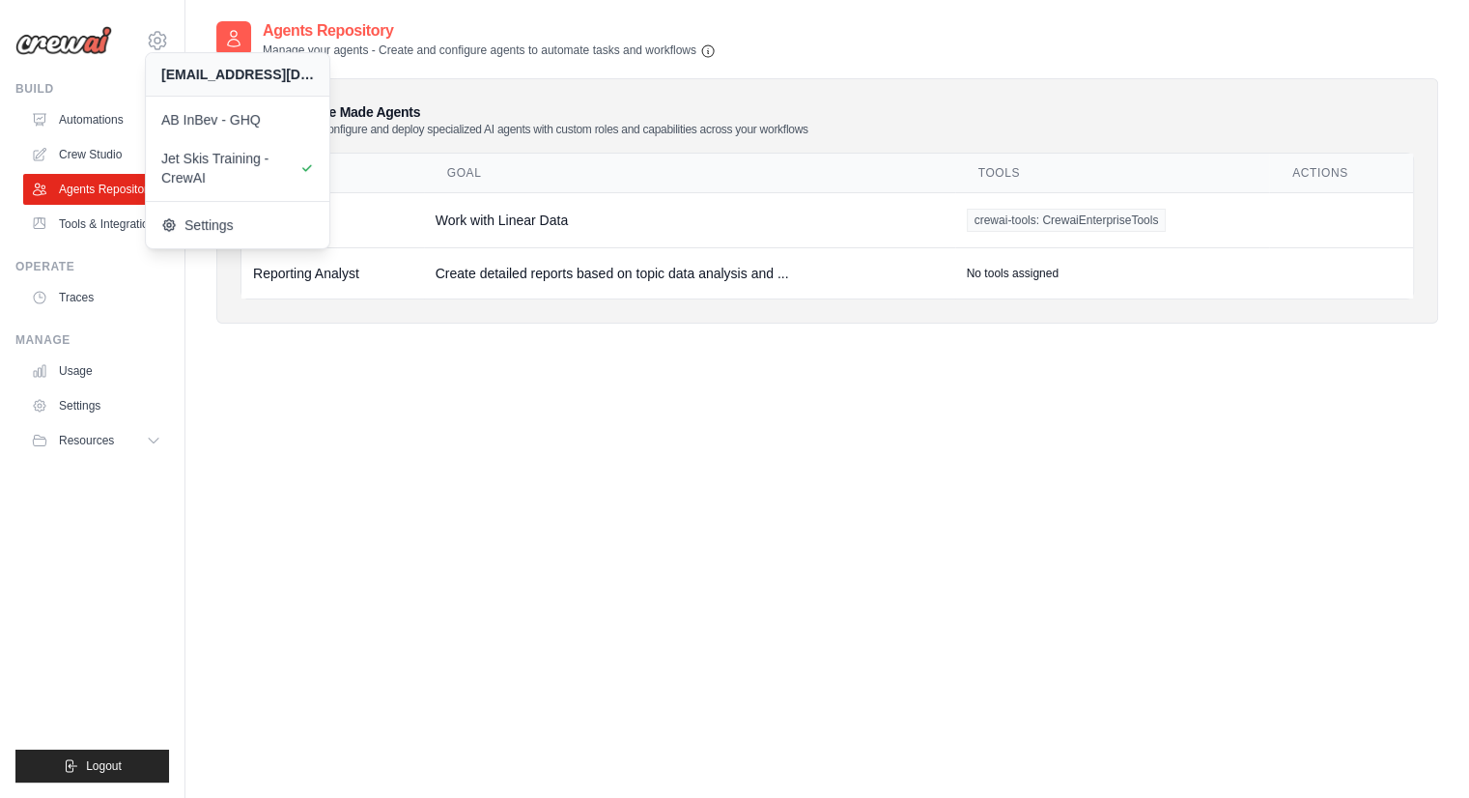
click at [788, 545] on div "Agents Repository Manage your agents - Create and configure agents to automate …" at bounding box center [827, 418] width 1222 height 798
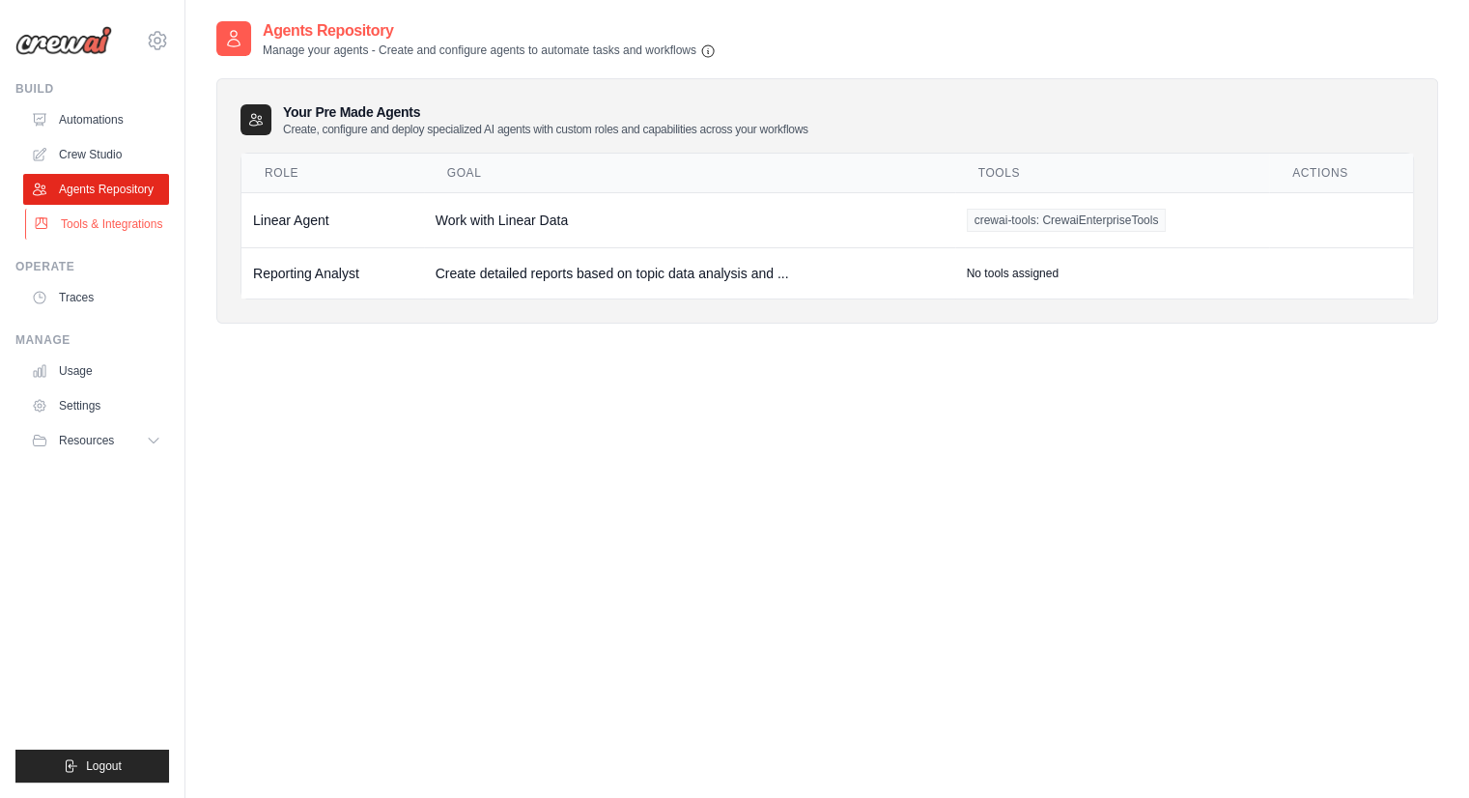
click at [71, 212] on link "Tools & Integrations" at bounding box center [98, 224] width 146 height 31
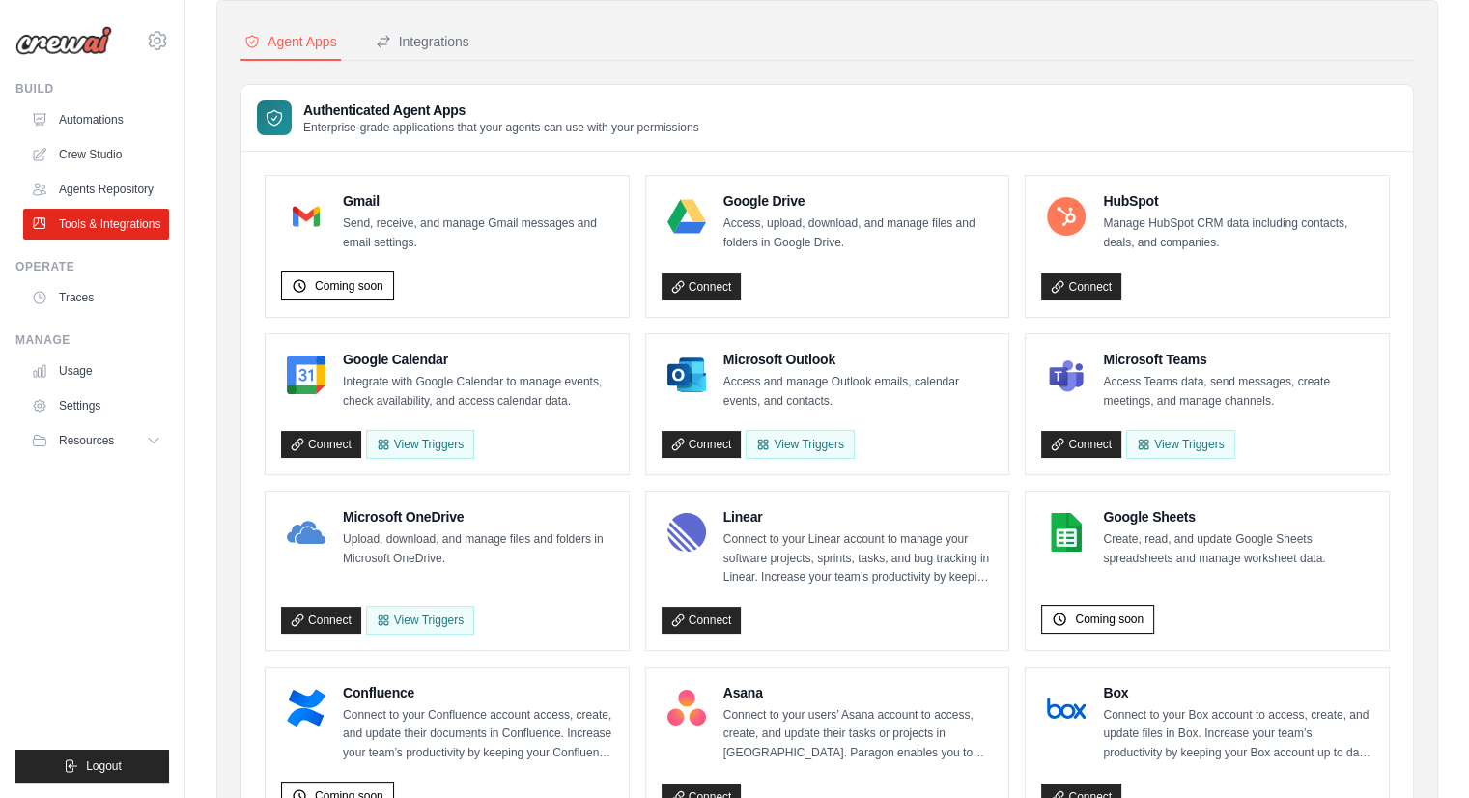
scroll to position [81, 0]
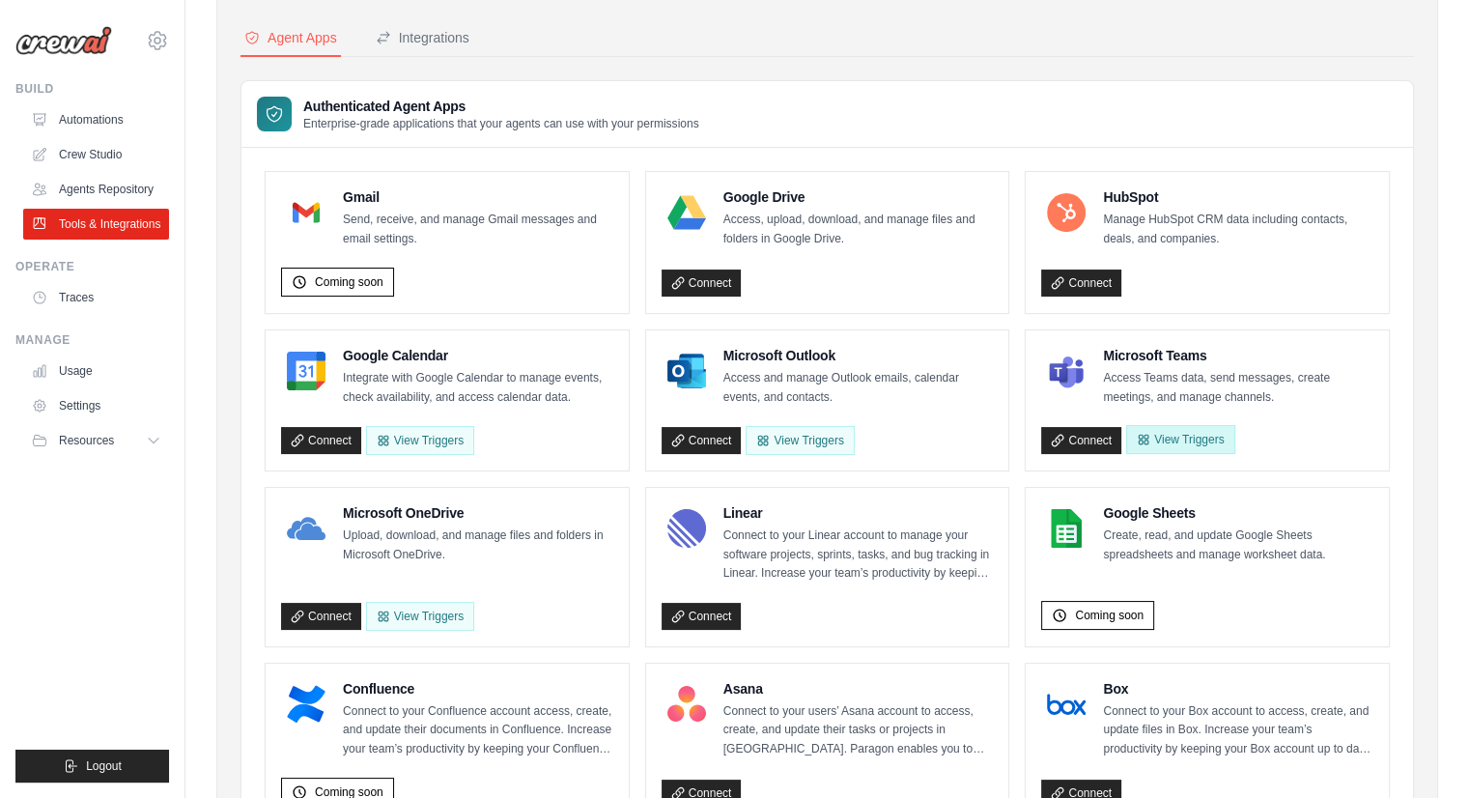
click at [1185, 440] on button "View Triggers" at bounding box center [1180, 439] width 108 height 29
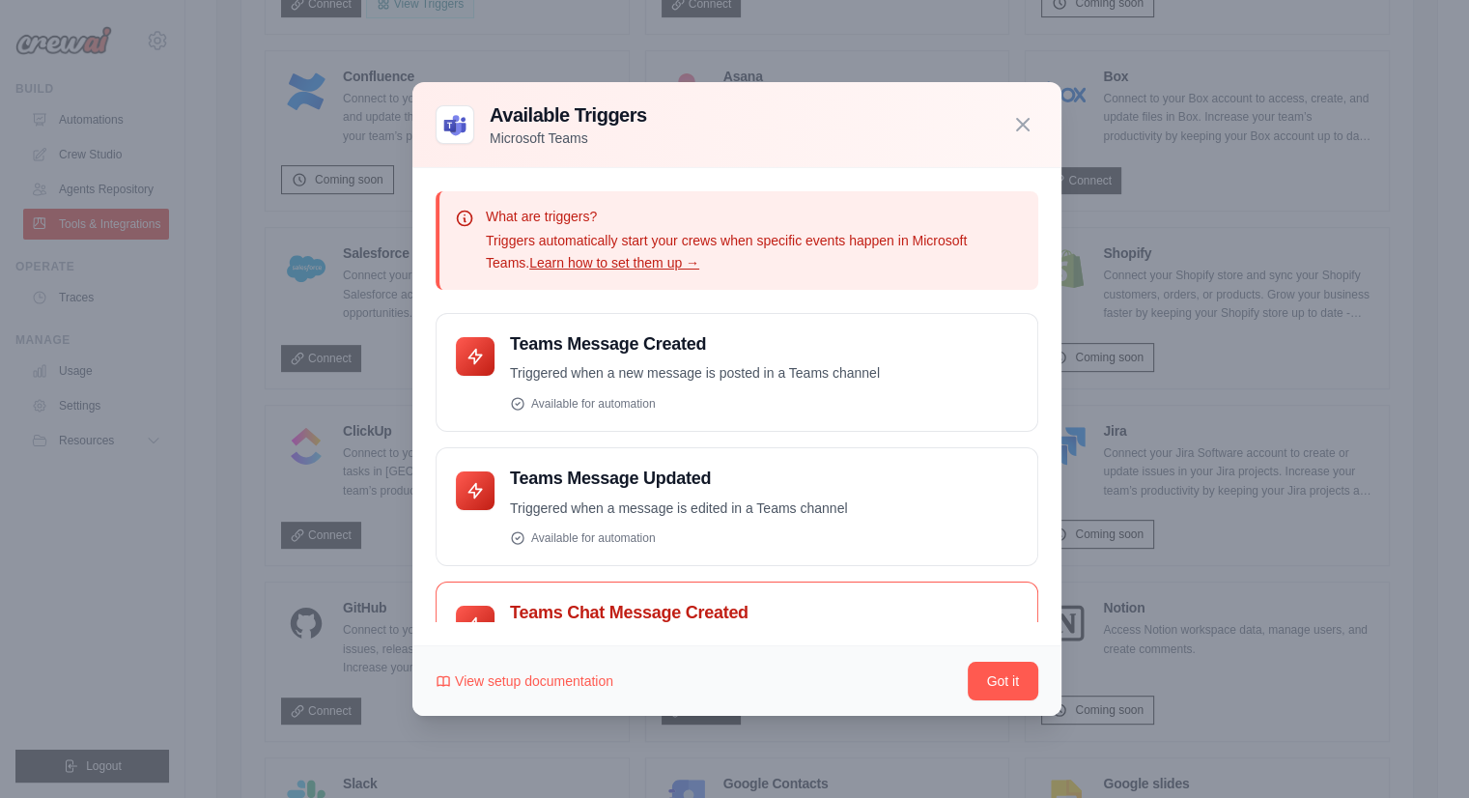
scroll to position [77, 0]
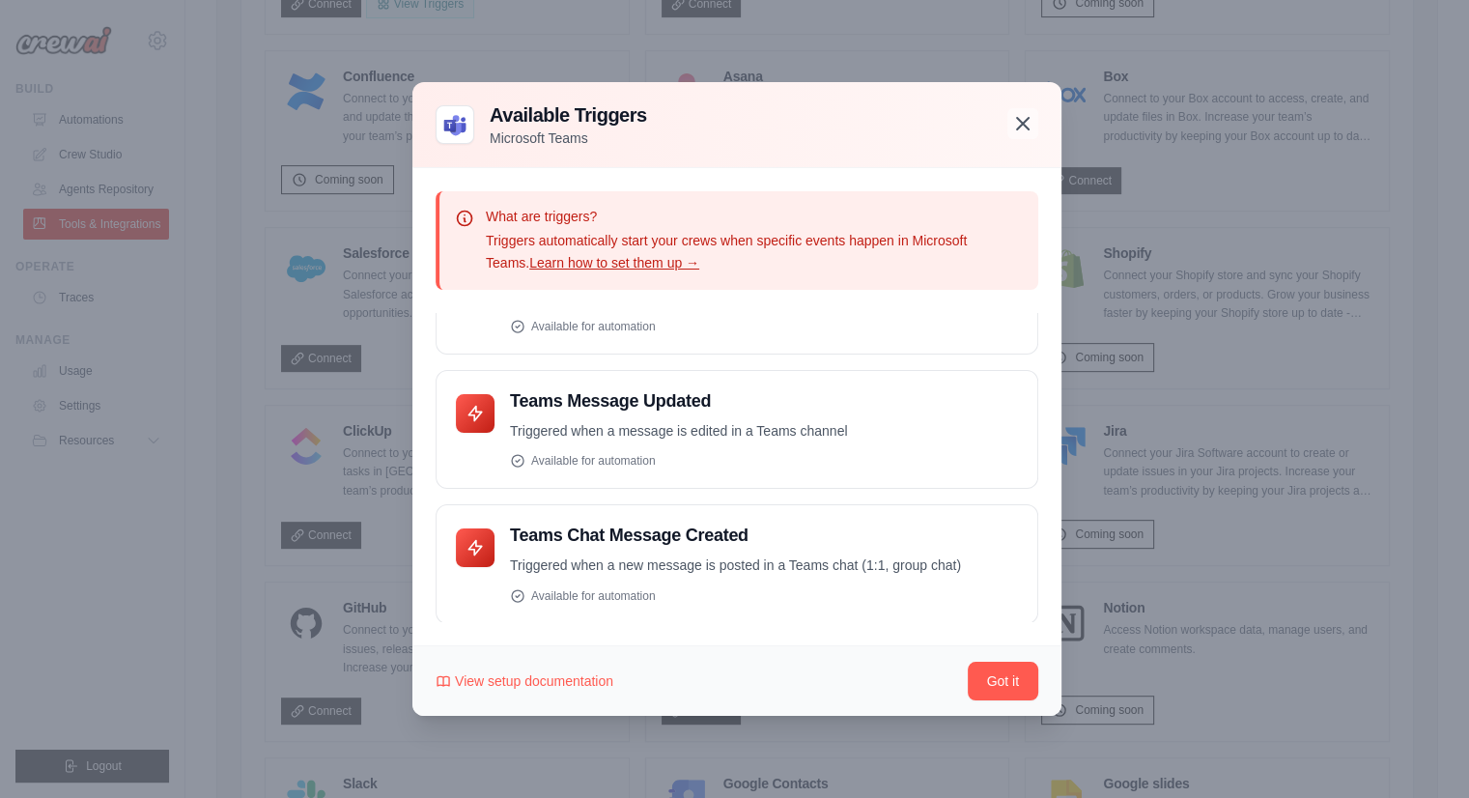
click at [1021, 117] on icon "button" at bounding box center [1022, 123] width 23 height 23
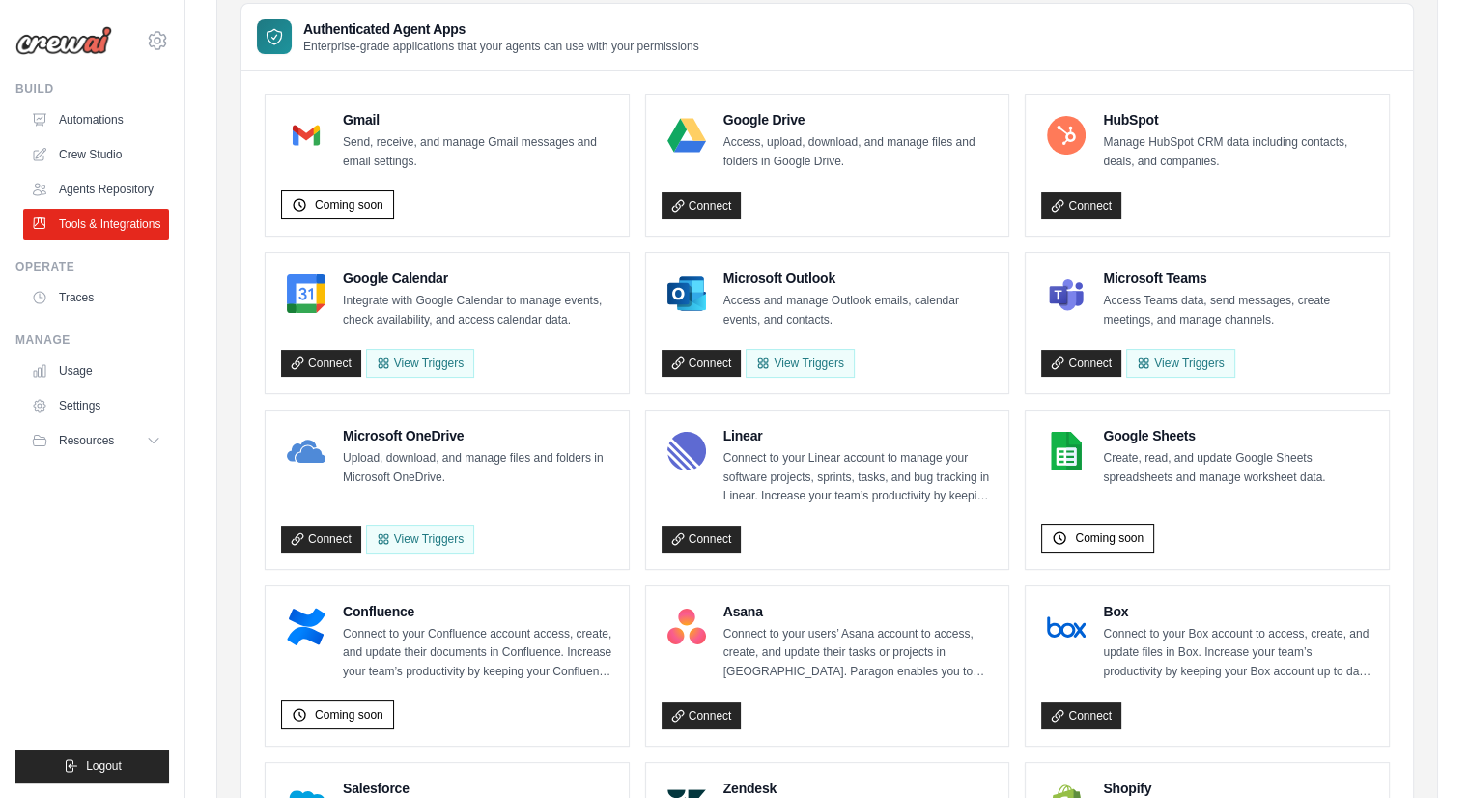
scroll to position [0, 0]
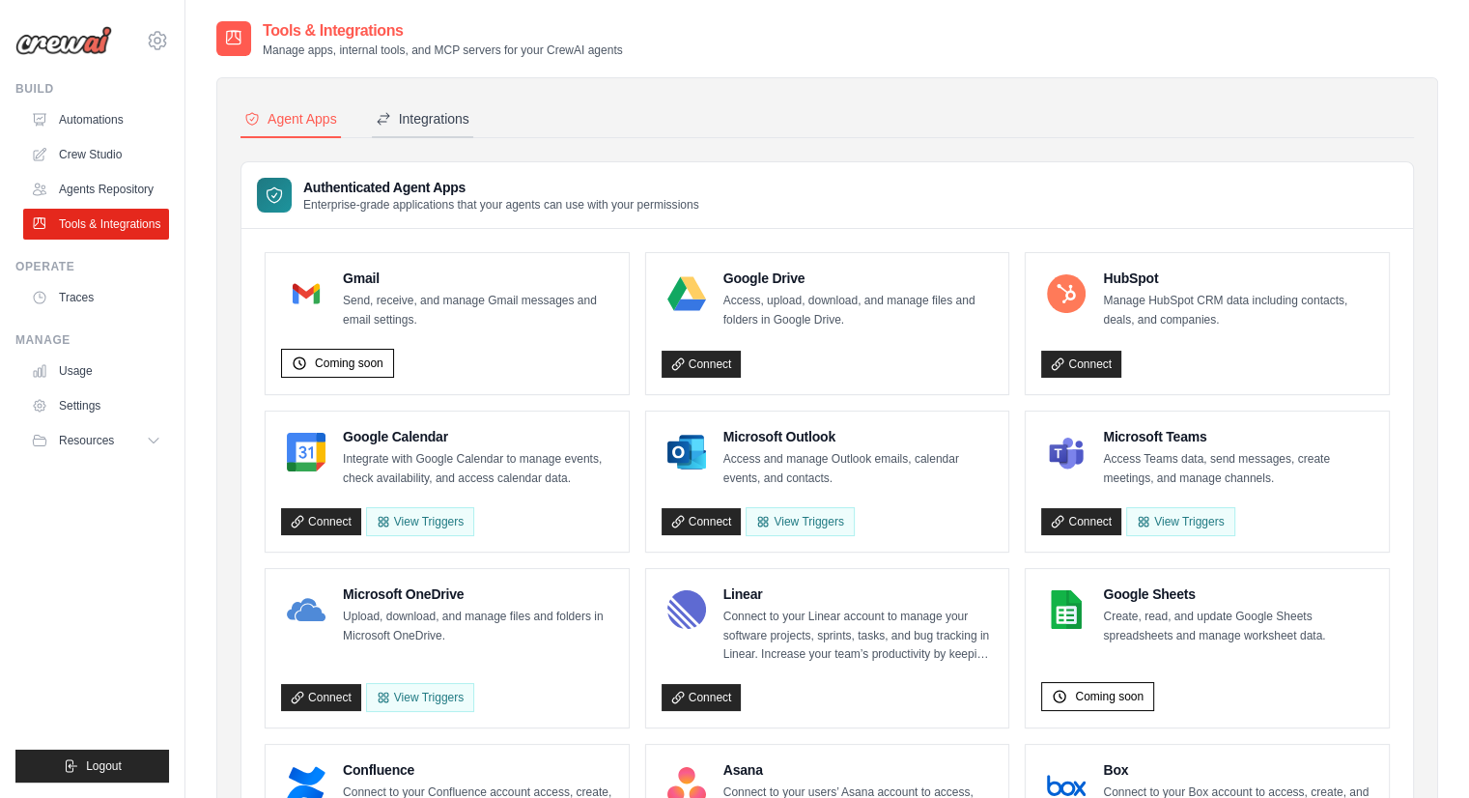
click at [422, 129] on button "Integrations" at bounding box center [422, 119] width 101 height 37
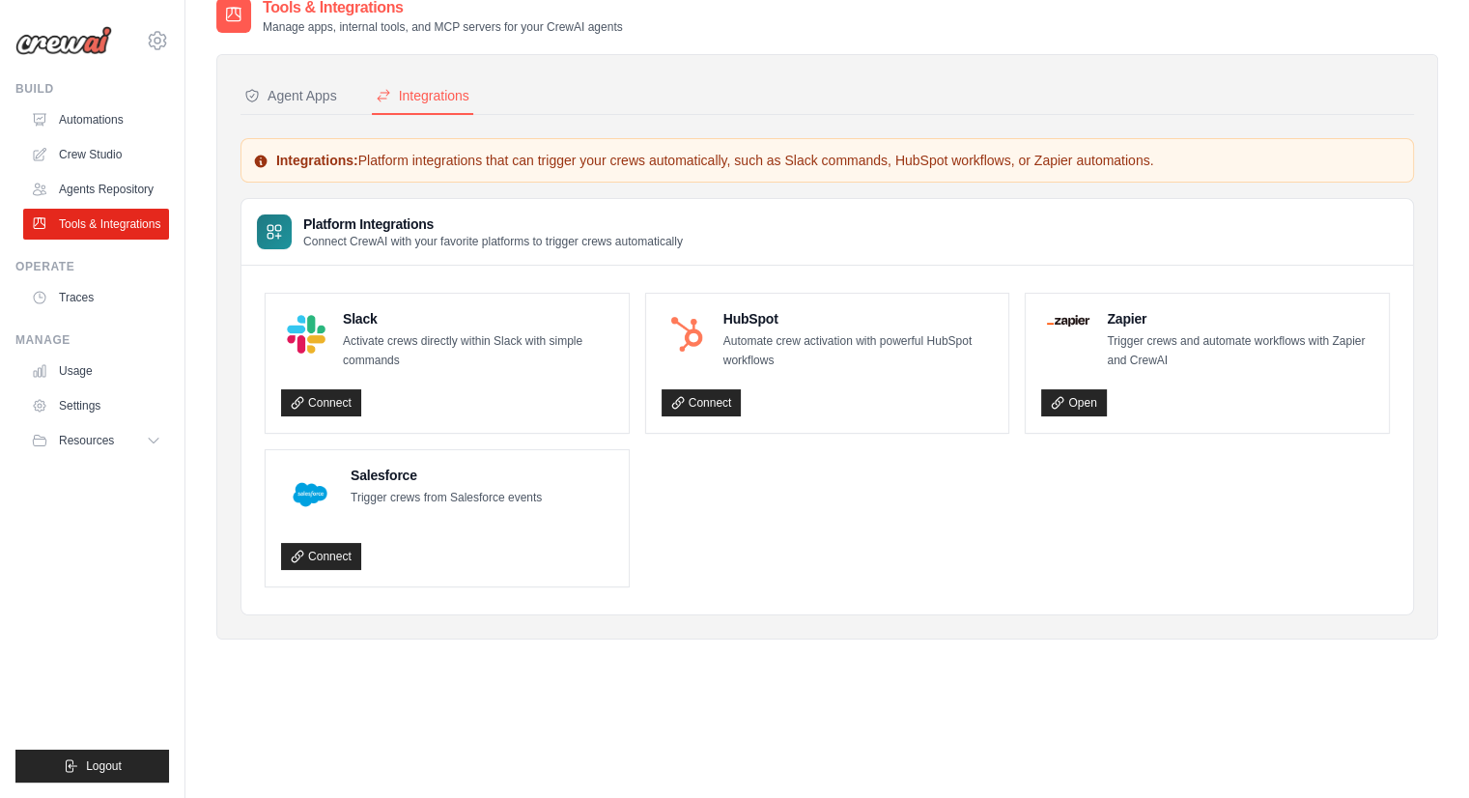
scroll to position [39, 0]
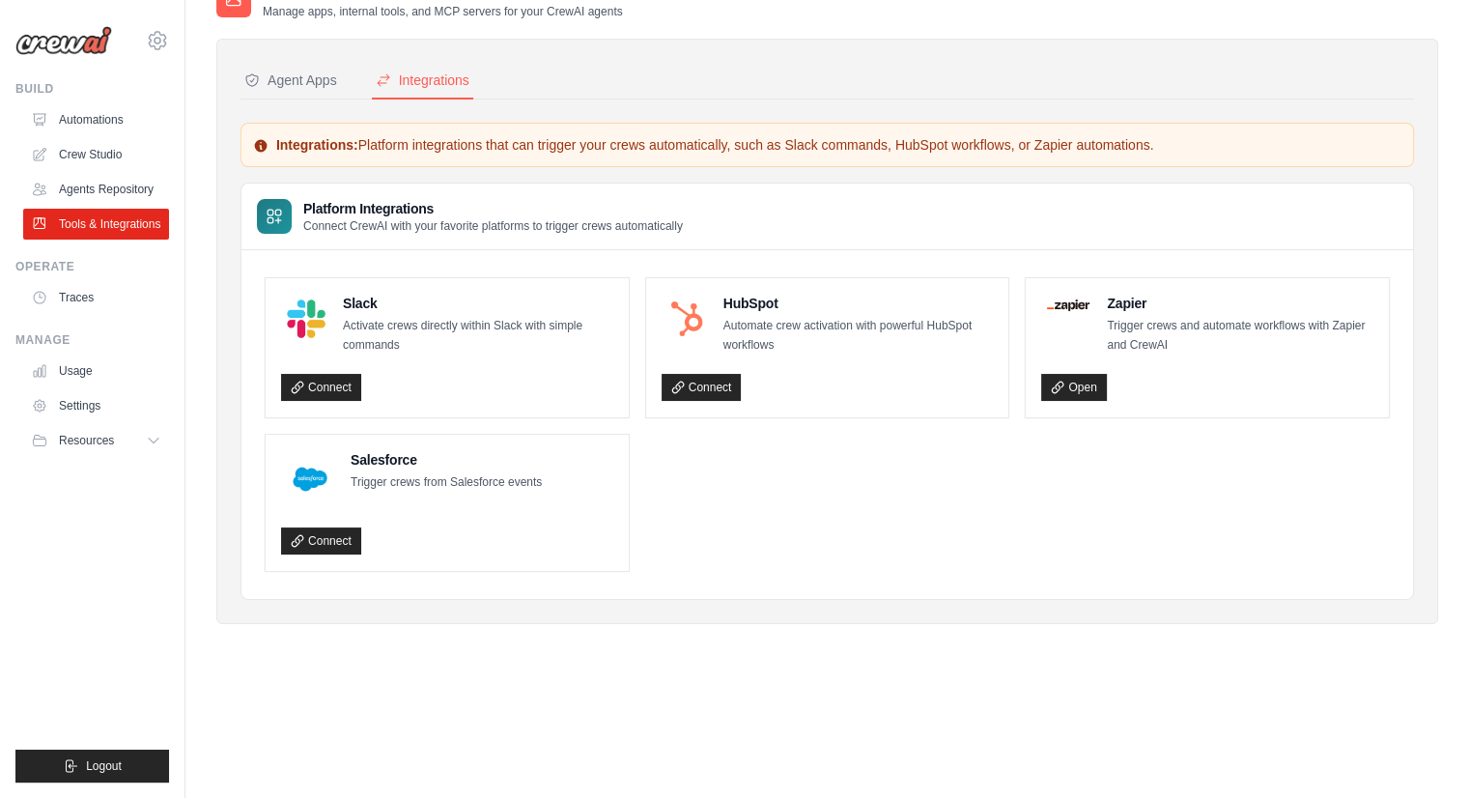
click at [281, 99] on div "Agent Apps Integrations Authenticated Agent Apps Enterprise-grade applications …" at bounding box center [826, 331] width 1173 height 537
click at [285, 98] on button "Agent Apps" at bounding box center [290, 81] width 100 height 37
